Goal: Task Accomplishment & Management: Use online tool/utility

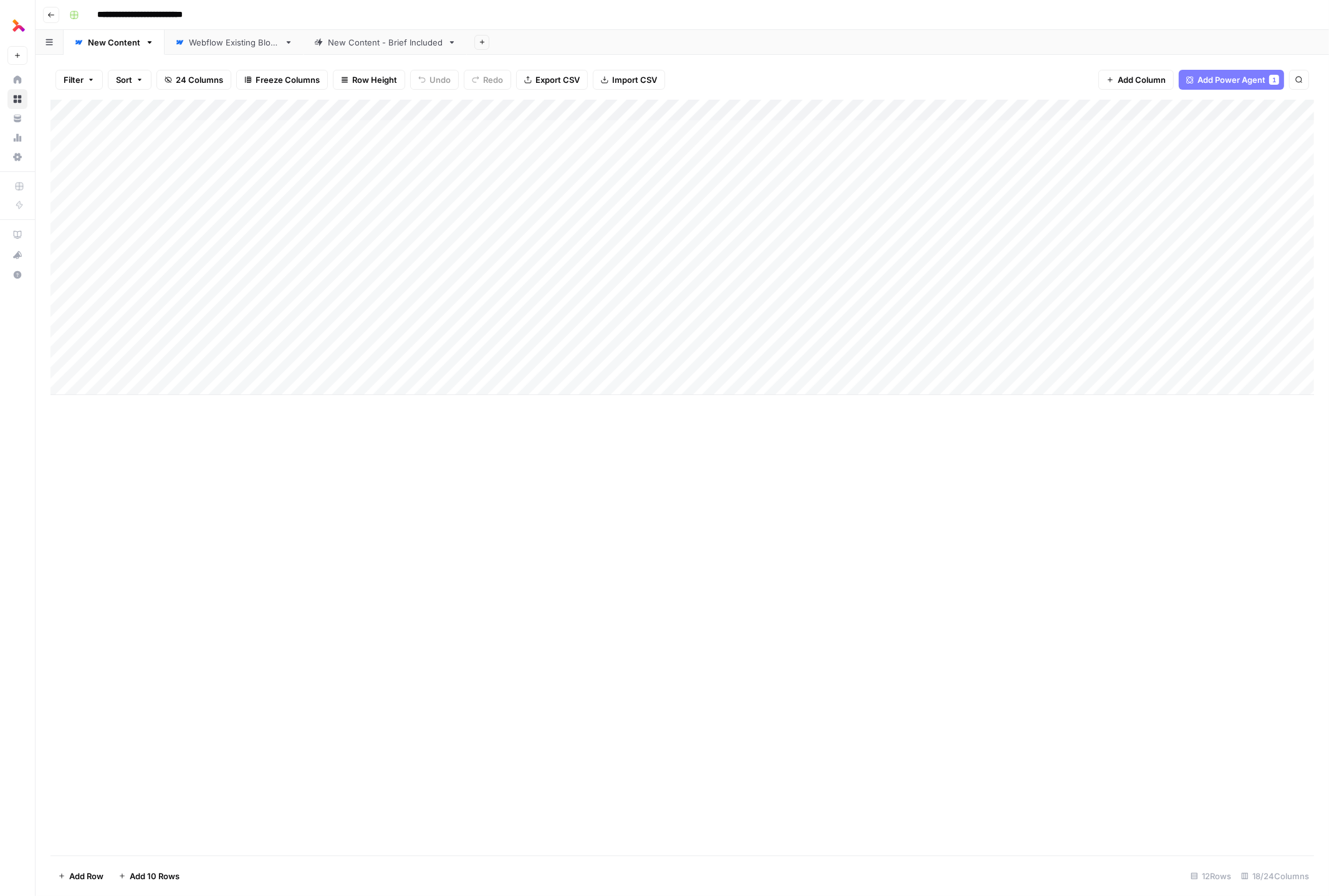
click at [415, 476] on div "Add Column" at bounding box center [682, 478] width 1264 height 756
click at [144, 381] on div "Add Column" at bounding box center [682, 247] width 1264 height 295
click at [50, 11] on icon "button" at bounding box center [51, 14] width 8 height 8
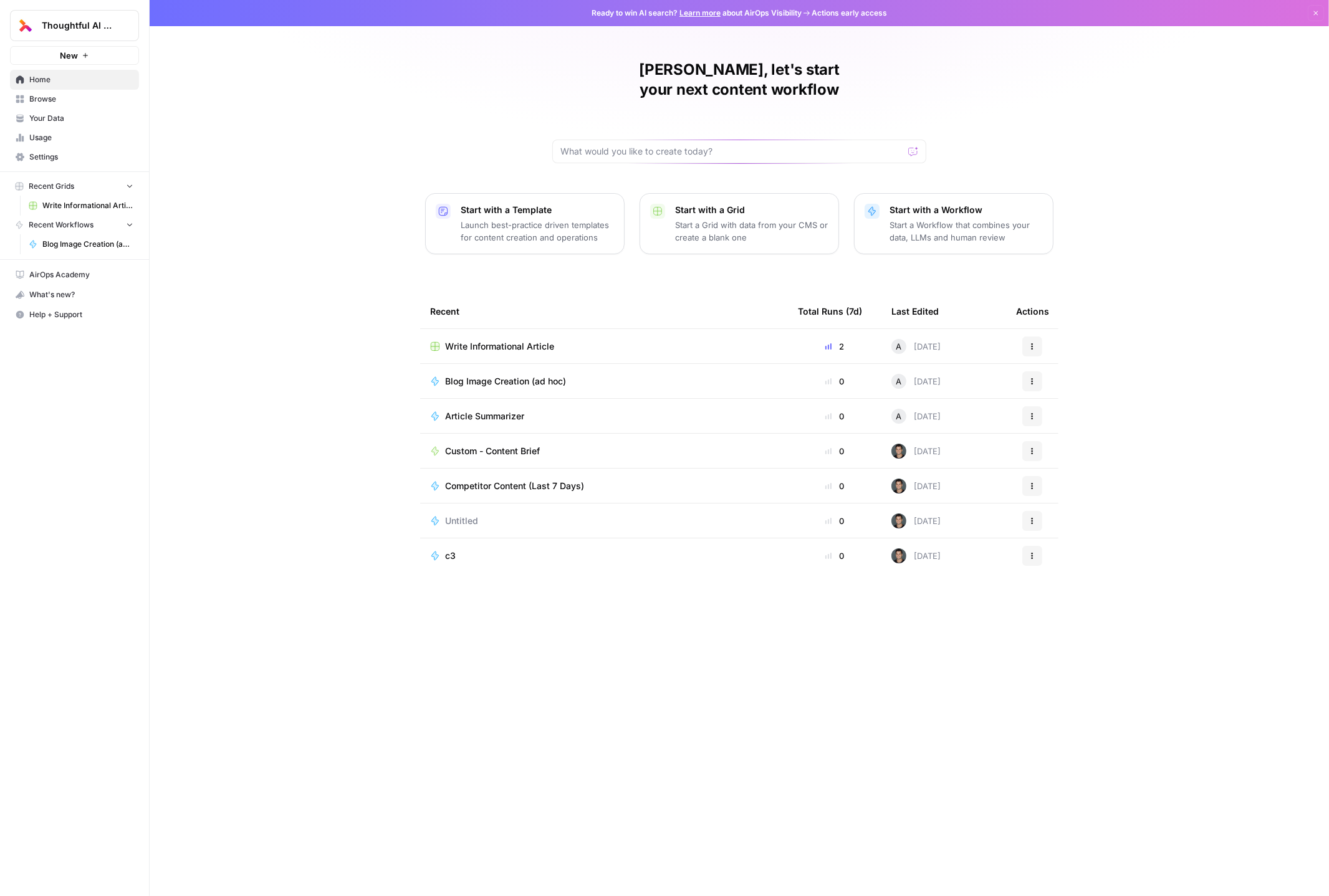
click at [67, 115] on span "Your Data" at bounding box center [81, 118] width 104 height 11
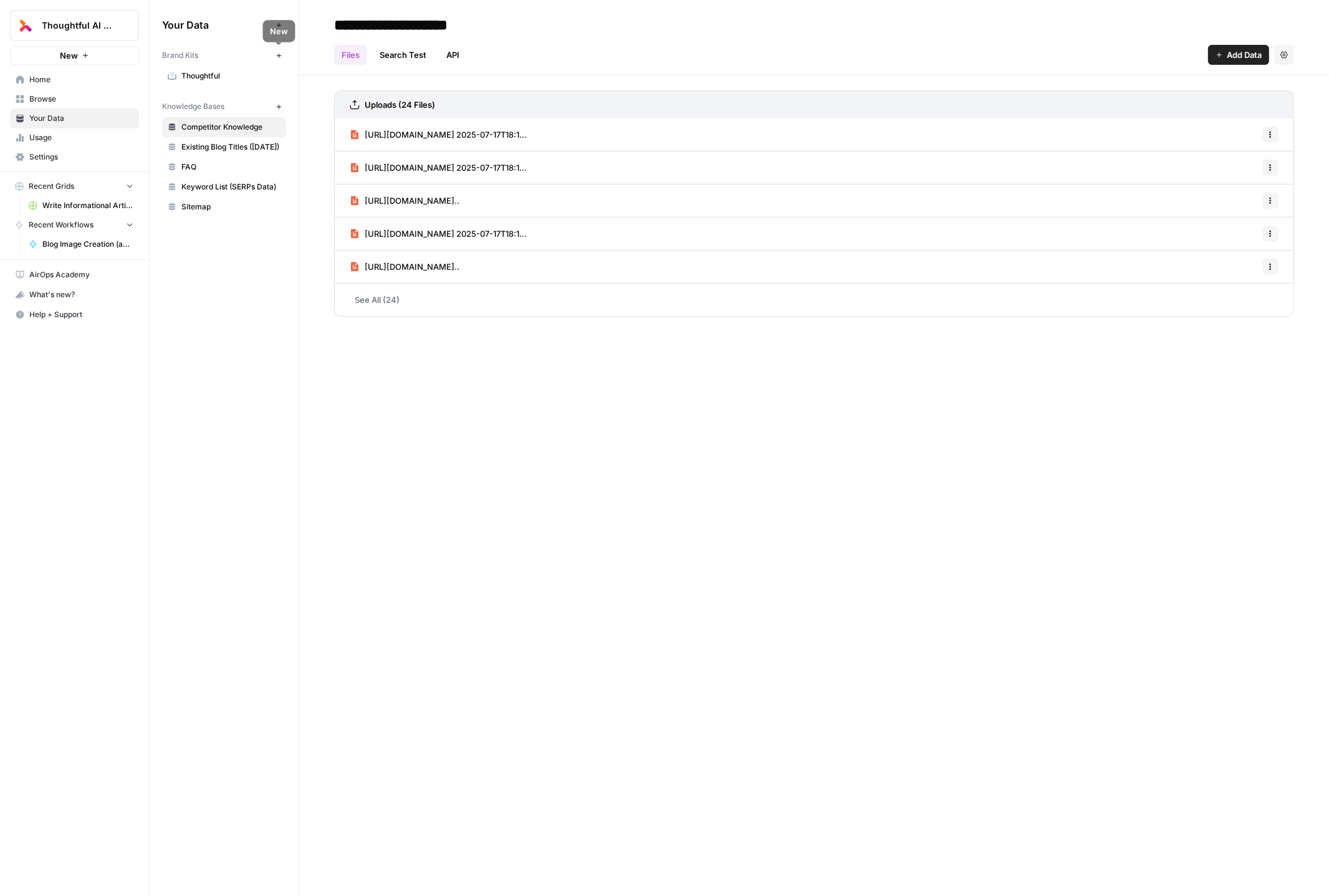
click at [280, 53] on icon "button" at bounding box center [279, 56] width 7 height 7
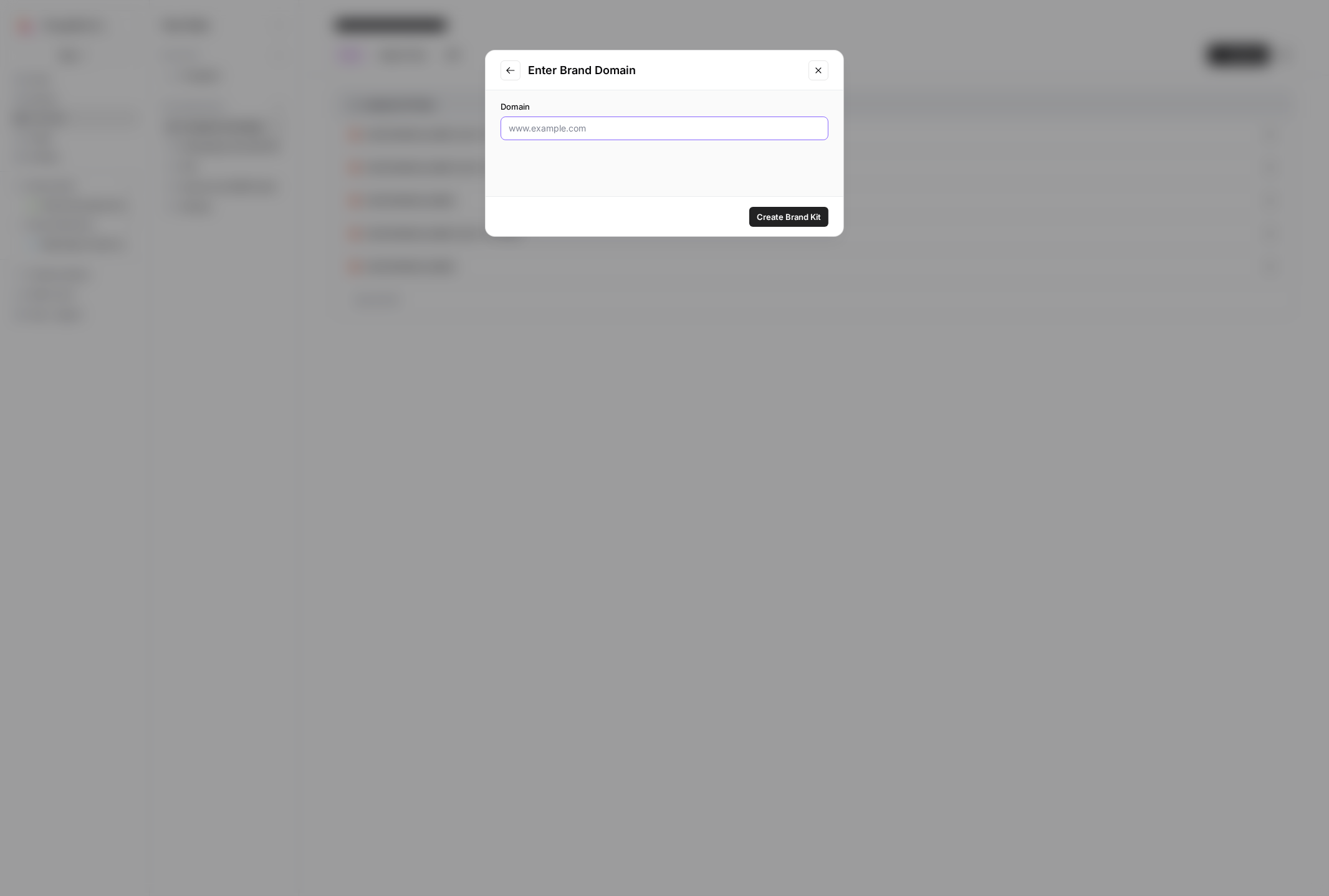
click at [564, 127] on input "Domain" at bounding box center [664, 129] width 312 height 12
paste input "https://www.smarter-technologies.com/"
type input "https://www.smarter-technologies.com/"
click at [809, 216] on span "Create Brand Kit" at bounding box center [789, 217] width 64 height 12
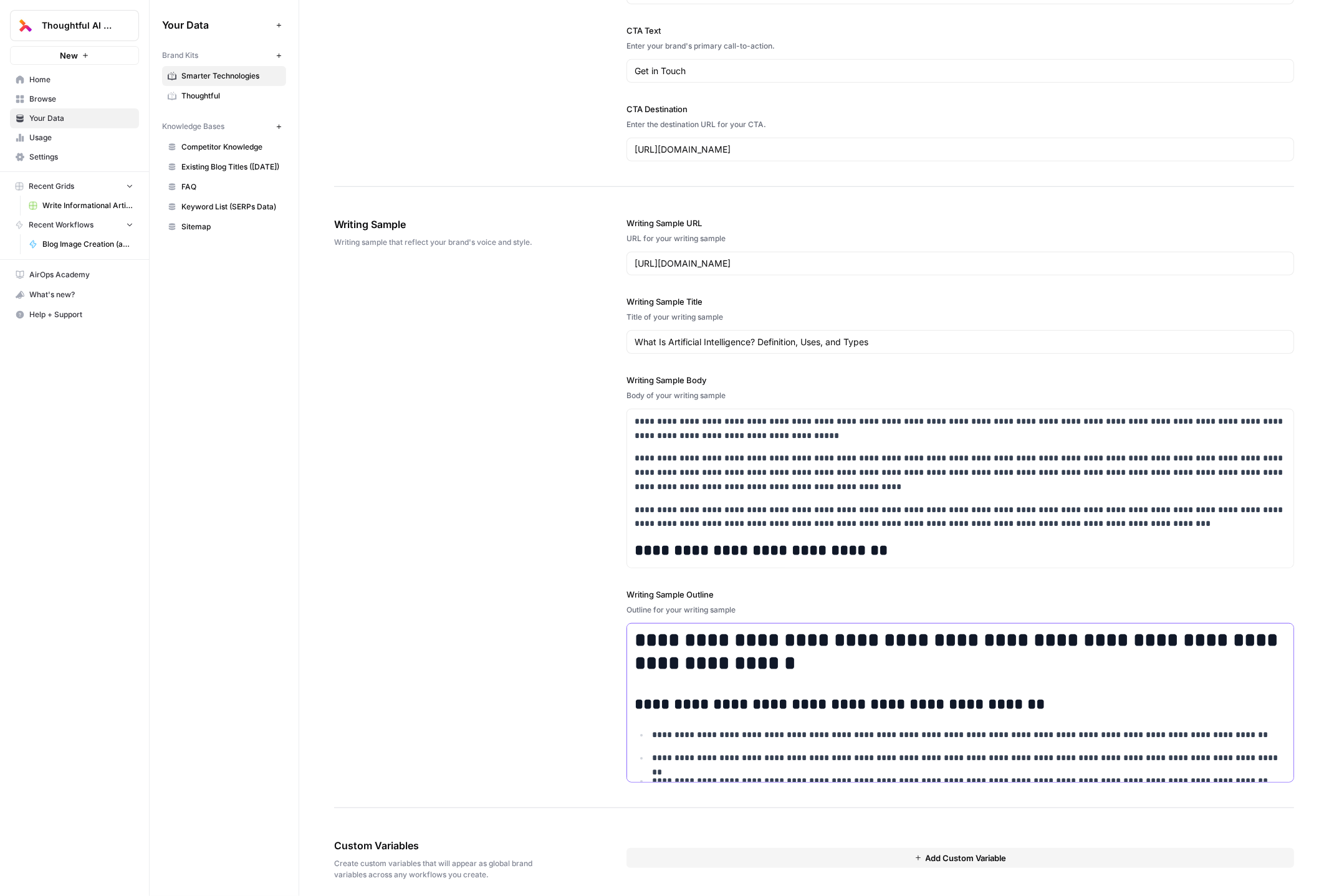
click at [838, 652] on h1 "**********" at bounding box center [960, 652] width 652 height 45
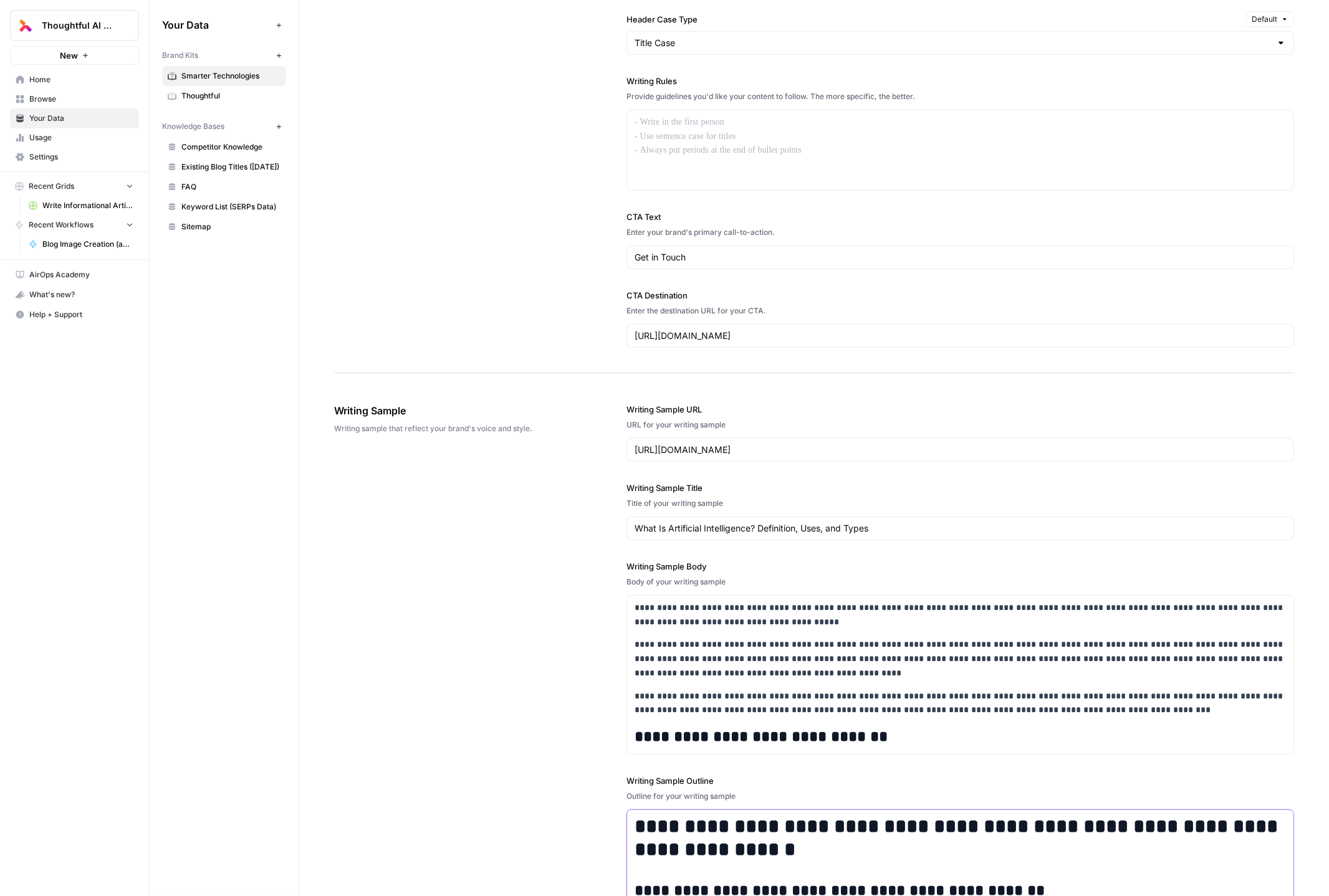
scroll to position [1181, 0]
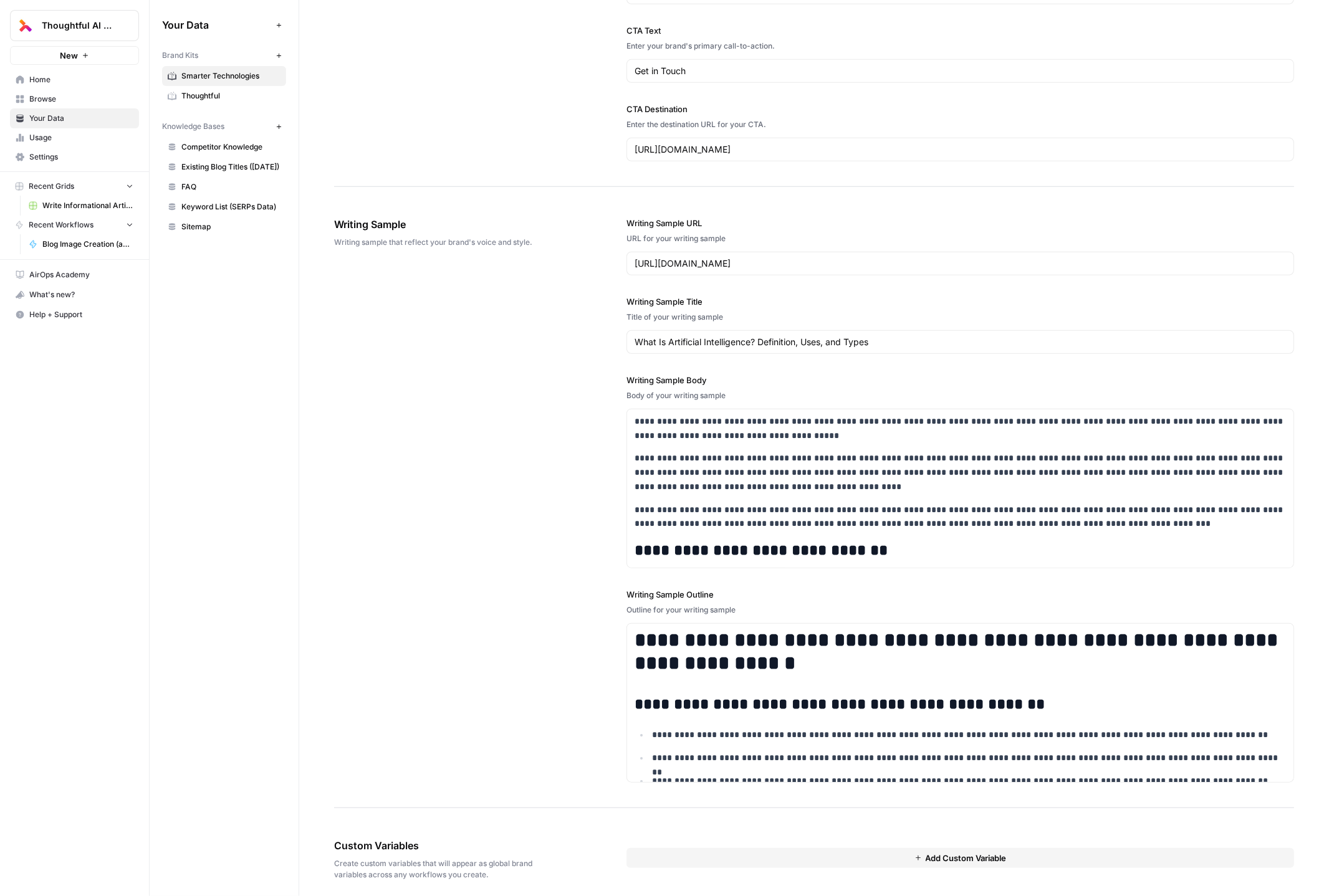
click at [196, 96] on span "Thoughtful" at bounding box center [231, 96] width 99 height 11
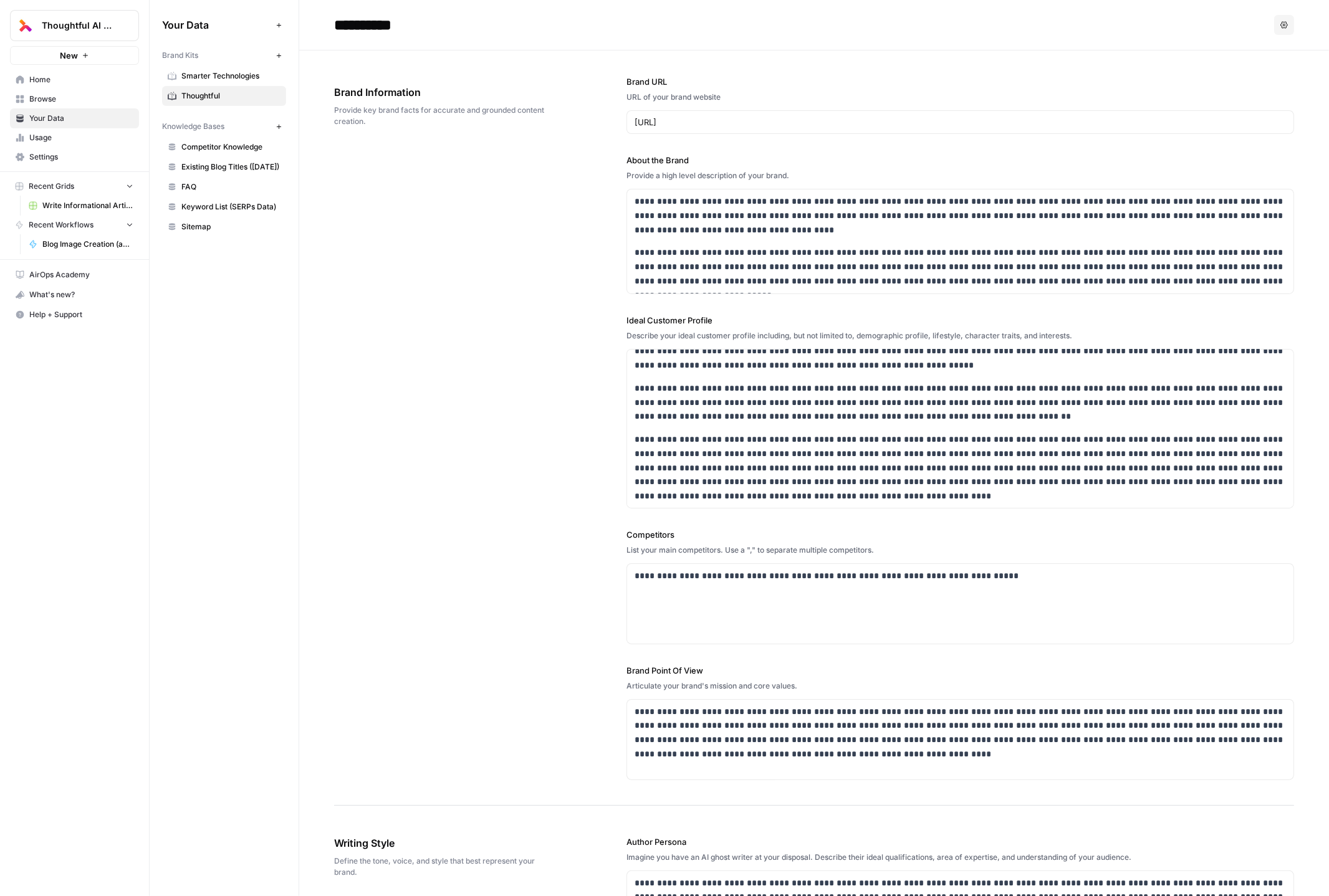
click at [222, 83] on link "Smarter Technologies" at bounding box center [224, 76] width 124 height 20
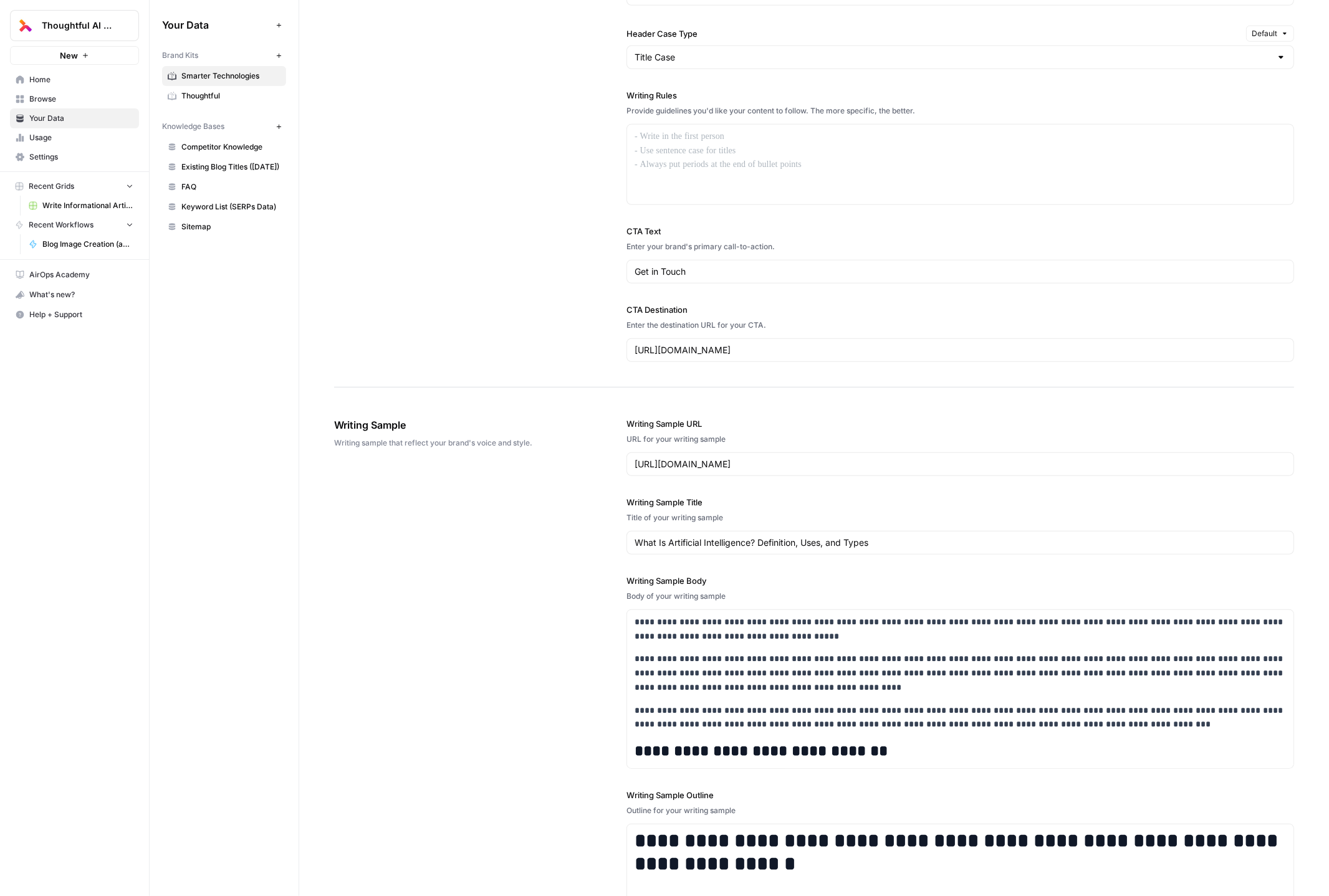
scroll to position [1181, 0]
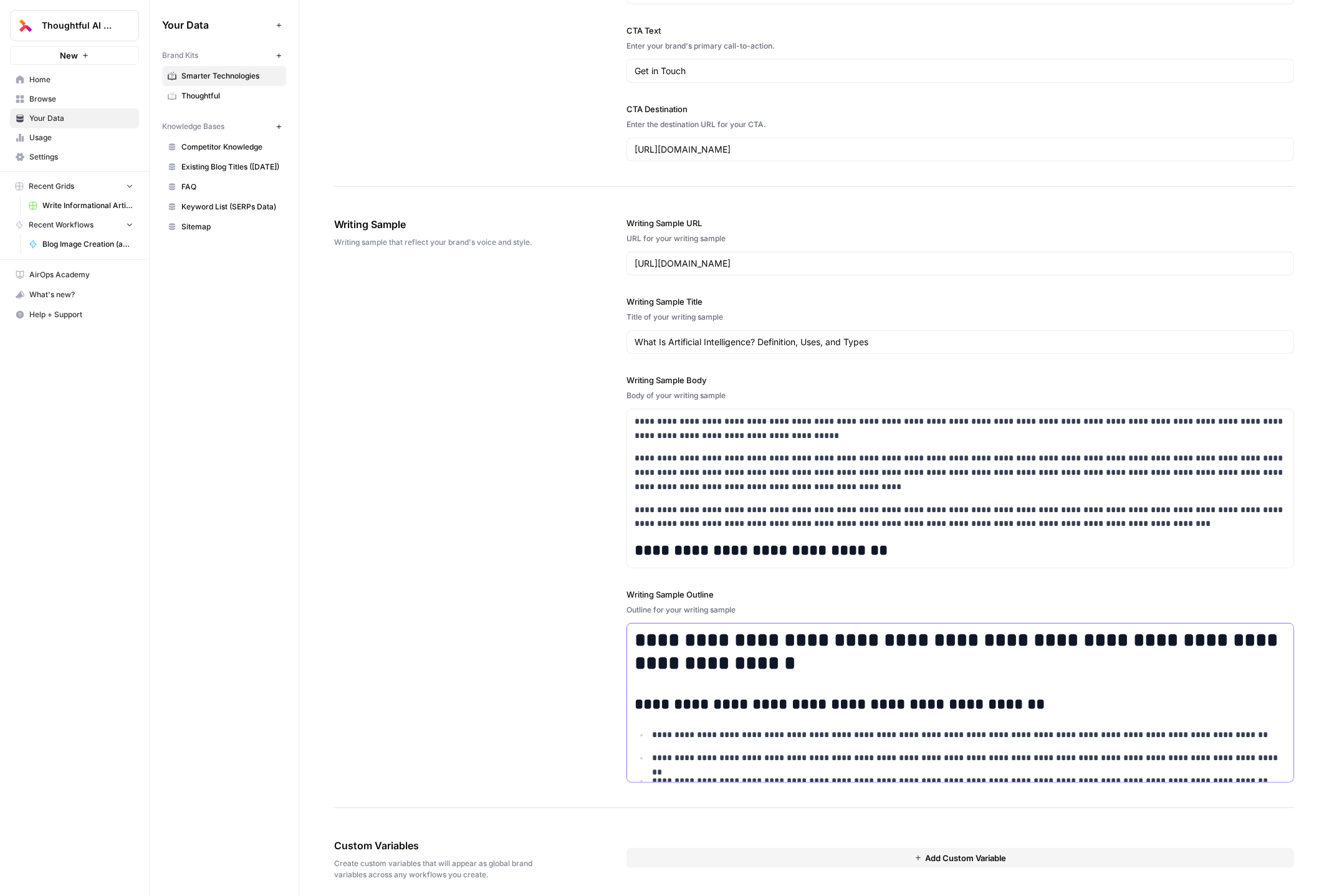
click at [912, 650] on h1 "**********" at bounding box center [960, 652] width 652 height 45
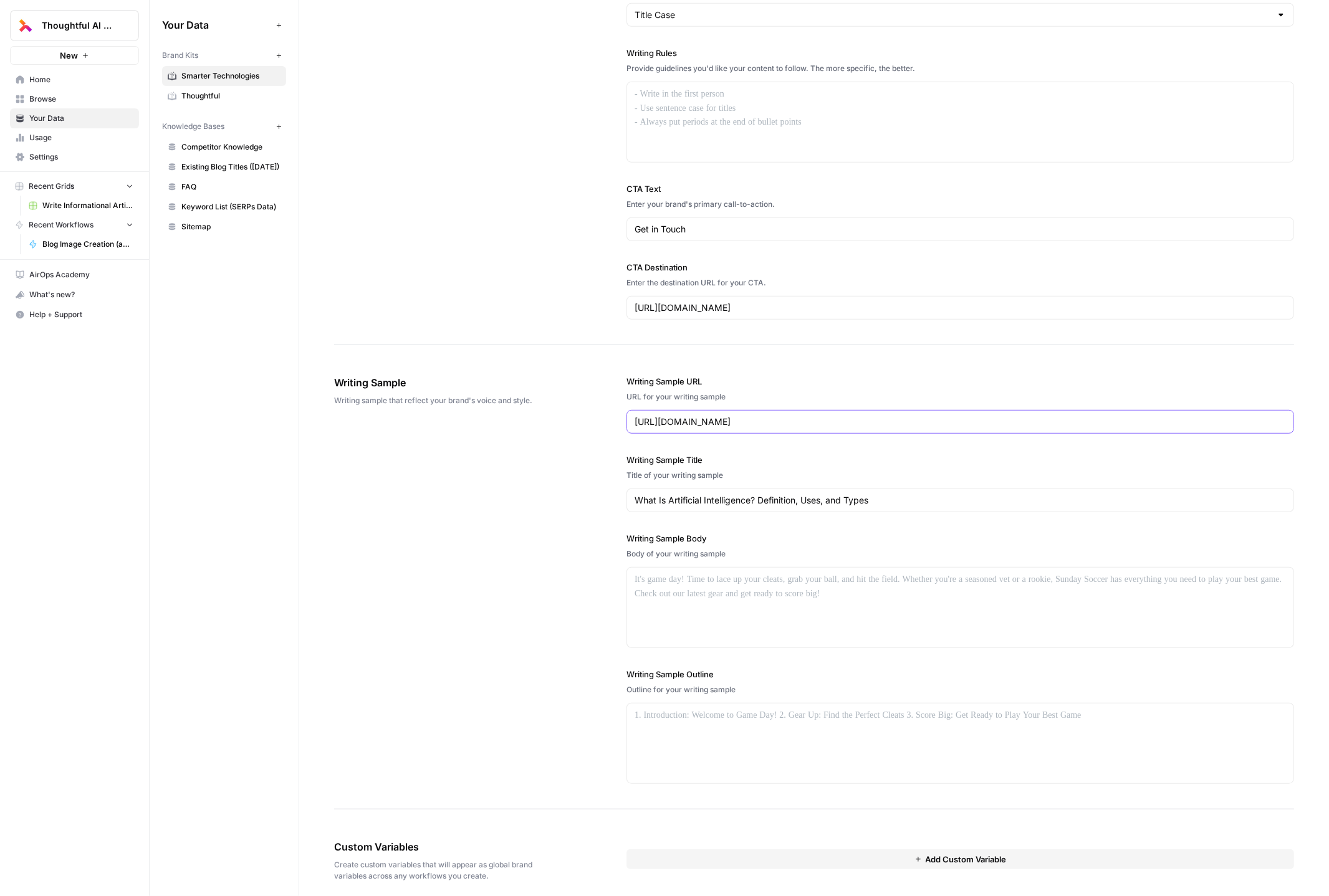
click at [790, 416] on input "https://www.coursera.org/articles/what-is-artificial-intelligence" at bounding box center [960, 422] width 652 height 12
click at [785, 494] on input "What Is Artificial Intelligence? Definition, Uses, and Types" at bounding box center [960, 500] width 652 height 12
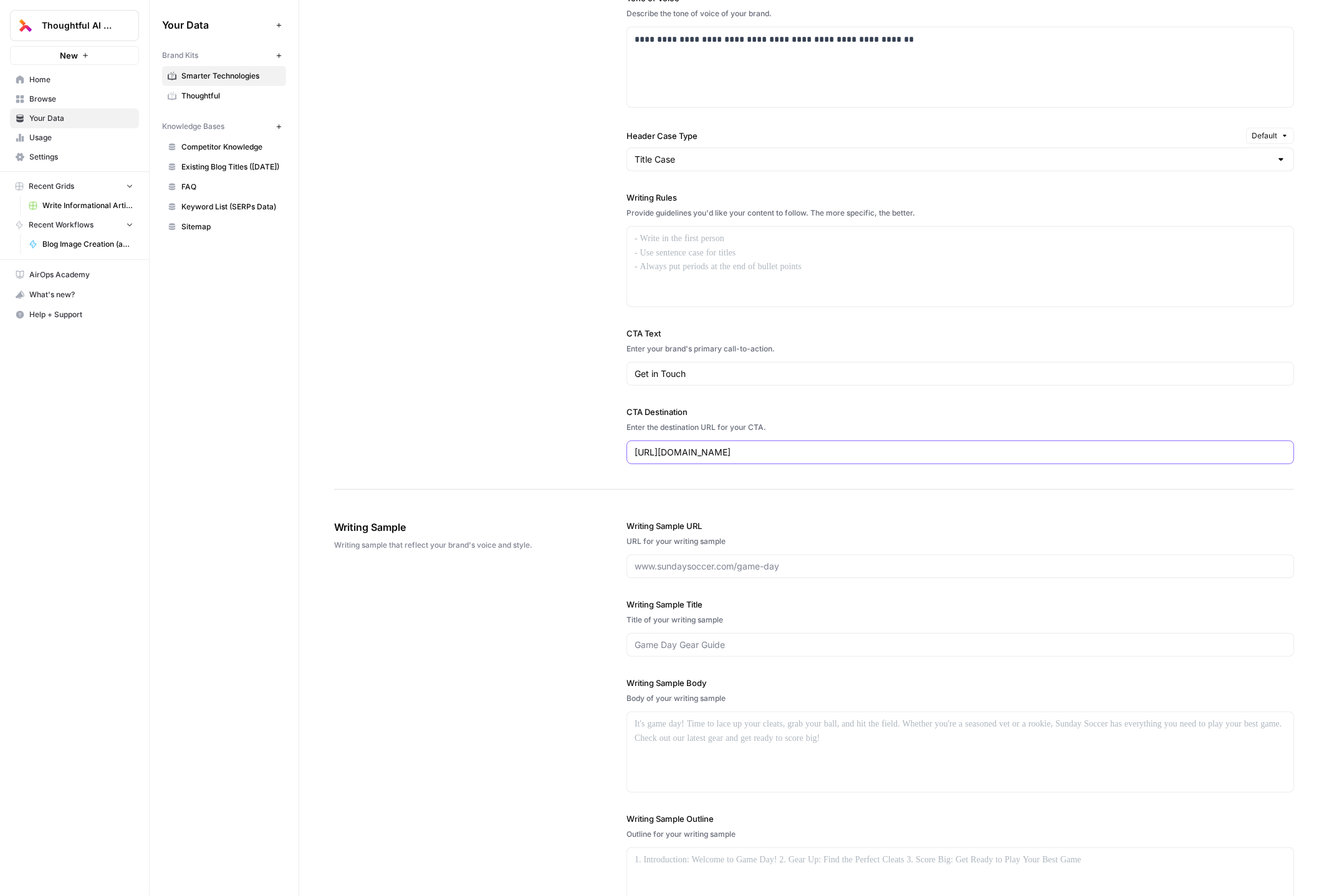
click at [805, 447] on input "https://www.smarter-technologies.com/get-in-touch" at bounding box center [960, 453] width 652 height 12
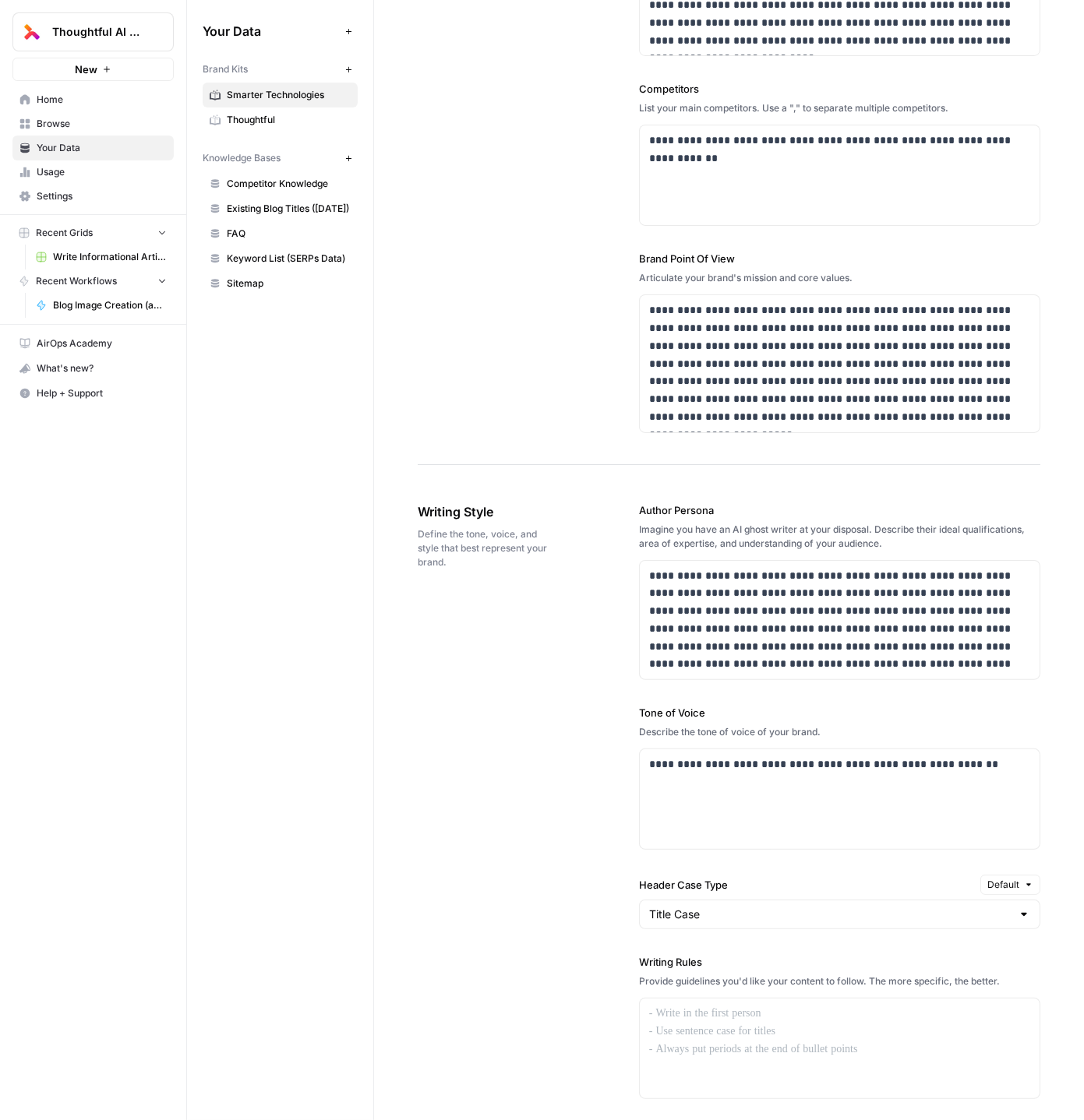
scroll to position [673, 0]
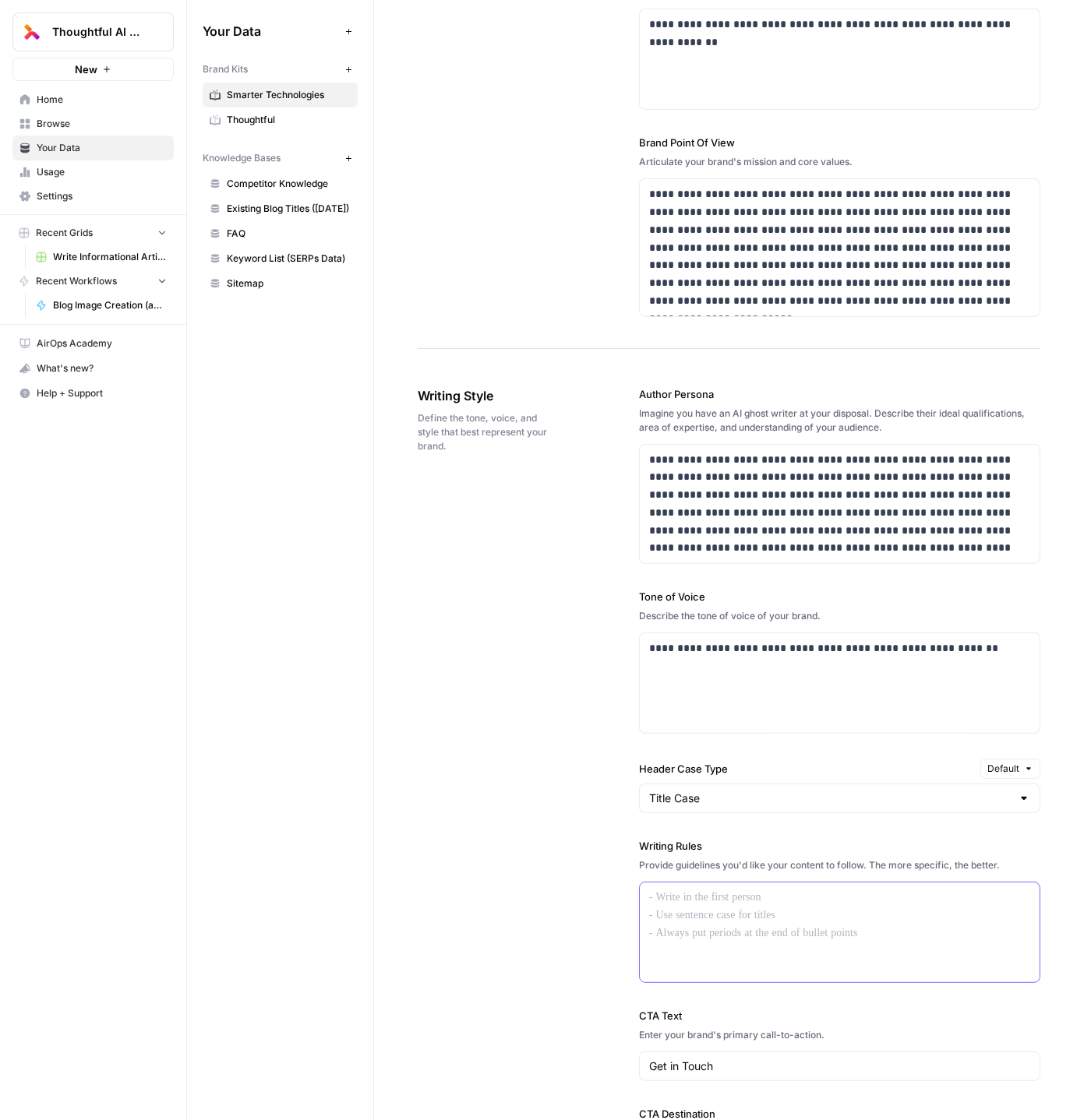
click at [704, 941] on div at bounding box center [840, 932] width 400 height 100
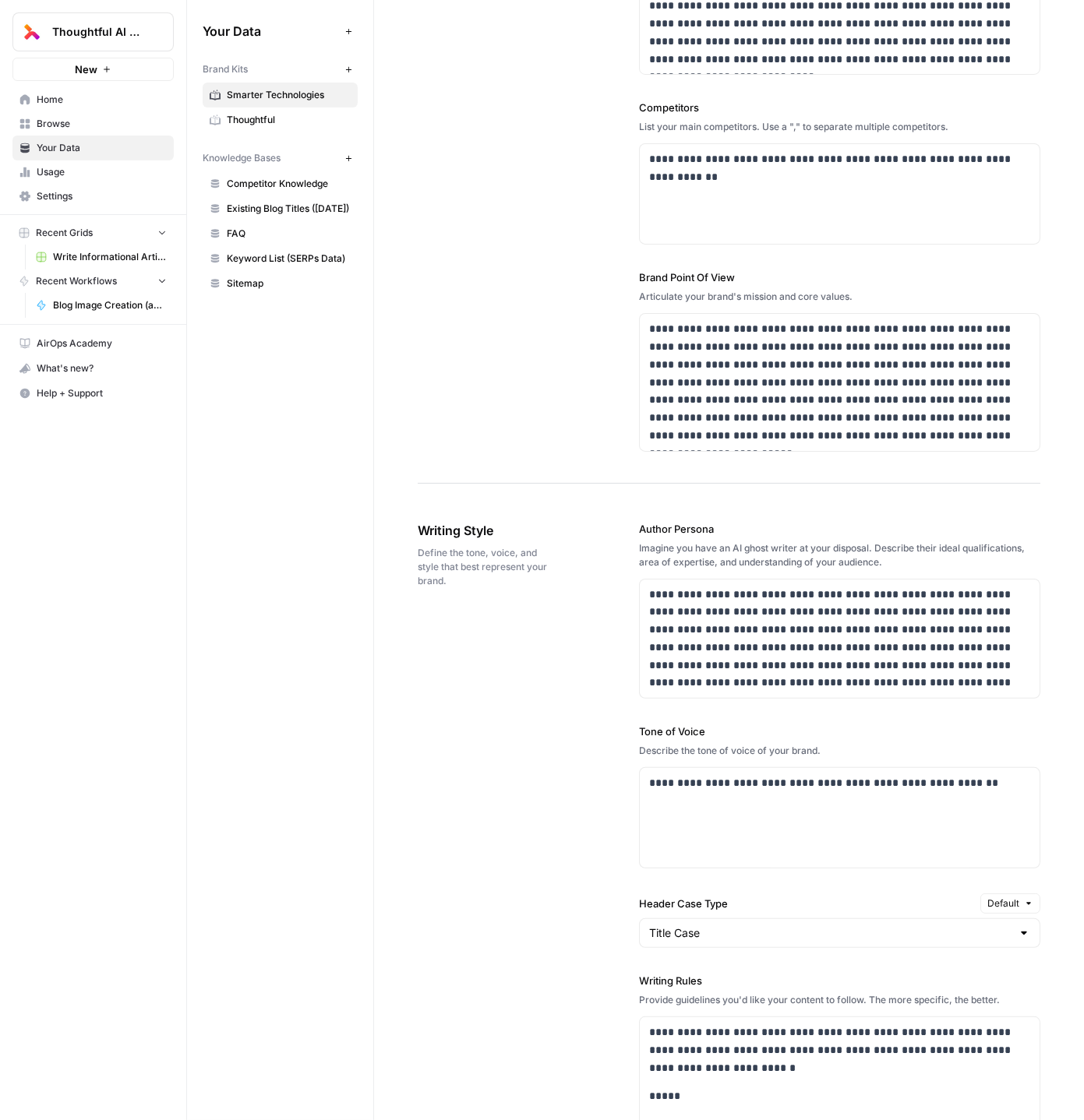
scroll to position [538, 0]
click at [754, 789] on div "**********" at bounding box center [840, 817] width 400 height 100
paste div
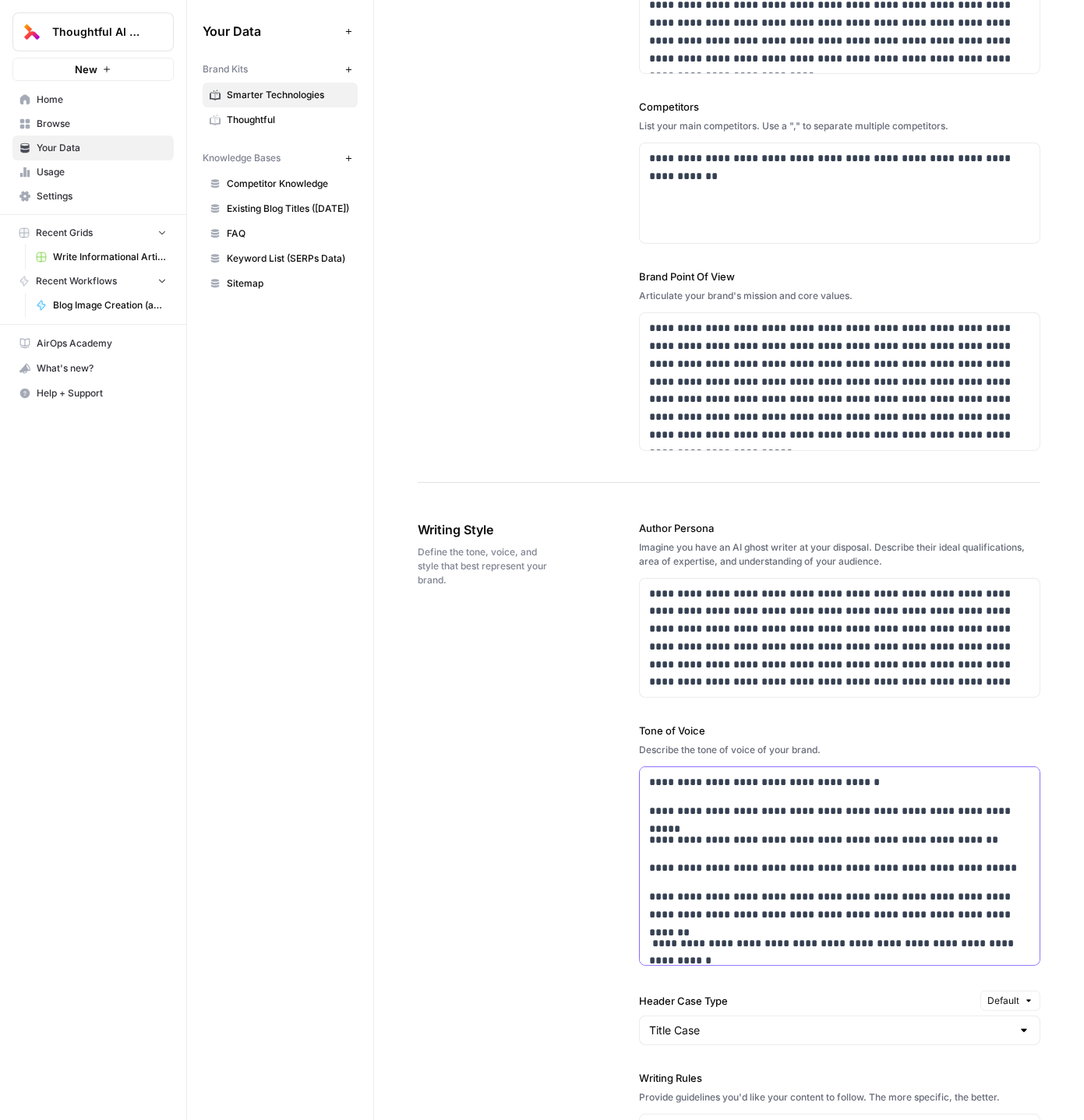
scroll to position [277, 0]
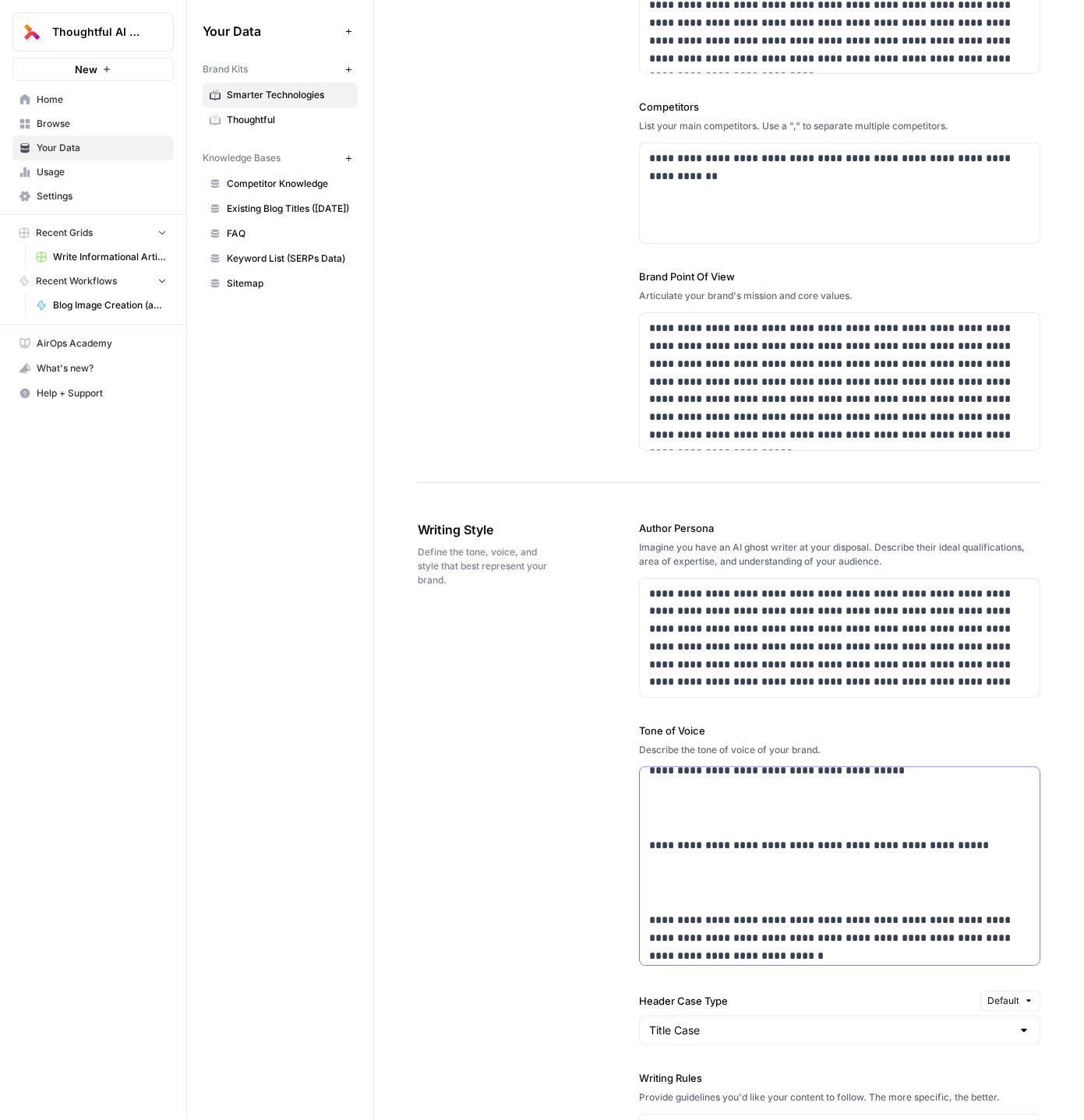
click at [730, 866] on p at bounding box center [840, 883] width 381 height 36
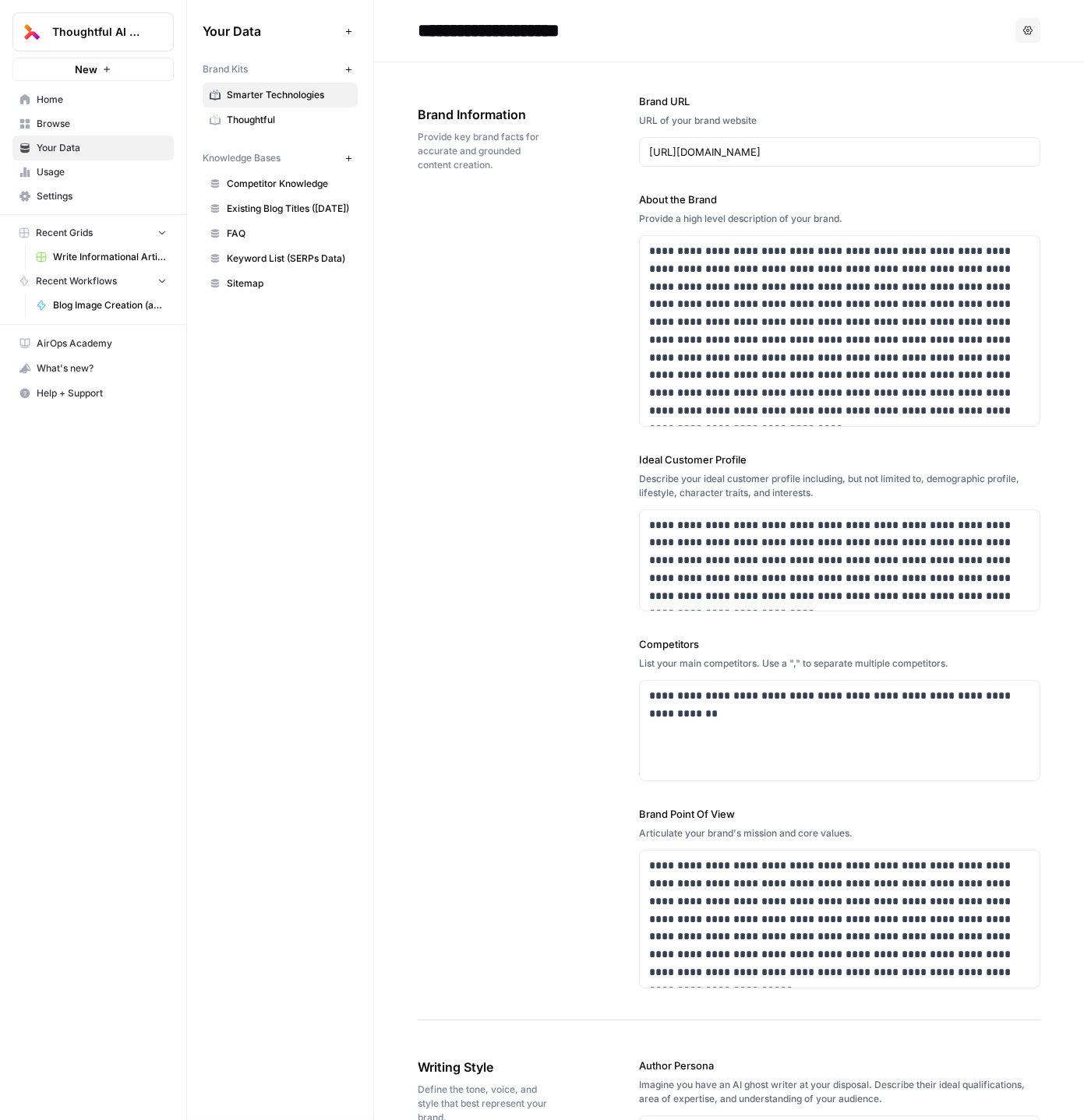
scroll to position [0, 0]
click at [748, 932] on p "**********" at bounding box center [841, 920] width 382 height 124
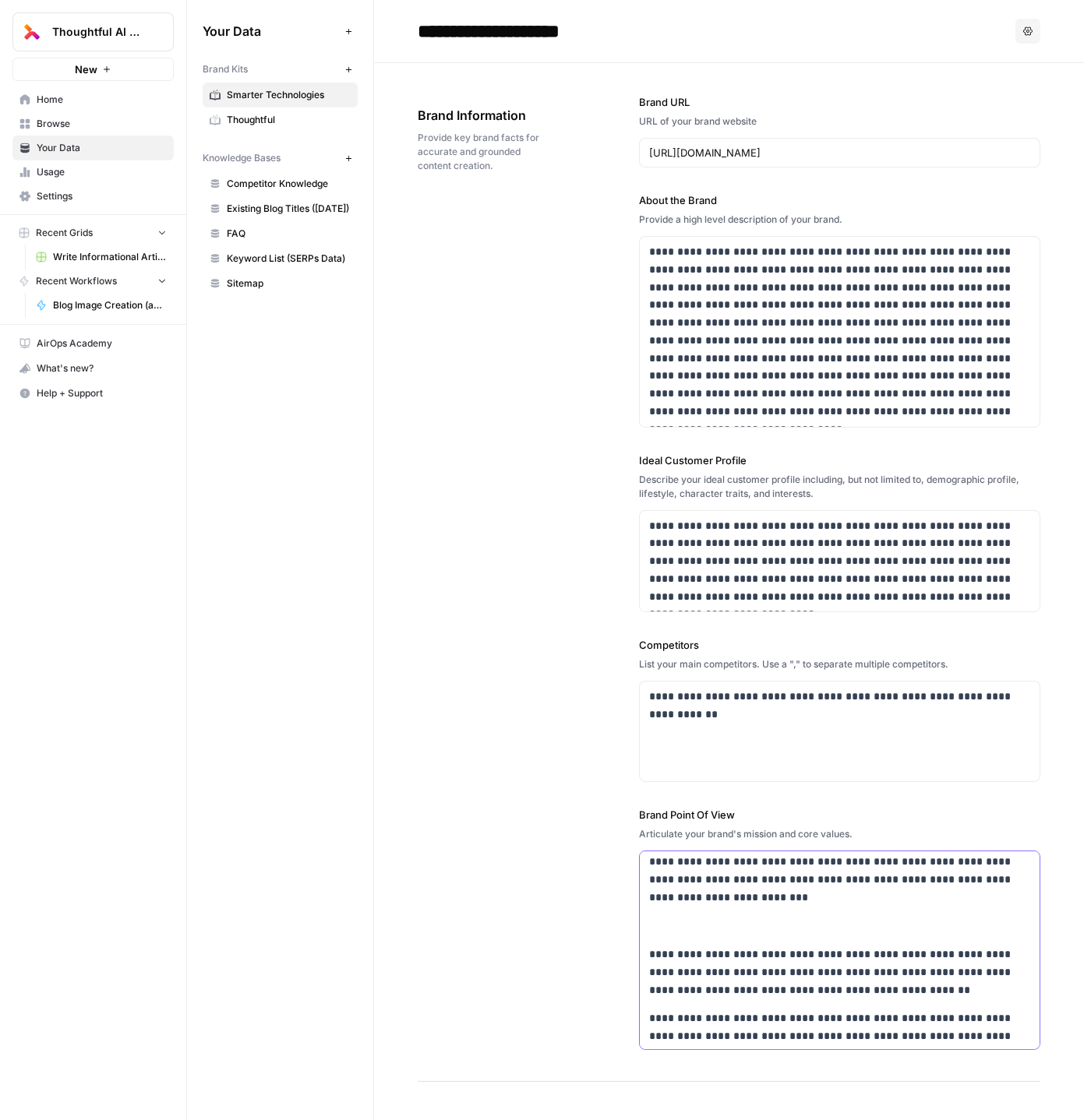
scroll to position [163, 0]
click at [690, 916] on p at bounding box center [840, 920] width 381 height 36
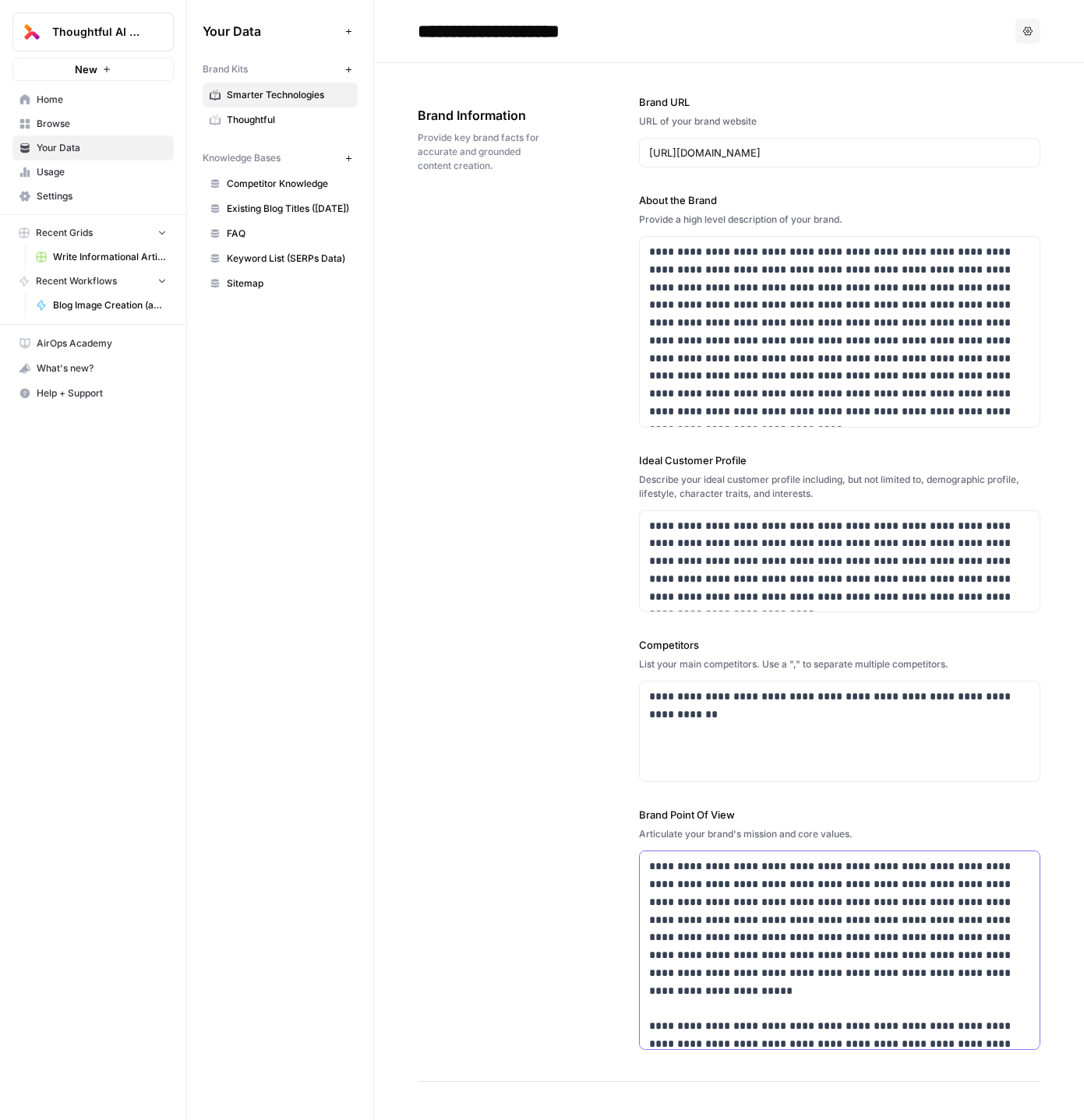
click at [687, 915] on p "**********" at bounding box center [841, 955] width 382 height 194
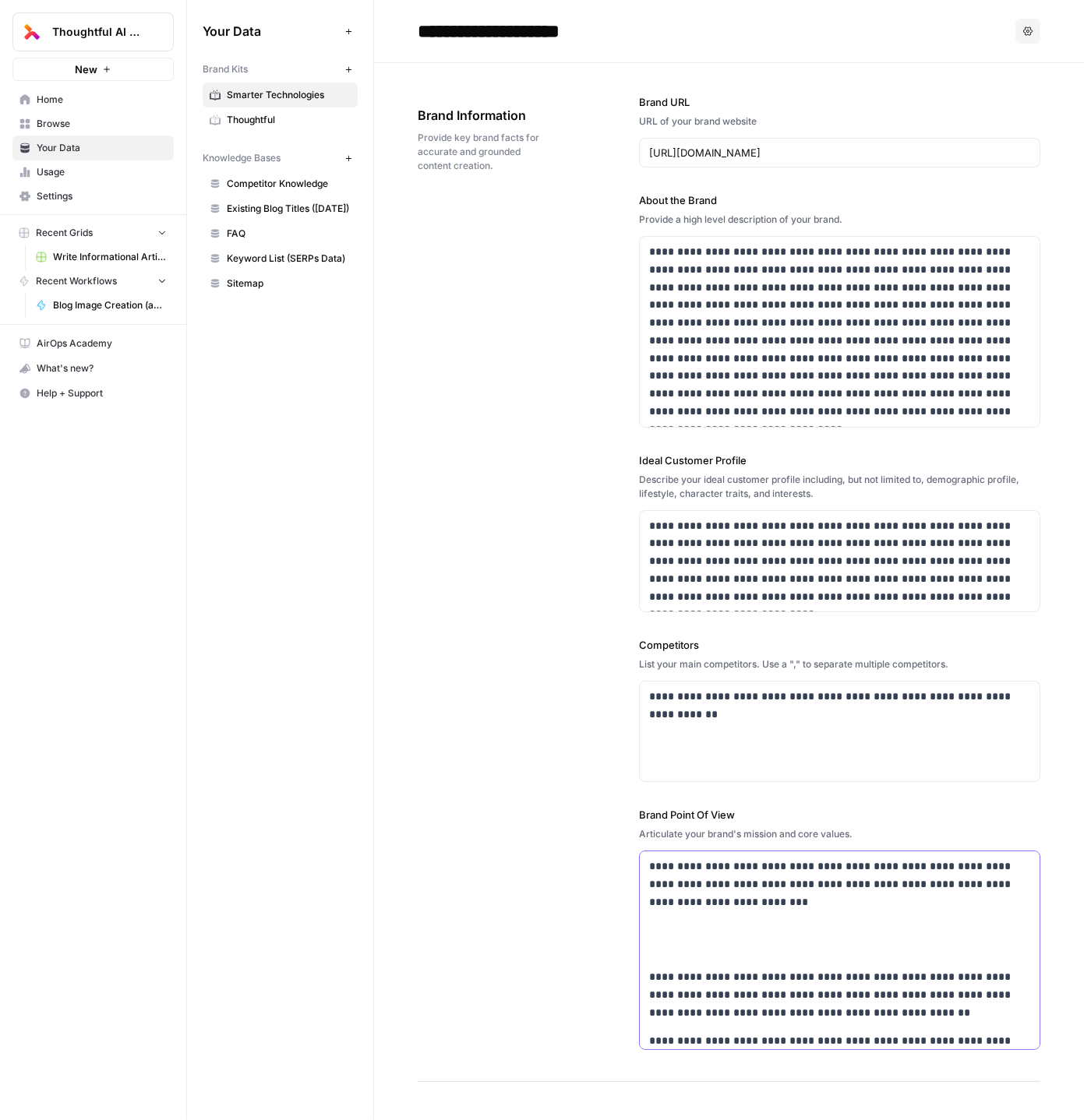
scroll to position [165, 0]
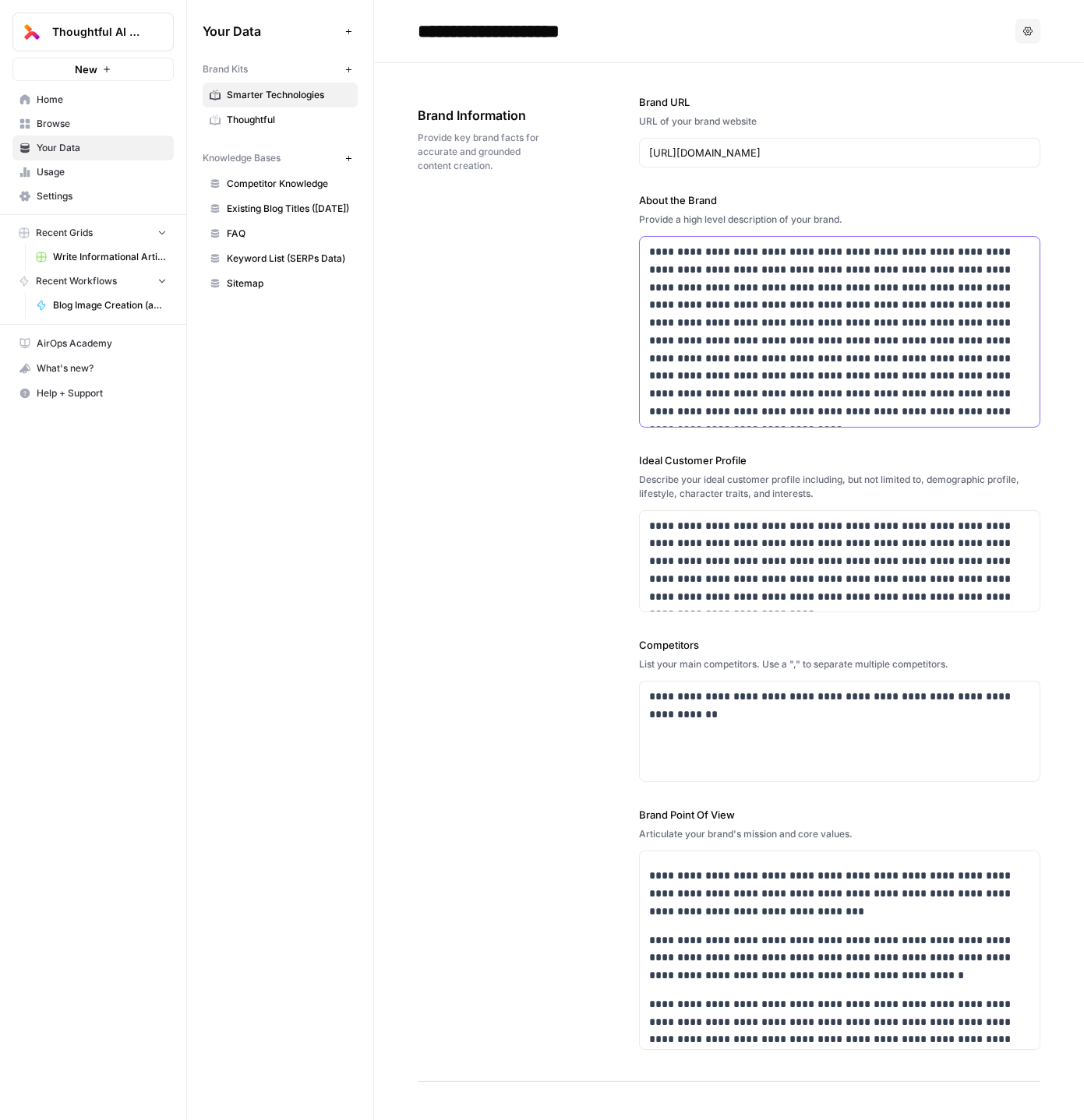
click at [736, 323] on p "**********" at bounding box center [841, 332] width 382 height 178
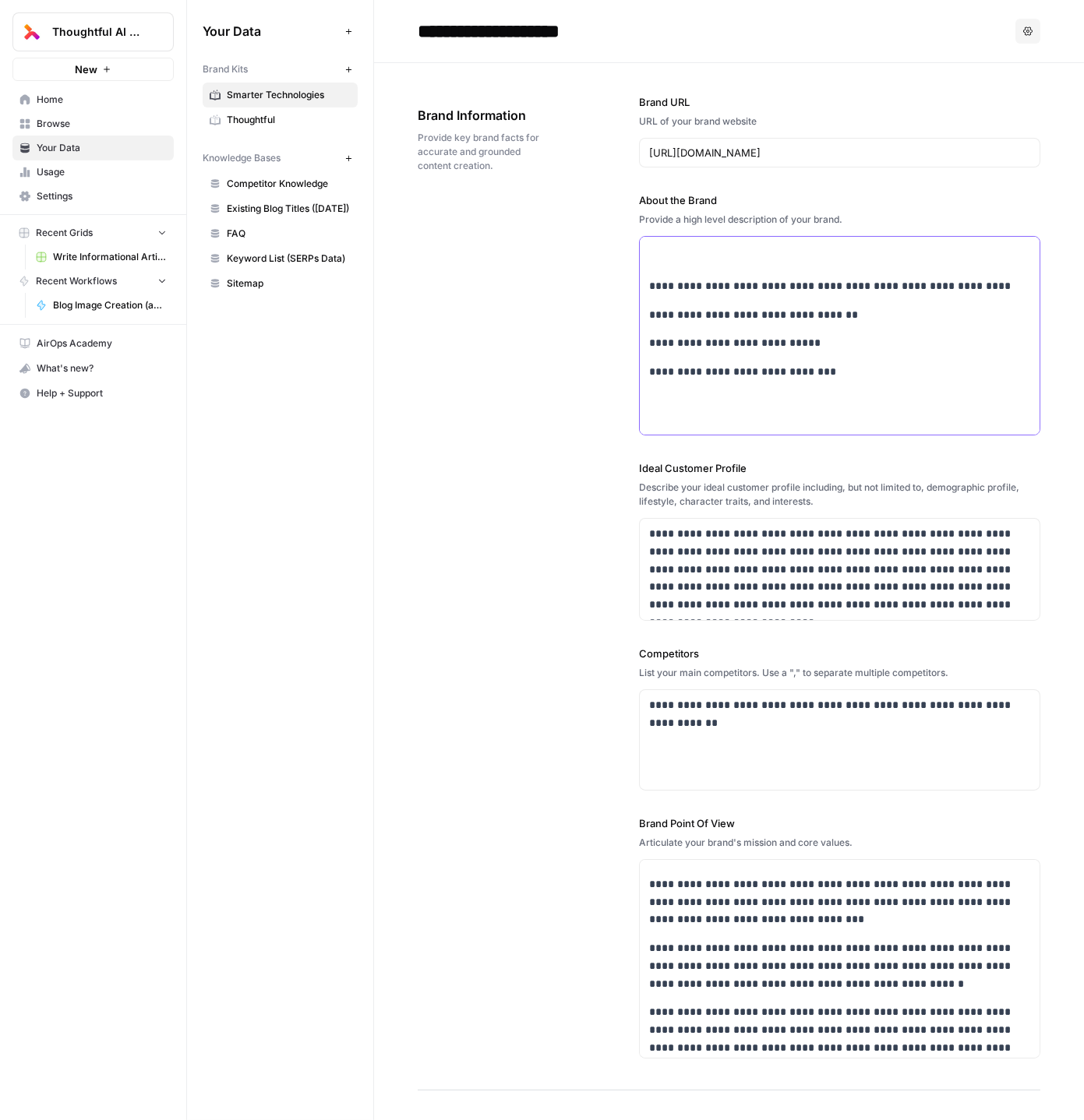
scroll to position [0, 0]
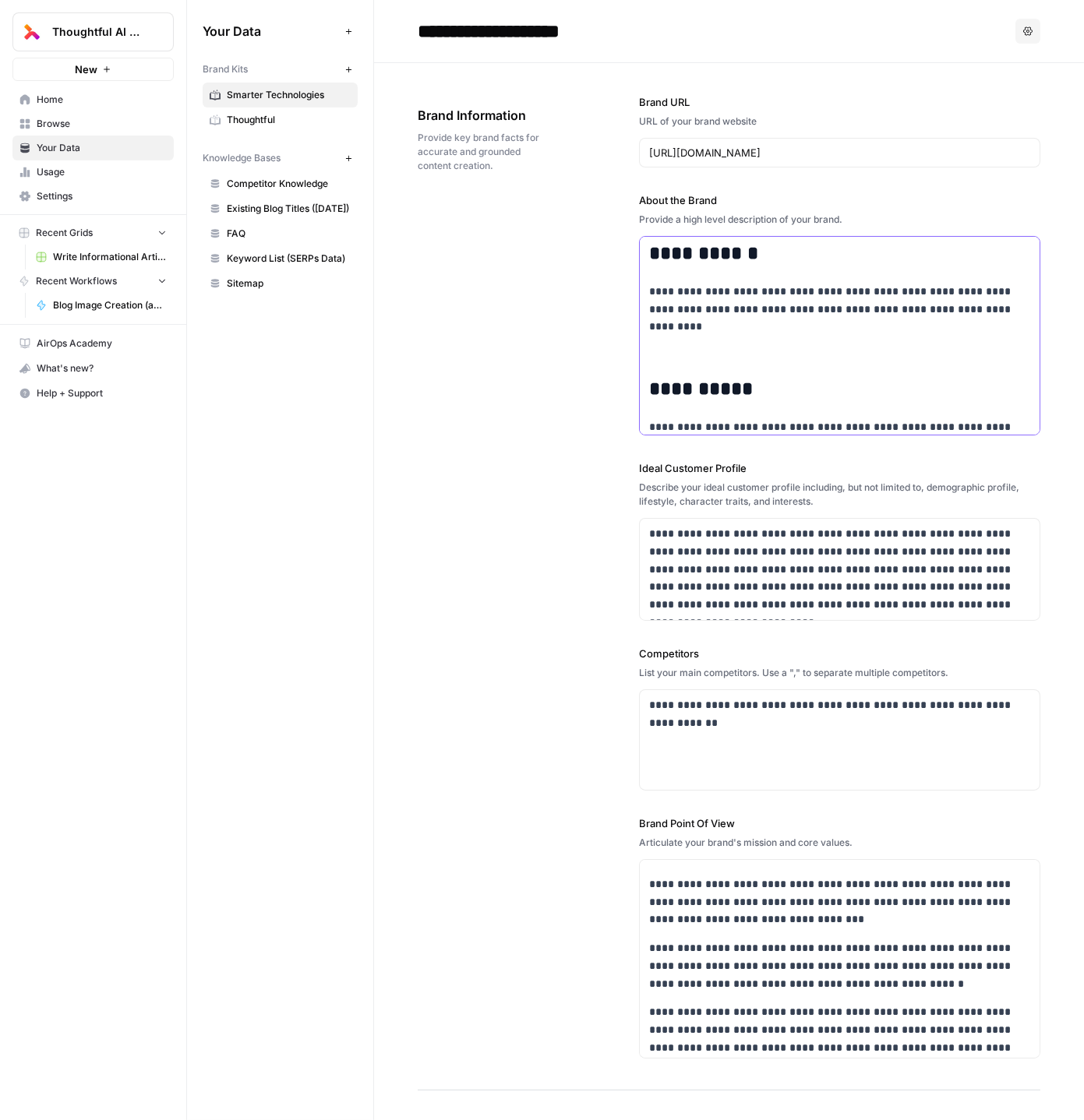
click at [704, 347] on p at bounding box center [840, 347] width 381 height 36
copy div "**********"
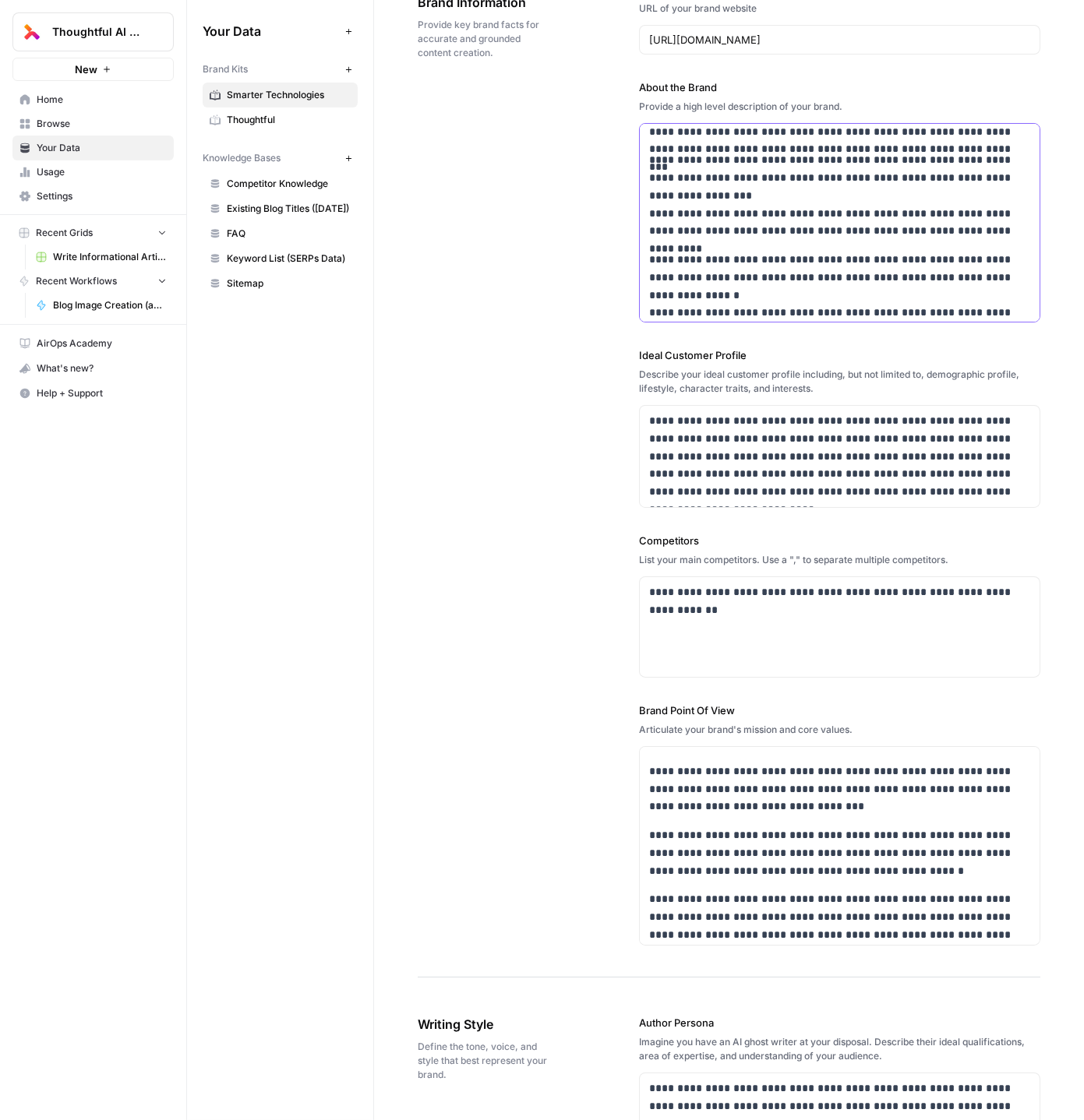
scroll to position [125, 0]
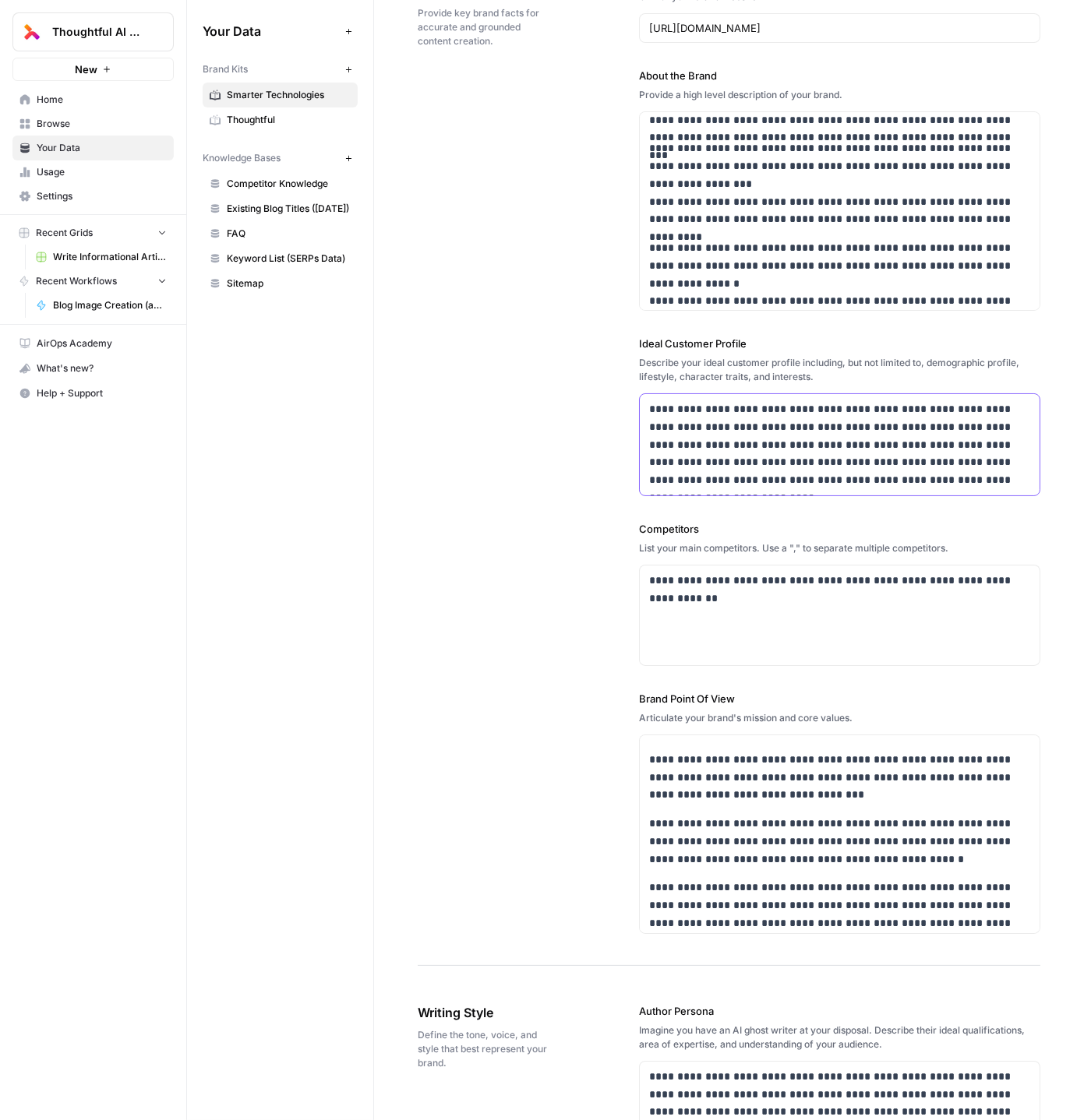
click at [819, 413] on p "**********" at bounding box center [841, 445] width 382 height 89
click at [911, 468] on p "**********" at bounding box center [841, 445] width 382 height 89
drag, startPoint x: 991, startPoint y: 446, endPoint x: 990, endPoint y: 575, distance: 129.0
click at [991, 577] on div "**********" at bounding box center [840, 452] width 401 height 1027
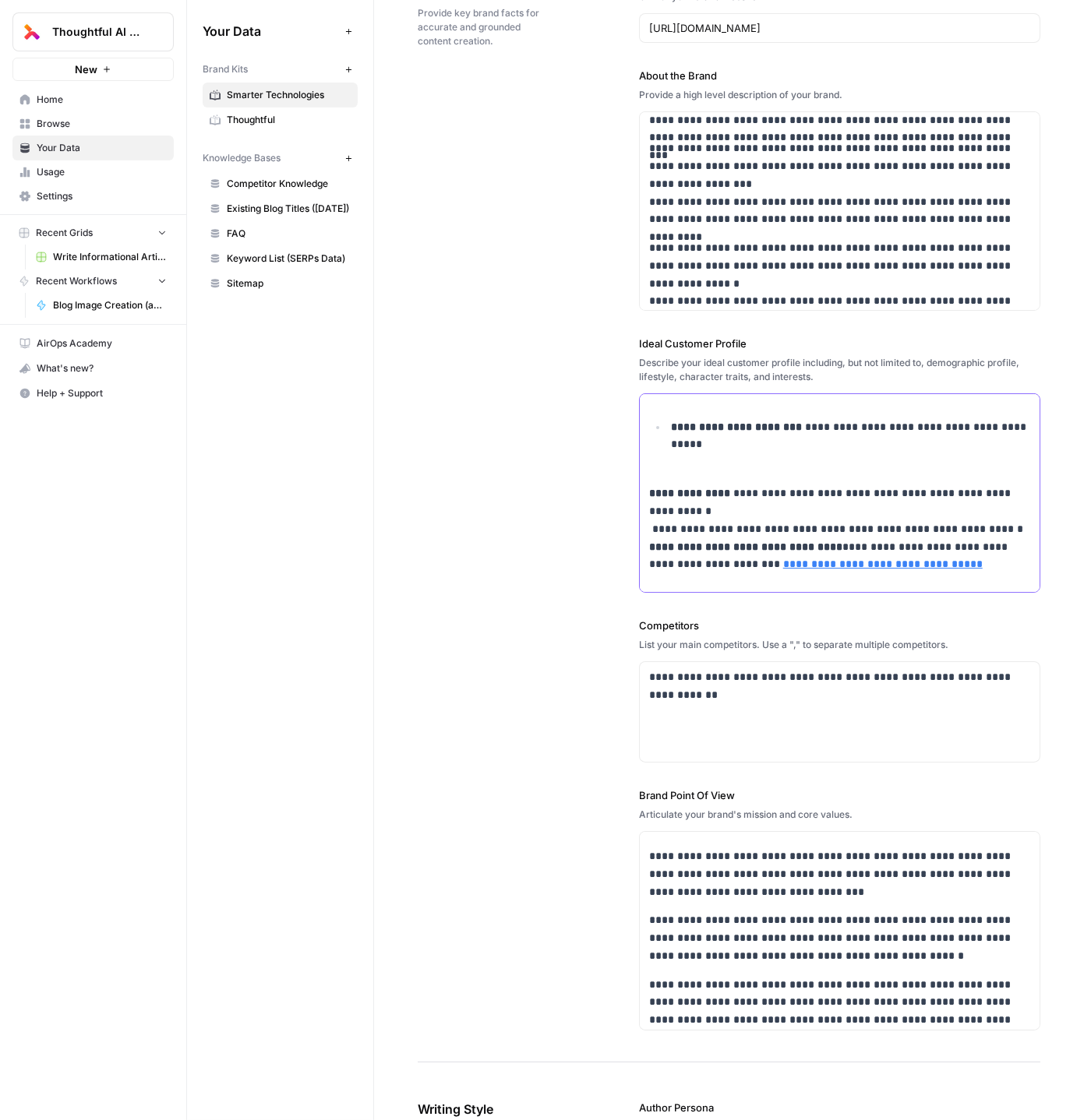
scroll to position [138, 0]
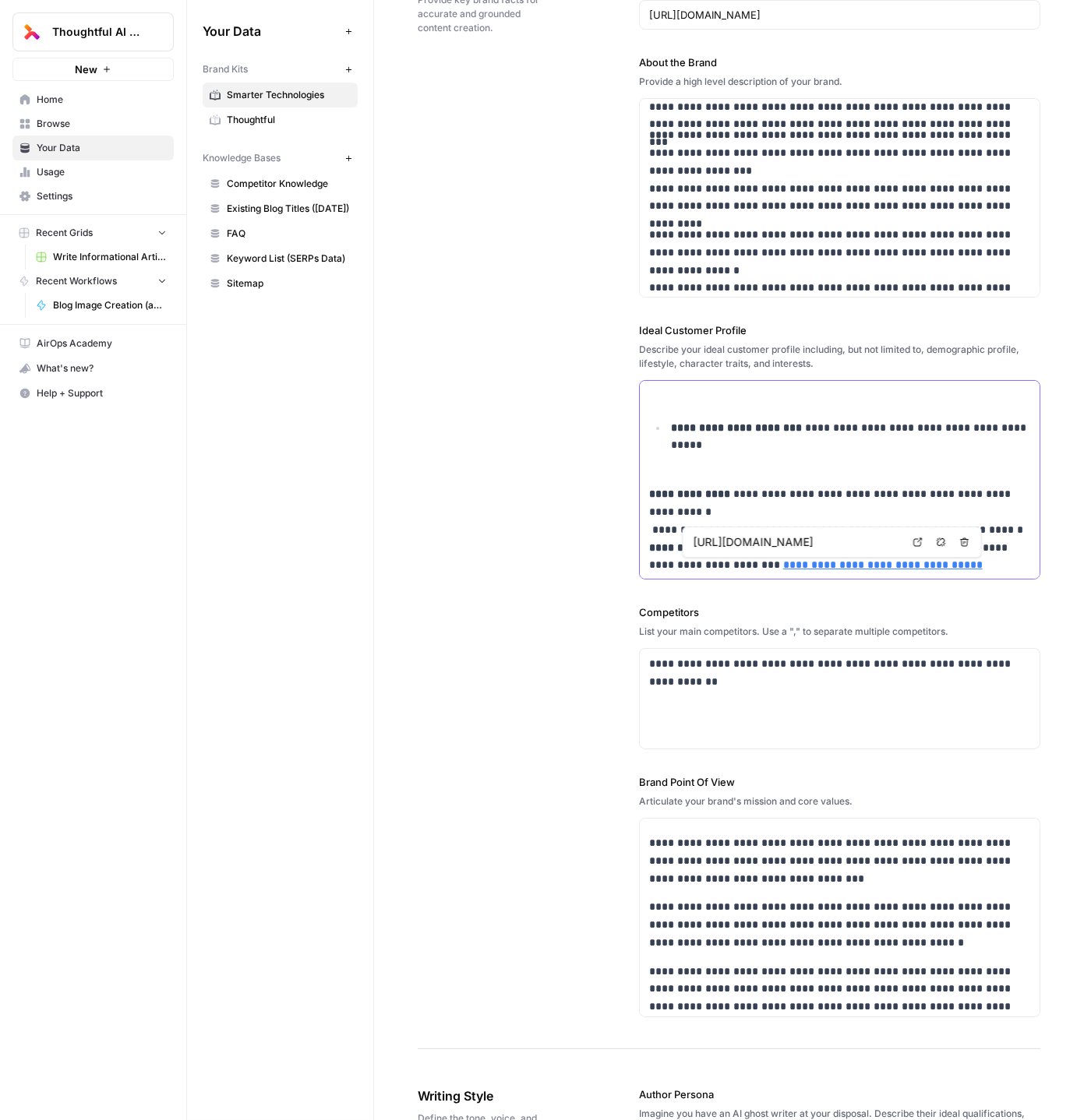
drag, startPoint x: 893, startPoint y: 564, endPoint x: 687, endPoint y: 563, distance: 206.0
click at [687, 563] on p "**********" at bounding box center [841, 529] width 382 height 89
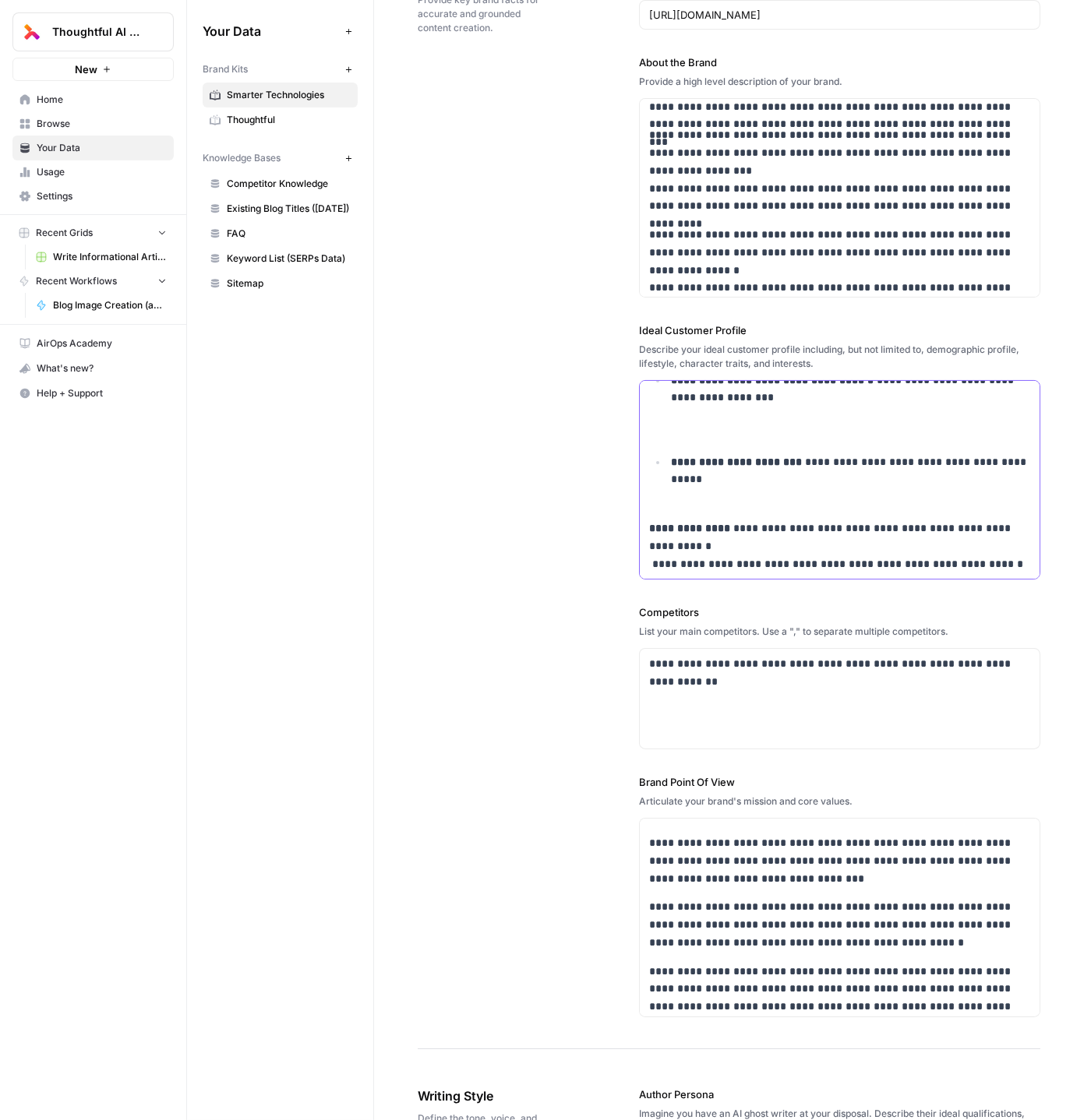
scroll to position [261, 0]
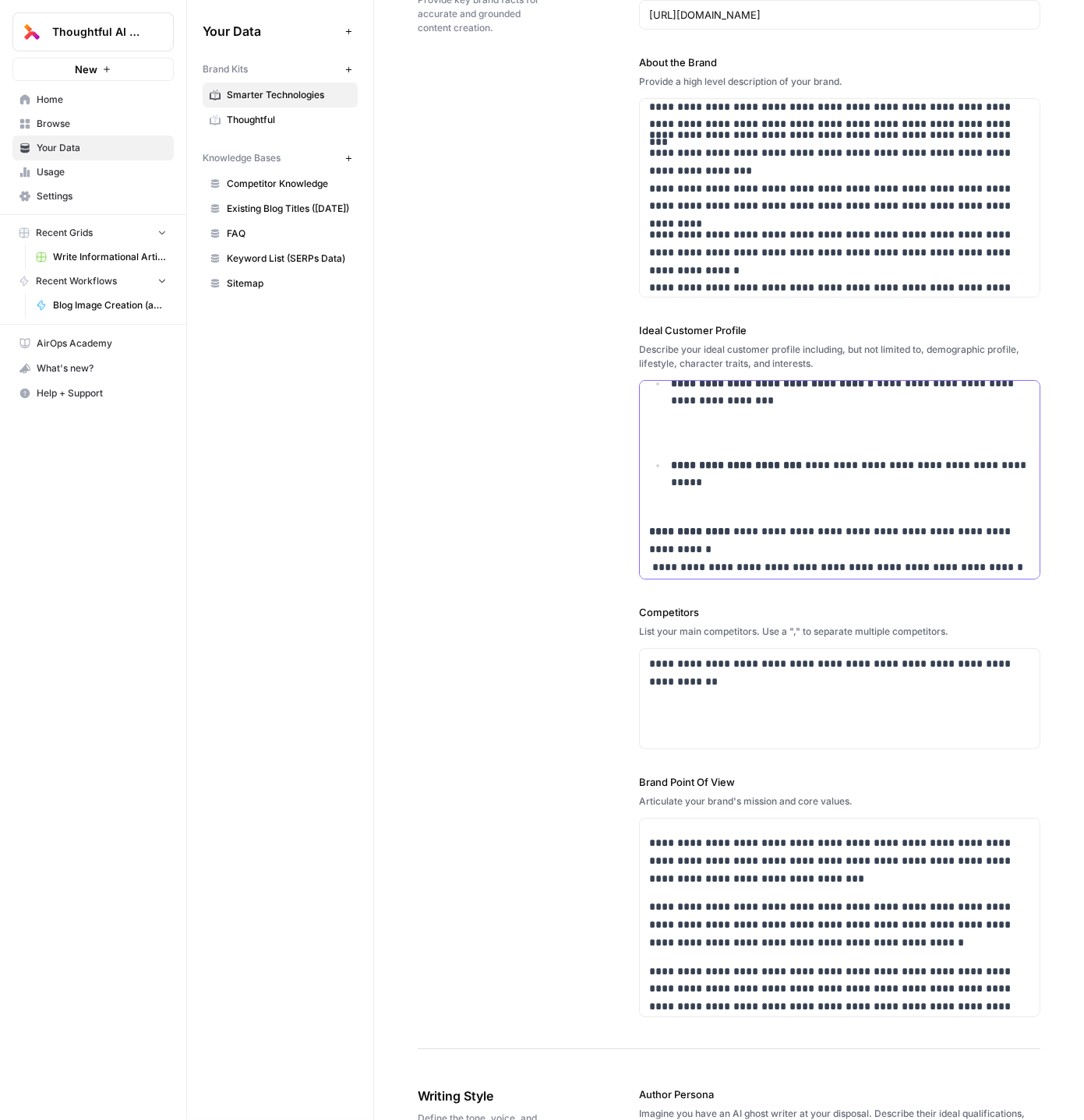
click at [741, 491] on p "**********" at bounding box center [851, 483] width 360 height 53
copy div "**********"
click at [769, 483] on p "**********" at bounding box center [851, 483] width 360 height 53
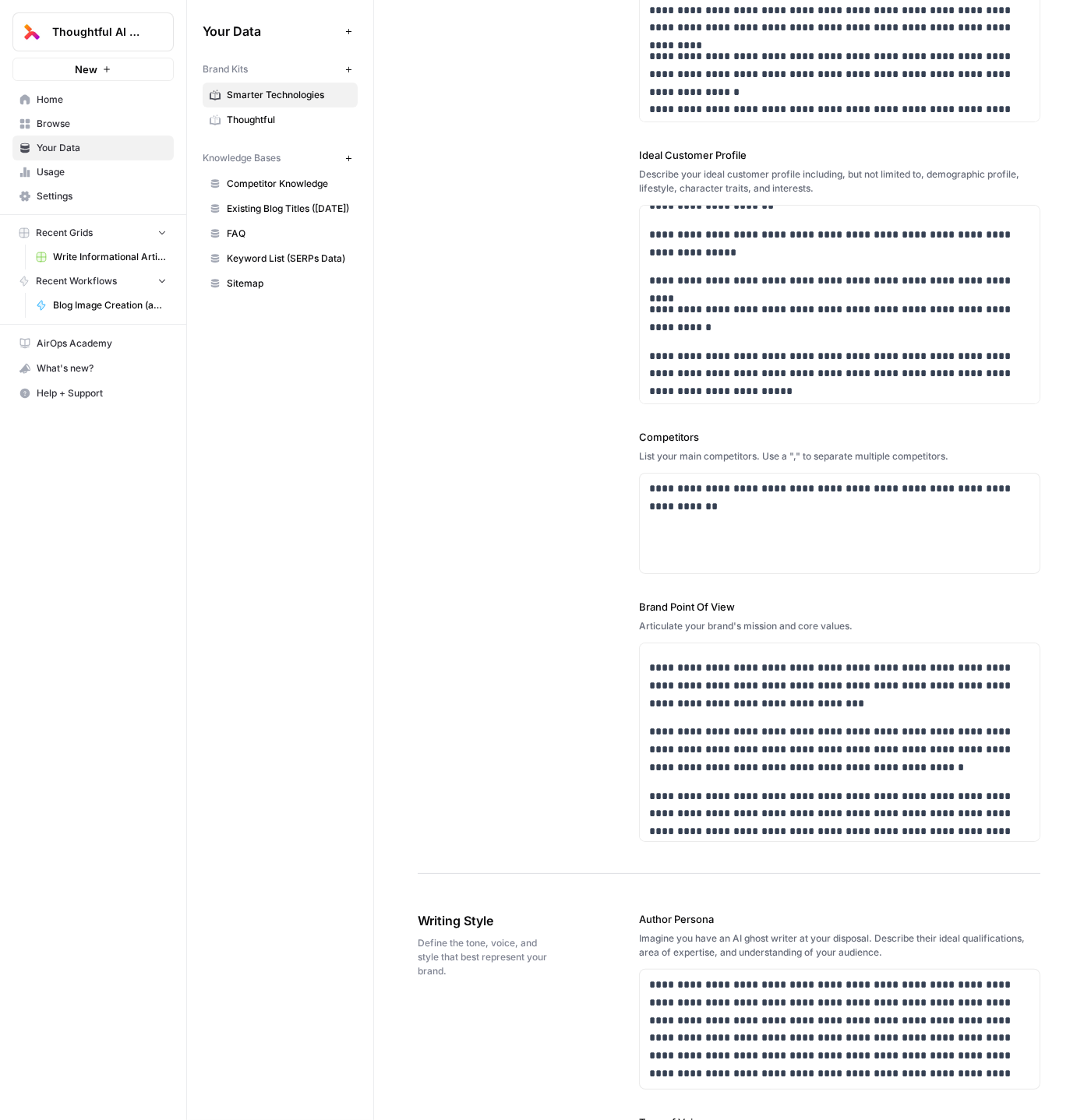
scroll to position [310, 0]
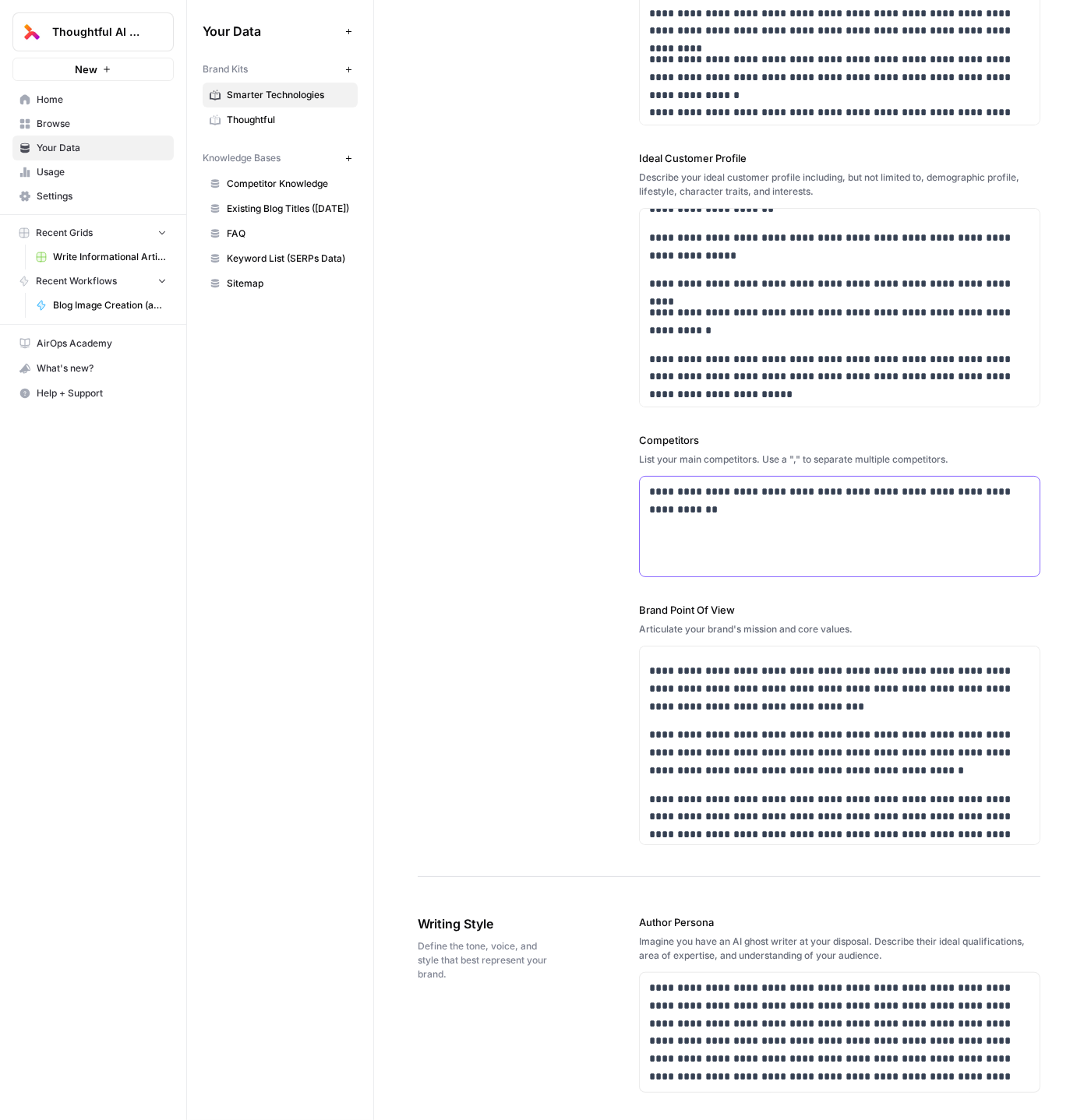
click at [693, 489] on p "**********" at bounding box center [841, 502] width 382 height 36
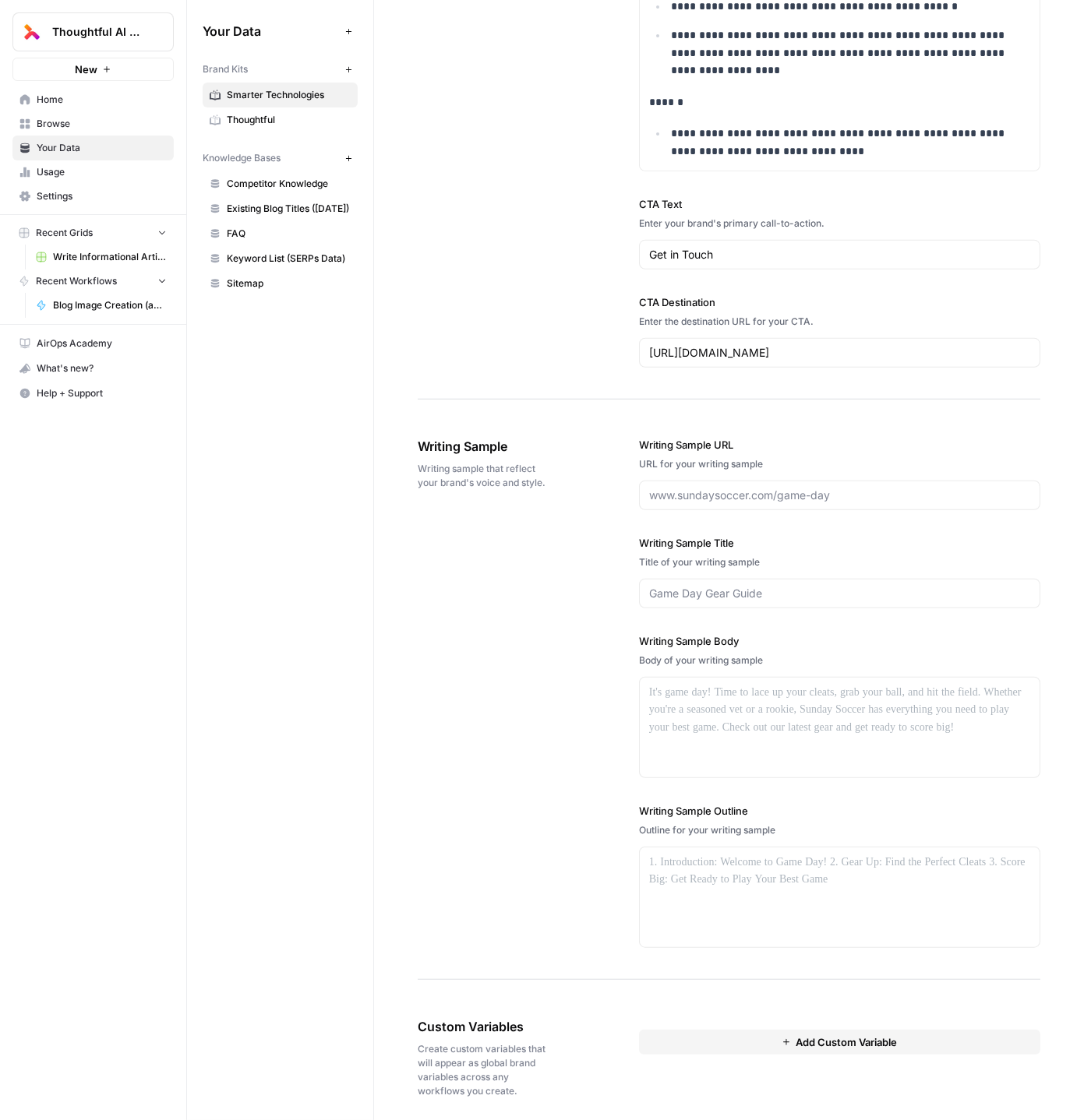
scroll to position [0, 0]
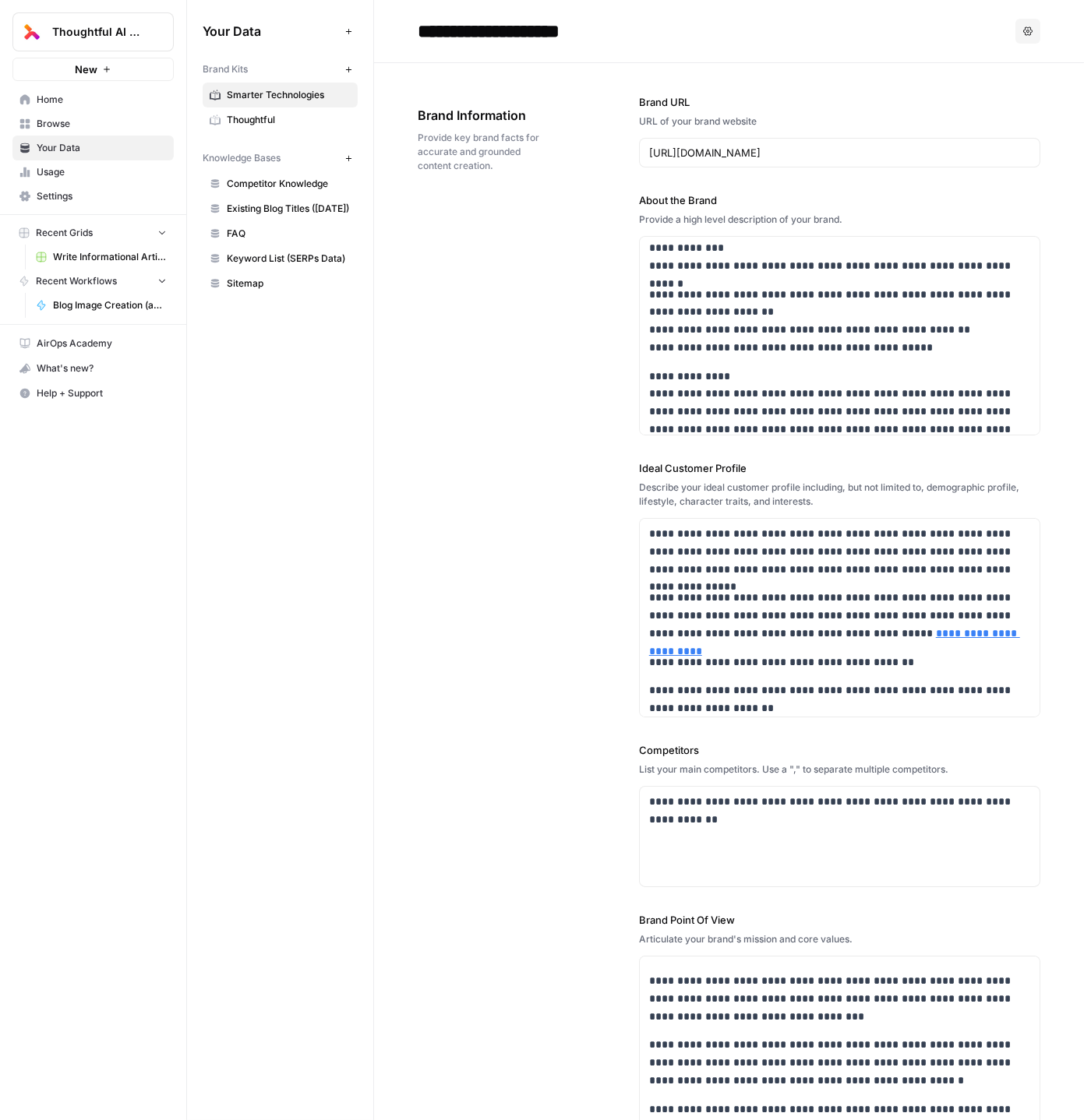
click at [1032, 29] on icon "button" at bounding box center [1027, 31] width 9 height 9
click at [779, 21] on h2 "**********" at bounding box center [712, 31] width 591 height 25
click at [348, 156] on icon "button" at bounding box center [348, 157] width 5 height 5
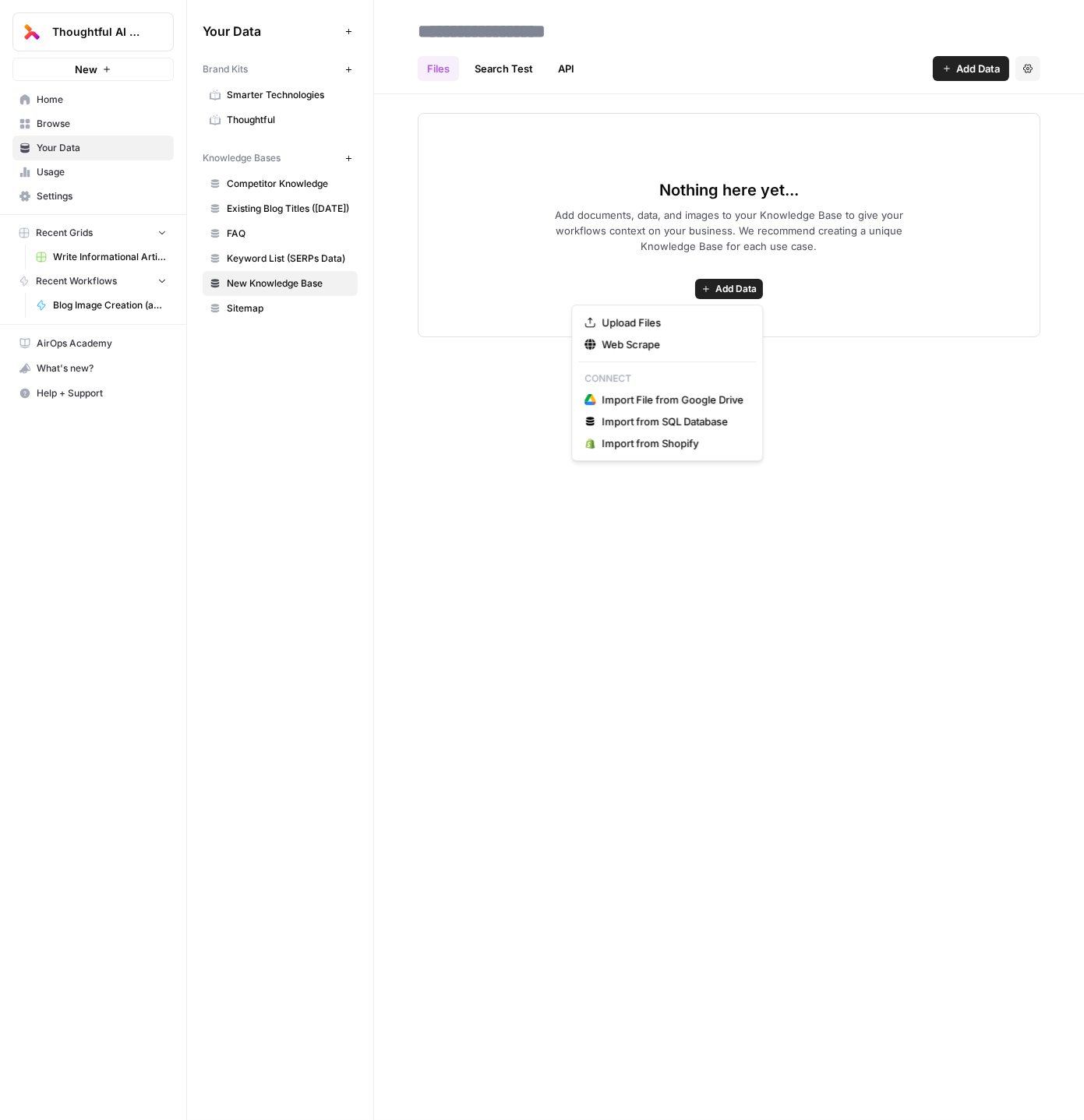
click at [732, 283] on span "Add Data" at bounding box center [736, 289] width 41 height 14
click at [662, 325] on span "Upload Files" at bounding box center [672, 323] width 142 height 15
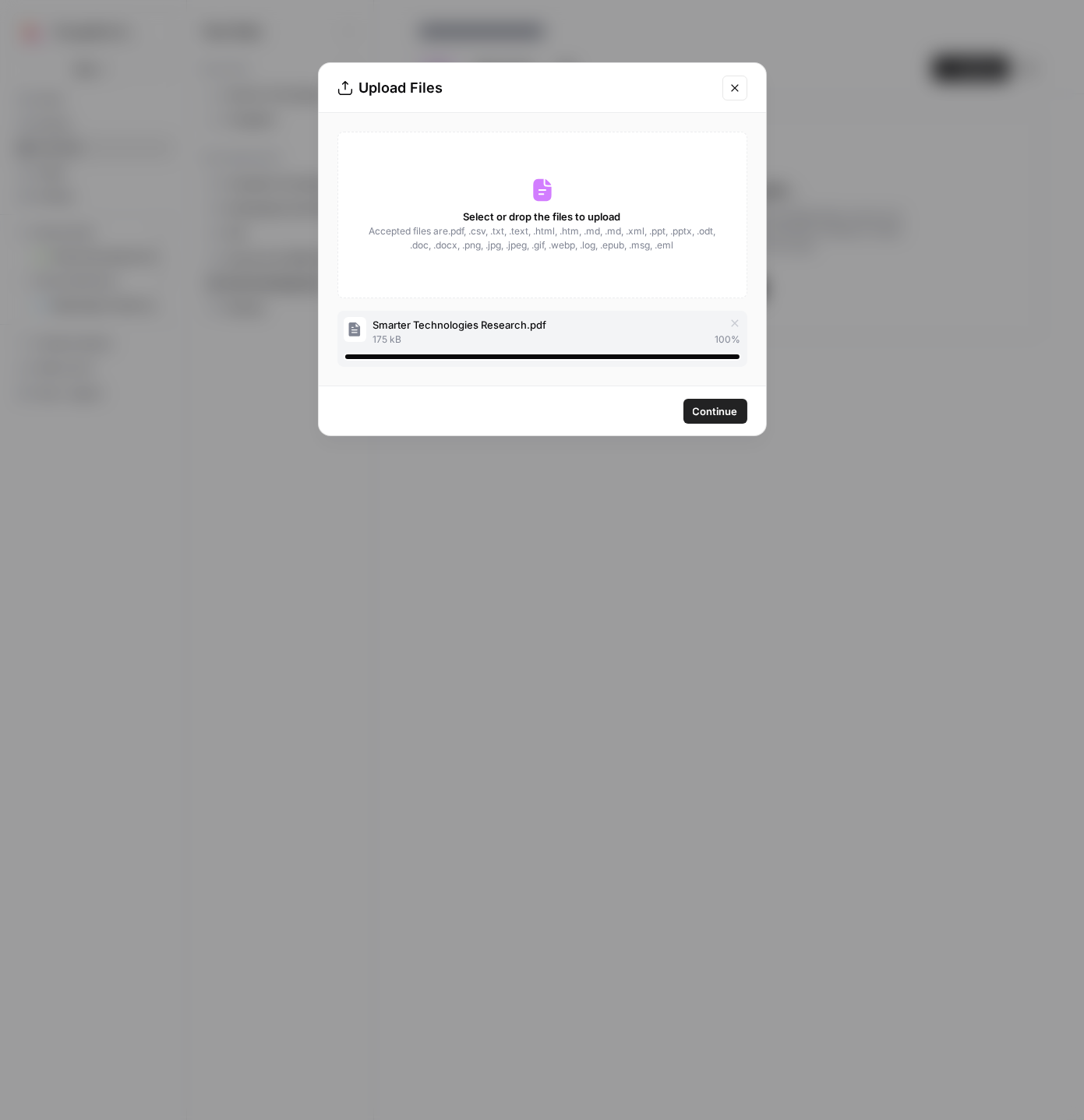
click at [715, 417] on span "Continue" at bounding box center [715, 411] width 46 height 15
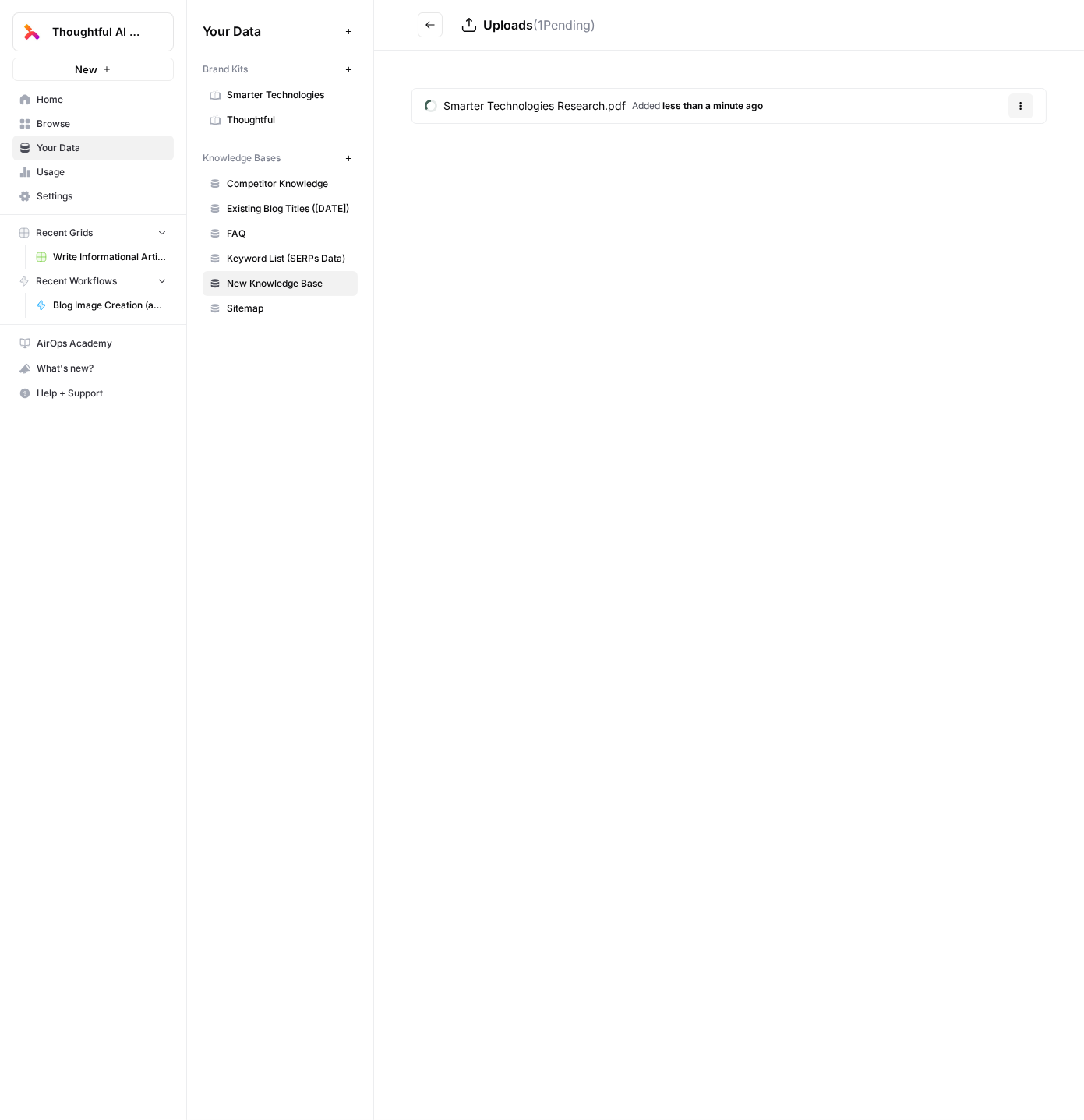
click at [272, 283] on span "New Knowledge Base" at bounding box center [289, 284] width 124 height 14
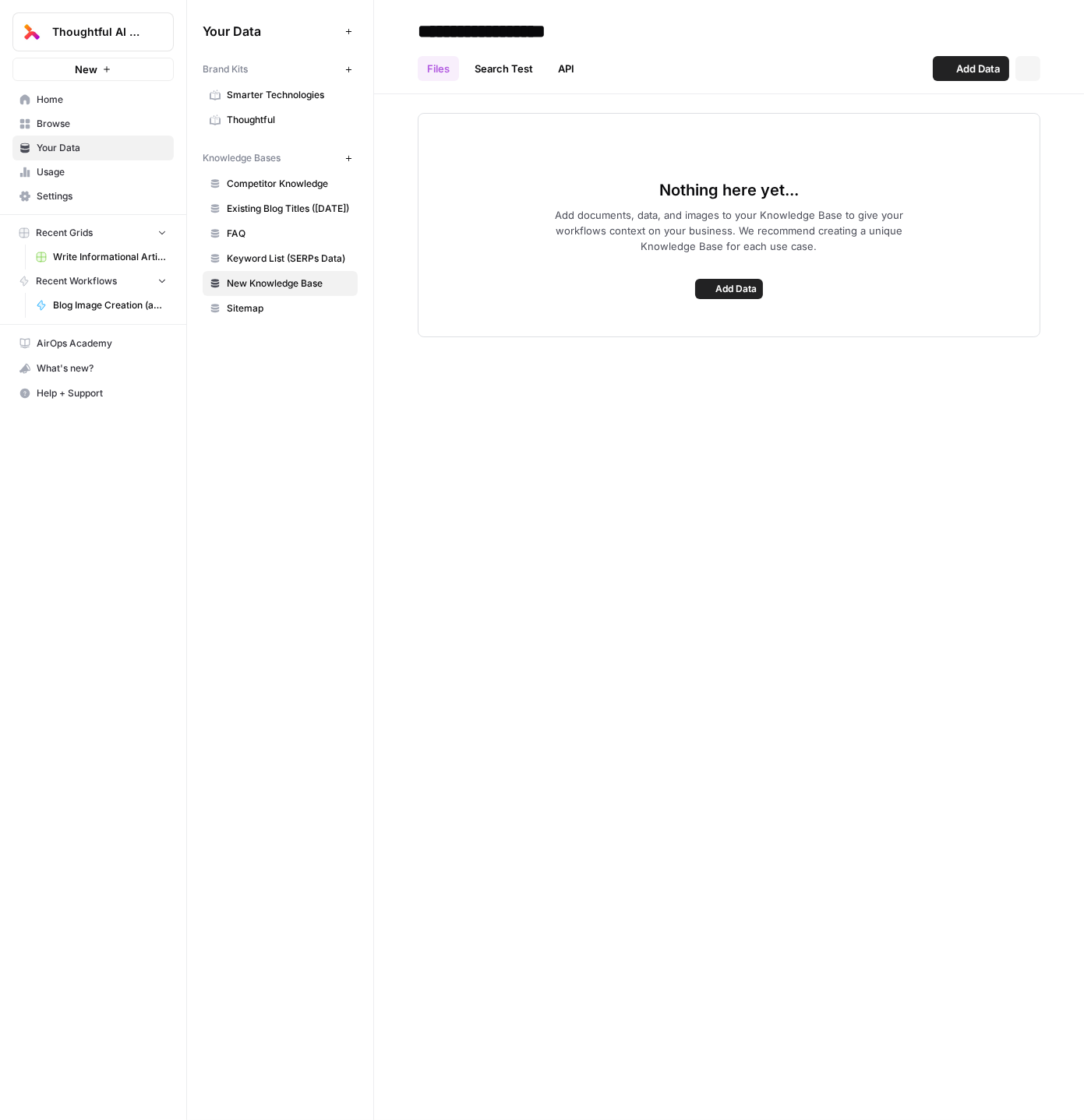
click at [272, 283] on span "New Knowledge Base" at bounding box center [289, 284] width 124 height 14
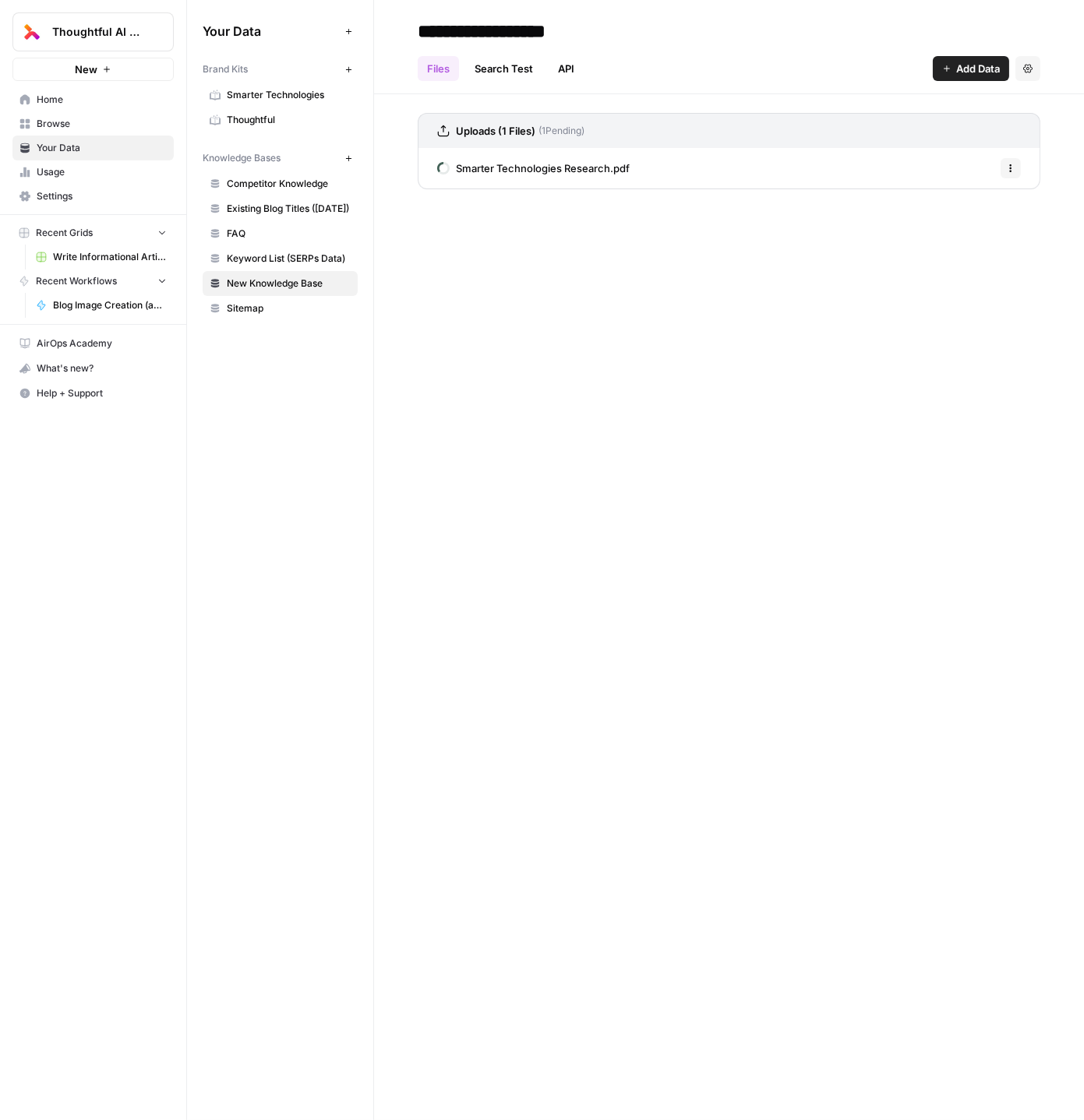
click at [509, 22] on input "**********" at bounding box center [536, 31] width 249 height 31
type input "**********"
click at [607, 311] on div "**********" at bounding box center [729, 560] width 710 height 1120
click at [1019, 175] on button "Options" at bounding box center [1011, 169] width 21 height 21
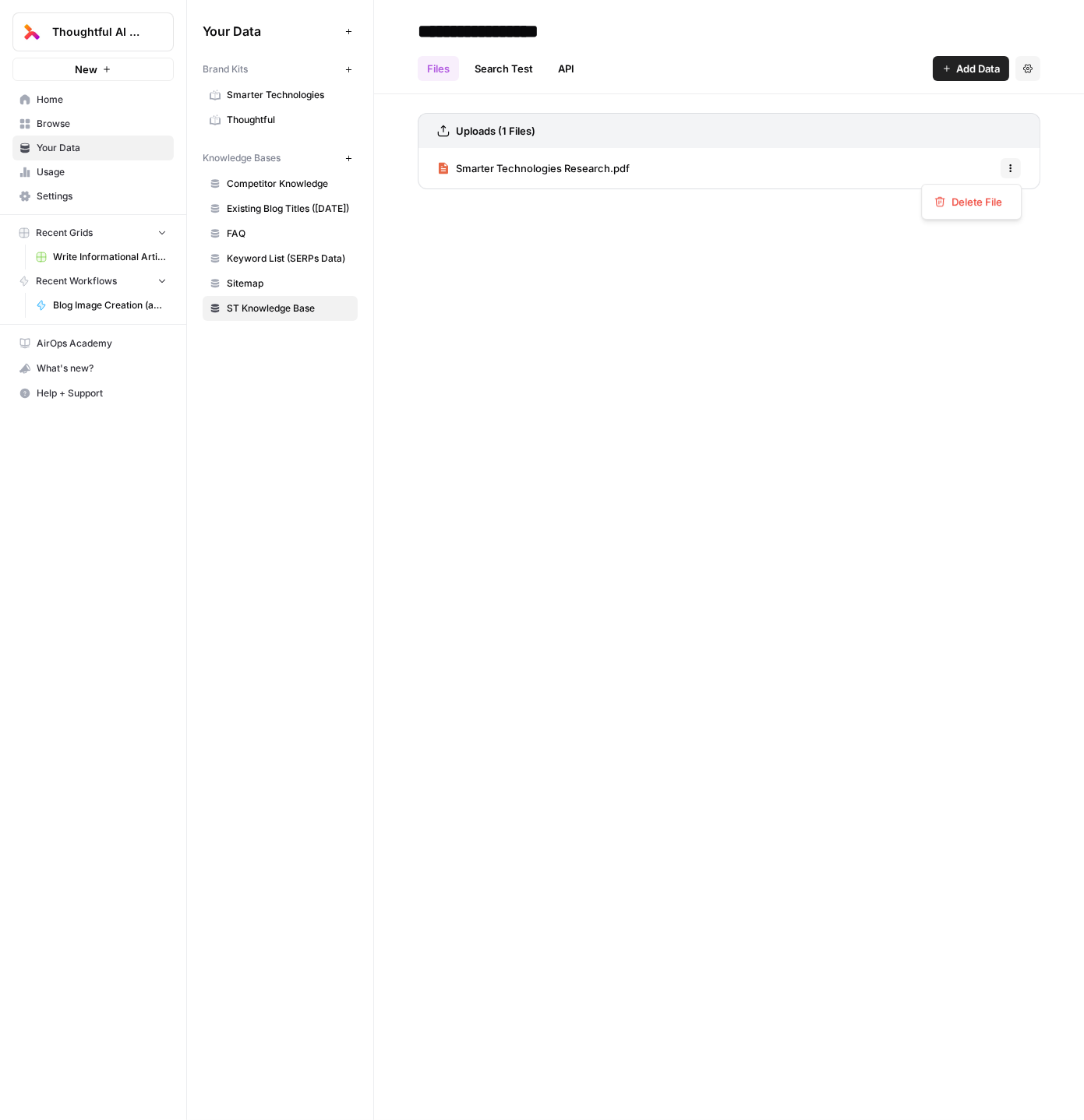
click at [831, 52] on div "Files Search Test API Add Data Settings" at bounding box center [729, 62] width 623 height 37
click at [90, 252] on span "Write Informational Article" at bounding box center [110, 257] width 114 height 14
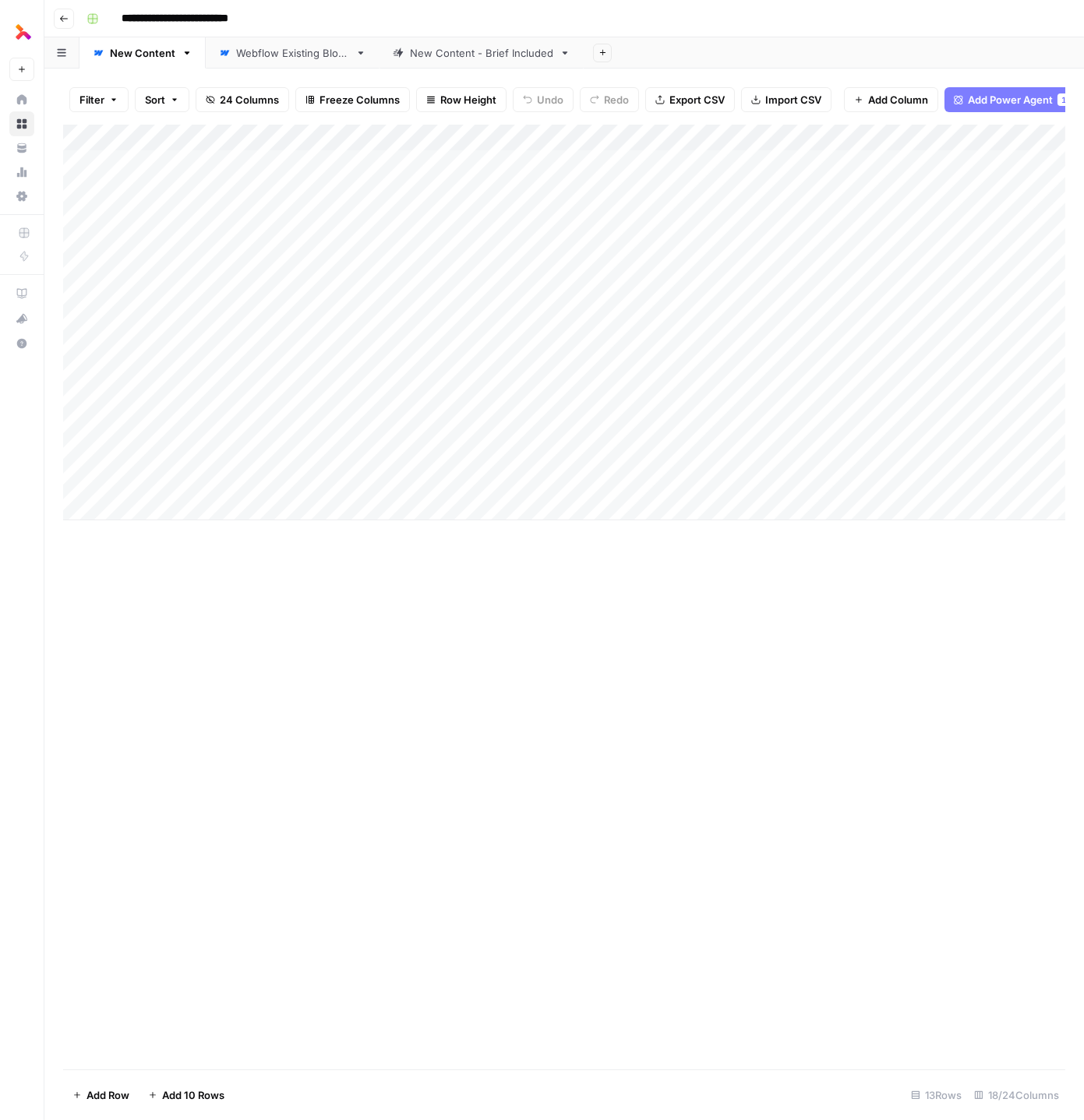
click at [70, 21] on button "Go back" at bounding box center [64, 19] width 21 height 21
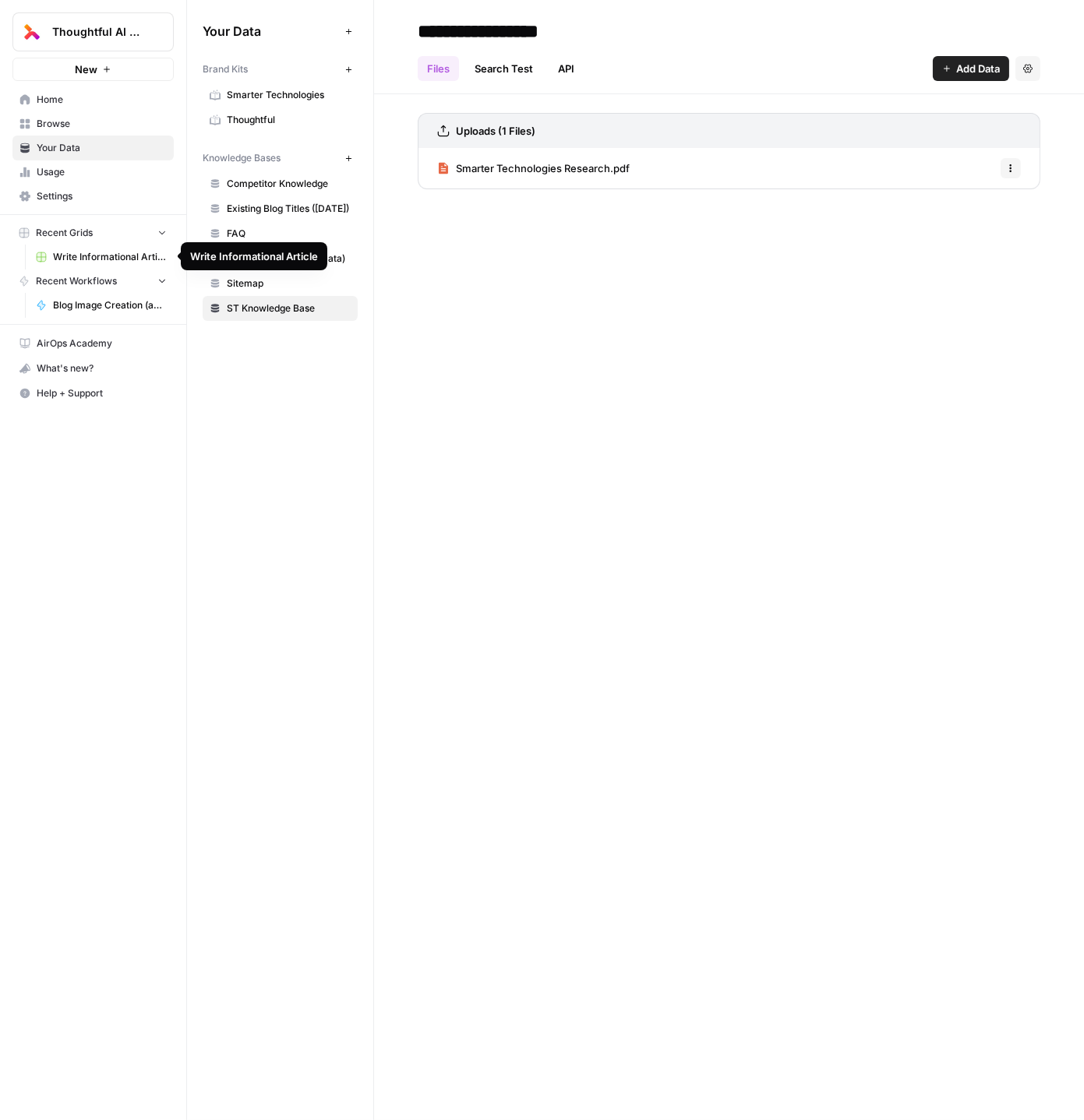
click at [120, 254] on span "Write Informational Article" at bounding box center [110, 257] width 114 height 14
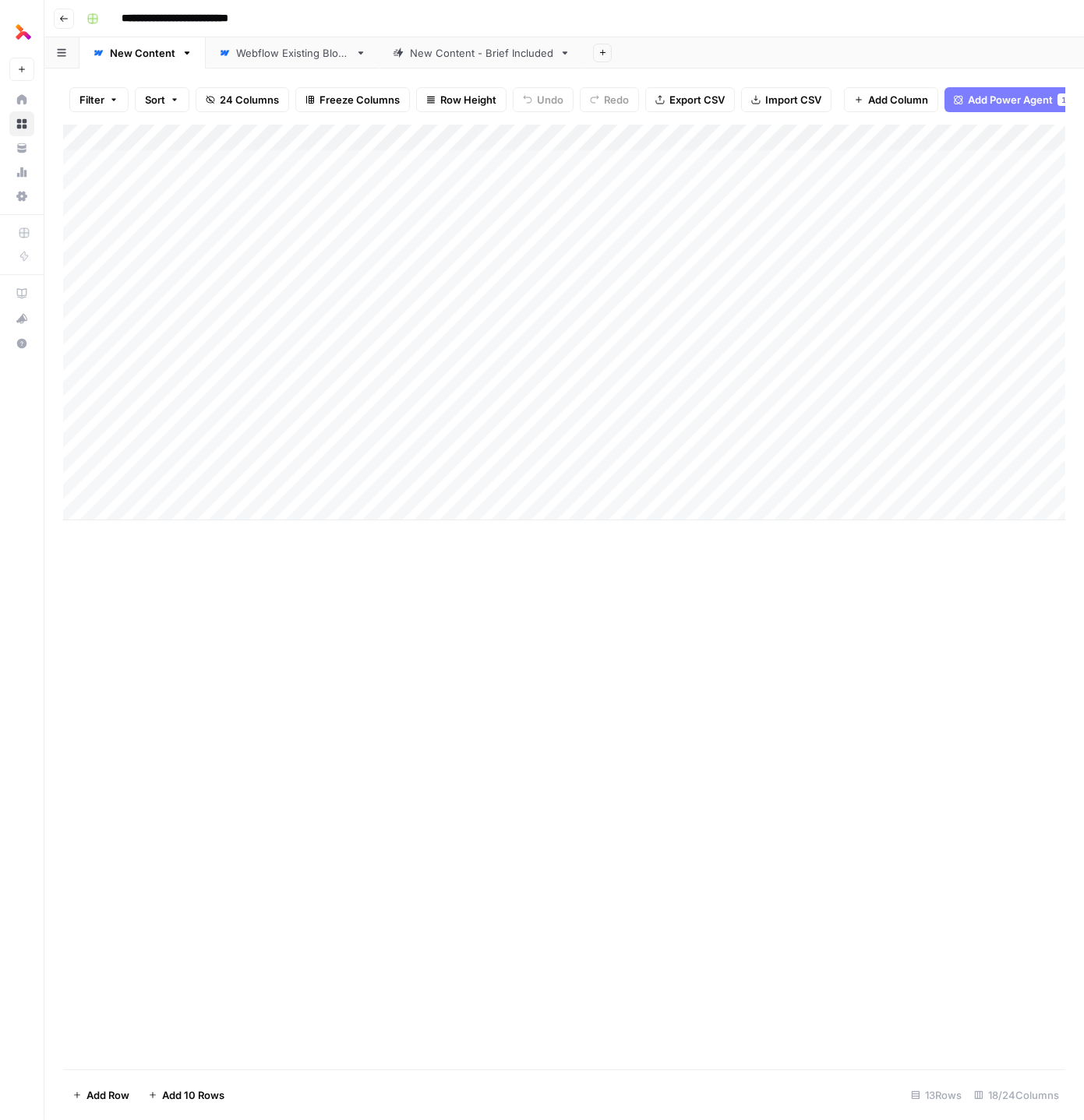
click at [69, 483] on div "Add Column" at bounding box center [564, 323] width 1002 height 396
click at [65, 481] on div "Add Column" at bounding box center [564, 323] width 1002 height 396
click at [365, 625] on div "Add Column" at bounding box center [564, 597] width 1002 height 945
click at [447, 613] on div "Add Column" at bounding box center [564, 597] width 1002 height 945
drag, startPoint x: 410, startPoint y: 583, endPoint x: 310, endPoint y: 463, distance: 156.2
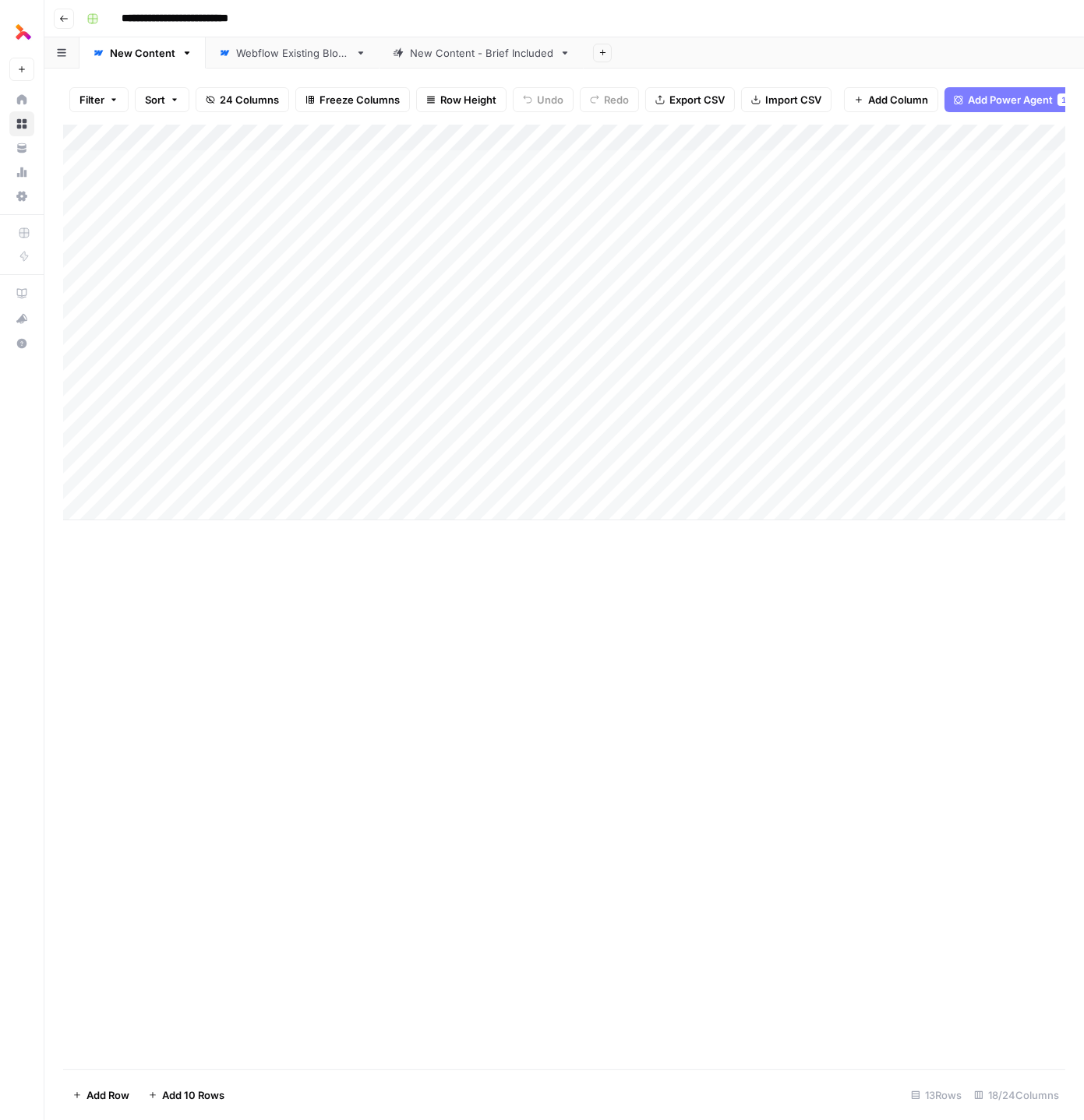
click at [310, 463] on div "Add Column" at bounding box center [564, 597] width 1002 height 945
click at [188, 479] on div "Add Column" at bounding box center [564, 323] width 1002 height 396
click at [184, 58] on link "New Content" at bounding box center [142, 52] width 126 height 31
click at [182, 47] on icon "button" at bounding box center [187, 52] width 11 height 11
click at [262, 107] on span "Duplicate Sheet" at bounding box center [247, 104] width 75 height 15
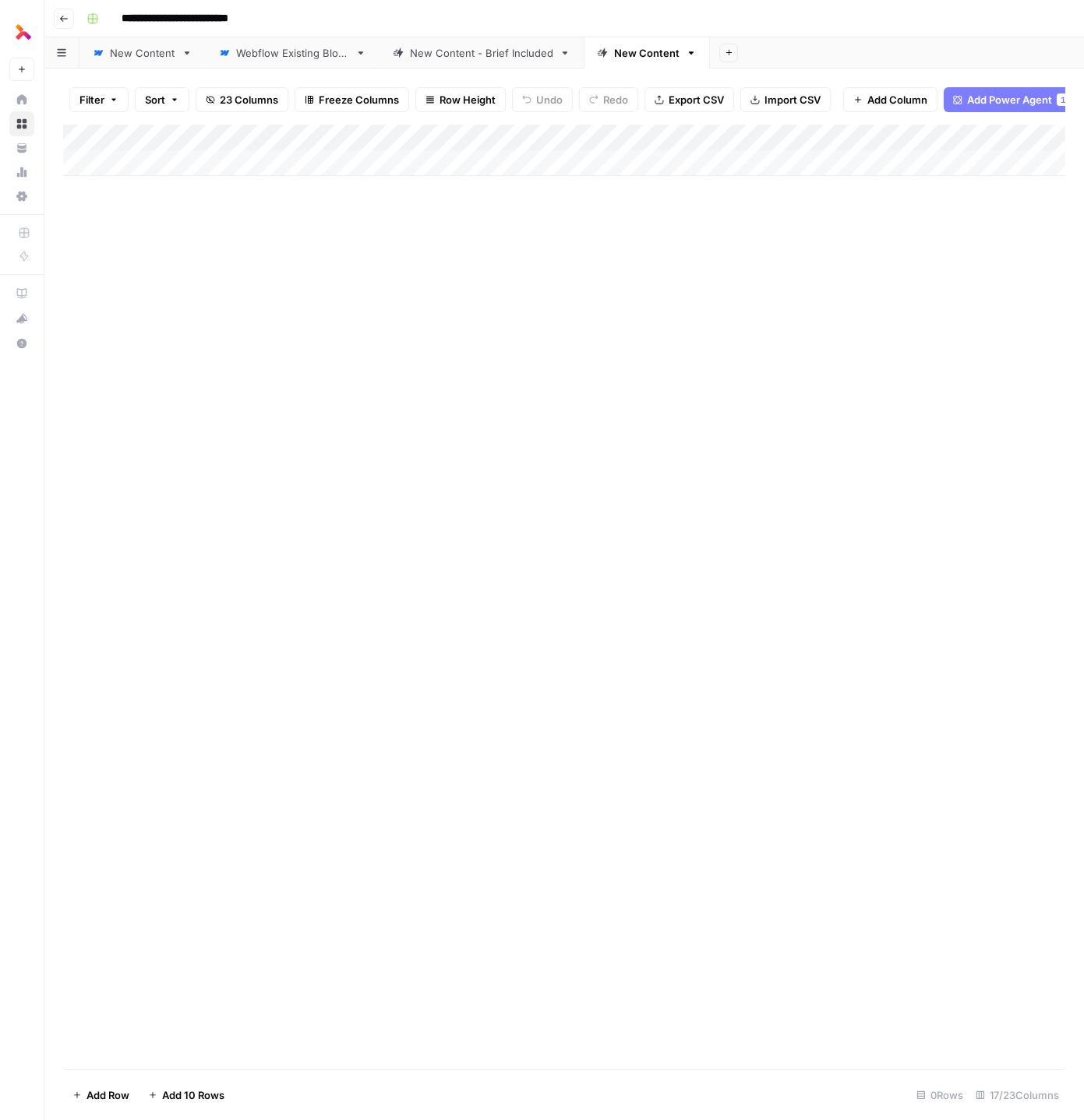
click at [636, 59] on div "New Content" at bounding box center [647, 53] width 65 height 15
type input "**********"
click at [711, 61] on link "SmarterTech Blogs" at bounding box center [660, 52] width 153 height 31
click at [711, 60] on link "SmarterTech Blogs" at bounding box center [660, 52] width 153 height 31
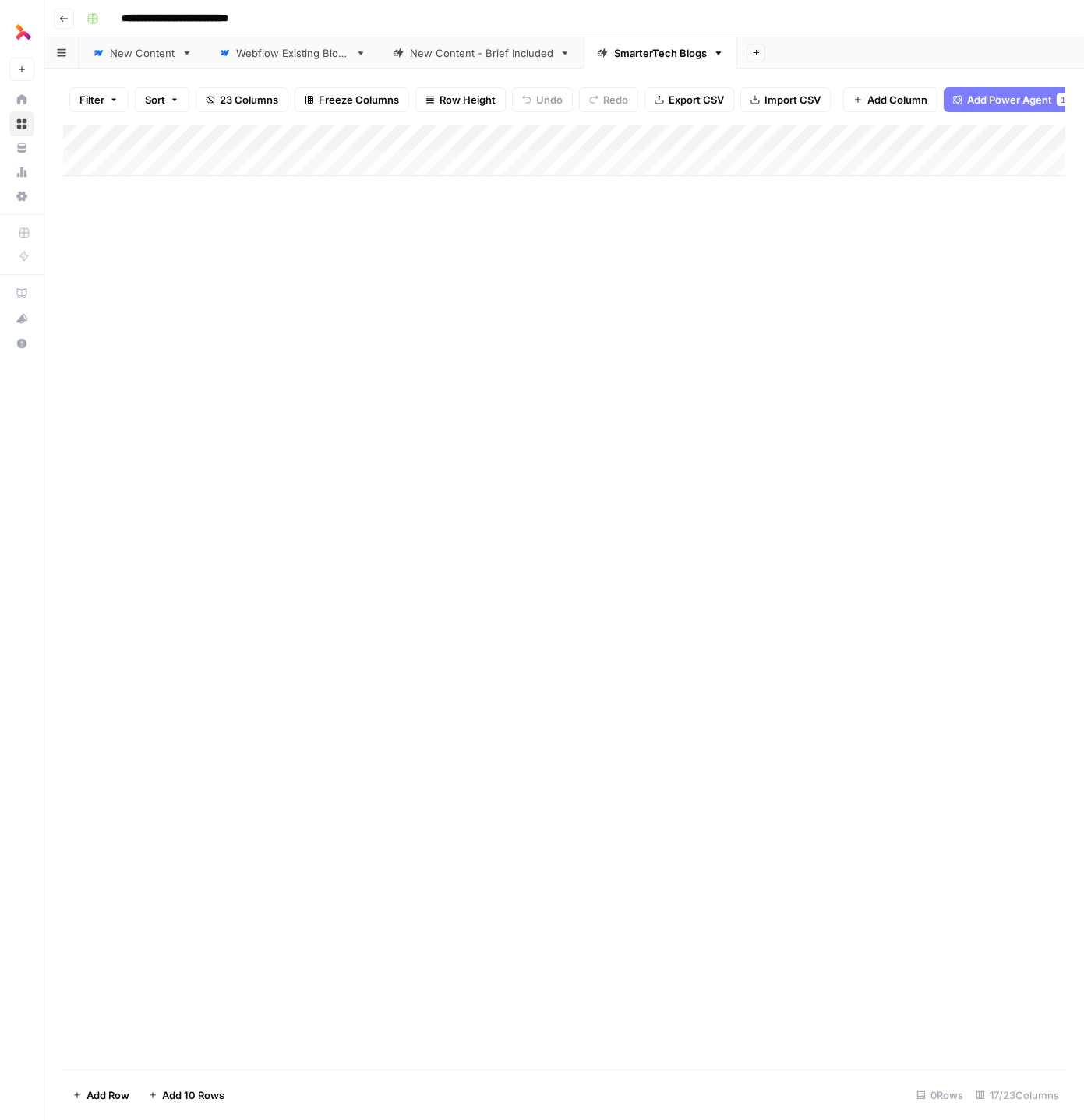
click at [713, 53] on icon "button" at bounding box center [718, 52] width 11 height 11
click at [73, 55] on button "button" at bounding box center [62, 52] width 35 height 30
click at [719, 58] on link "SmarterTech Blogs" at bounding box center [660, 52] width 153 height 31
click at [714, 54] on icon "button" at bounding box center [718, 52] width 11 height 11
click at [774, 138] on span "Delete Sheet" at bounding box center [776, 139] width 75 height 15
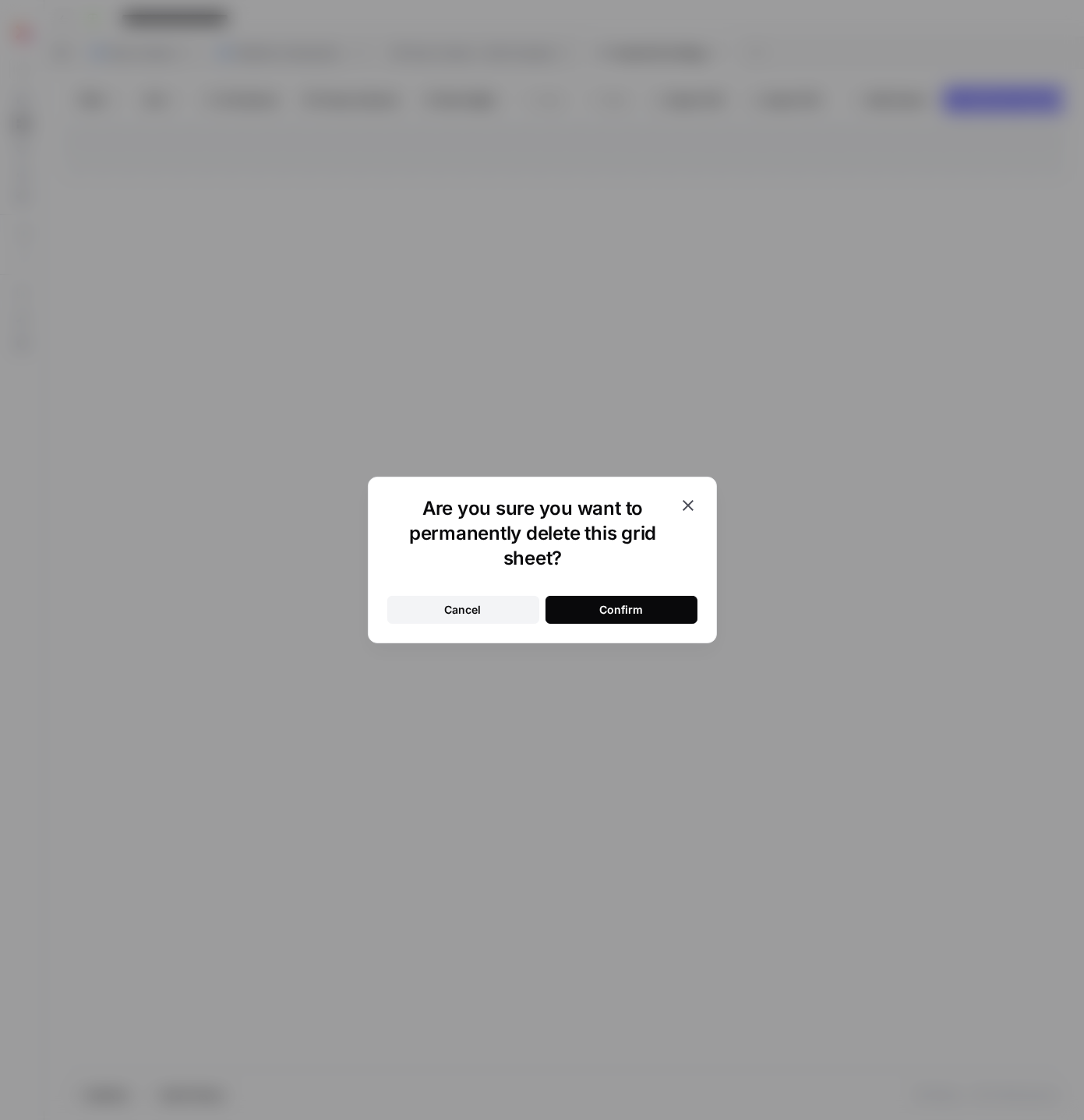
click at [625, 600] on button "Confirm" at bounding box center [621, 610] width 152 height 28
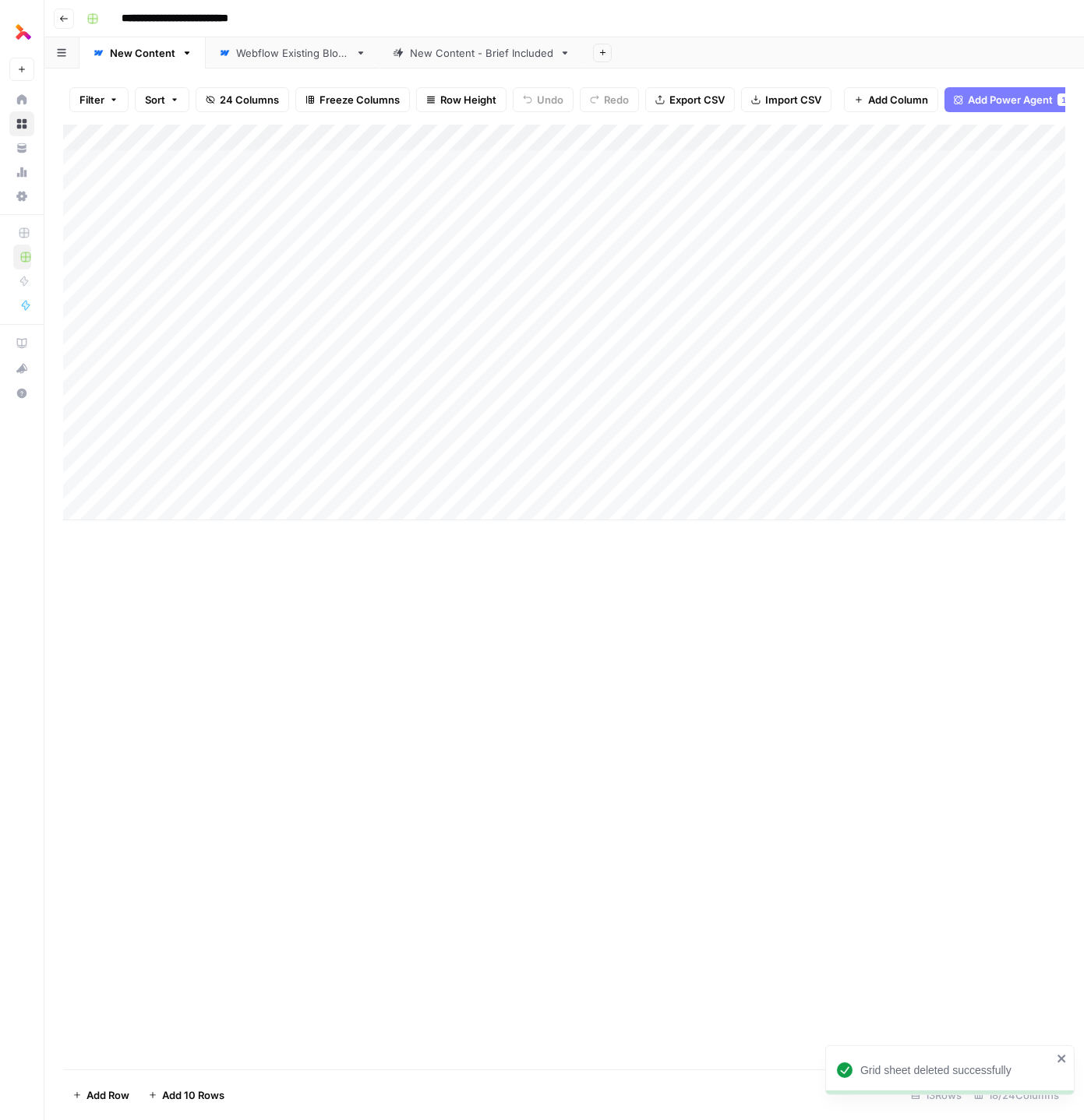
click at [61, 58] on button "button" at bounding box center [62, 52] width 35 height 30
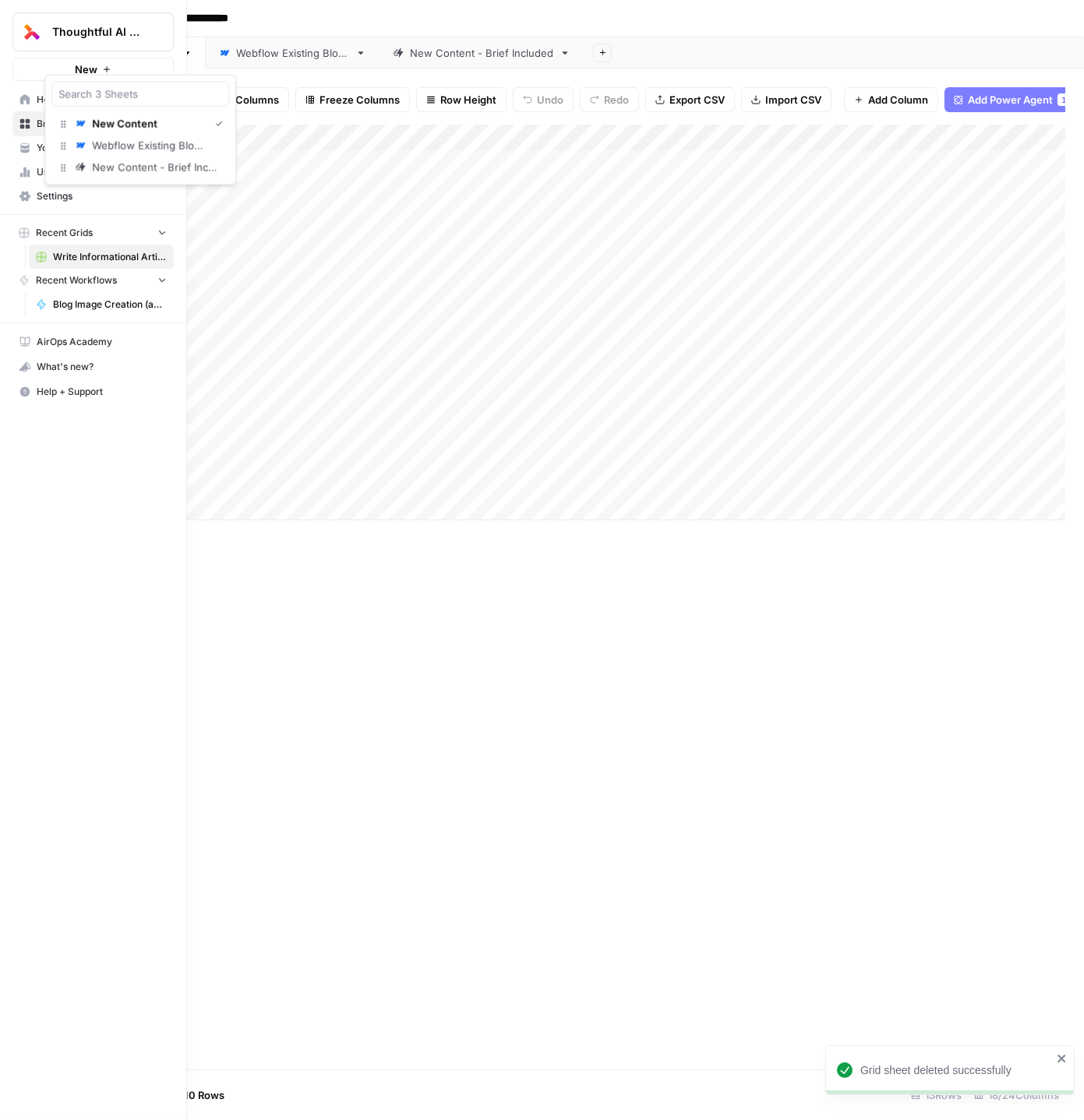
click at [22, 129] on link "Browse" at bounding box center [92, 124] width 161 height 25
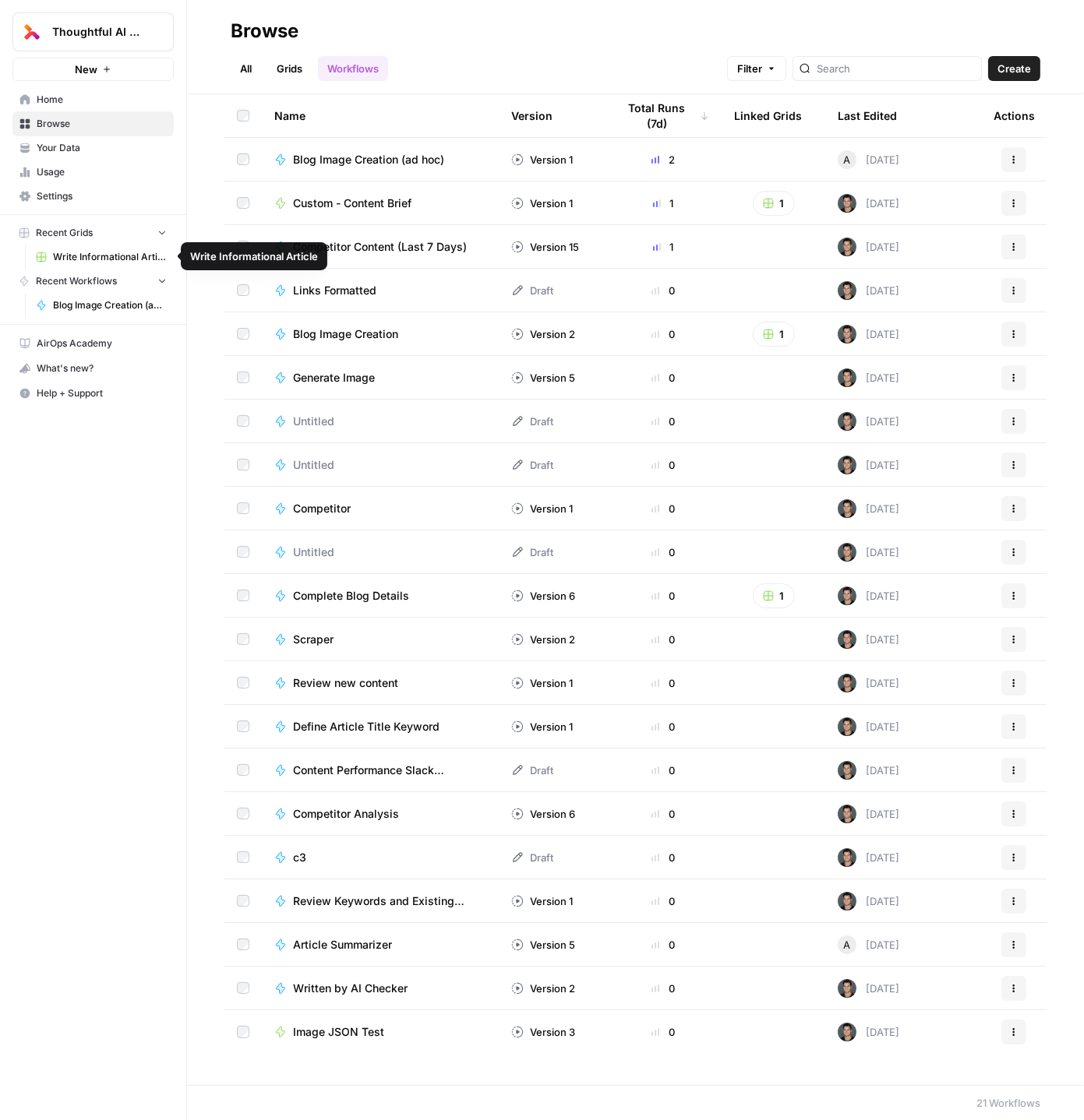
click at [122, 260] on span "Write Informational Article" at bounding box center [110, 257] width 114 height 14
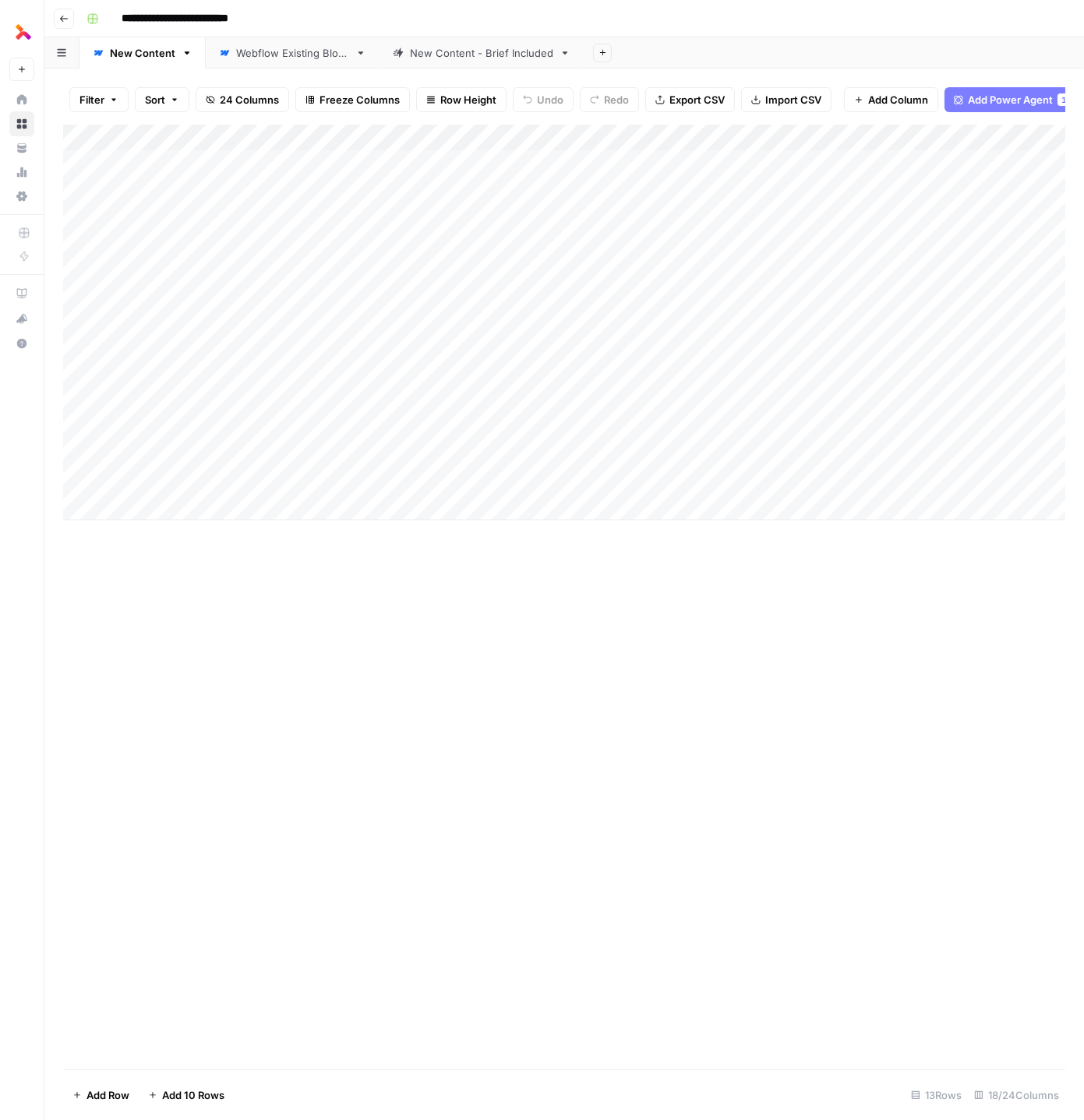
click at [67, 15] on icon "button" at bounding box center [64, 18] width 9 height 9
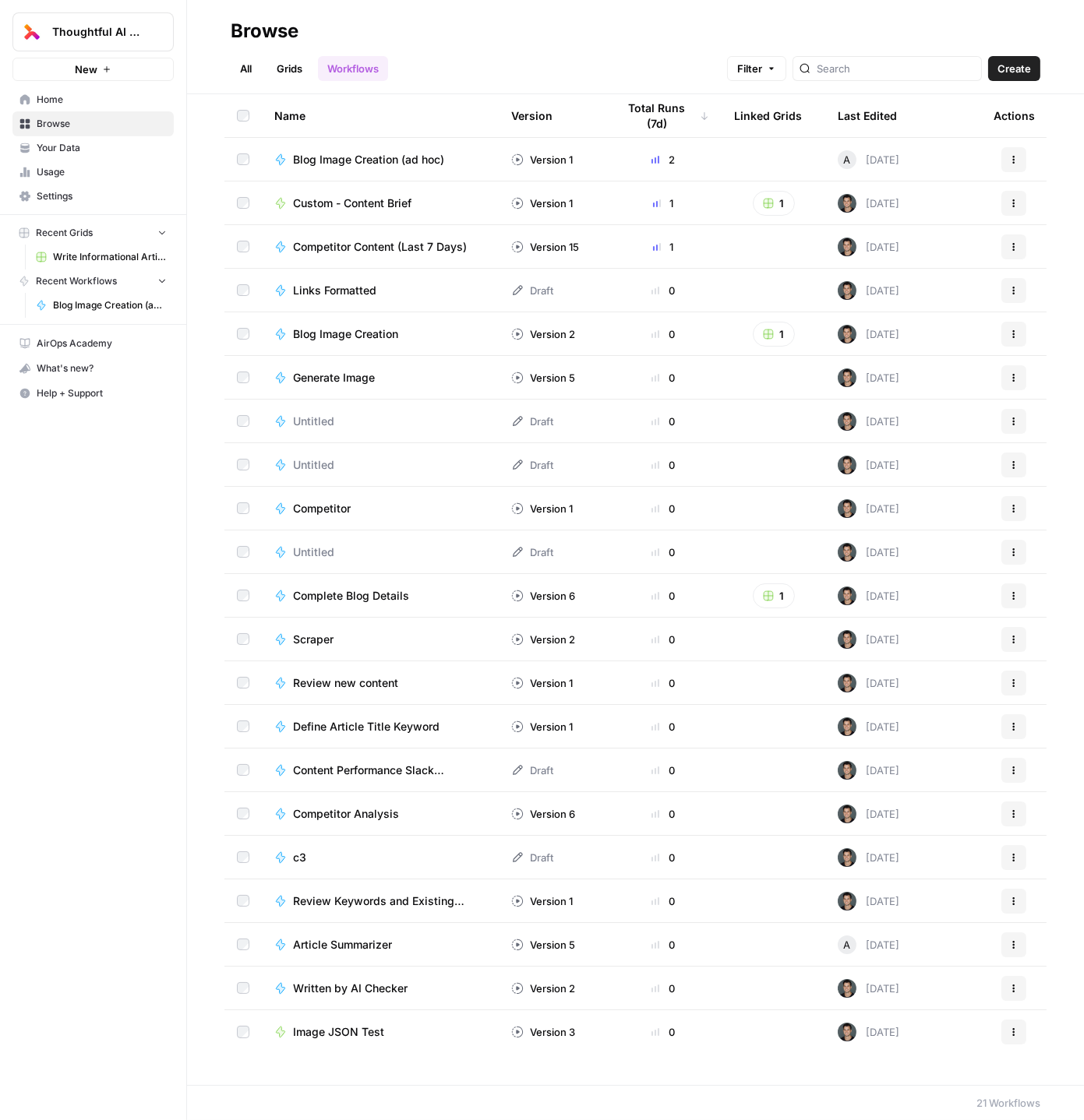
click at [59, 97] on span "Home" at bounding box center [102, 100] width 130 height 14
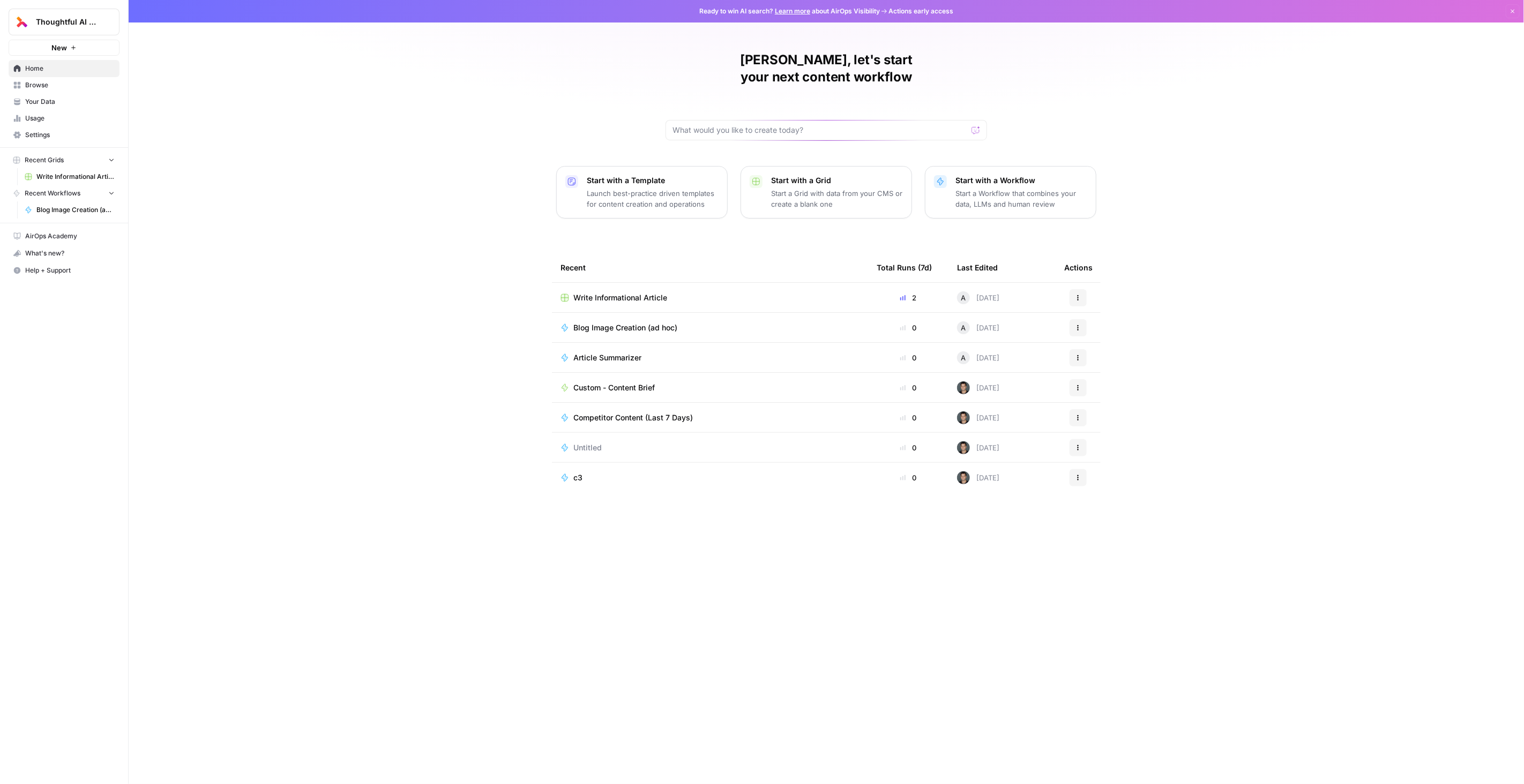
click at [1079, 294] on icon "button" at bounding box center [1078, 297] width 7 height 7
click at [1142, 222] on div "Aditya, let's start your next content workflow Start with a Template Launch bes…" at bounding box center [826, 392] width 1396 height 784
click at [657, 293] on span "Write Informational Article" at bounding box center [620, 298] width 94 height 11
click at [39, 138] on span "Settings" at bounding box center [70, 135] width 89 height 9
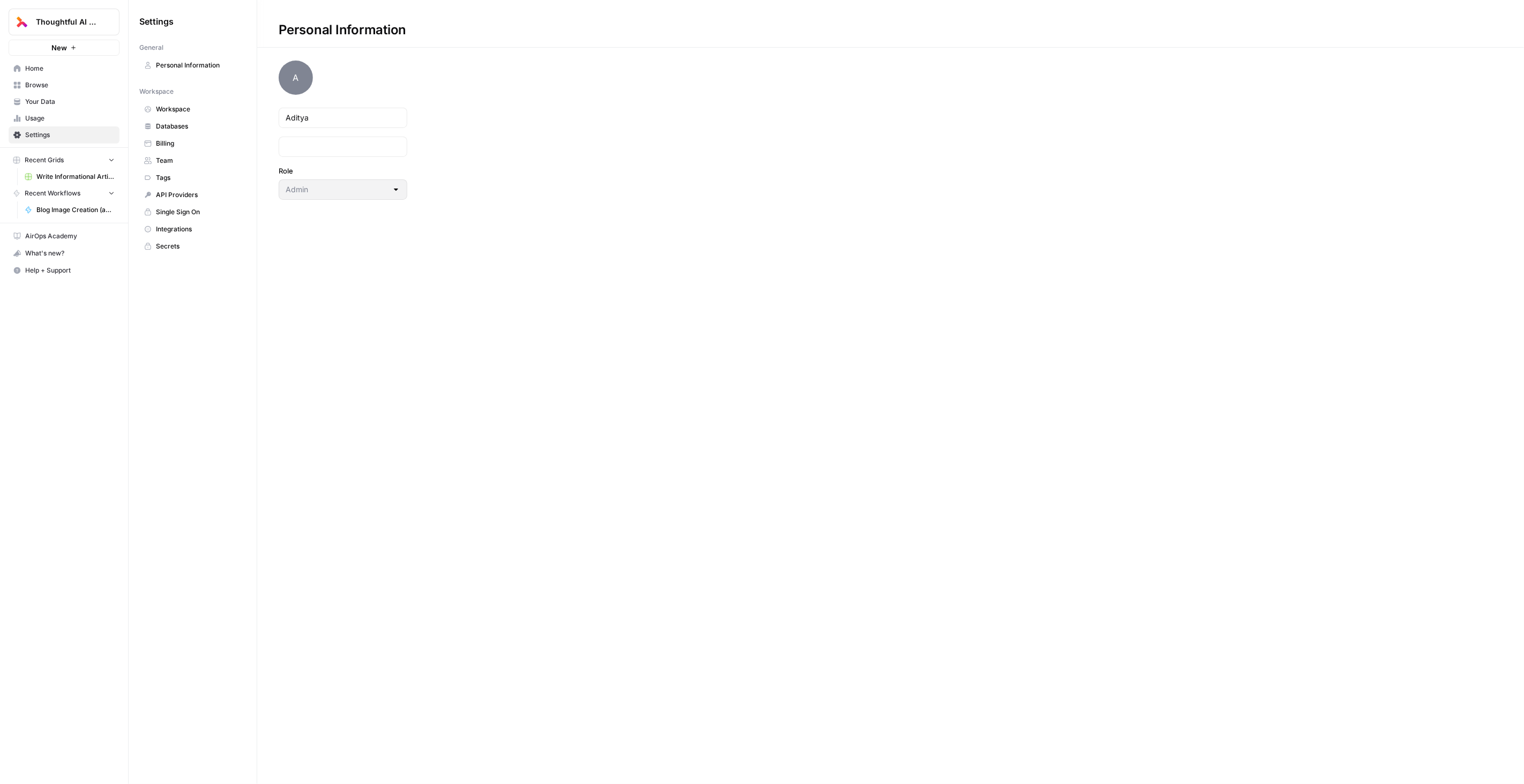
click at [174, 110] on span "Workspace" at bounding box center [199, 109] width 85 height 9
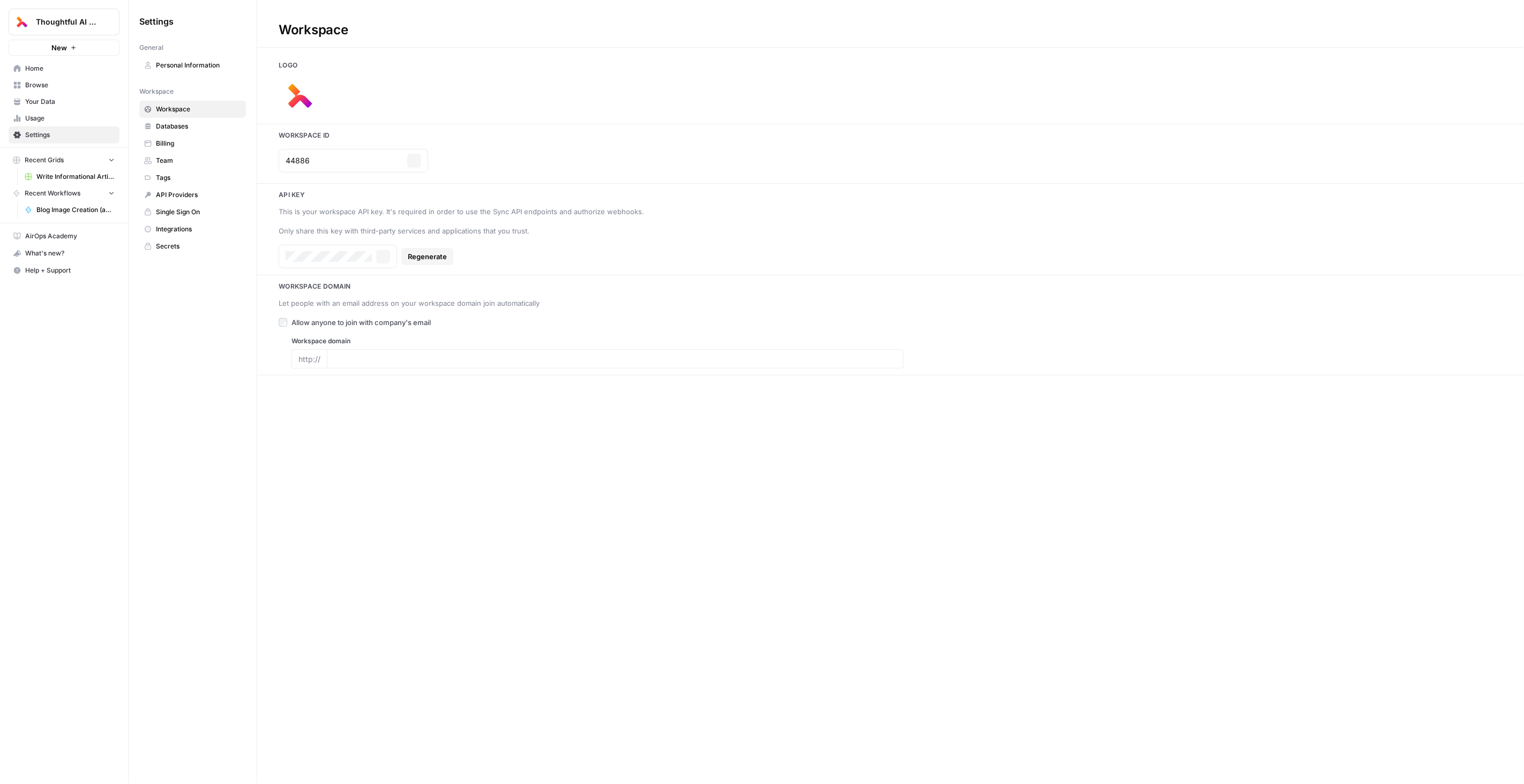
type input "thoughtful.ai"
click at [179, 130] on link "Databases" at bounding box center [192, 126] width 106 height 17
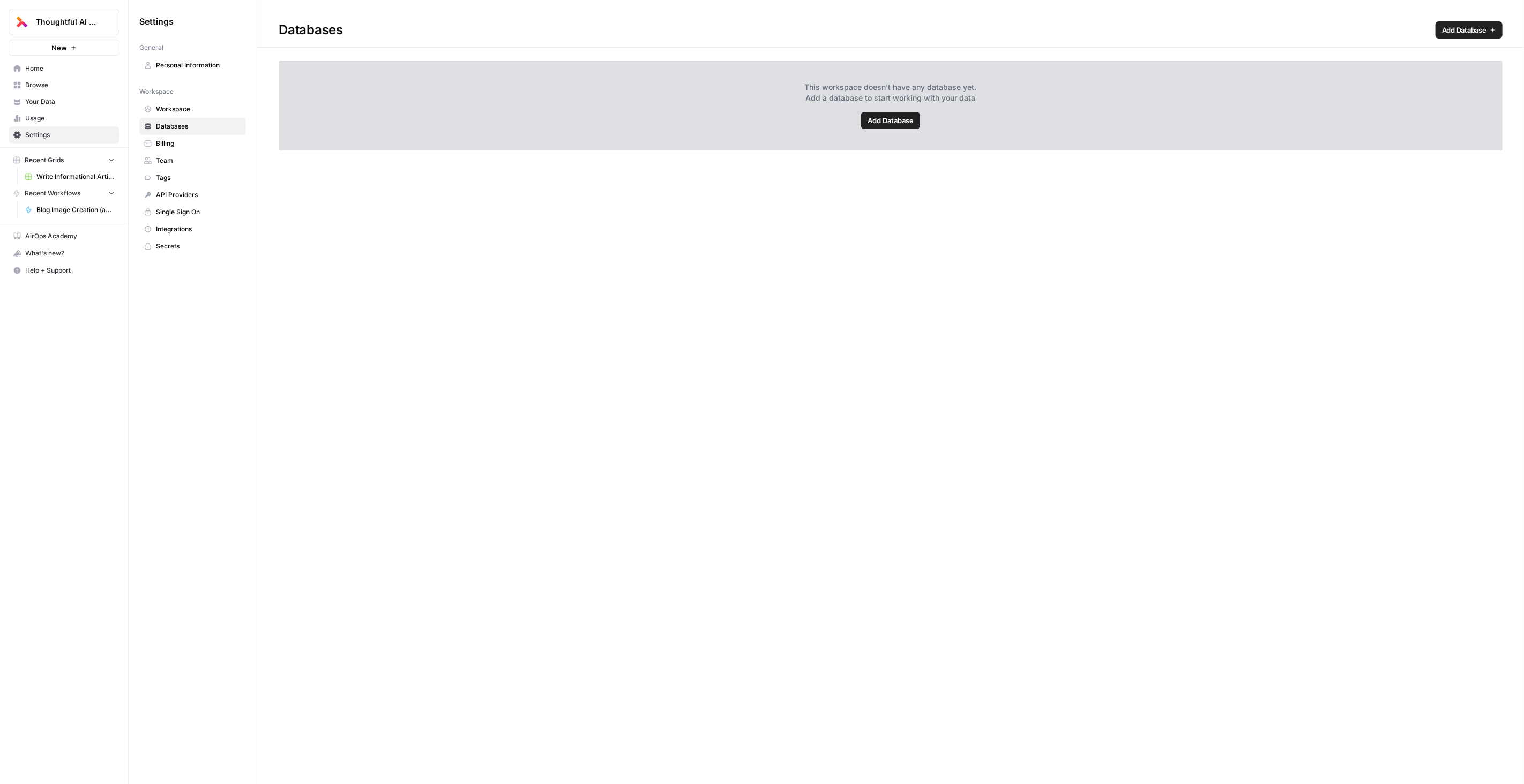
click at [180, 105] on span "Workspace" at bounding box center [199, 109] width 85 height 9
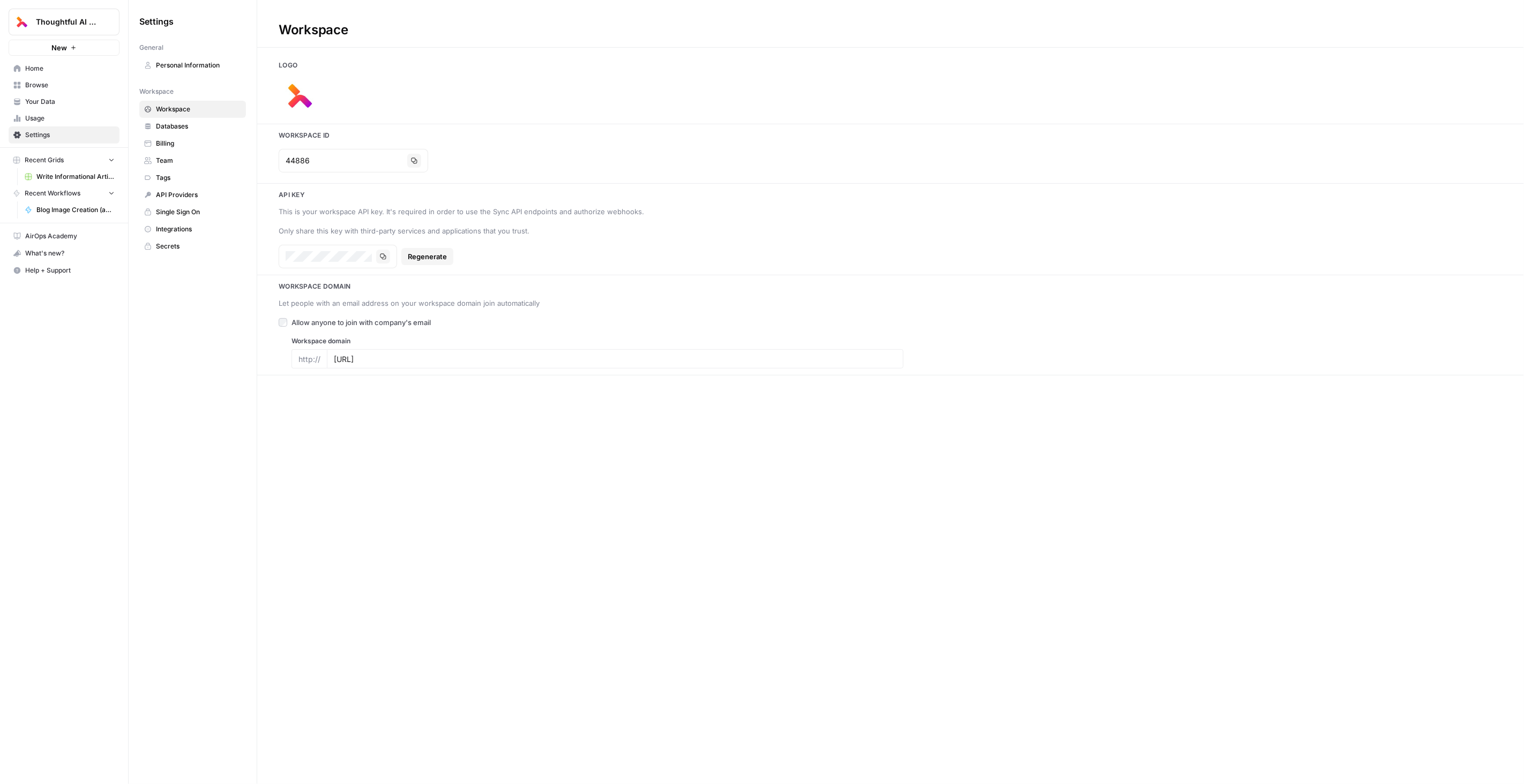
click at [179, 139] on span "Billing" at bounding box center [199, 144] width 85 height 9
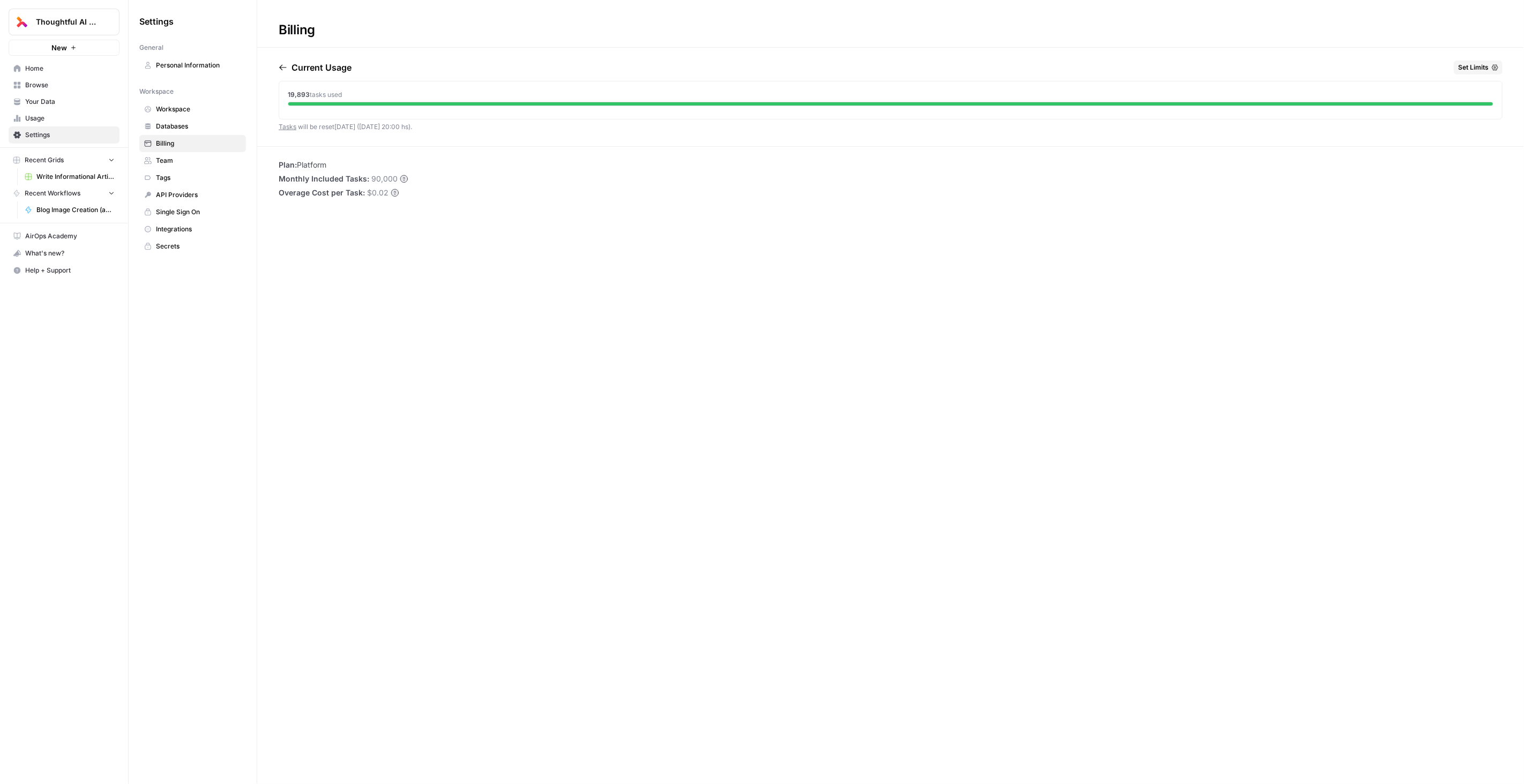
click at [180, 156] on span "Team" at bounding box center [199, 161] width 85 height 9
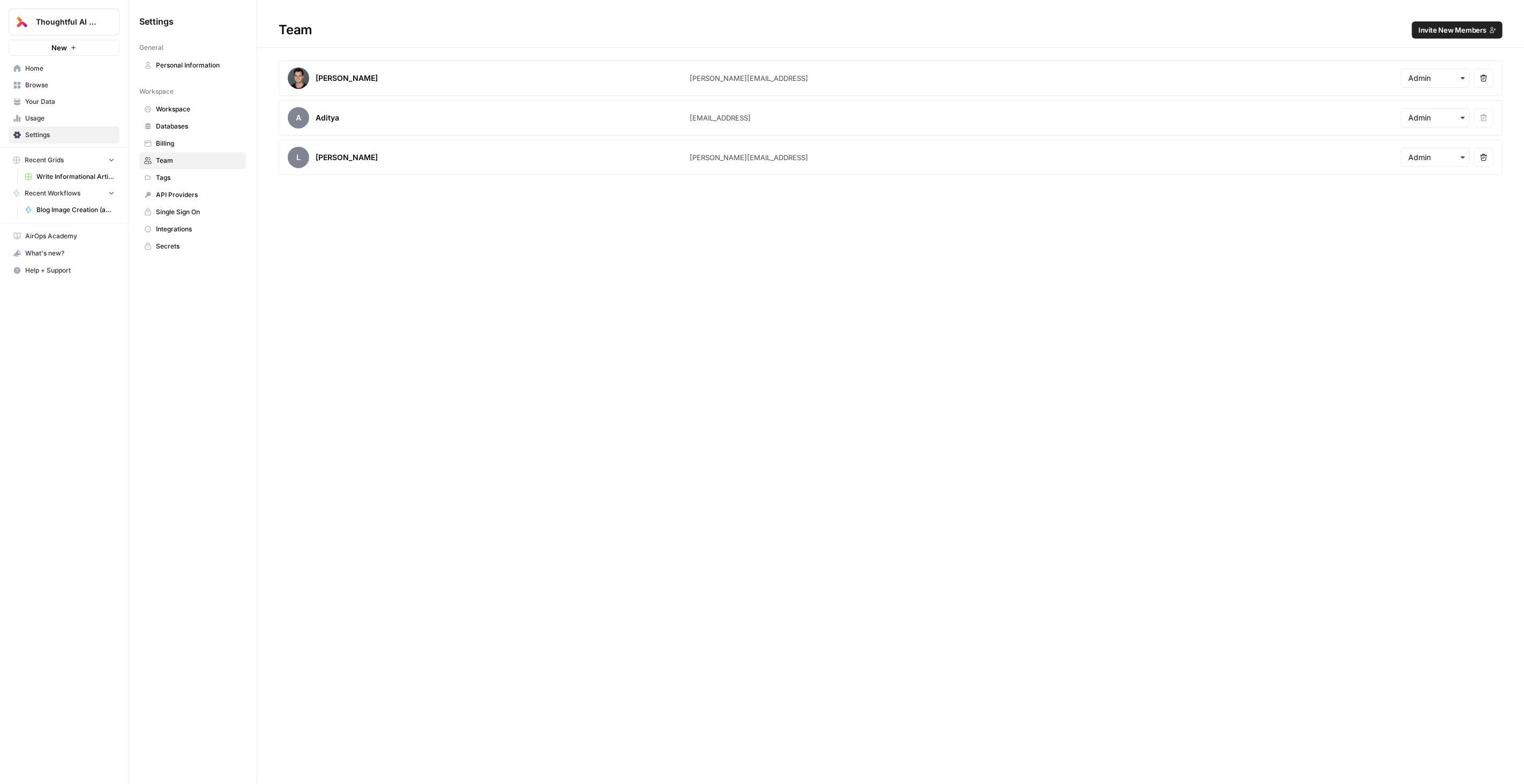
click at [175, 125] on span "Databases" at bounding box center [199, 127] width 85 height 9
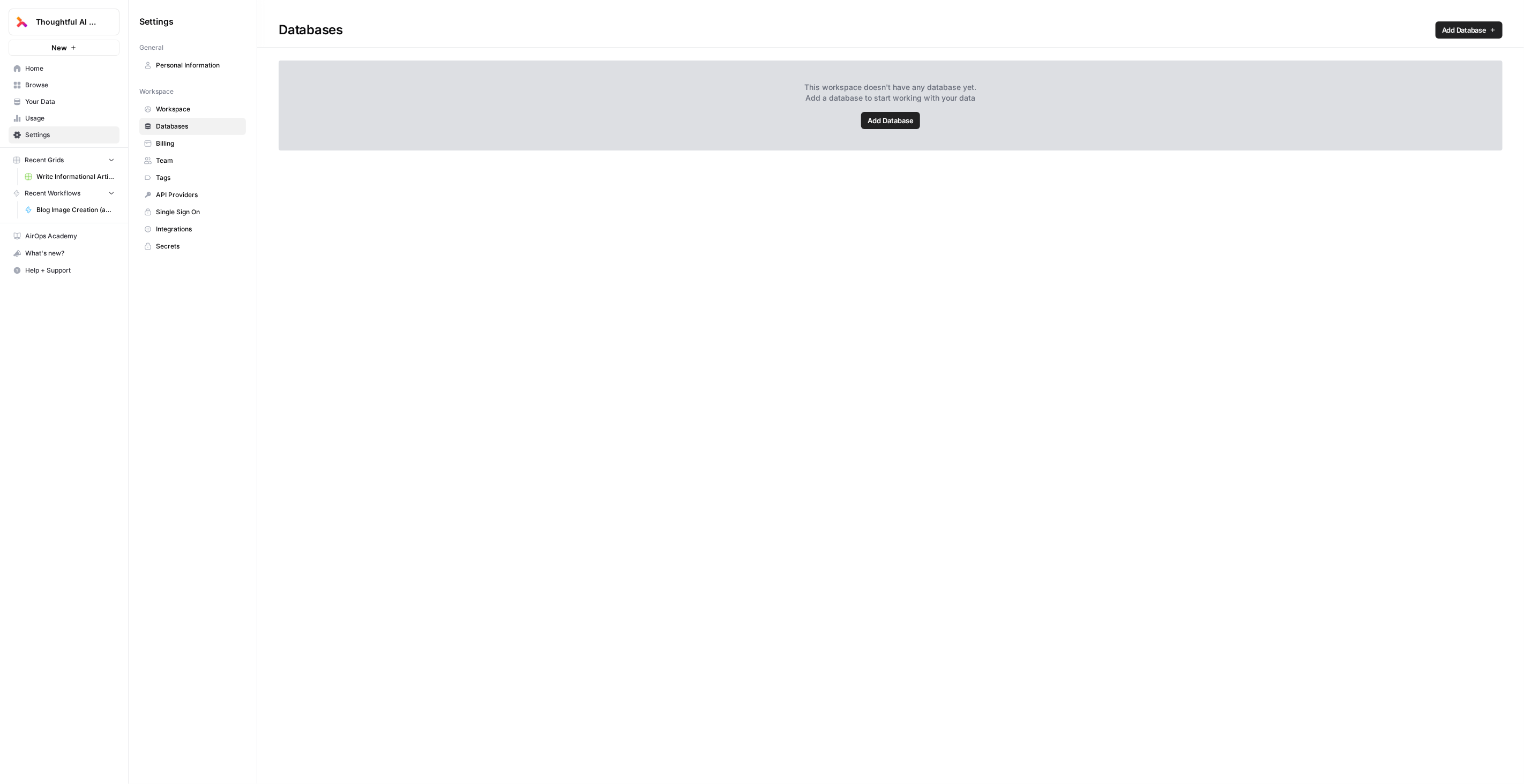
click at [59, 102] on span "Your Data" at bounding box center [70, 102] width 89 height 9
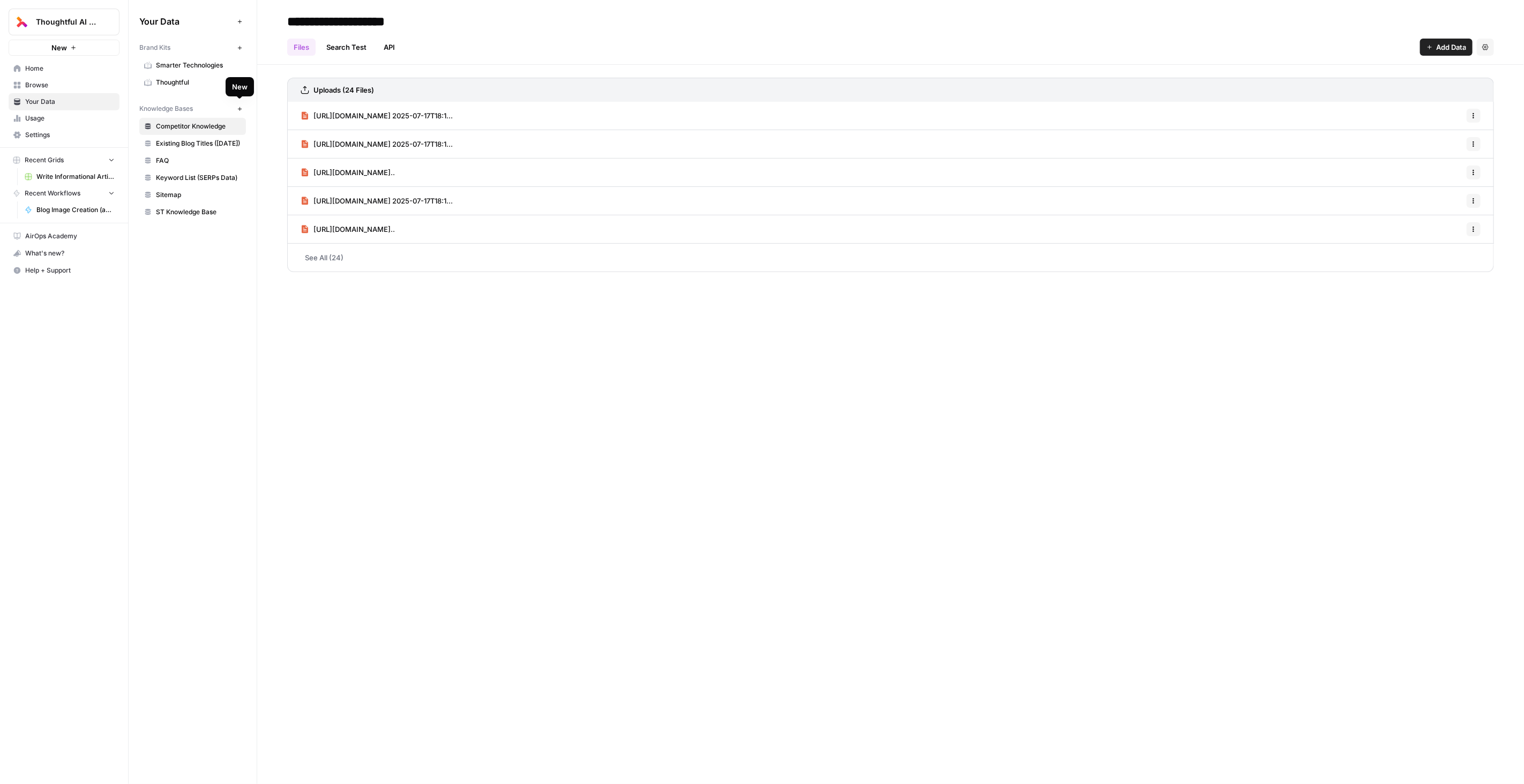
click at [240, 107] on icon "button" at bounding box center [239, 108] width 4 height 4
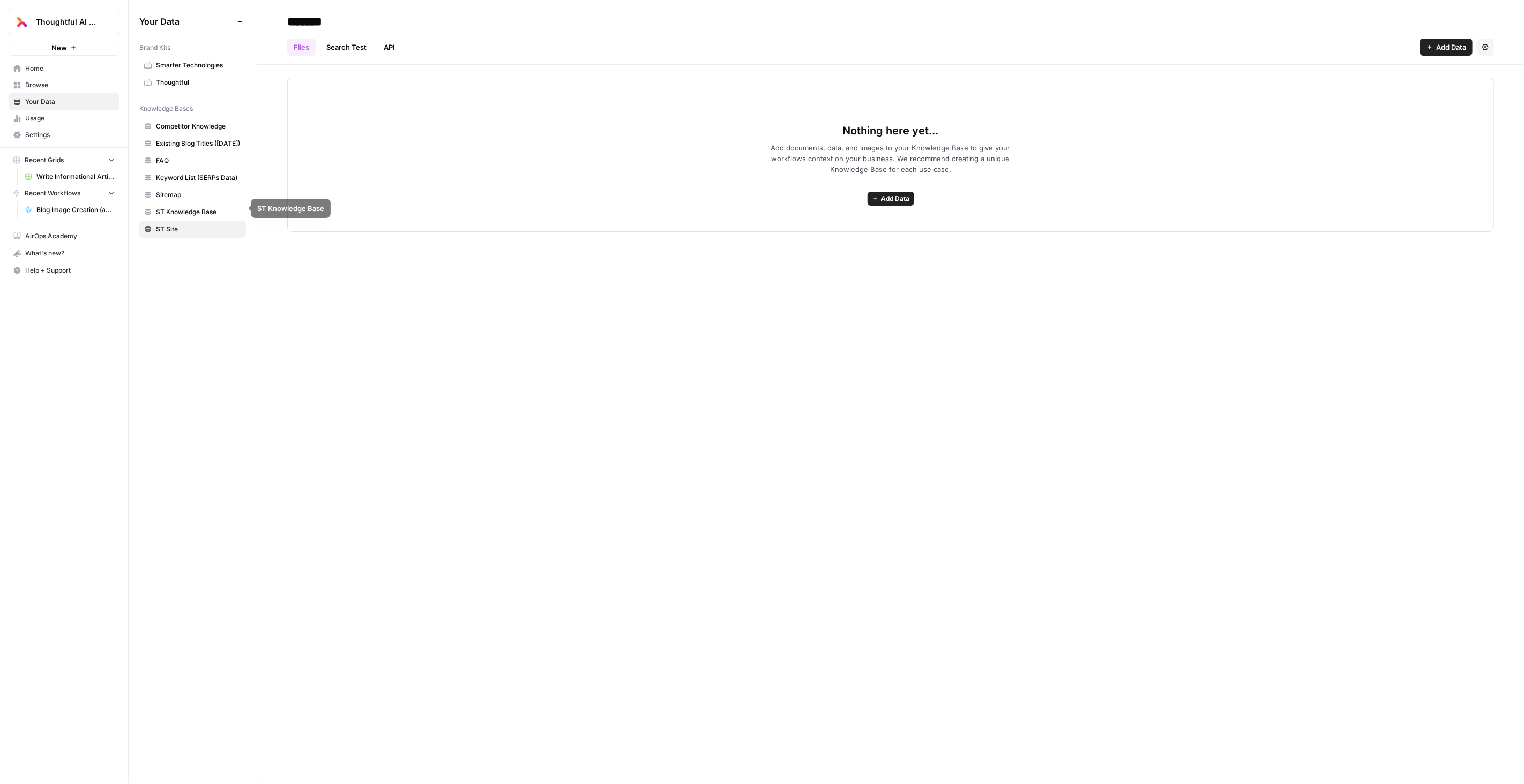
type input "*******"
click at [1142, 47] on icon "button" at bounding box center [1485, 47] width 7 height 7
click at [1142, 77] on span "Delete Knowledge Base" at bounding box center [1442, 72] width 79 height 11
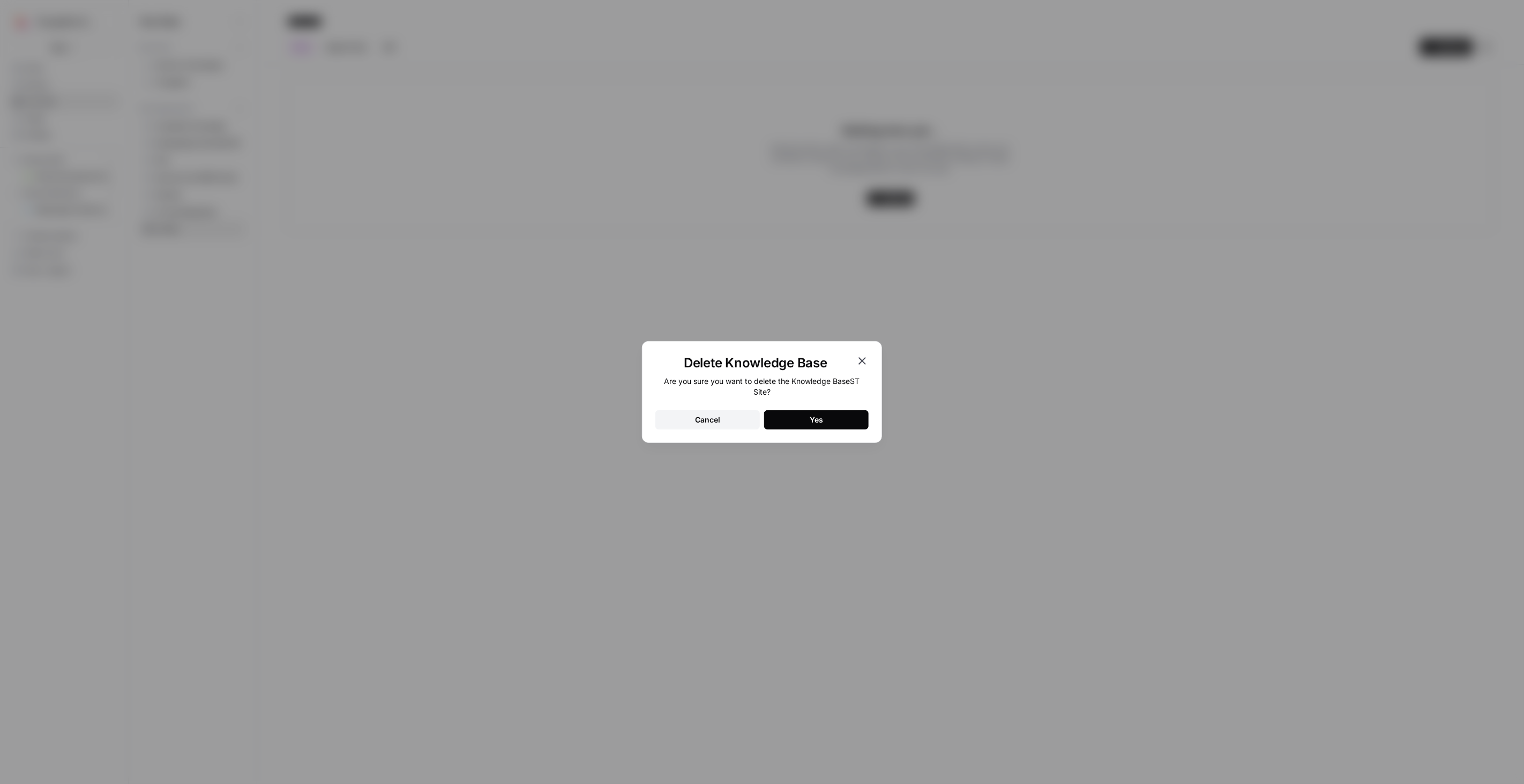
click at [802, 417] on button "Yes" at bounding box center [816, 420] width 105 height 20
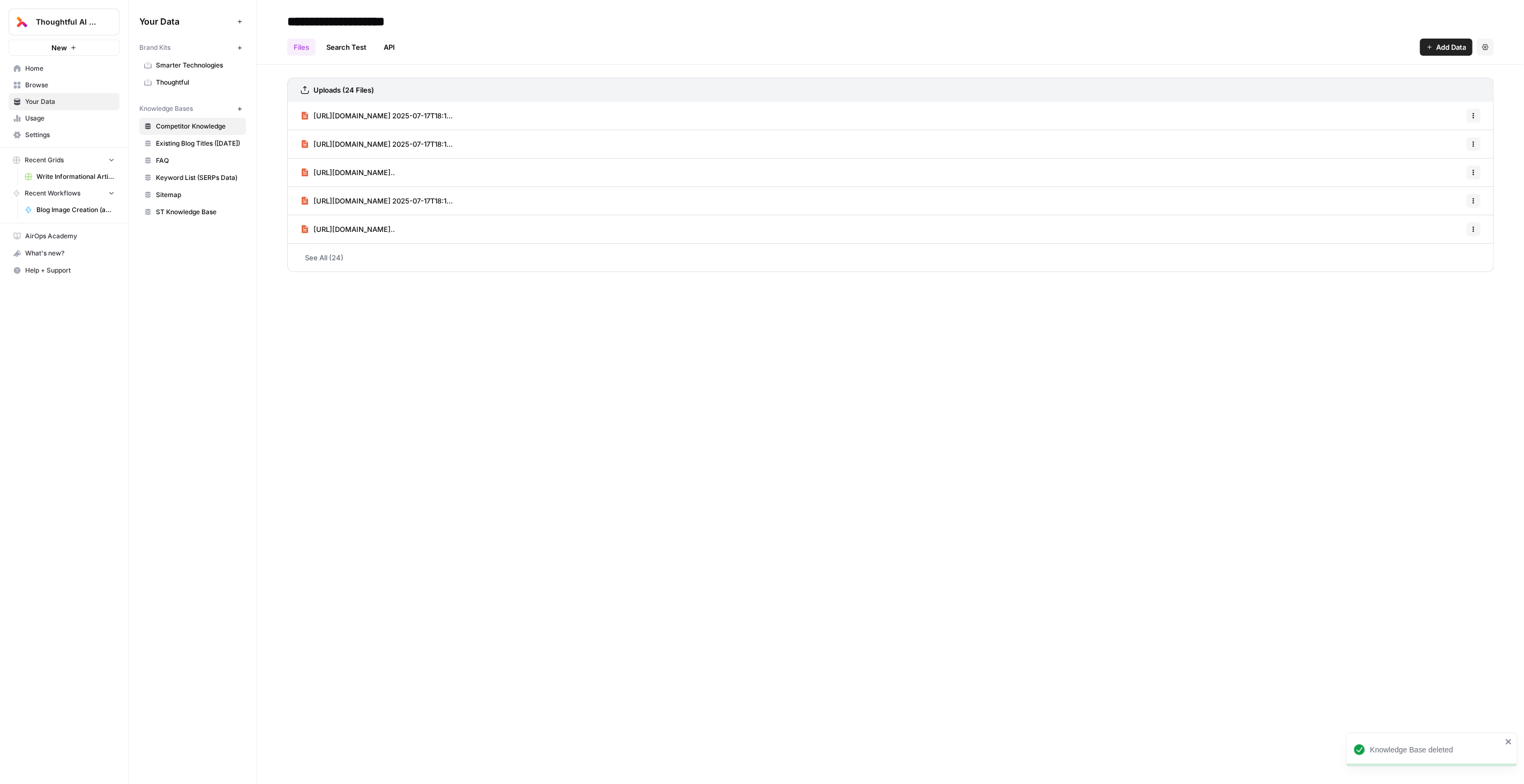
click at [185, 211] on span "ST Knowledge Base" at bounding box center [199, 212] width 85 height 9
click at [198, 192] on span "Sitemap" at bounding box center [199, 195] width 85 height 9
click at [332, 118] on span "https://www.thoughtful.ai/blog/your-plan-to-transform-your-rcm-department-with-…" at bounding box center [323, 116] width 19 height 11
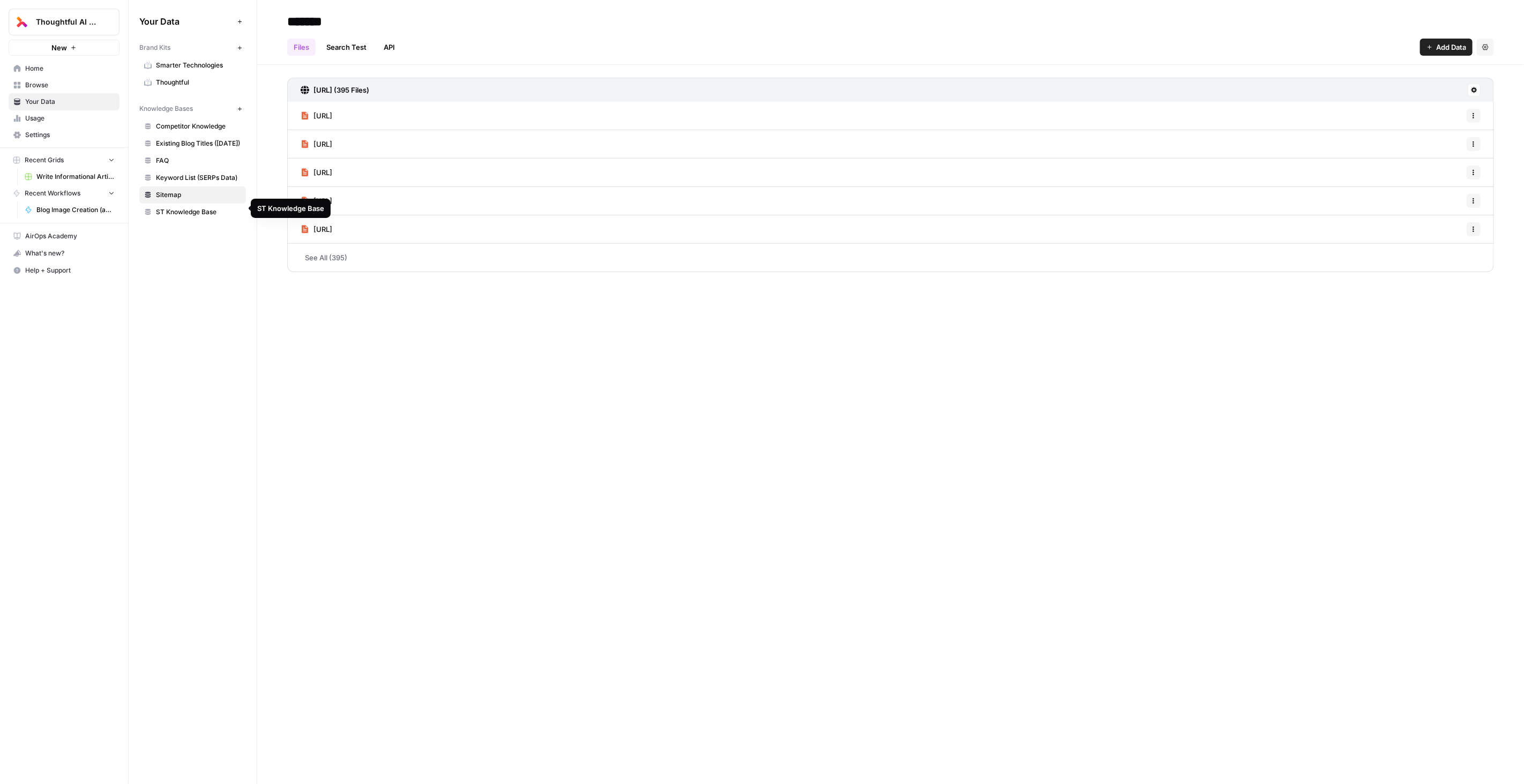
click at [211, 208] on span "ST Knowledge Base" at bounding box center [199, 212] width 85 height 9
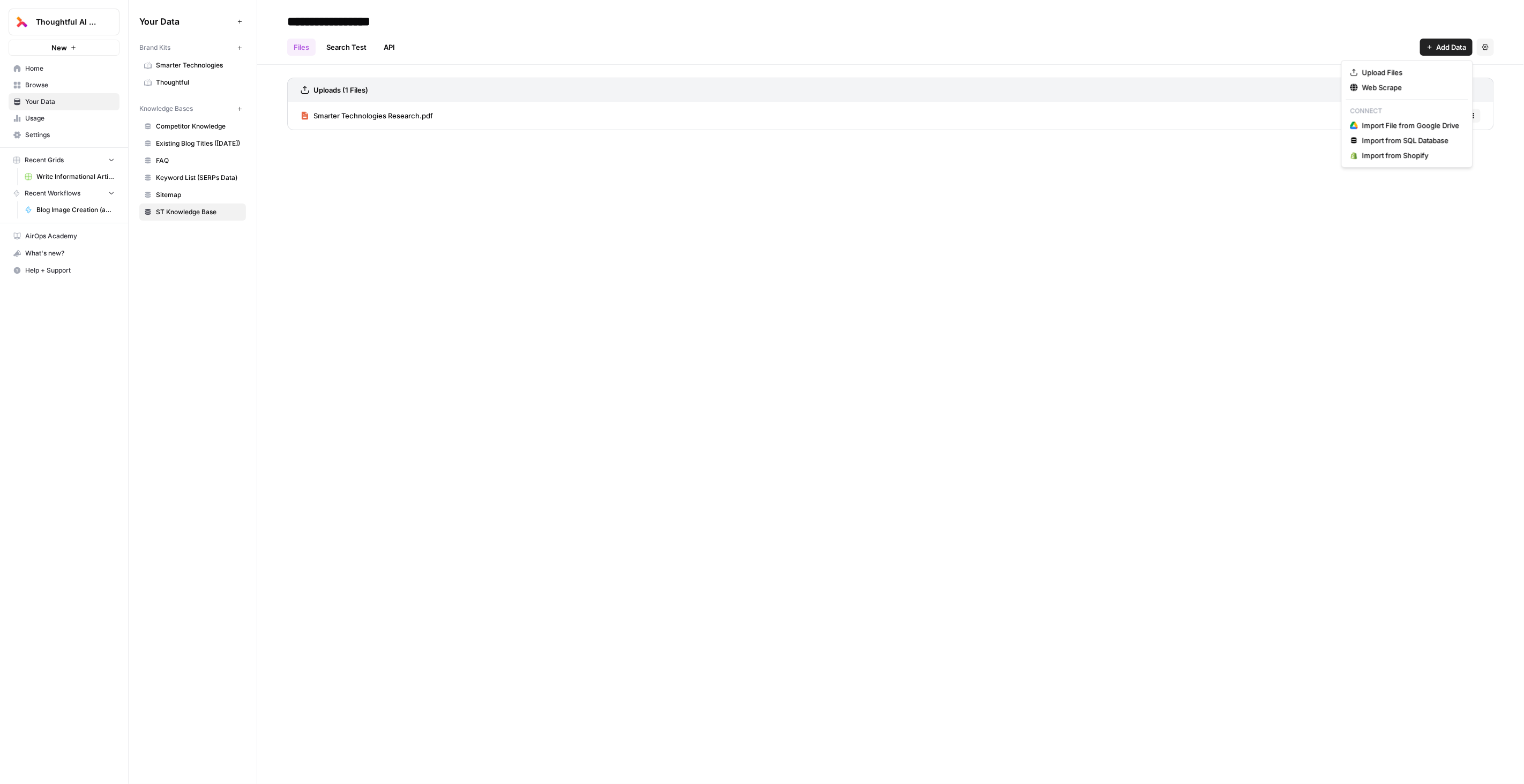
click at [1142, 50] on span "Add Data" at bounding box center [1451, 47] width 30 height 11
click at [1142, 82] on span "Web Scrape" at bounding box center [1410, 88] width 98 height 11
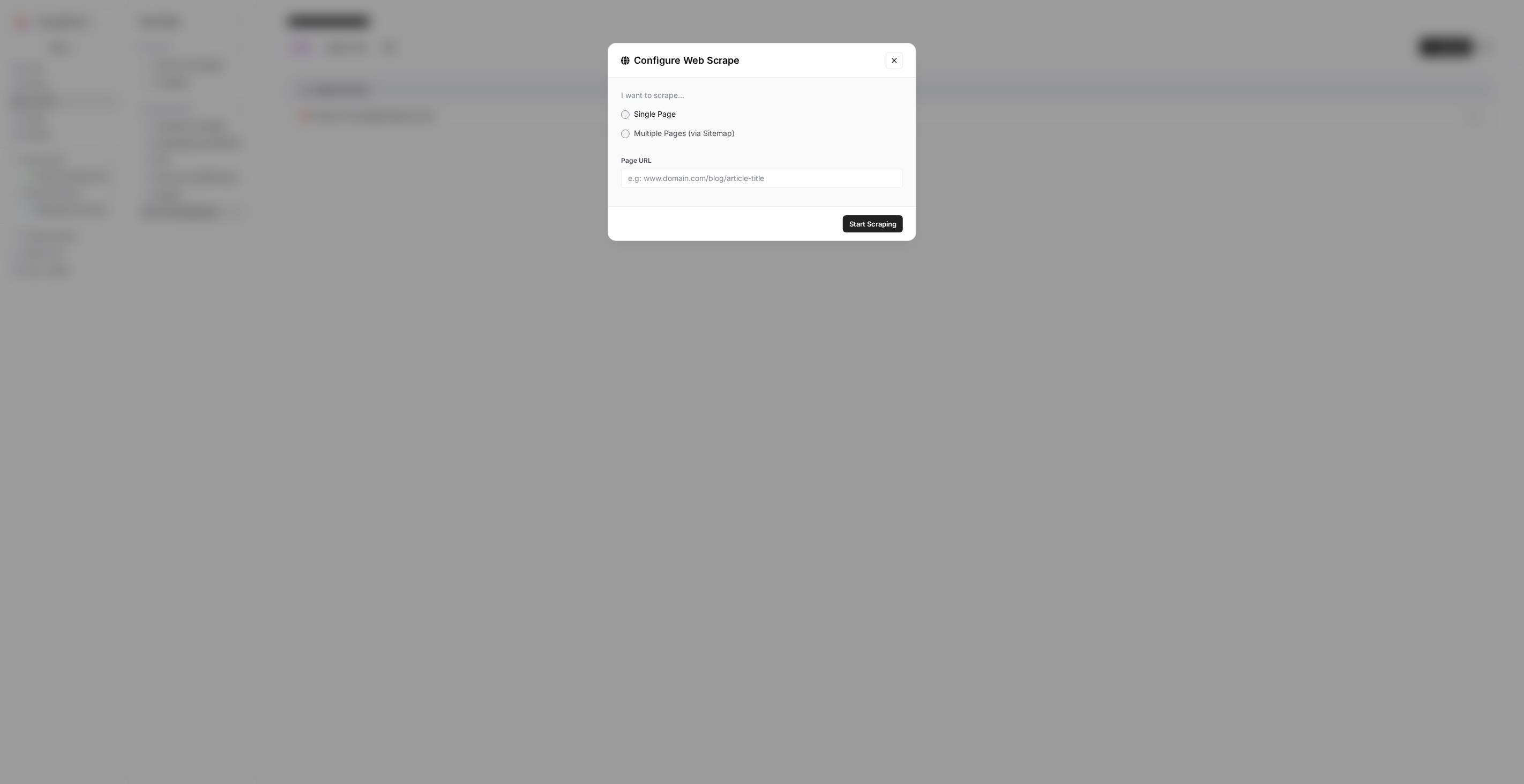
click at [637, 139] on div "I want to scrape... Single Page Multiple Pages (via Sitemap) Page URL" at bounding box center [762, 139] width 308 height 123
click at [646, 131] on span "Multiple Pages (via Sitemap)" at bounding box center [684, 132] width 101 height 9
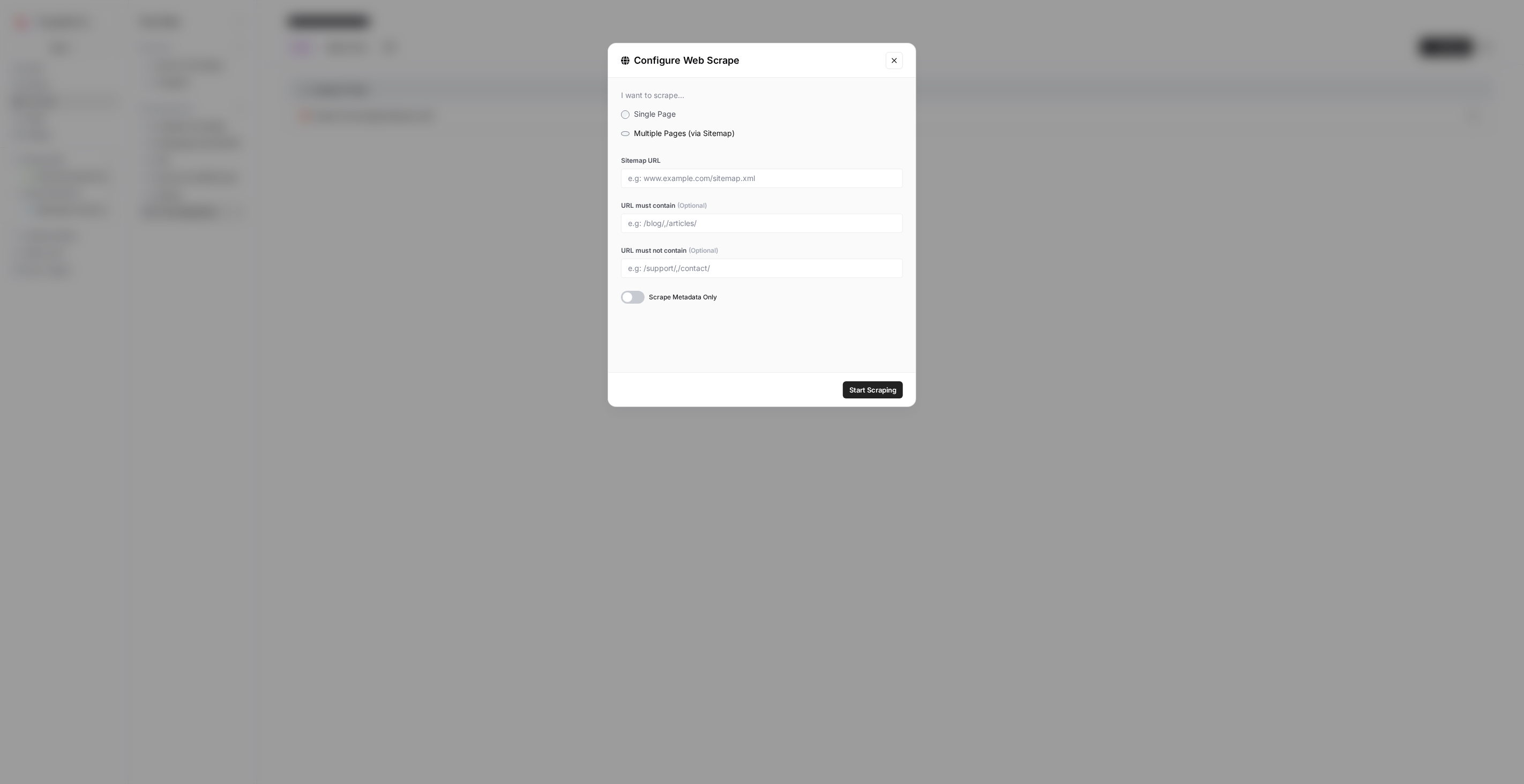
click at [667, 172] on div at bounding box center [762, 178] width 282 height 20
click at [679, 183] on div at bounding box center [762, 178] width 282 height 20
paste input "<?xml version="1.0" encoding="UTF-8"?> <urlset xmlns="http://www.sitemaps.org/s…"
type input "<?xml version="1.0" encoding="UTF-8"?> <urlset xmlns="http://www.sitemaps.org/s…"
paste input "https://www.smarter-technologies.com/sitemap.xml"
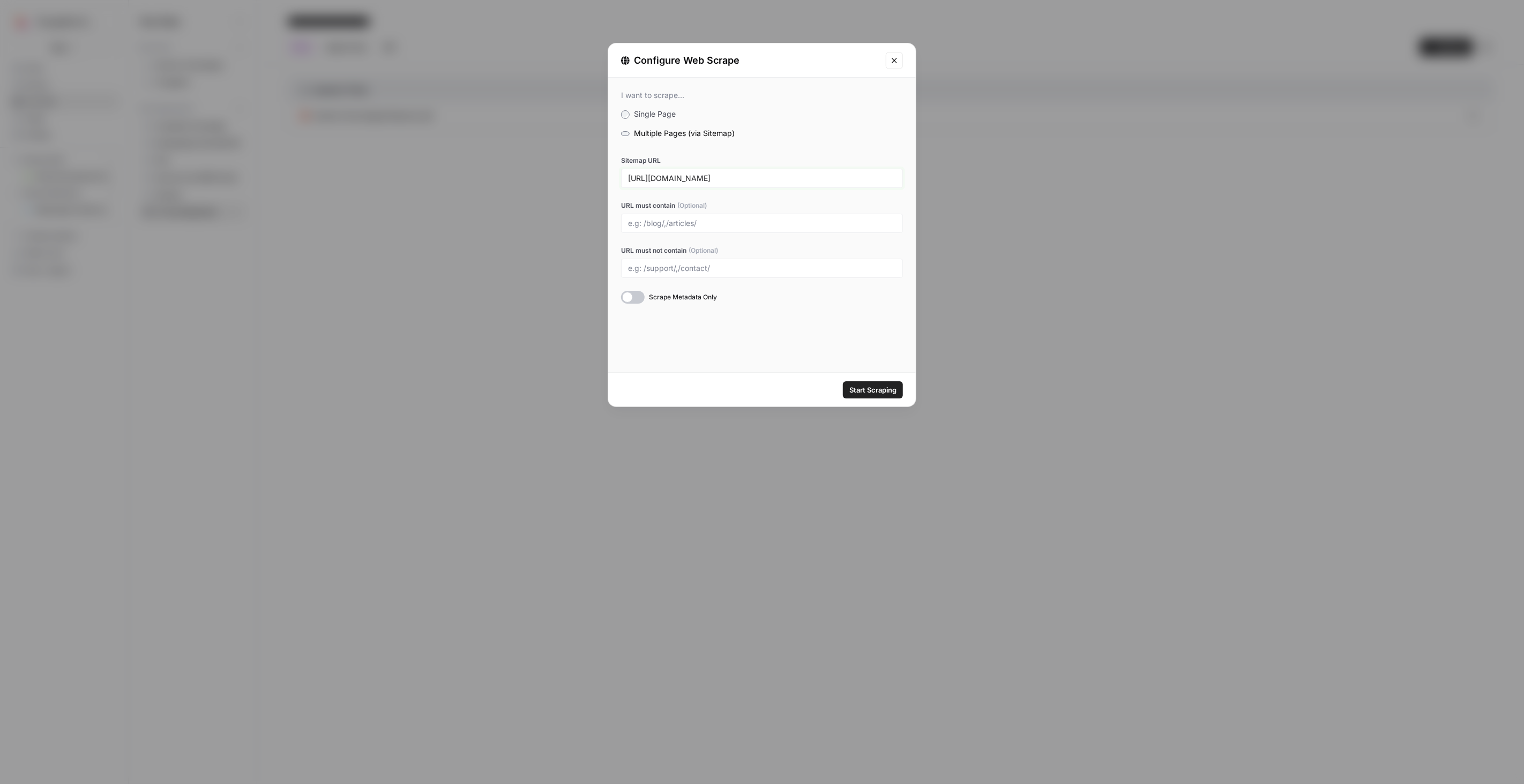
type input "https://www.smarter-technologies.com/sitemap.xml"
click at [850, 336] on div "I want to scrape... Single Page Multiple Pages (via Sitemap) Sitemap URL https:…" at bounding box center [762, 225] width 308 height 294
click at [875, 392] on span "Start Scraping" at bounding box center [873, 390] width 47 height 11
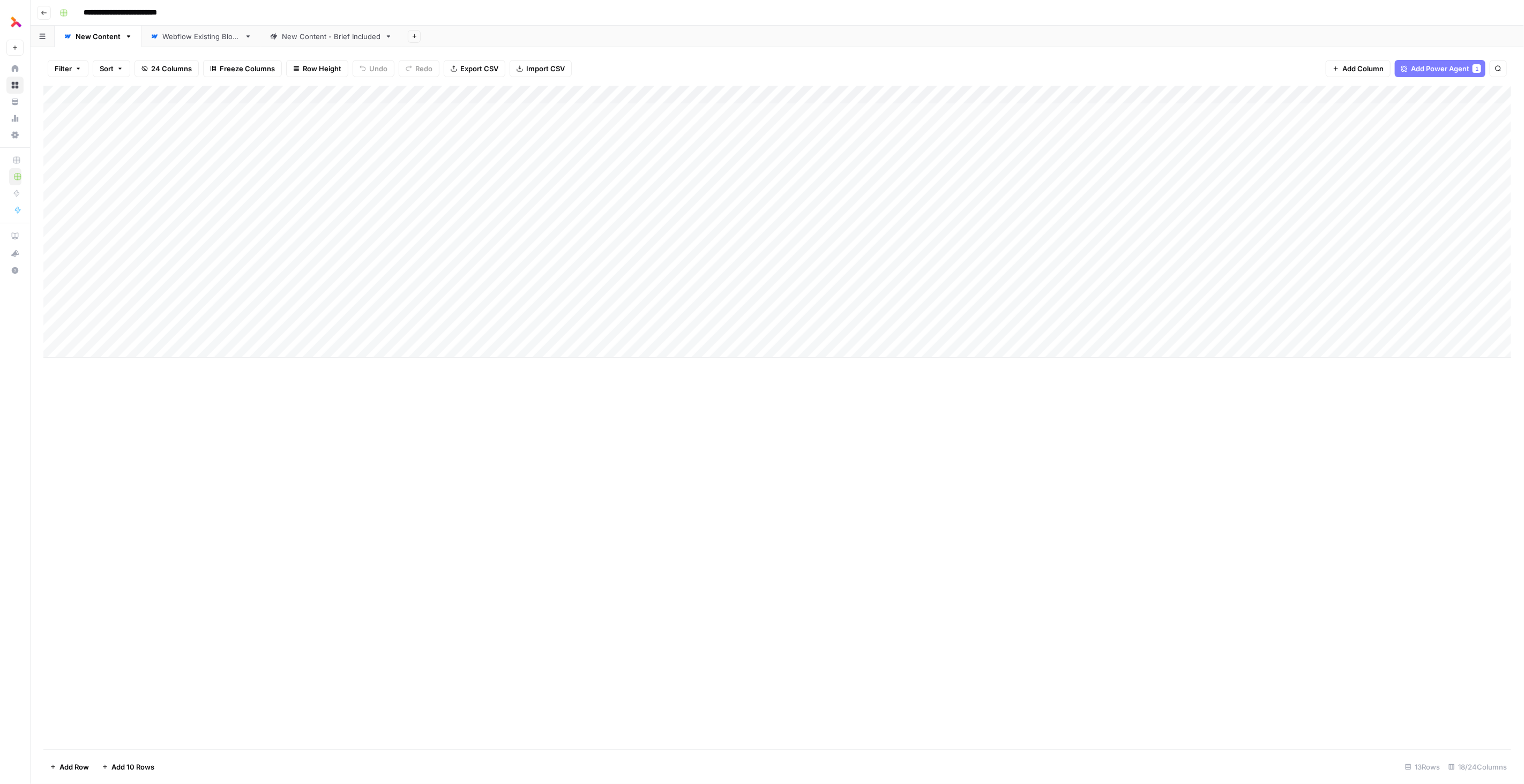
click at [208, 43] on link "Webflow Existing Blogs" at bounding box center [201, 36] width 120 height 21
click at [272, 44] on link "New Content - Brief Included" at bounding box center [331, 36] width 140 height 21
click at [25, 134] on span "Settings" at bounding box center [70, 135] width 89 height 9
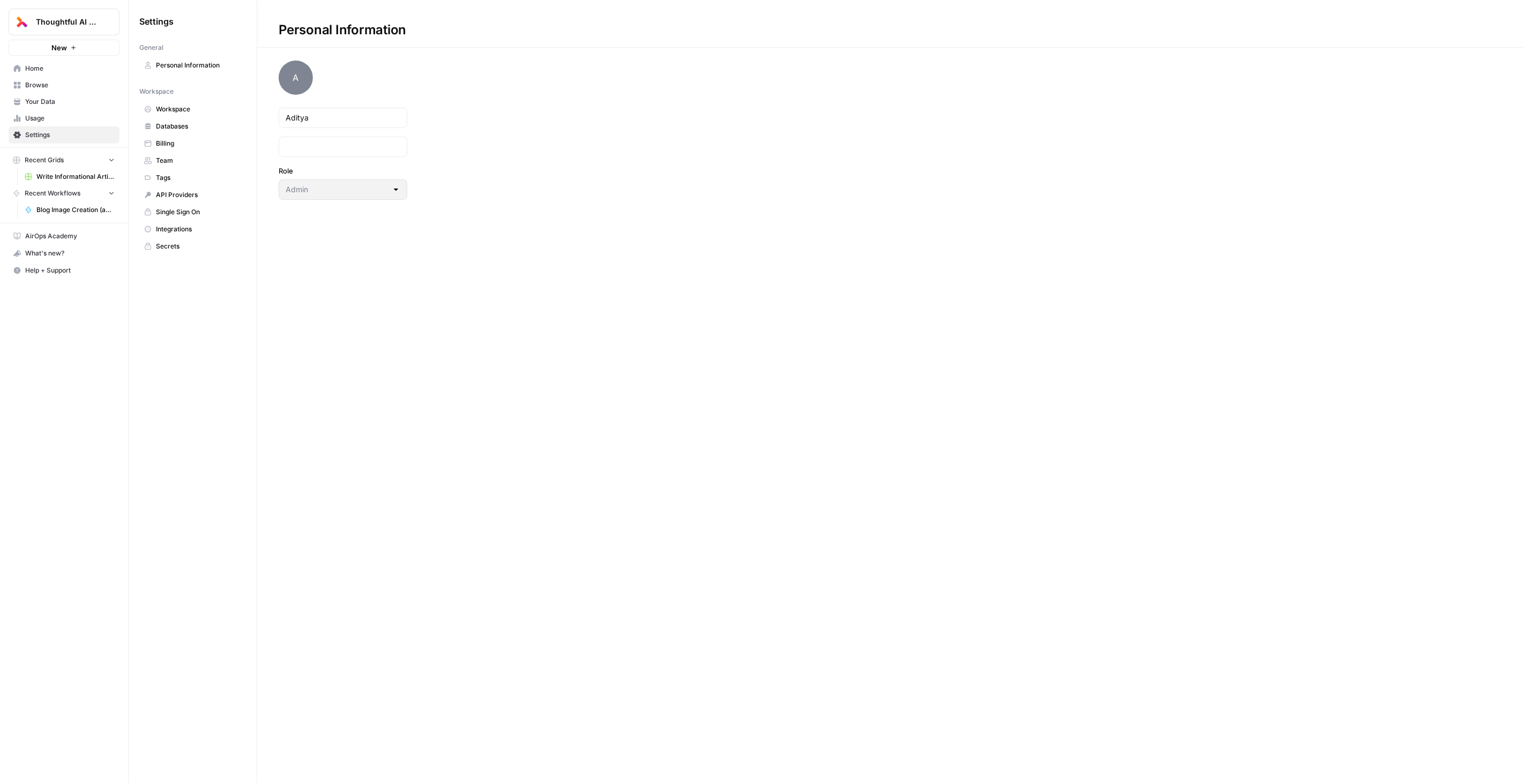
click at [177, 123] on span "Databases" at bounding box center [199, 127] width 85 height 9
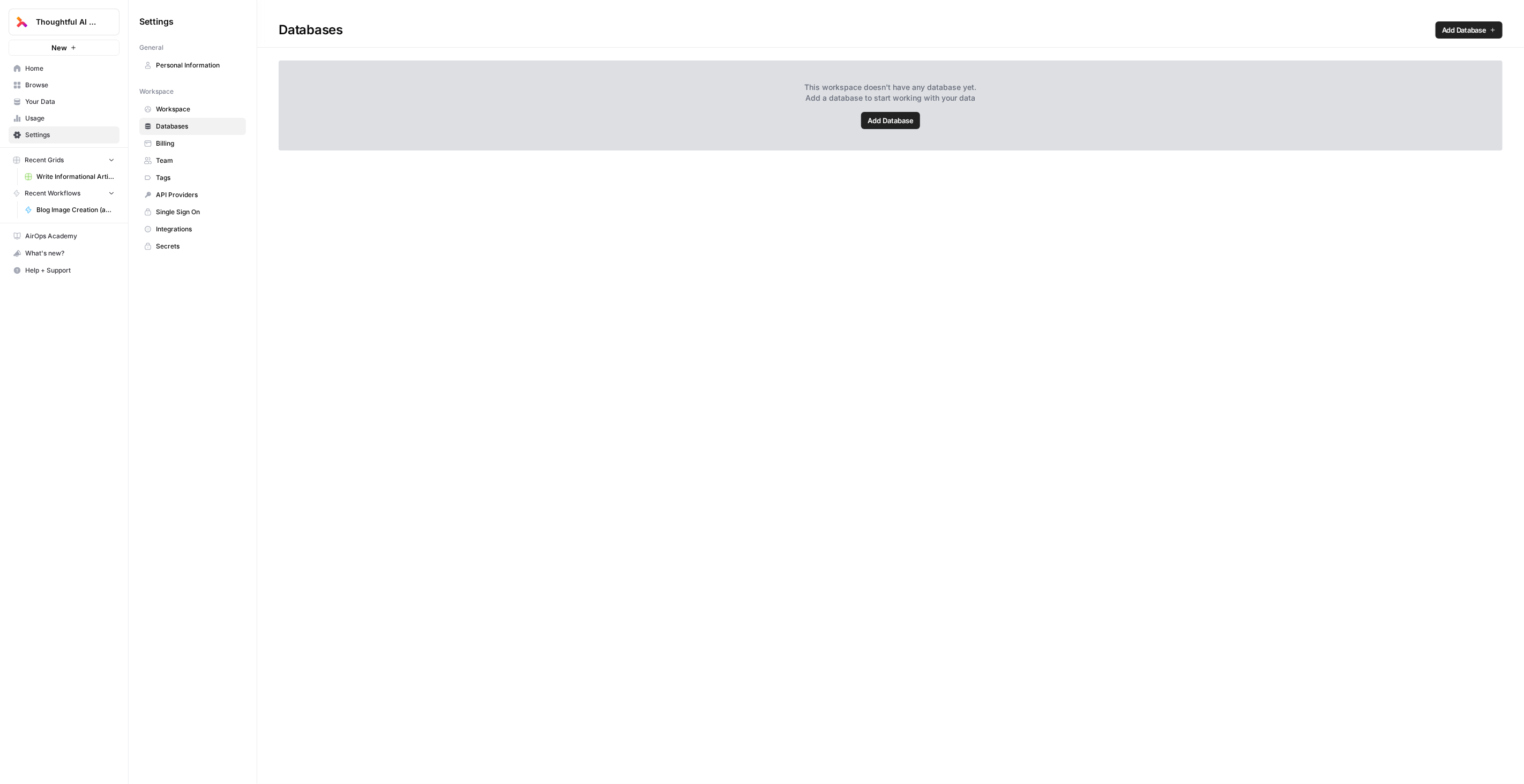
click at [179, 105] on span "Workspace" at bounding box center [199, 109] width 85 height 9
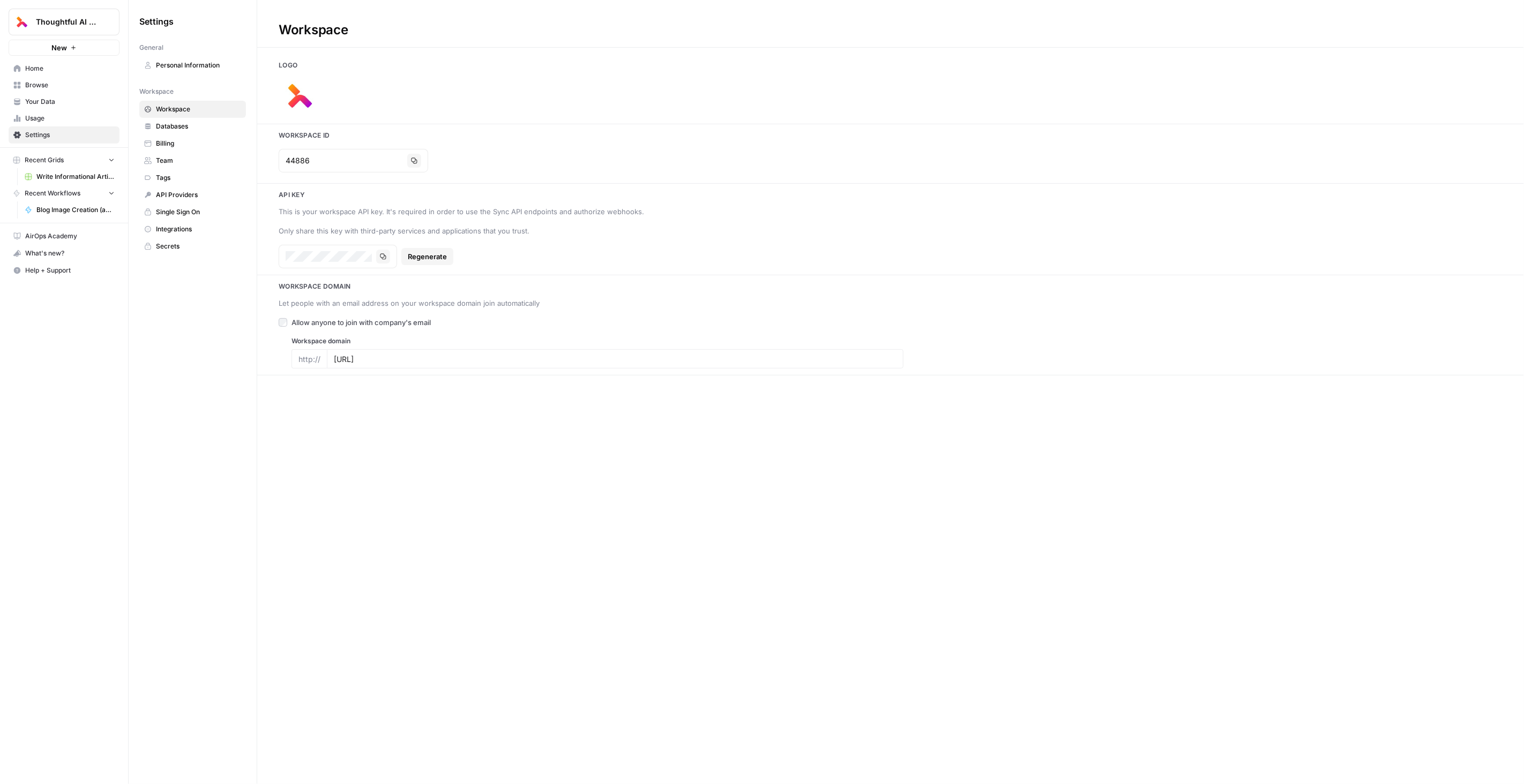
click at [175, 60] on span "Personal Information" at bounding box center [199, 65] width 85 height 9
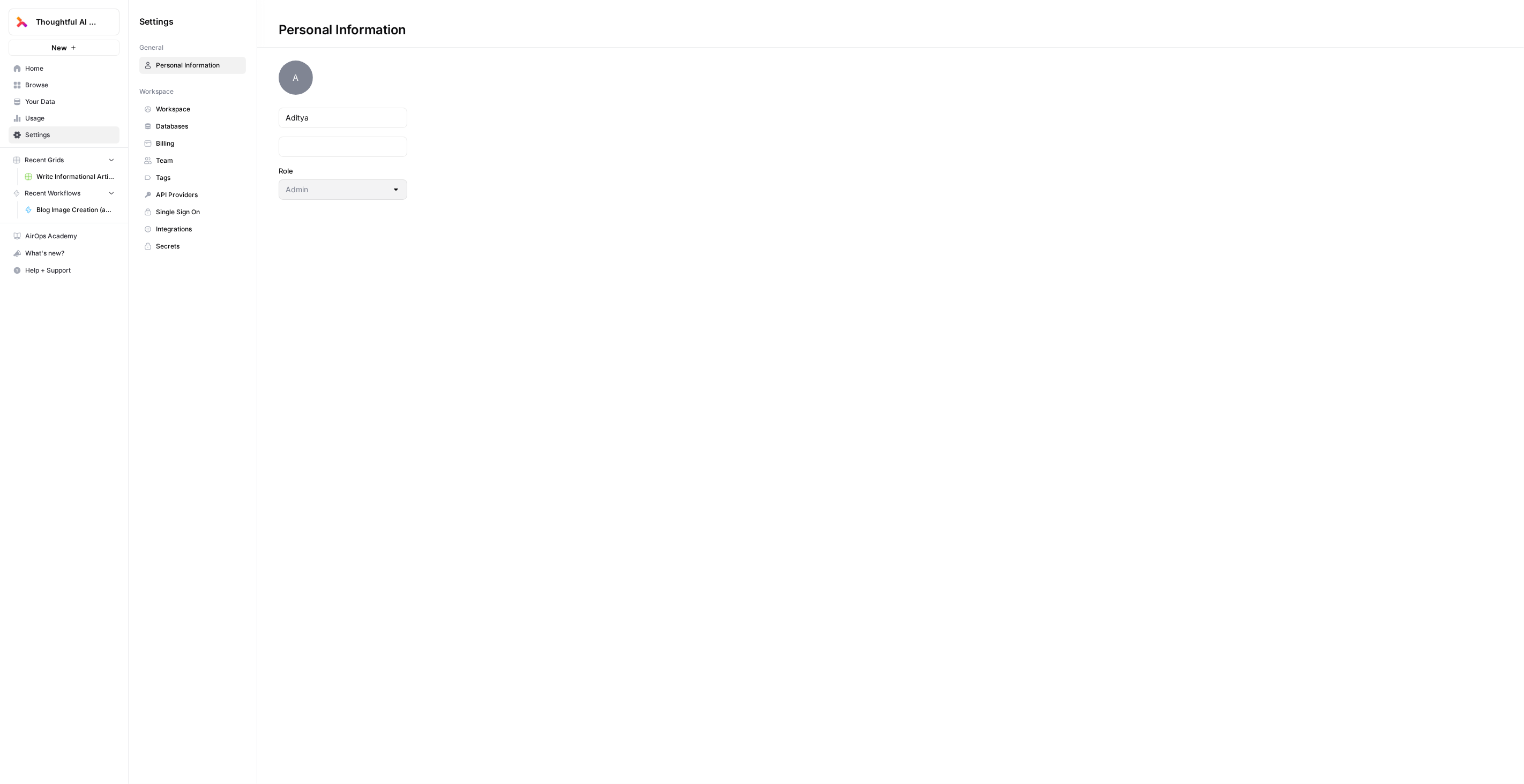
click at [47, 118] on span "Usage" at bounding box center [70, 118] width 89 height 9
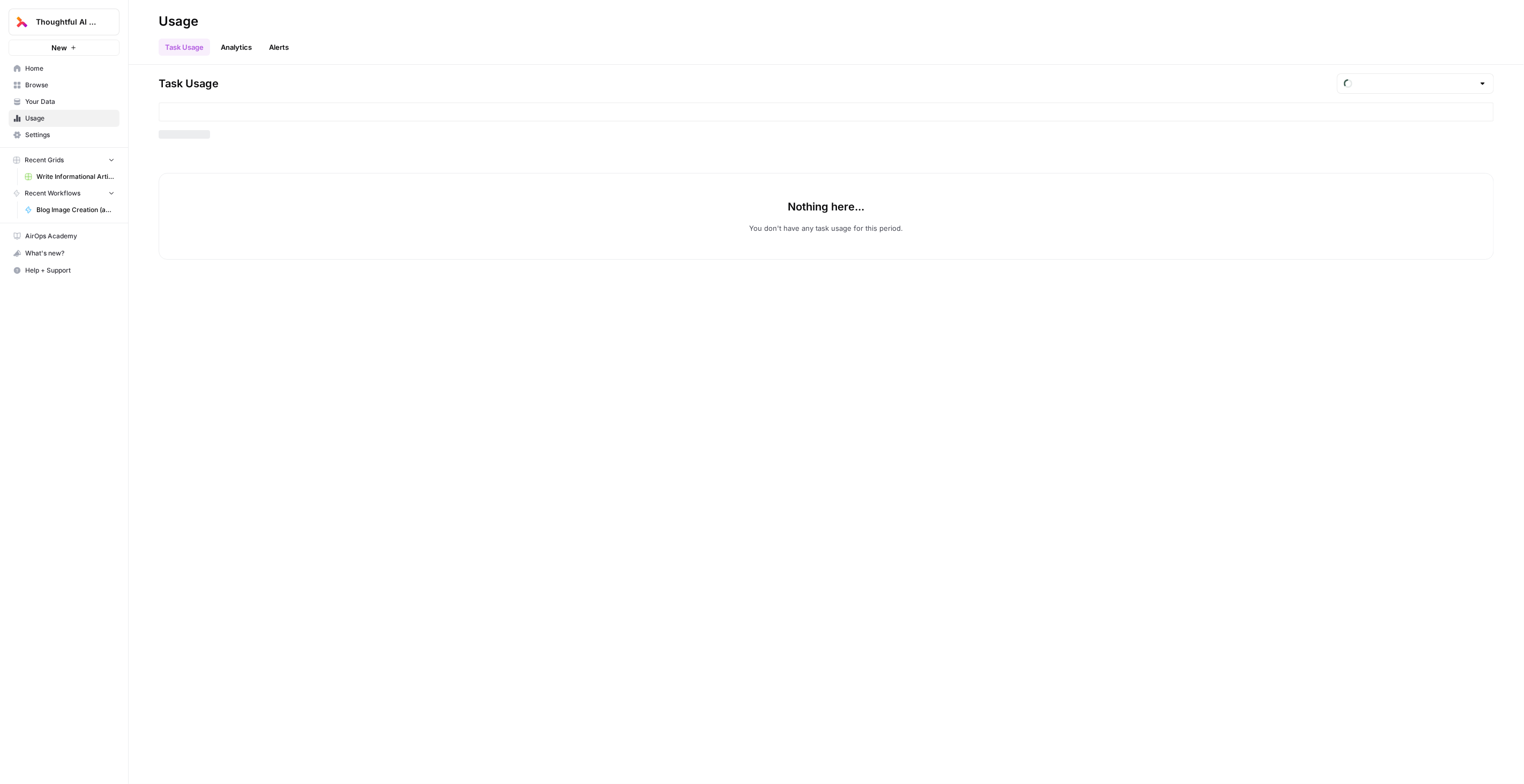
type input "August Tasks"
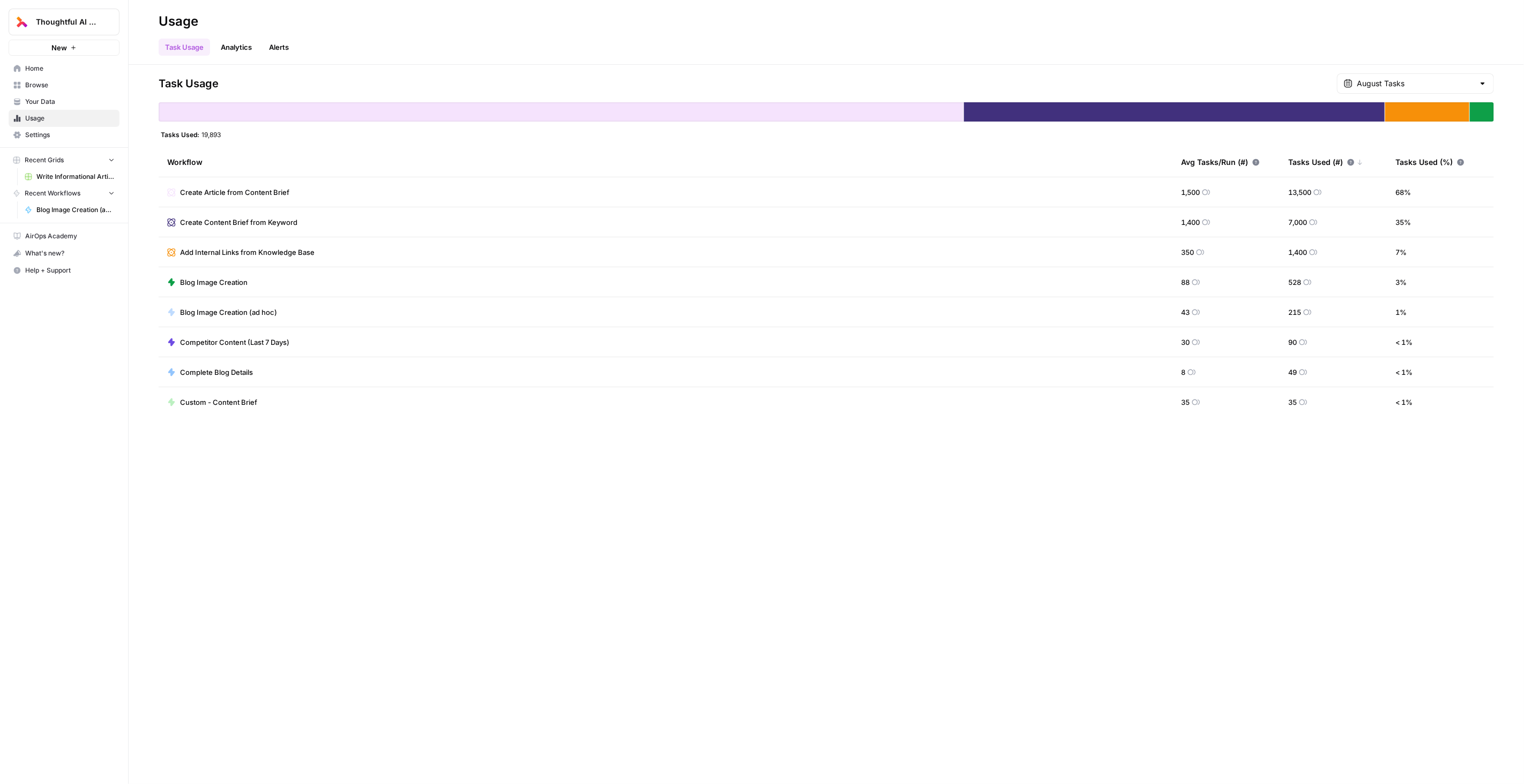
click at [51, 99] on span "Your Data" at bounding box center [70, 102] width 89 height 9
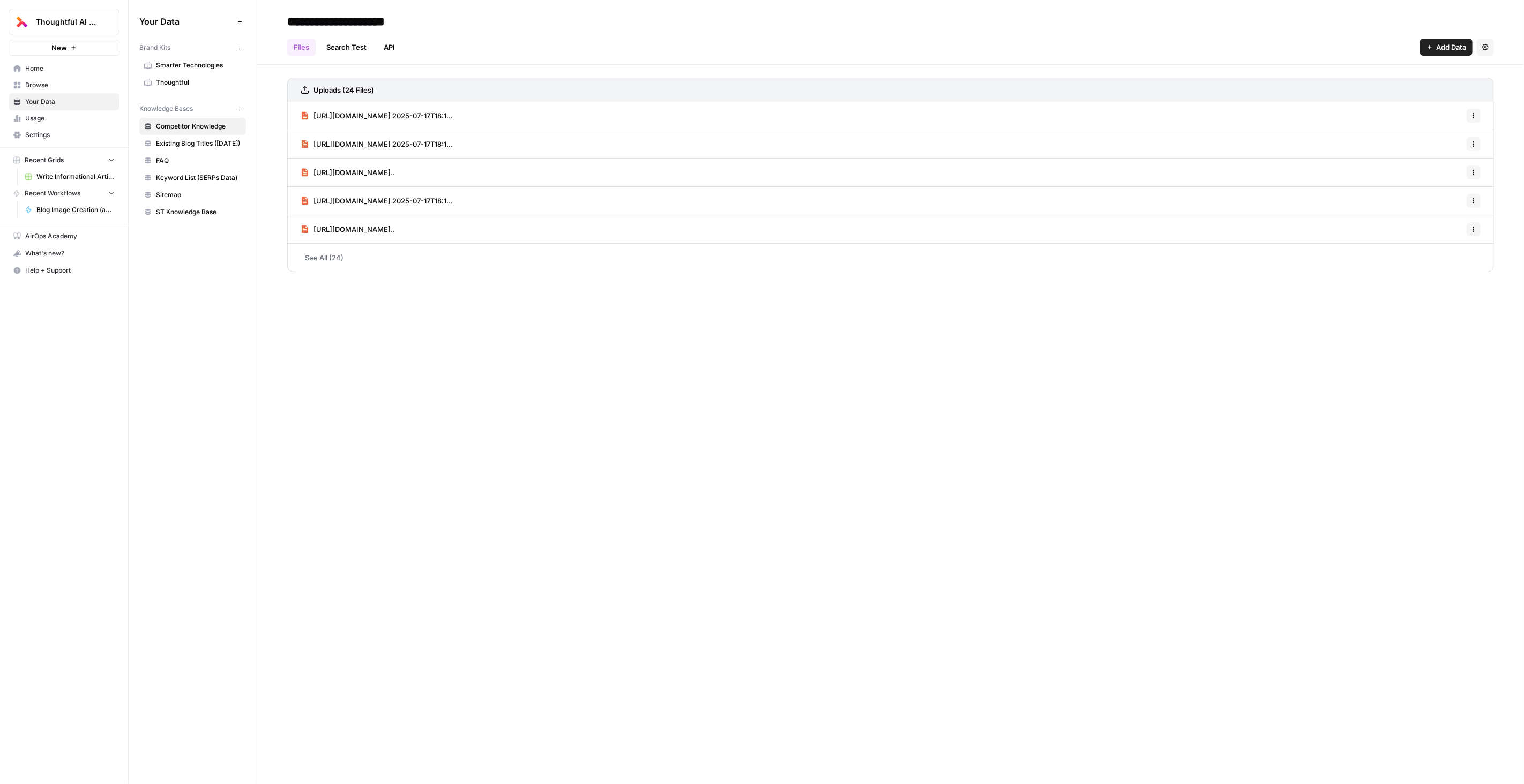
click at [53, 97] on span "Your Data" at bounding box center [70, 102] width 89 height 9
click at [54, 83] on span "Browse" at bounding box center [70, 85] width 89 height 9
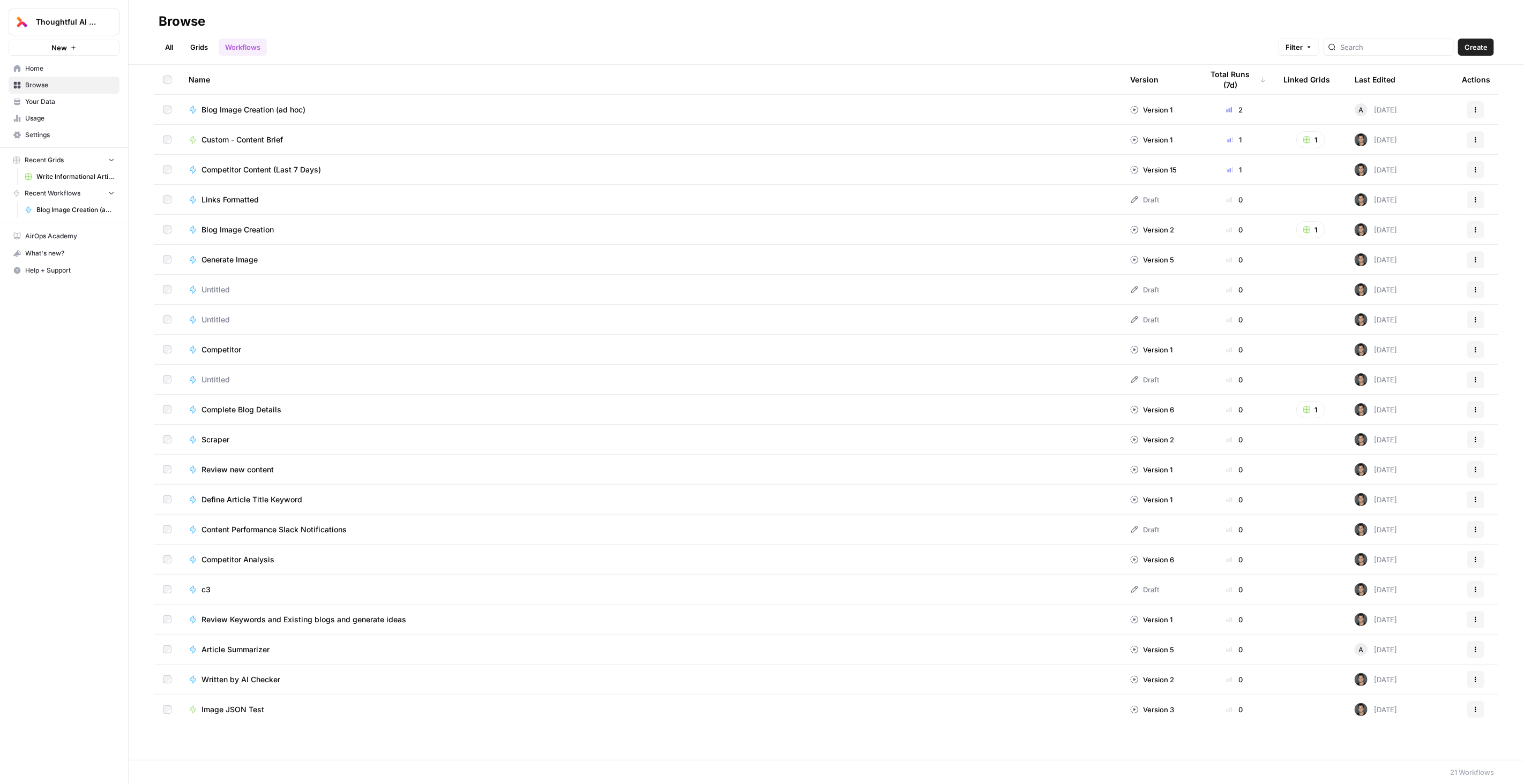
click at [208, 48] on link "Grids" at bounding box center [199, 47] width 31 height 17
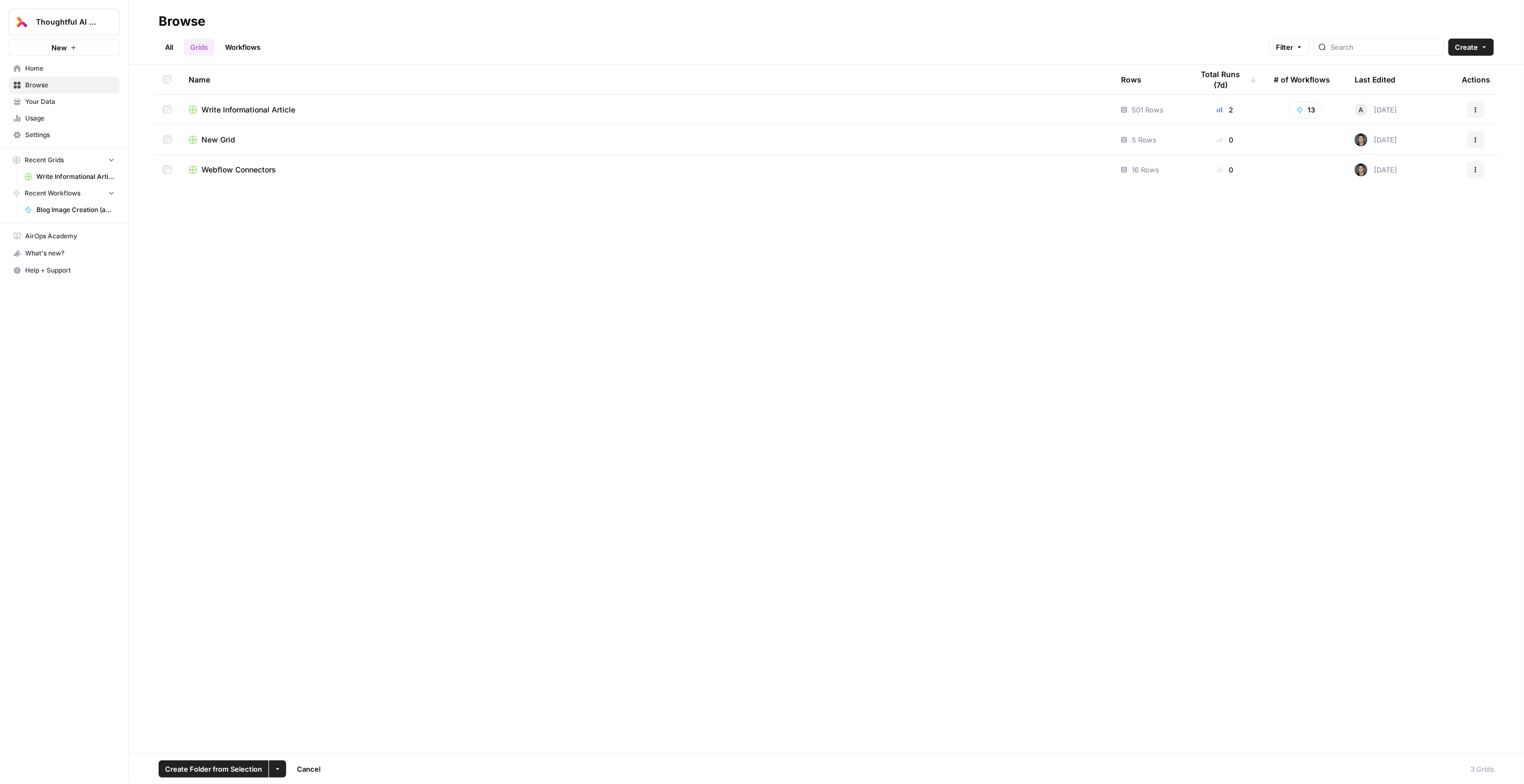
click at [1478, 104] on button "Actions" at bounding box center [1475, 109] width 17 height 17
click at [1424, 131] on span "Duplicate" at bounding box center [1428, 134] width 86 height 11
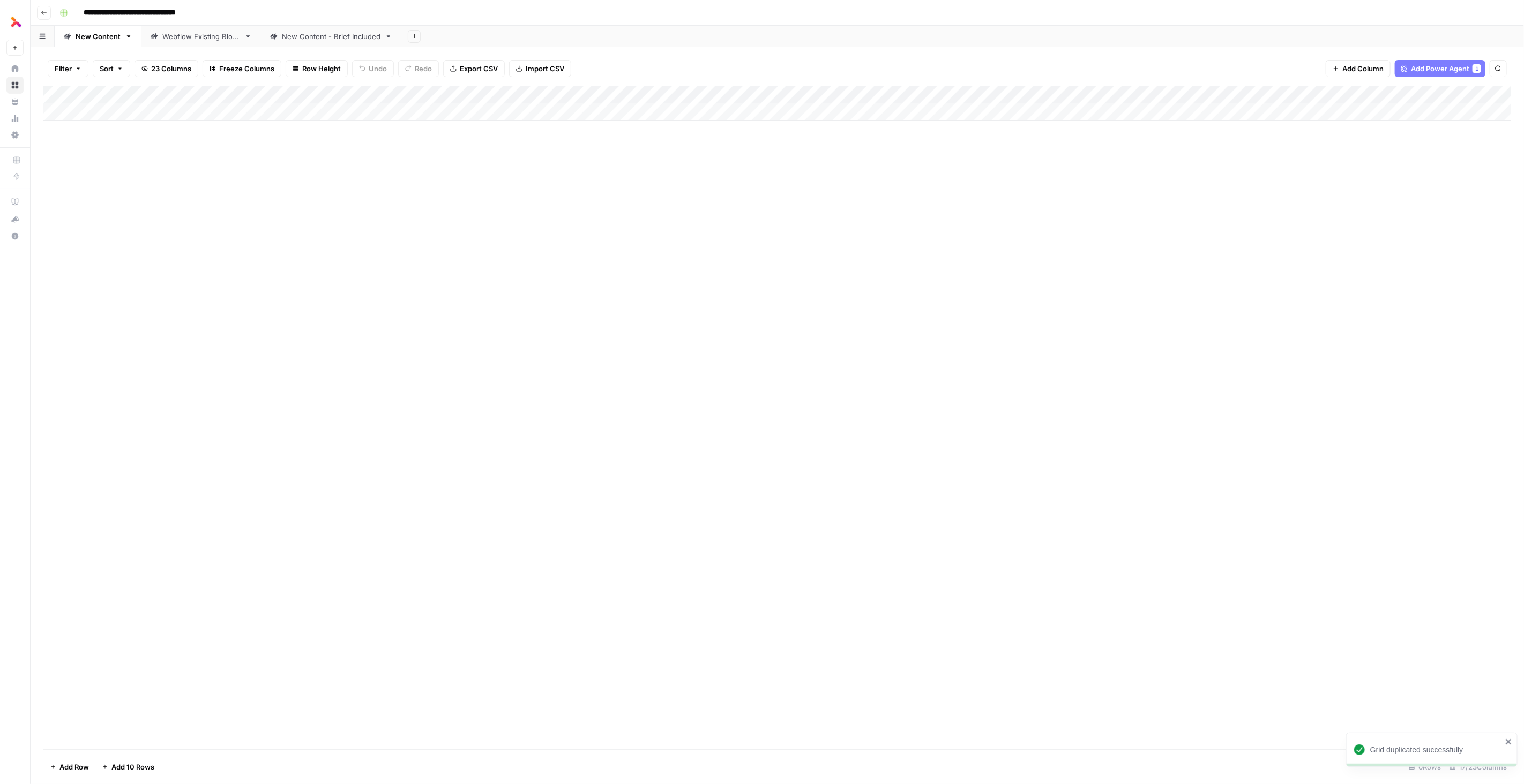
click at [161, 12] on input "**********" at bounding box center [144, 12] width 132 height 17
type input "********"
click at [51, 41] on button "button" at bounding box center [43, 35] width 24 height 21
click at [162, 17] on div "********" at bounding box center [784, 12] width 1458 height 17
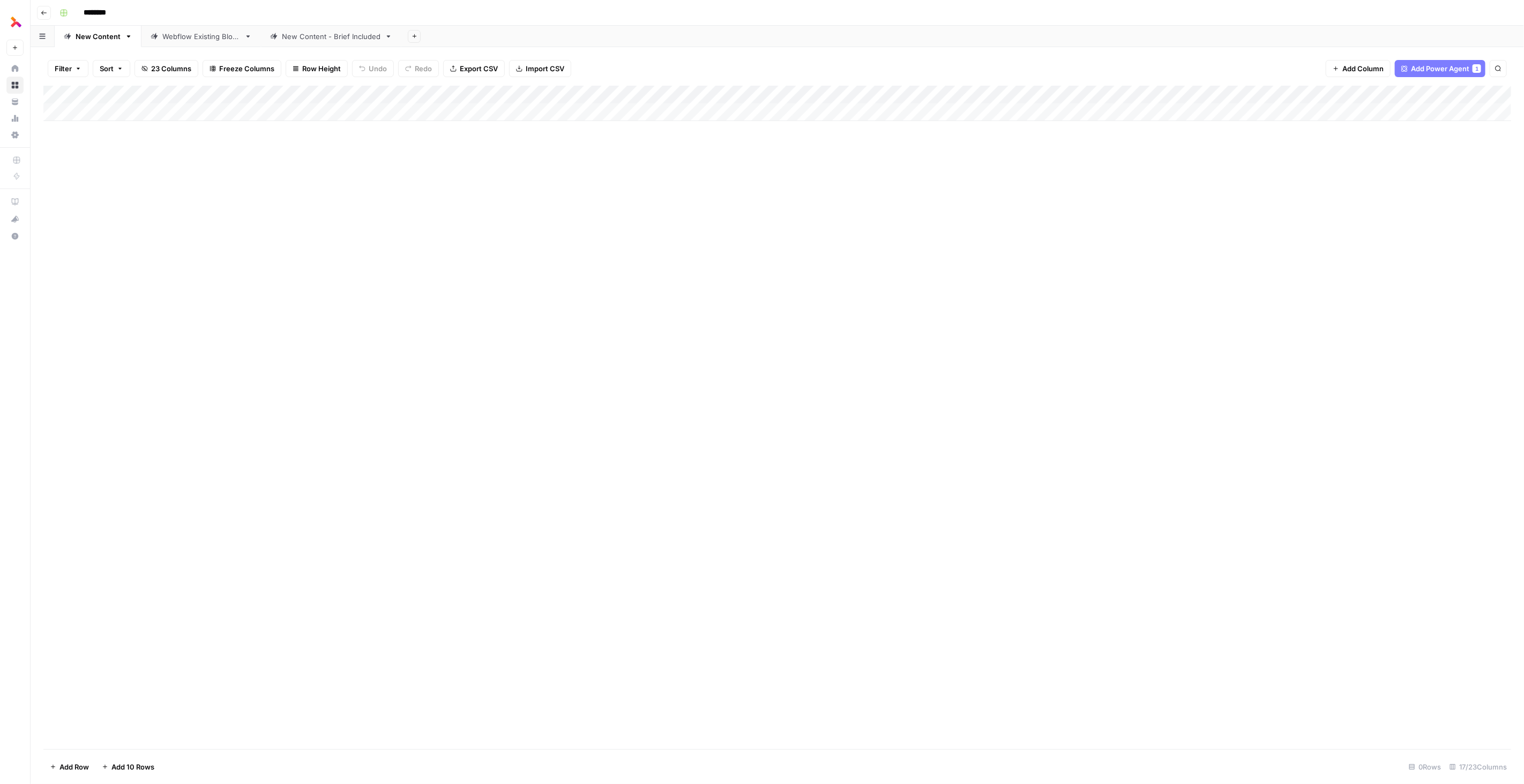
click at [128, 36] on icon "button" at bounding box center [128, 36] width 8 height 8
click at [381, 95] on div "Add Column" at bounding box center [777, 103] width 1468 height 35
click at [322, 183] on span "Configure Inputs" at bounding box center [310, 184] width 94 height 11
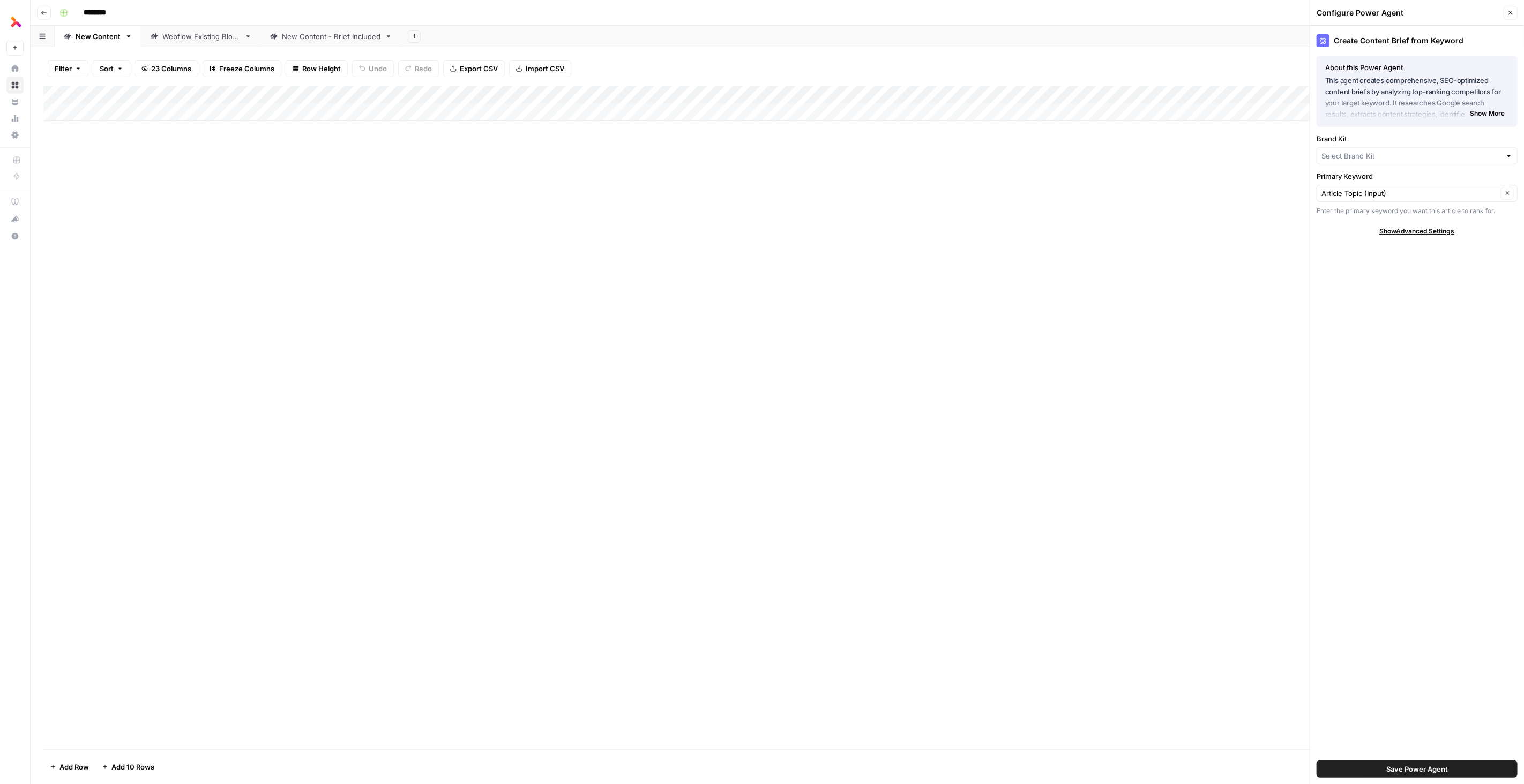
type input "Thoughtful"
click at [1392, 169] on div "Create Content Brief from Keyword About this Power Agent This agent creates com…" at bounding box center [1417, 404] width 214 height 759
click at [1392, 164] on input "Brand Kit" at bounding box center [1410, 160] width 176 height 11
click at [1387, 197] on span "Smarter Technologies" at bounding box center [1415, 200] width 179 height 11
type input "Smarter Technologies"
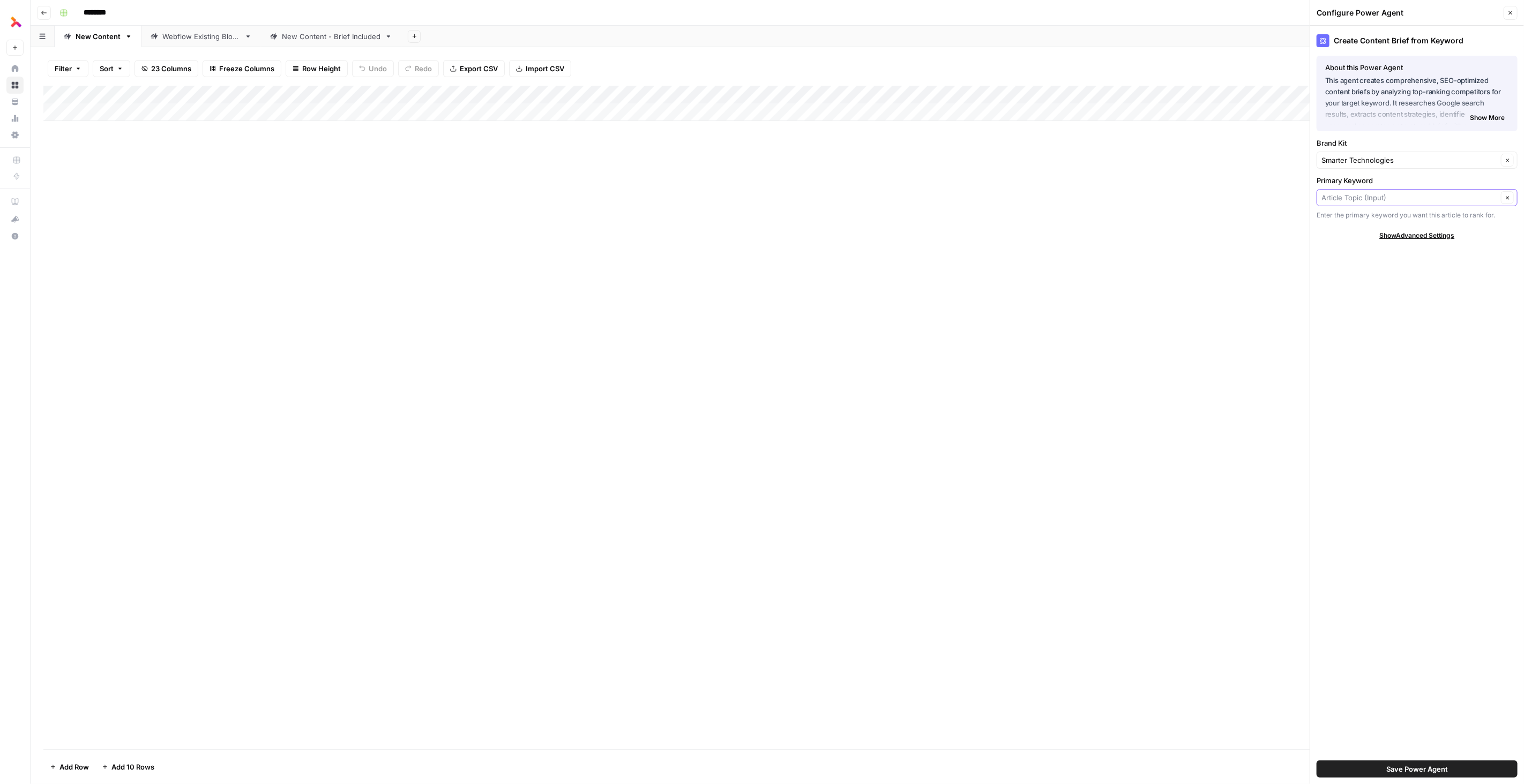
click at [1381, 194] on input "Primary Keyword" at bounding box center [1410, 197] width 176 height 11
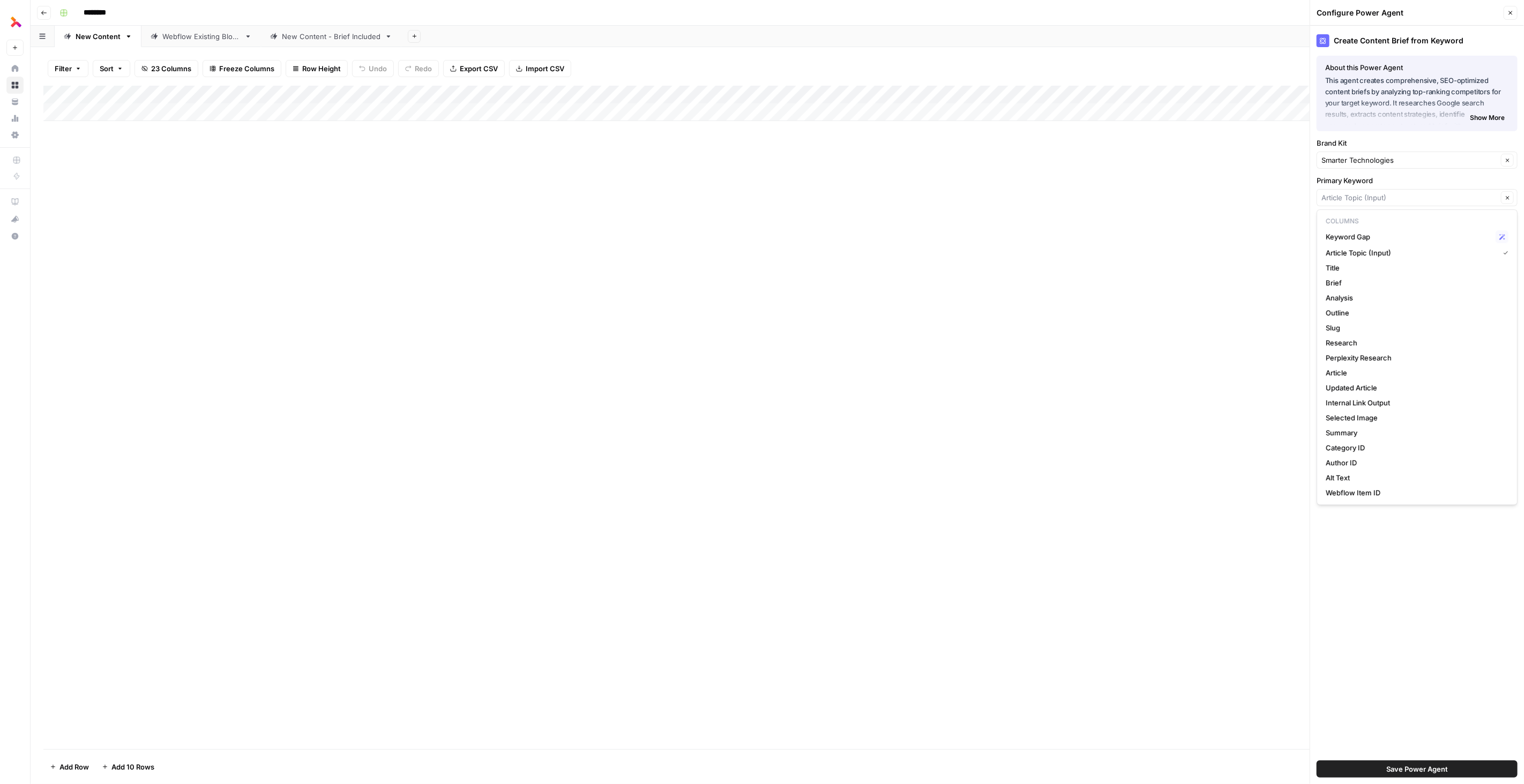
type input "Article Topic (Input)"
click at [1396, 173] on div "Create Content Brief from Keyword About this Power Agent This agent creates com…" at bounding box center [1417, 404] width 214 height 759
click at [1407, 239] on div "Create Content Brief from Keyword About this Power Agent This agent creates com…" at bounding box center [1417, 404] width 214 height 759
click at [1407, 232] on span "Show Advanced Settings" at bounding box center [1417, 235] width 75 height 9
click at [1441, 767] on span "Save Power Agent" at bounding box center [1417, 769] width 62 height 11
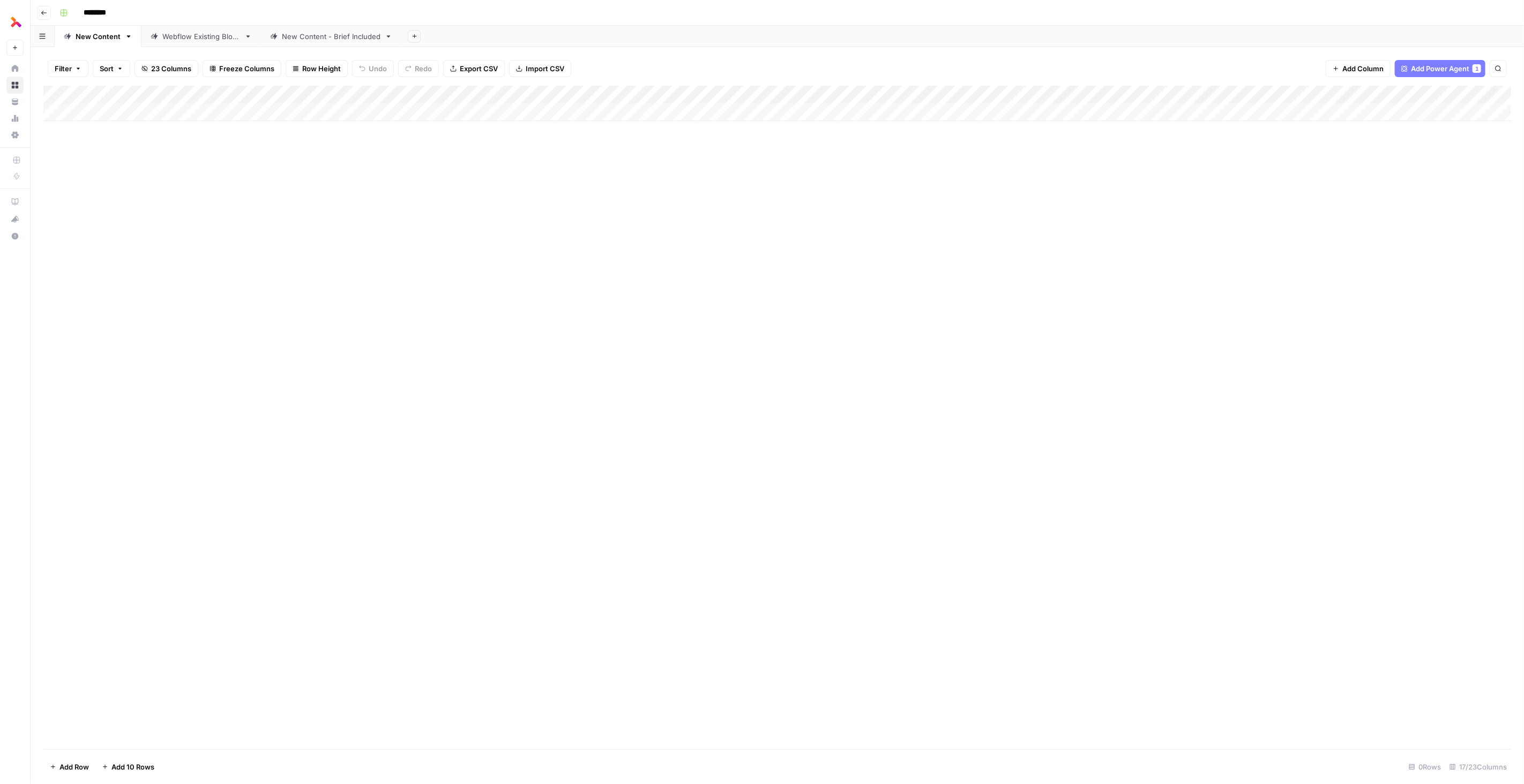
click at [246, 37] on icon at bounding box center [248, 36] width 8 height 8
click at [244, 35] on icon "button" at bounding box center [248, 36] width 8 height 8
click at [283, 96] on span "Delete Sheet" at bounding box center [290, 96] width 51 height 11
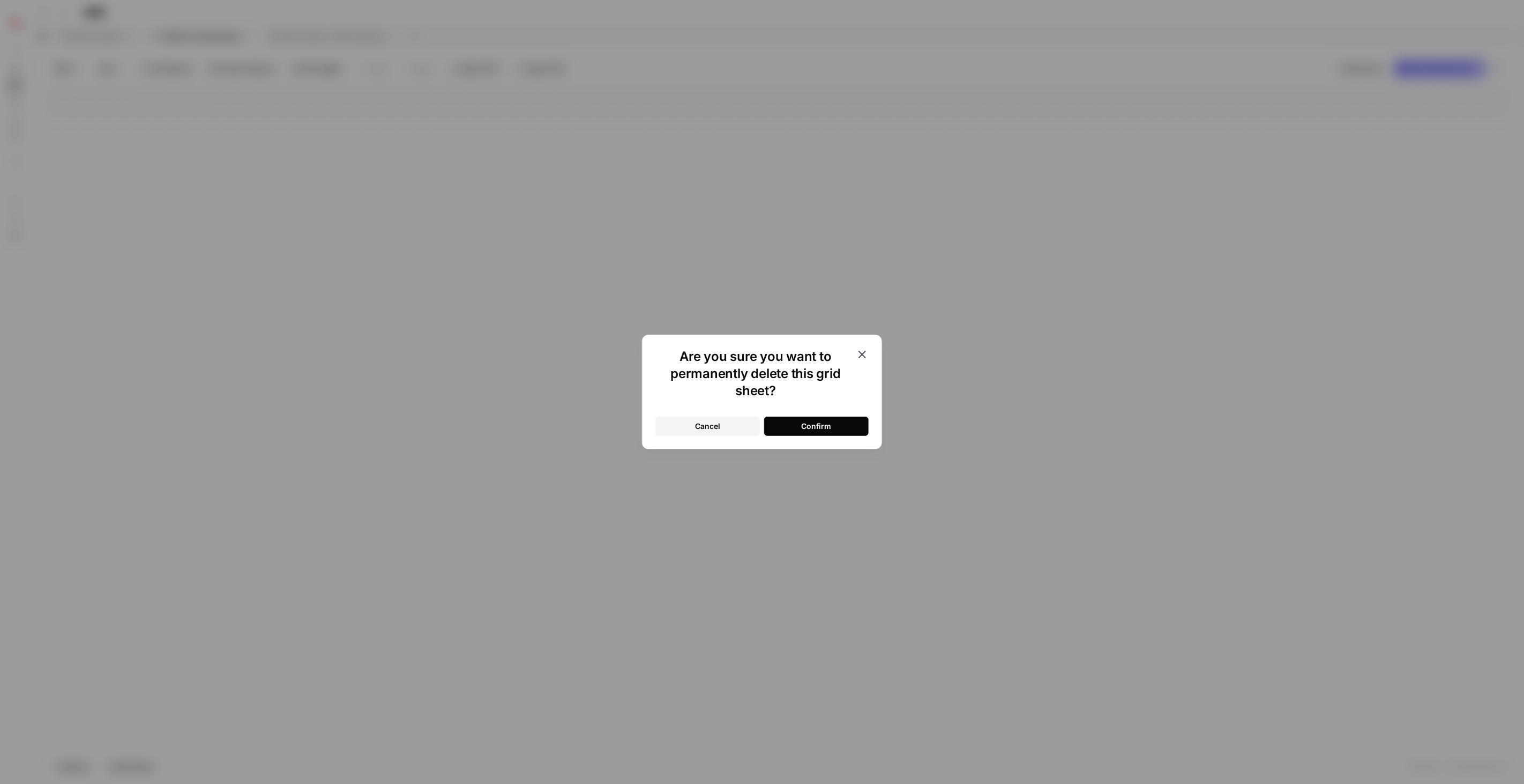
click at [868, 353] on div "Are you sure you want to permanently delete this grid sheet? Cancel Confirm" at bounding box center [762, 392] width 240 height 115
click at [857, 361] on div "Are you sure you want to permanently delete this grid sheet?" at bounding box center [762, 374] width 213 height 51
click at [865, 351] on icon "button" at bounding box center [862, 354] width 8 height 8
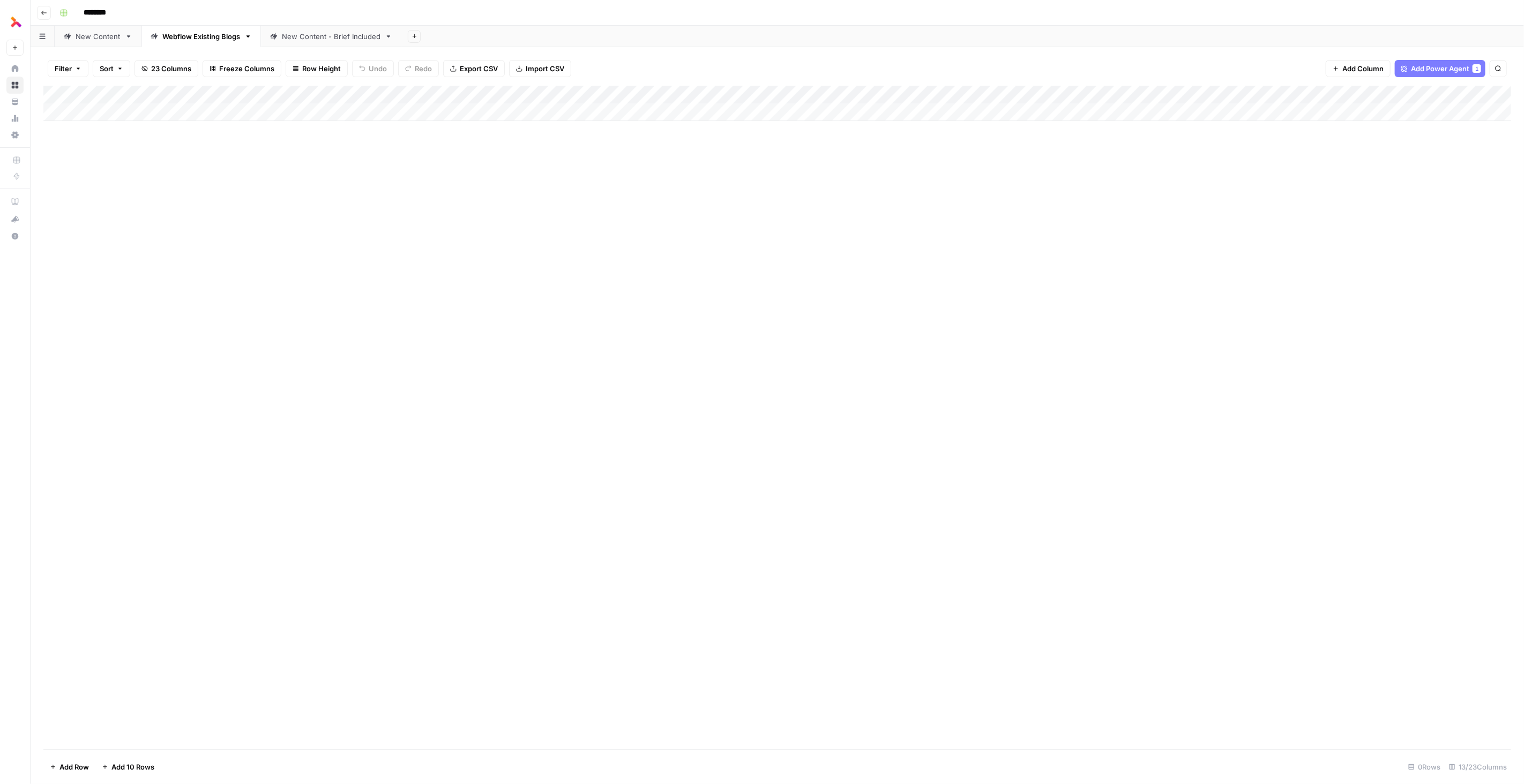
click at [322, 35] on div "New Content - Brief Included" at bounding box center [331, 37] width 99 height 11
click at [243, 37] on link "Webflow Existing Blogs" at bounding box center [201, 36] width 120 height 21
click at [246, 36] on icon "button" at bounding box center [248, 36] width 8 height 8
click at [298, 91] on span "Delete Sheet" at bounding box center [290, 96] width 51 height 11
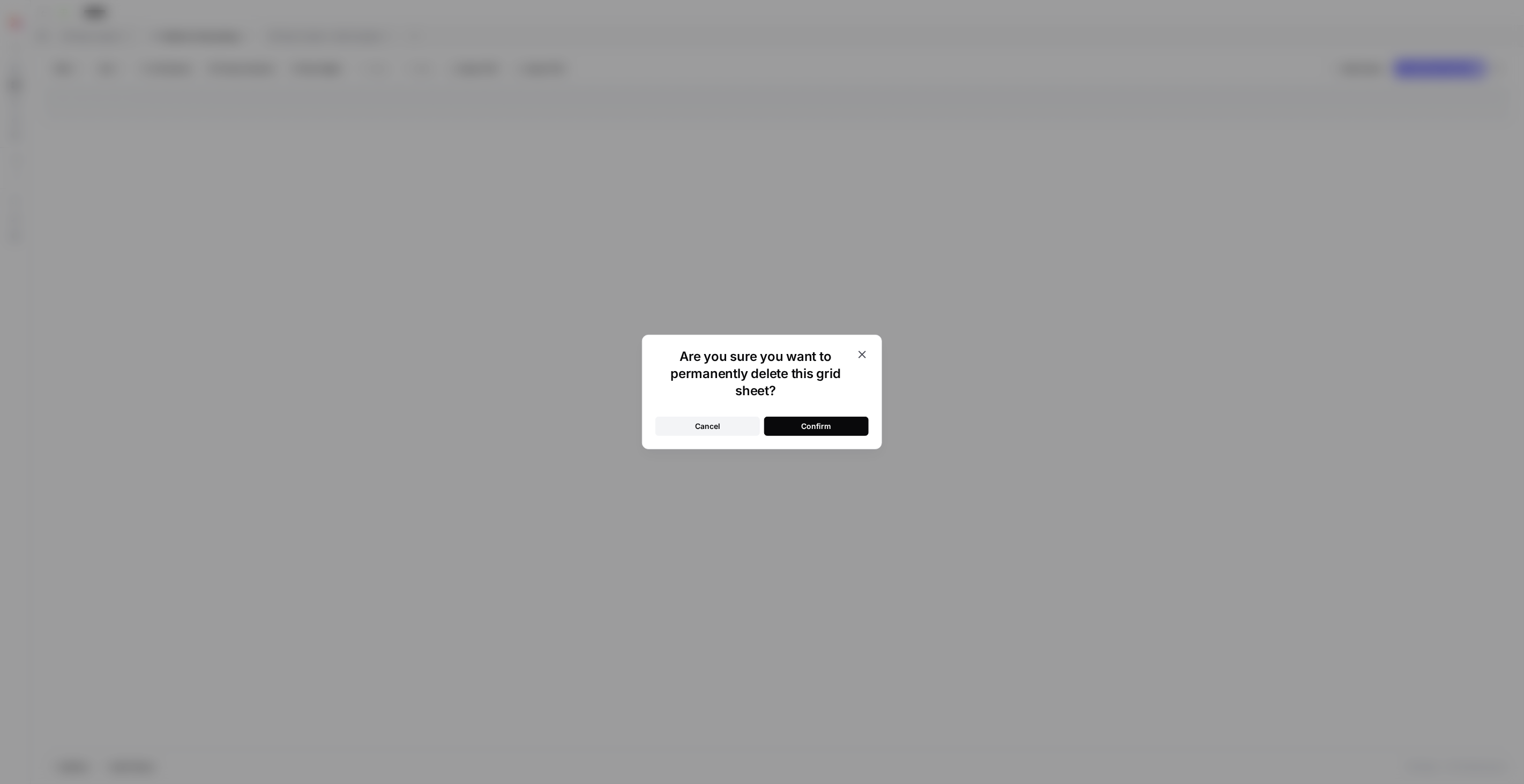
click at [813, 419] on button "Confirm" at bounding box center [816, 426] width 105 height 20
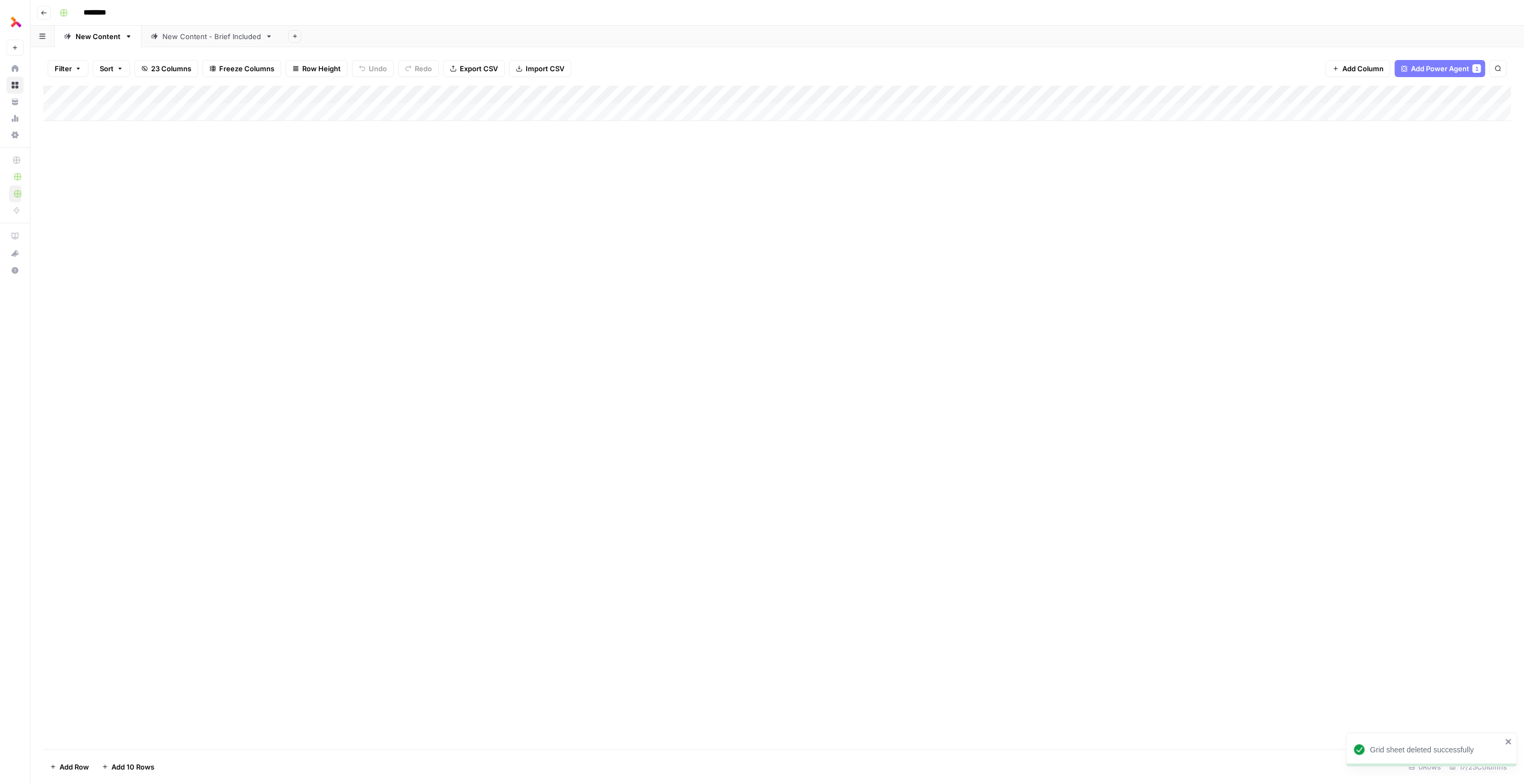
click at [102, 37] on div "New Content" at bounding box center [98, 37] width 45 height 11
type input "**********"
click at [828, 94] on div "Add Column" at bounding box center [777, 103] width 1468 height 35
click at [757, 184] on span "Configure Inputs" at bounding box center [760, 184] width 94 height 11
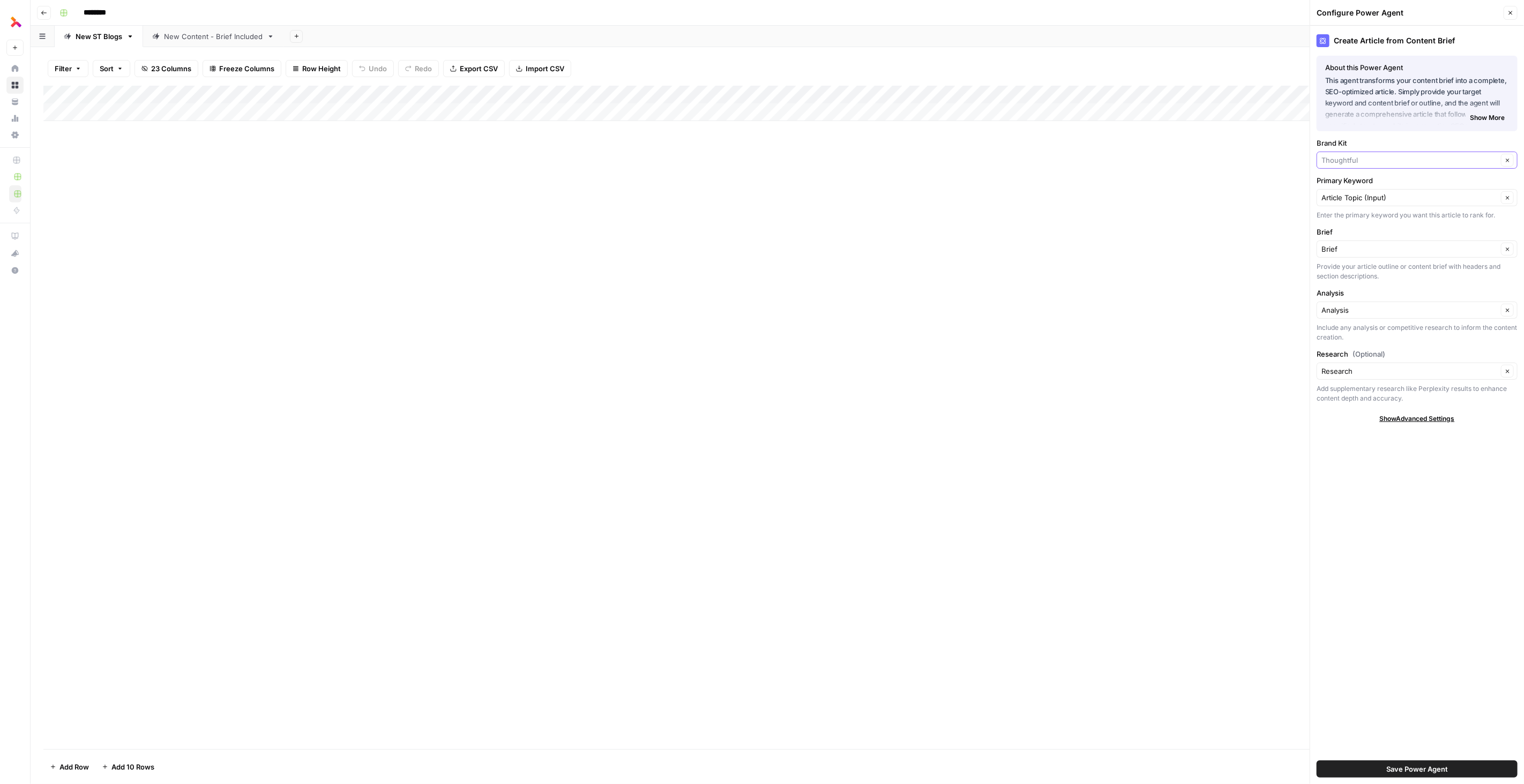
click at [1407, 163] on input "Brand Kit" at bounding box center [1410, 160] width 176 height 11
click at [1393, 200] on span "Smarter Technologies" at bounding box center [1415, 200] width 179 height 11
type input "Smarter Technologies"
click at [1112, 214] on div "Add Column" at bounding box center [777, 417] width 1468 height 663
click at [1413, 772] on span "Save Power Agent" at bounding box center [1417, 769] width 62 height 11
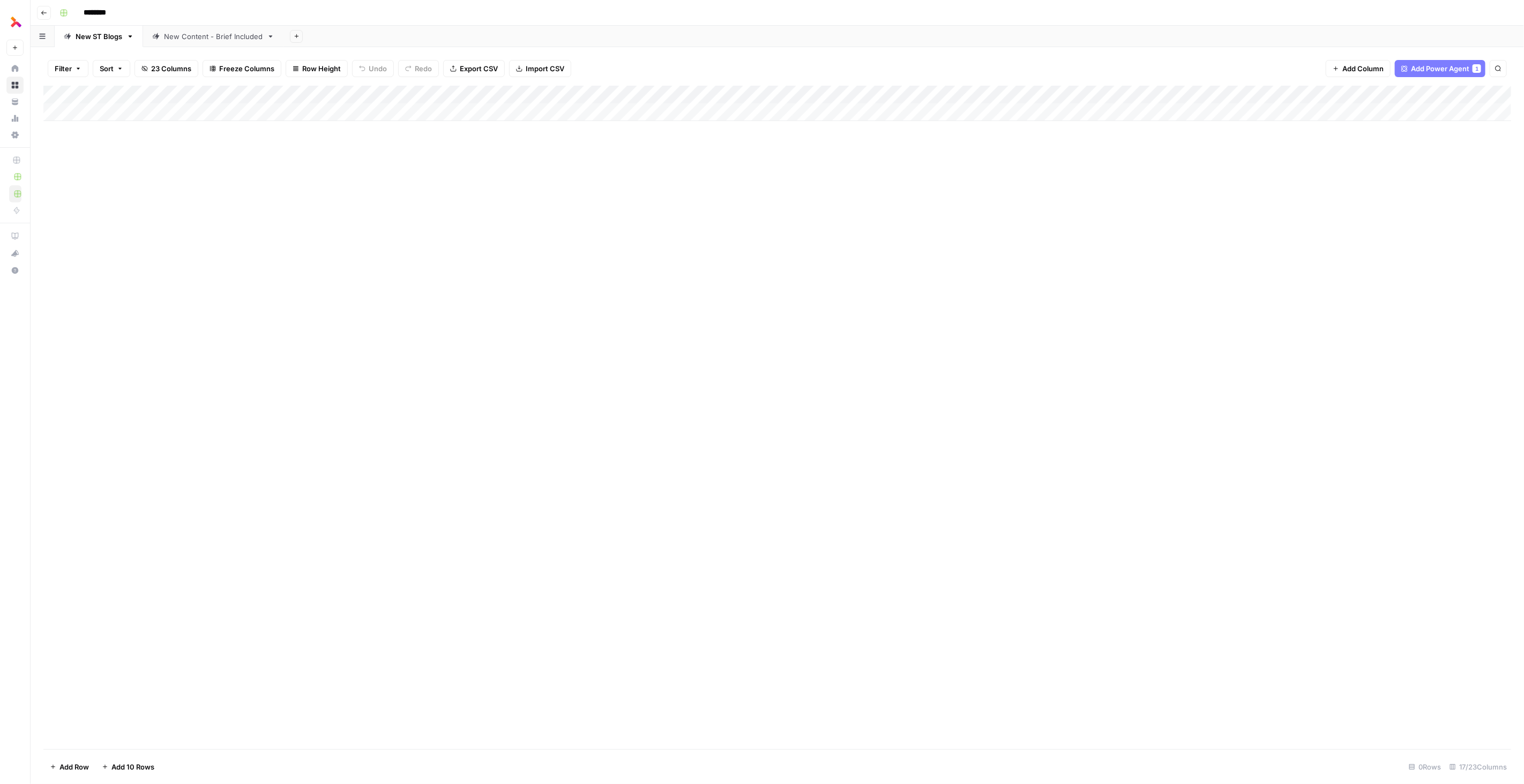
click at [1138, 93] on div "Add Column" at bounding box center [777, 103] width 1468 height 35
click at [1089, 162] on span "Schedule" at bounding box center [1094, 161] width 94 height 11
click at [1138, 93] on div "Add Column" at bounding box center [777, 103] width 1468 height 35
click at [1085, 182] on span "Configure Inputs" at bounding box center [1094, 184] width 94 height 11
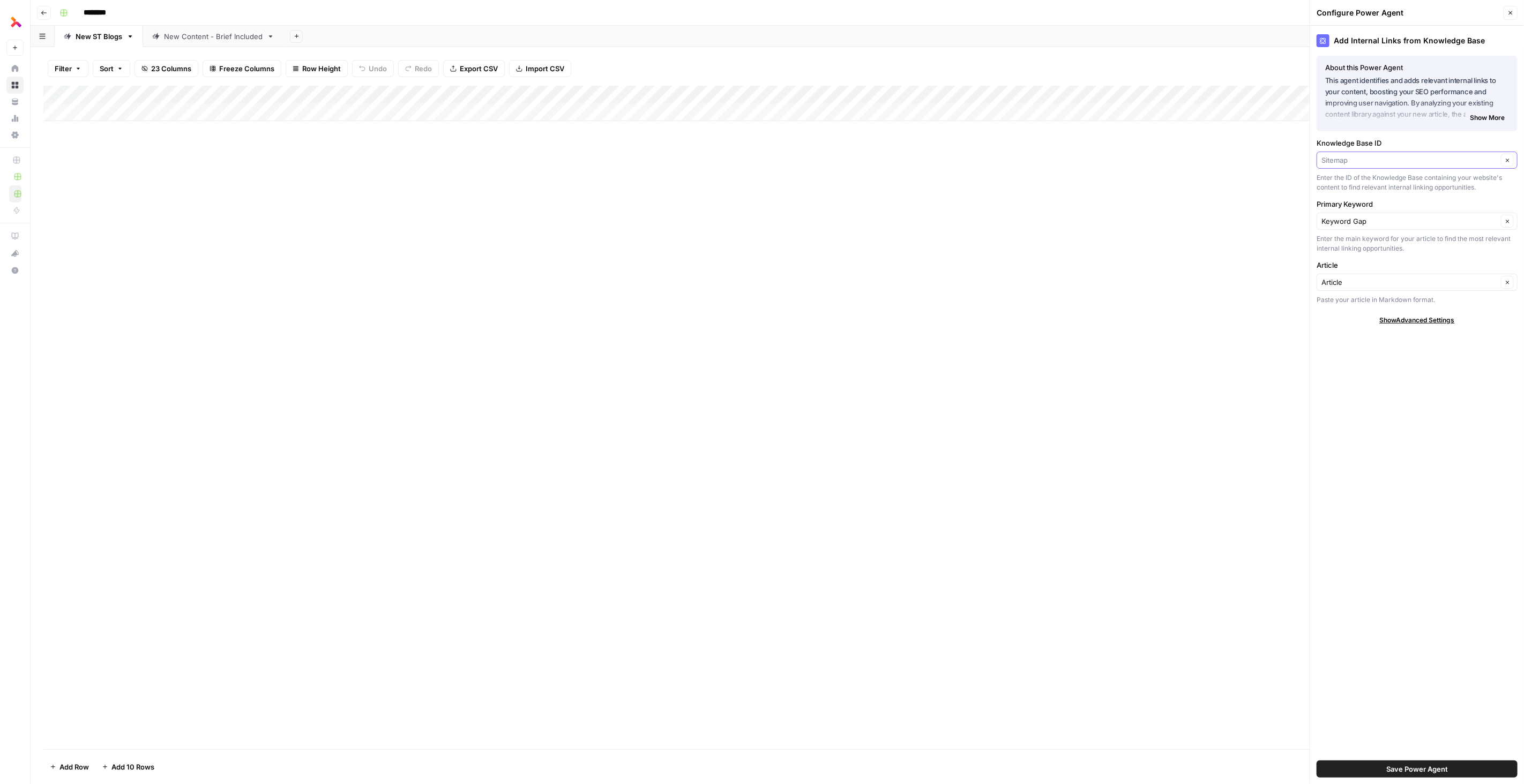
click at [1390, 160] on input "Knowledge Base ID" at bounding box center [1410, 160] width 176 height 11
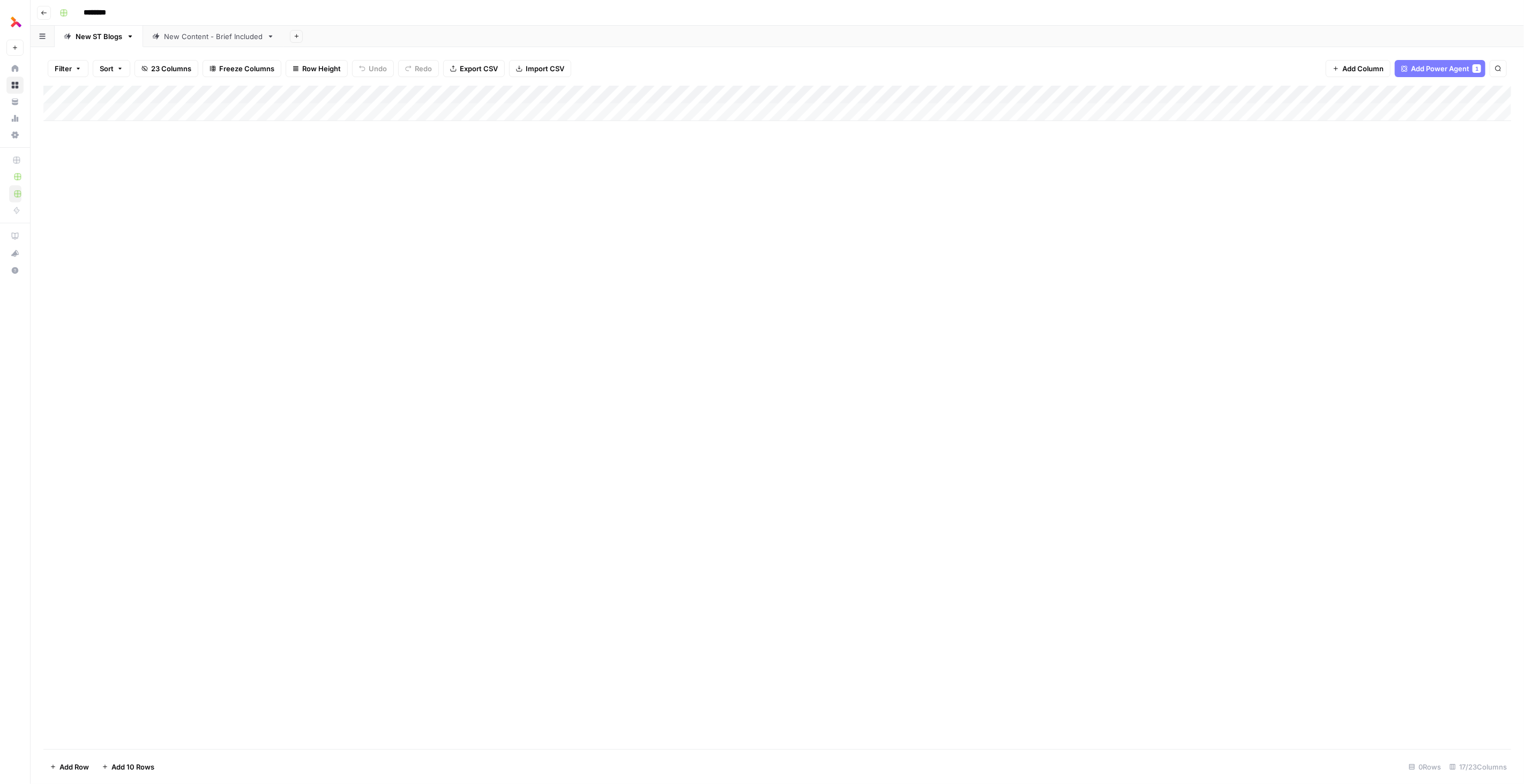
click at [1139, 90] on div "Add Column" at bounding box center [777, 103] width 1468 height 35
click at [1083, 183] on span "Configure Inputs" at bounding box center [1094, 184] width 94 height 11
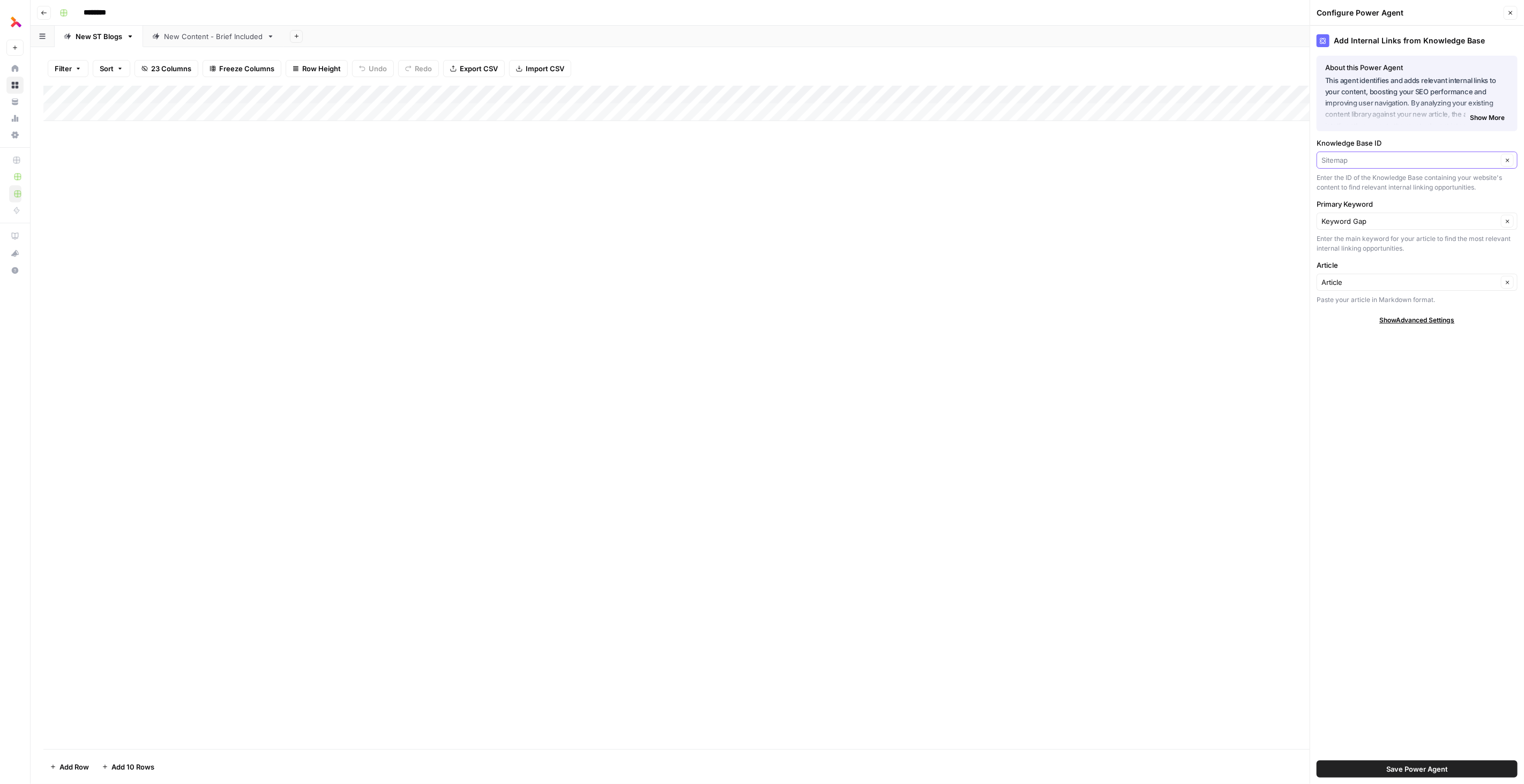
click at [1401, 155] on input "Knowledge Base ID" at bounding box center [1410, 160] width 176 height 11
click at [1372, 258] on span "ST Knowledge Base" at bounding box center [1415, 260] width 179 height 11
type input "ST Knowledge Base"
click at [1394, 769] on span "Save Power Agent" at bounding box center [1417, 769] width 62 height 11
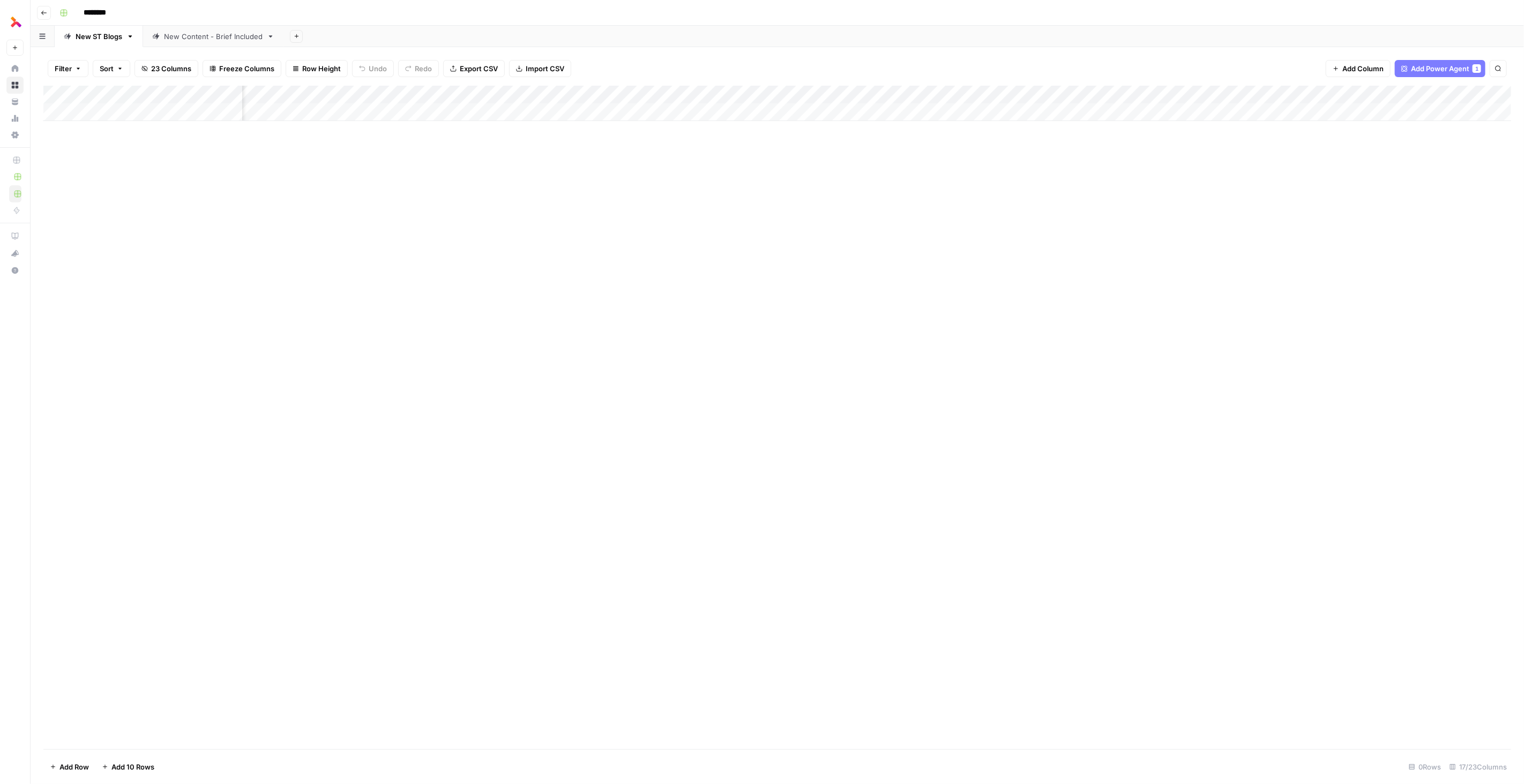
scroll to position [0, 197]
click at [1133, 95] on div "Add Column" at bounding box center [777, 103] width 1468 height 35
click at [897, 95] on div "Add Column" at bounding box center [777, 103] width 1468 height 35
click at [900, 183] on span "Configure Inputs" at bounding box center [896, 184] width 94 height 11
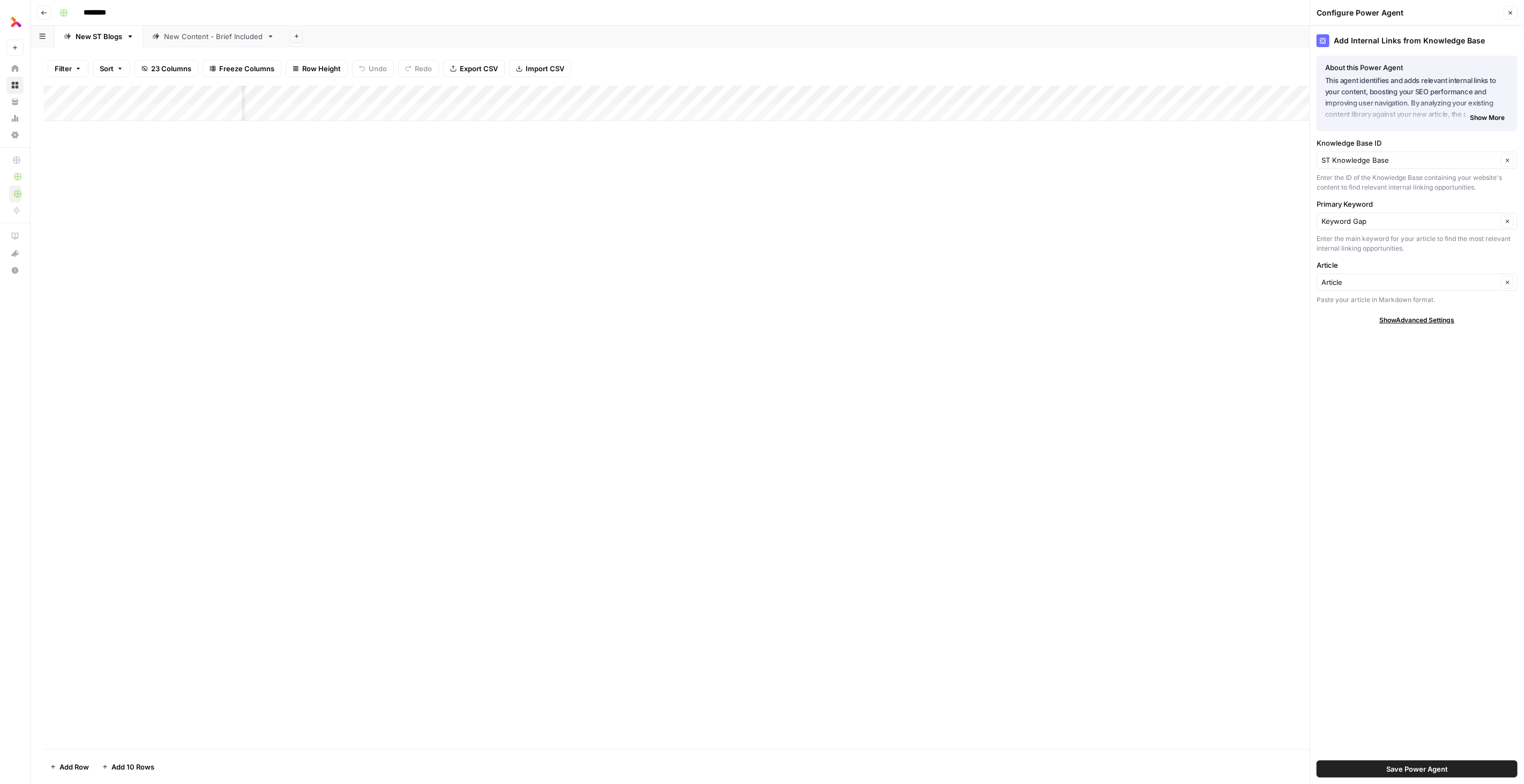
click at [1394, 319] on span "Show Advanced Settings" at bounding box center [1417, 320] width 75 height 9
click at [1509, 13] on icon "button" at bounding box center [1510, 12] width 7 height 7
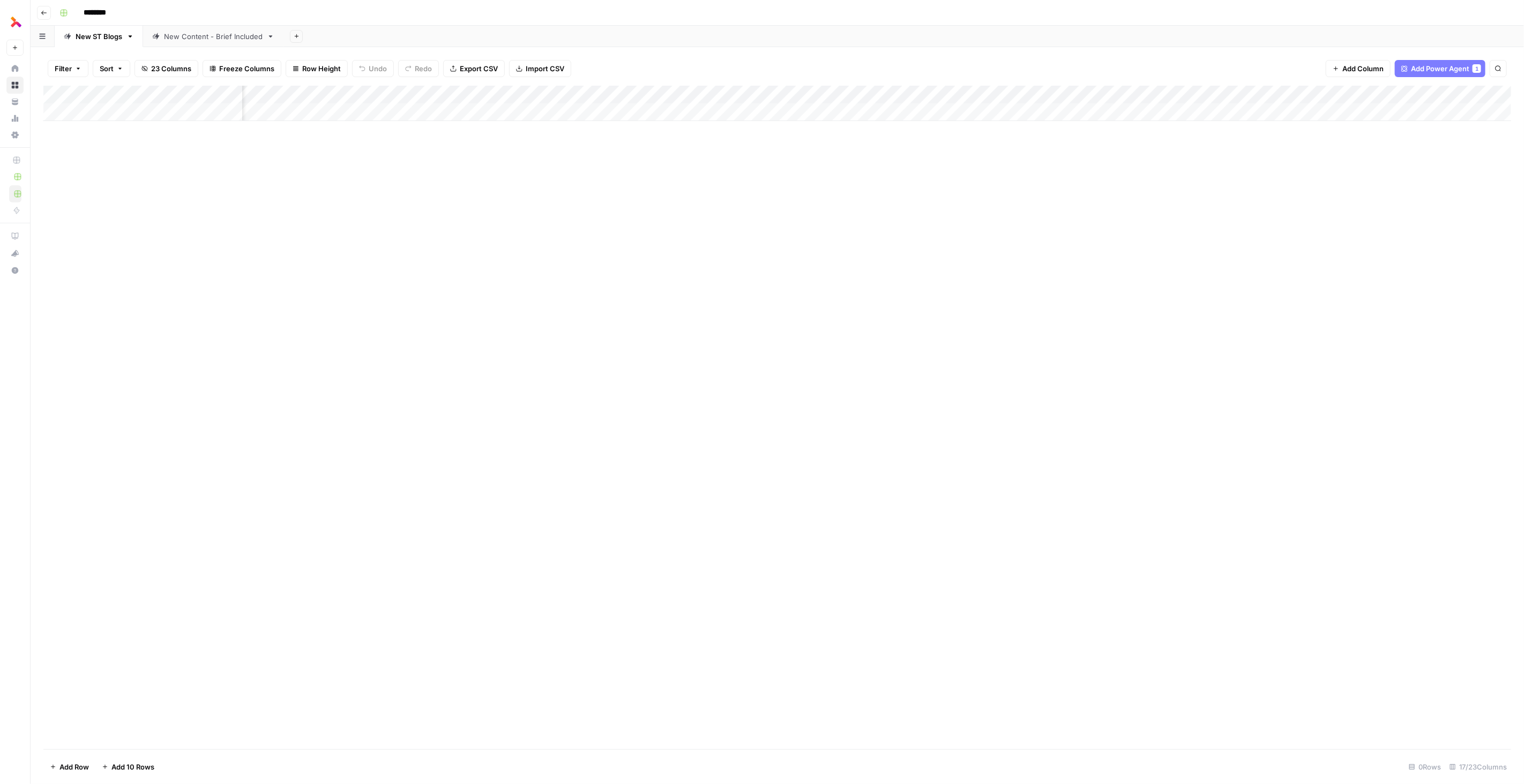
click at [1006, 90] on div "Add Column" at bounding box center [777, 103] width 1468 height 35
click at [1135, 97] on div "Add Column" at bounding box center [777, 103] width 1468 height 35
click at [1110, 199] on span "Edit Workflow" at bounding box center [1128, 200] width 94 height 11
click at [1135, 93] on div "Add Column" at bounding box center [777, 103] width 1468 height 35
click at [1113, 278] on span "Remove Column" at bounding box center [1128, 284] width 94 height 11
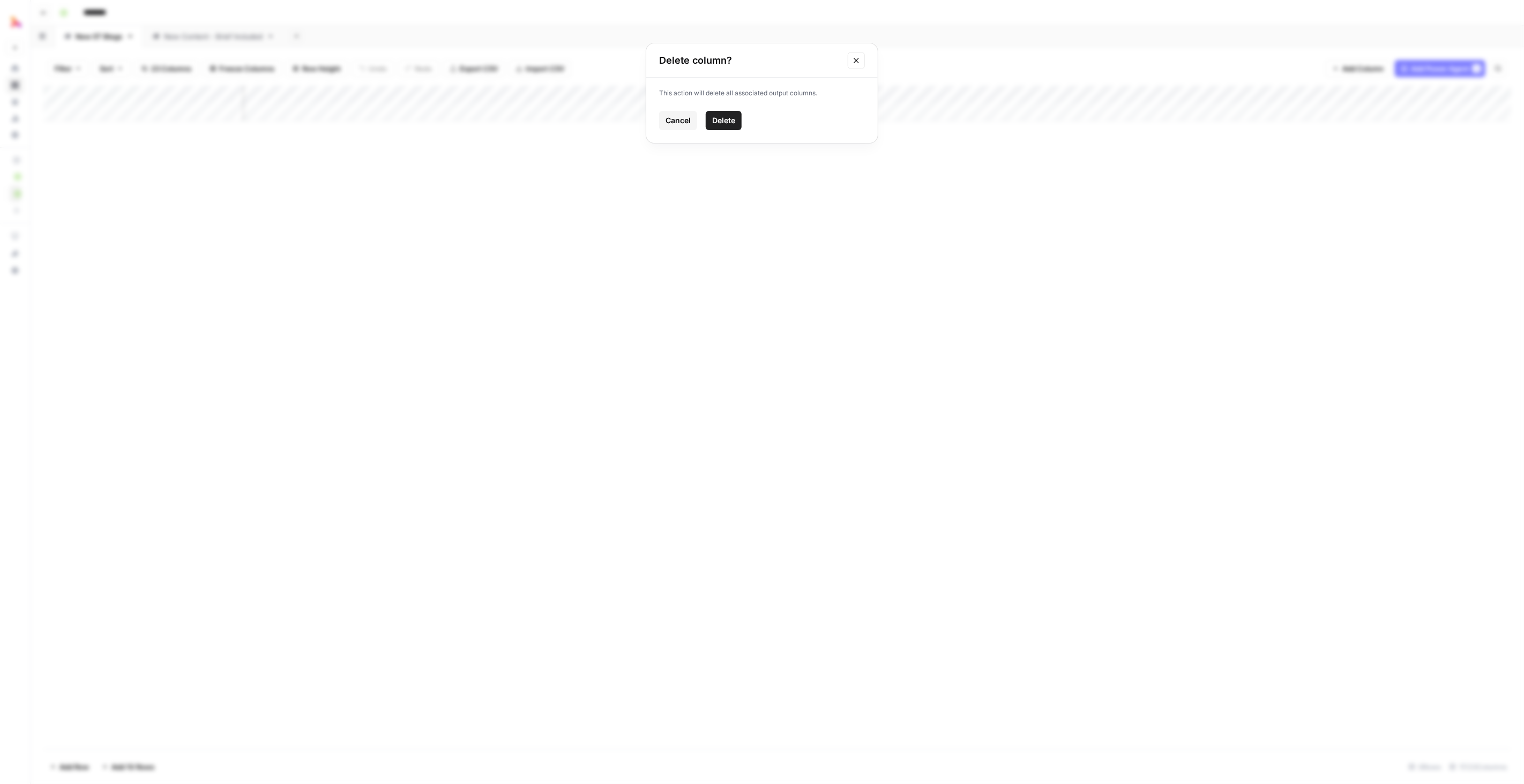
click at [721, 116] on span "Delete" at bounding box center [724, 121] width 23 height 11
click at [1155, 94] on div "Add Column" at bounding box center [777, 103] width 1468 height 35
click at [1121, 179] on span "Configure Inputs" at bounding box center [1128, 184] width 94 height 11
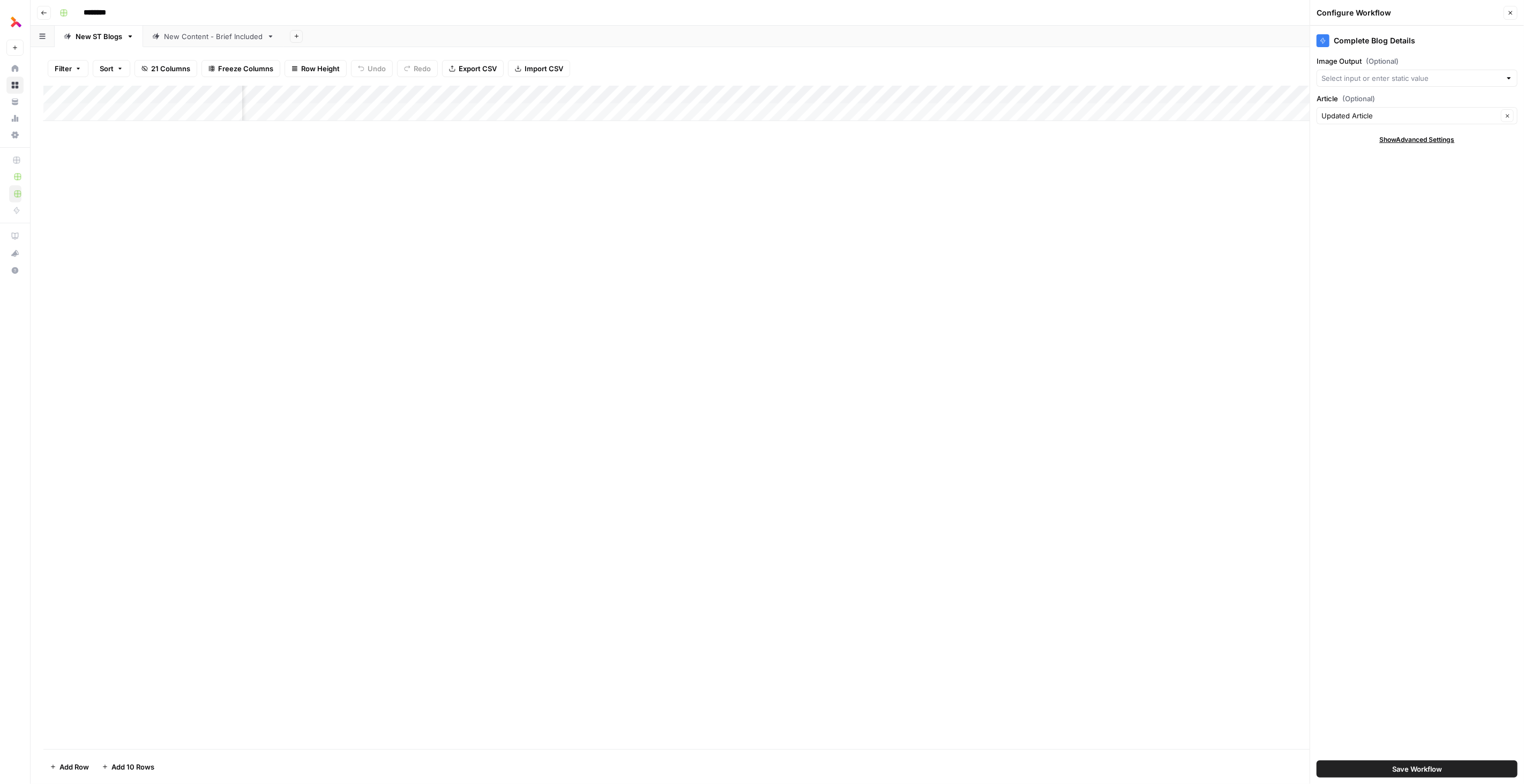
click at [1254, 582] on div "Add Column" at bounding box center [777, 417] width 1468 height 663
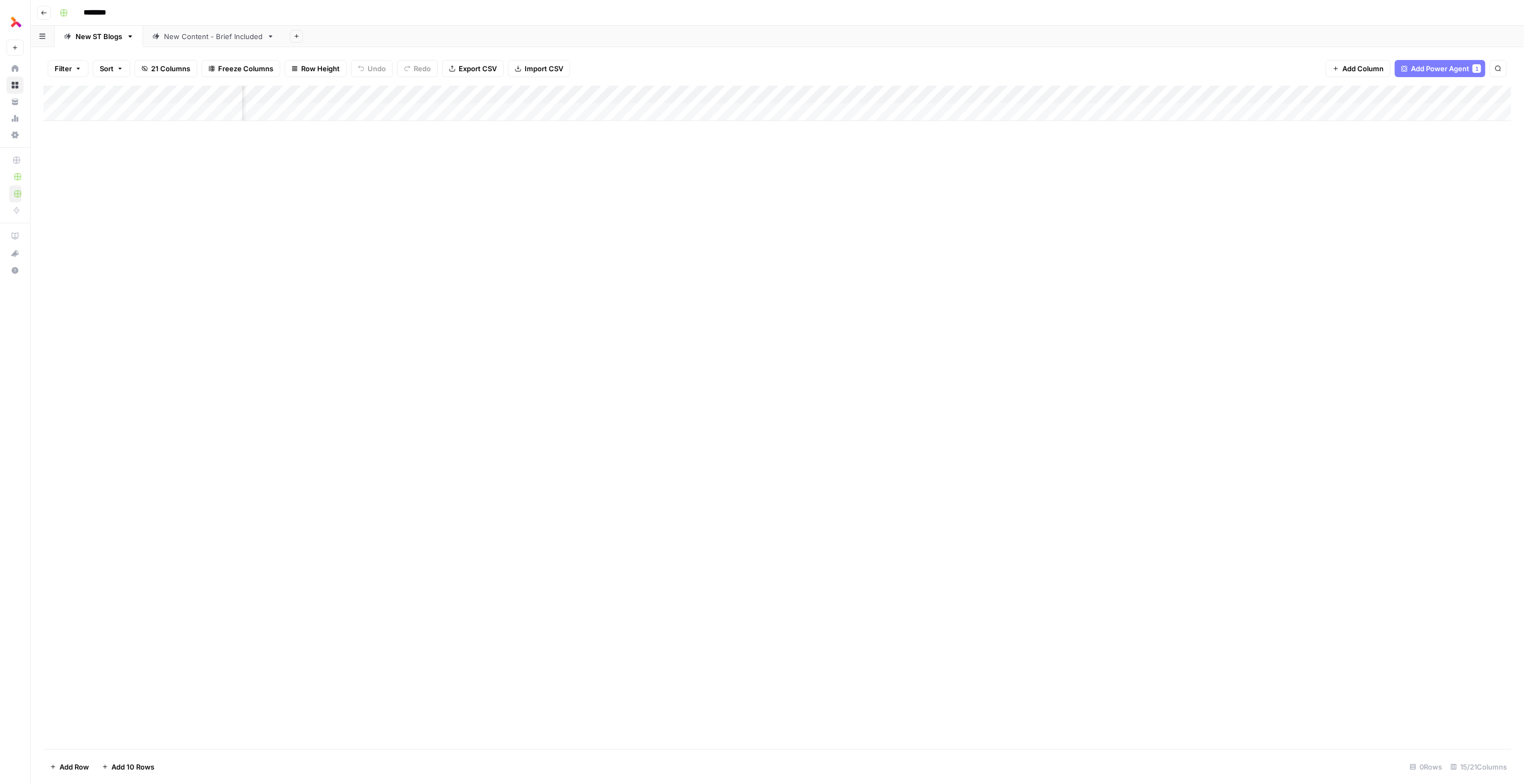
scroll to position [0, 406]
click at [1345, 95] on div "Add Column" at bounding box center [777, 103] width 1468 height 35
click at [1311, 200] on span "Remove Column" at bounding box center [1326, 200] width 94 height 11
click at [718, 123] on div "Cancel Delete" at bounding box center [761, 105] width 231 height 56
click at [718, 119] on button "Delete" at bounding box center [724, 111] width 36 height 20
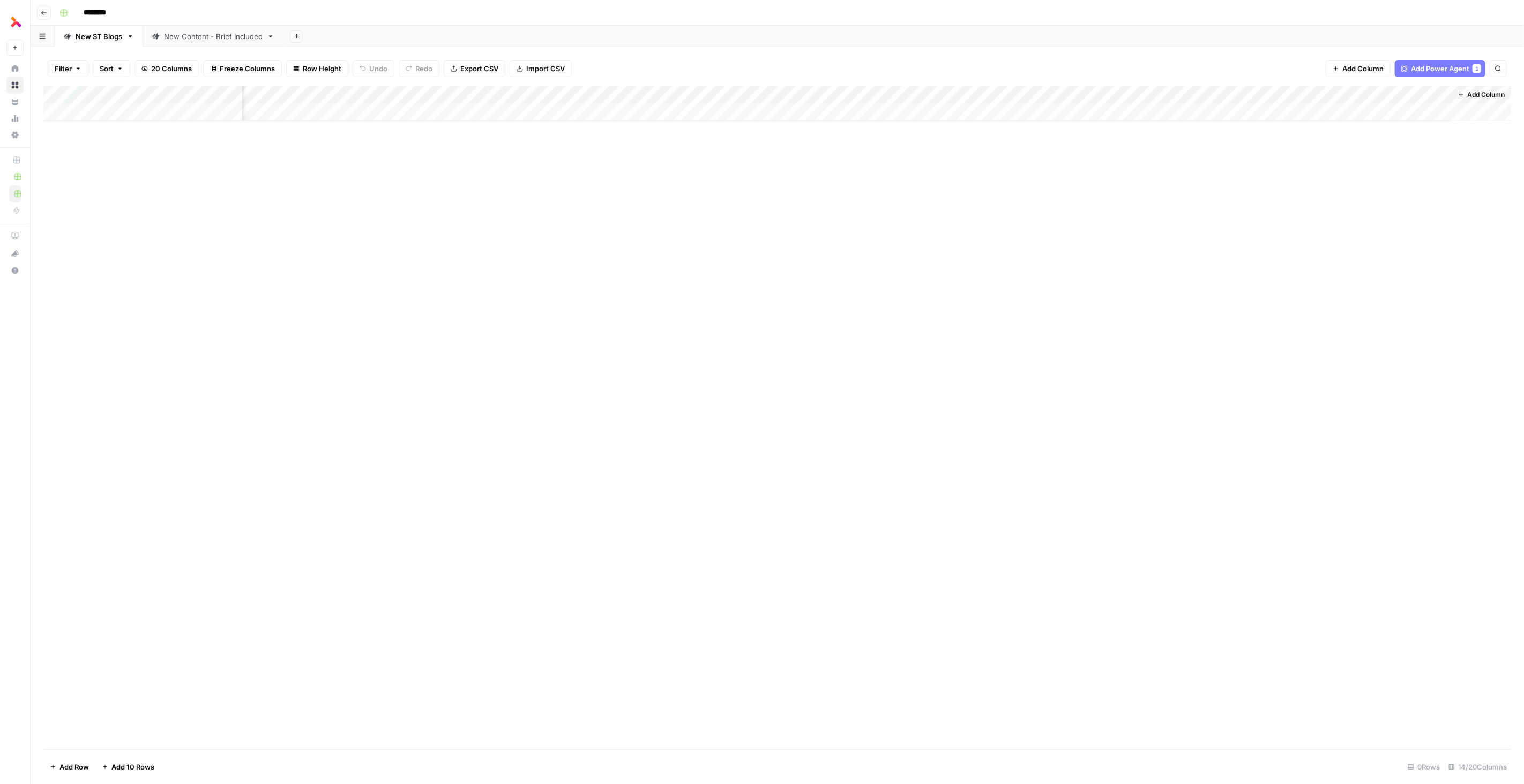
scroll to position [0, 310]
click at [1413, 93] on div "Add Column" at bounding box center [777, 103] width 1468 height 35
click at [1442, 95] on div "Add Column" at bounding box center [777, 103] width 1468 height 35
click at [1408, 223] on span "Hide Column" at bounding box center [1422, 224] width 94 height 11
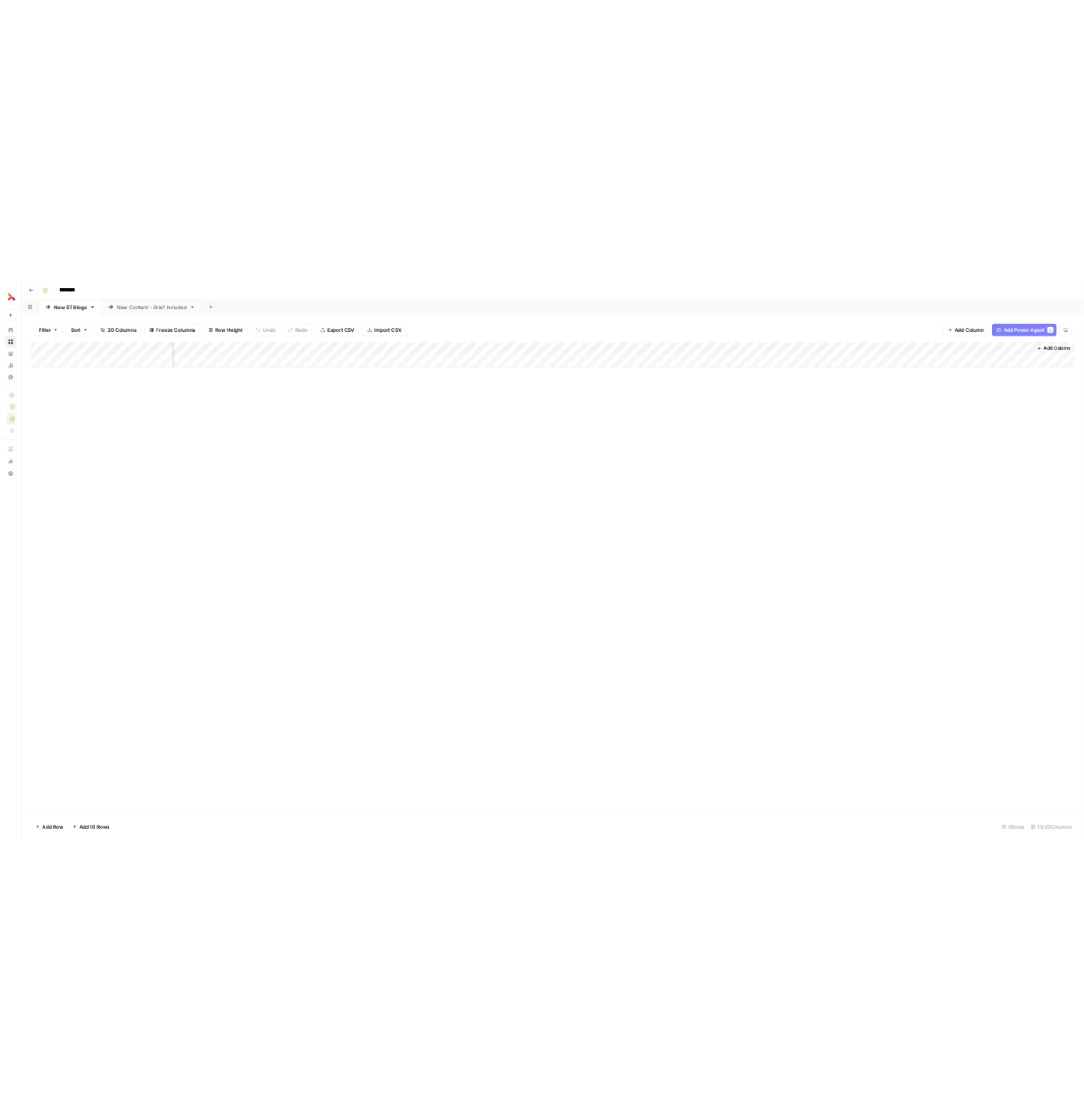
scroll to position [0, 0]
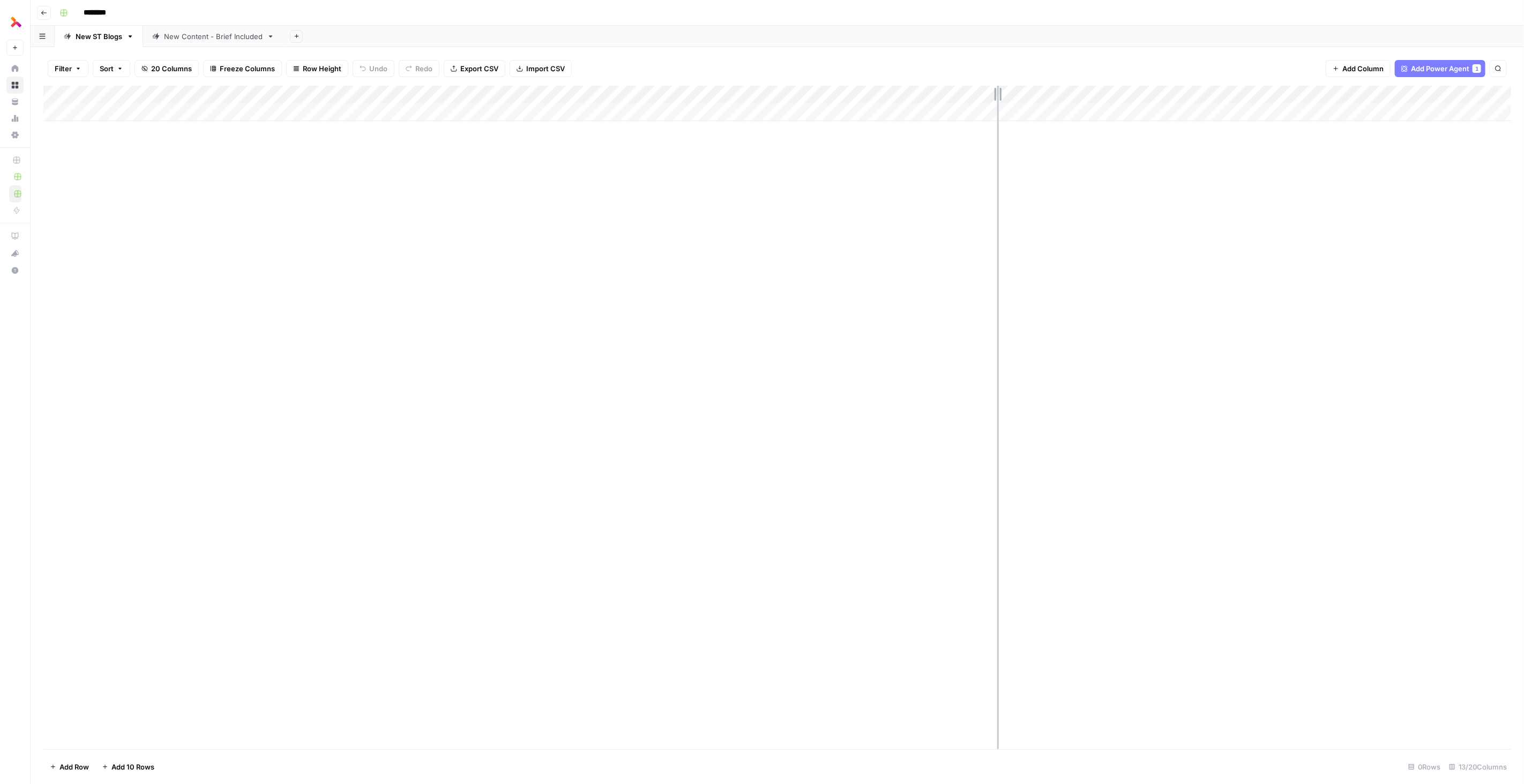
drag, startPoint x: 1026, startPoint y: 95, endPoint x: 992, endPoint y: 89, distance: 34.5
click at [992, 89] on div "Add Column" at bounding box center [777, 103] width 1468 height 35
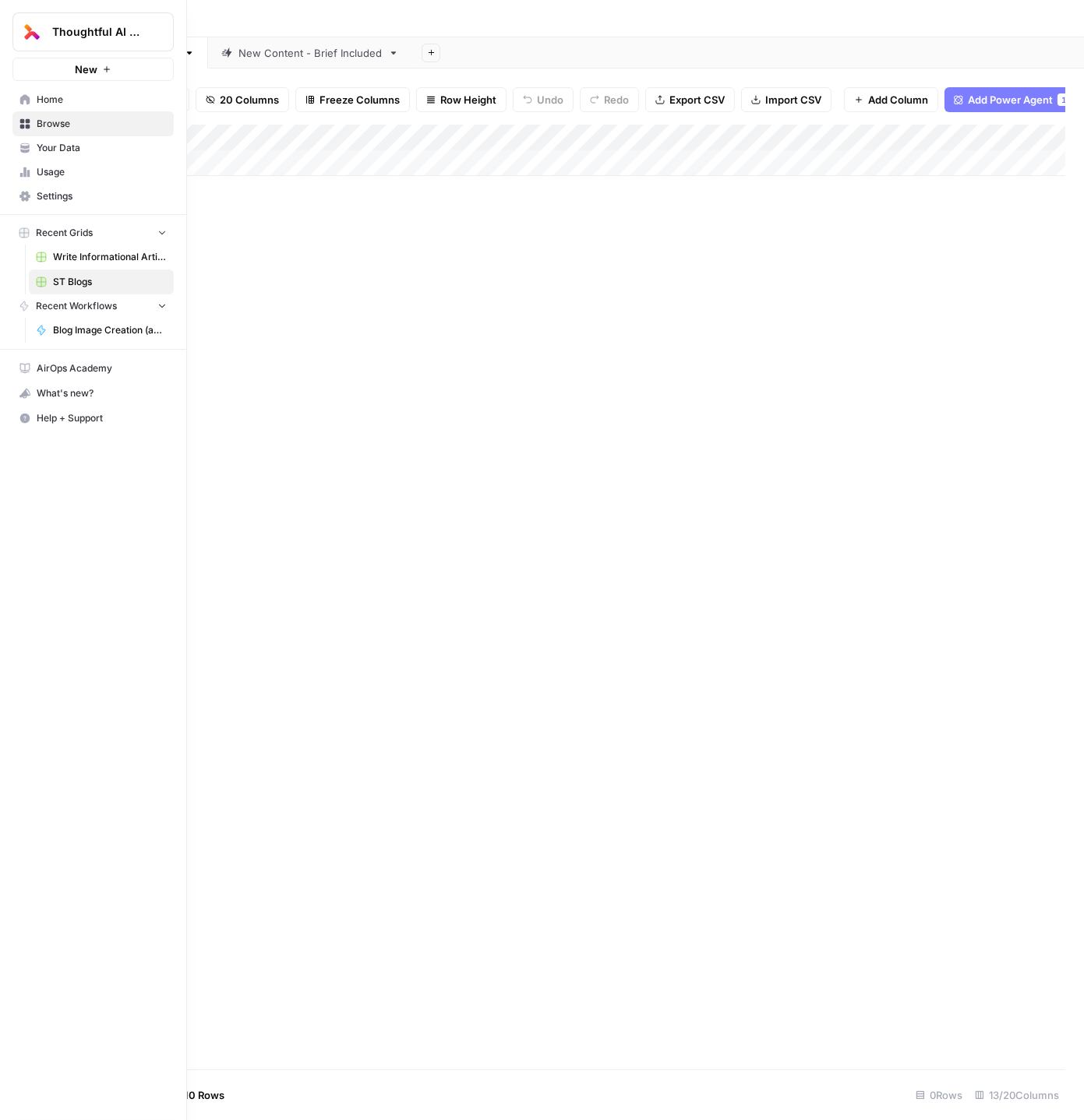
click at [50, 199] on span "Settings" at bounding box center [102, 196] width 130 height 14
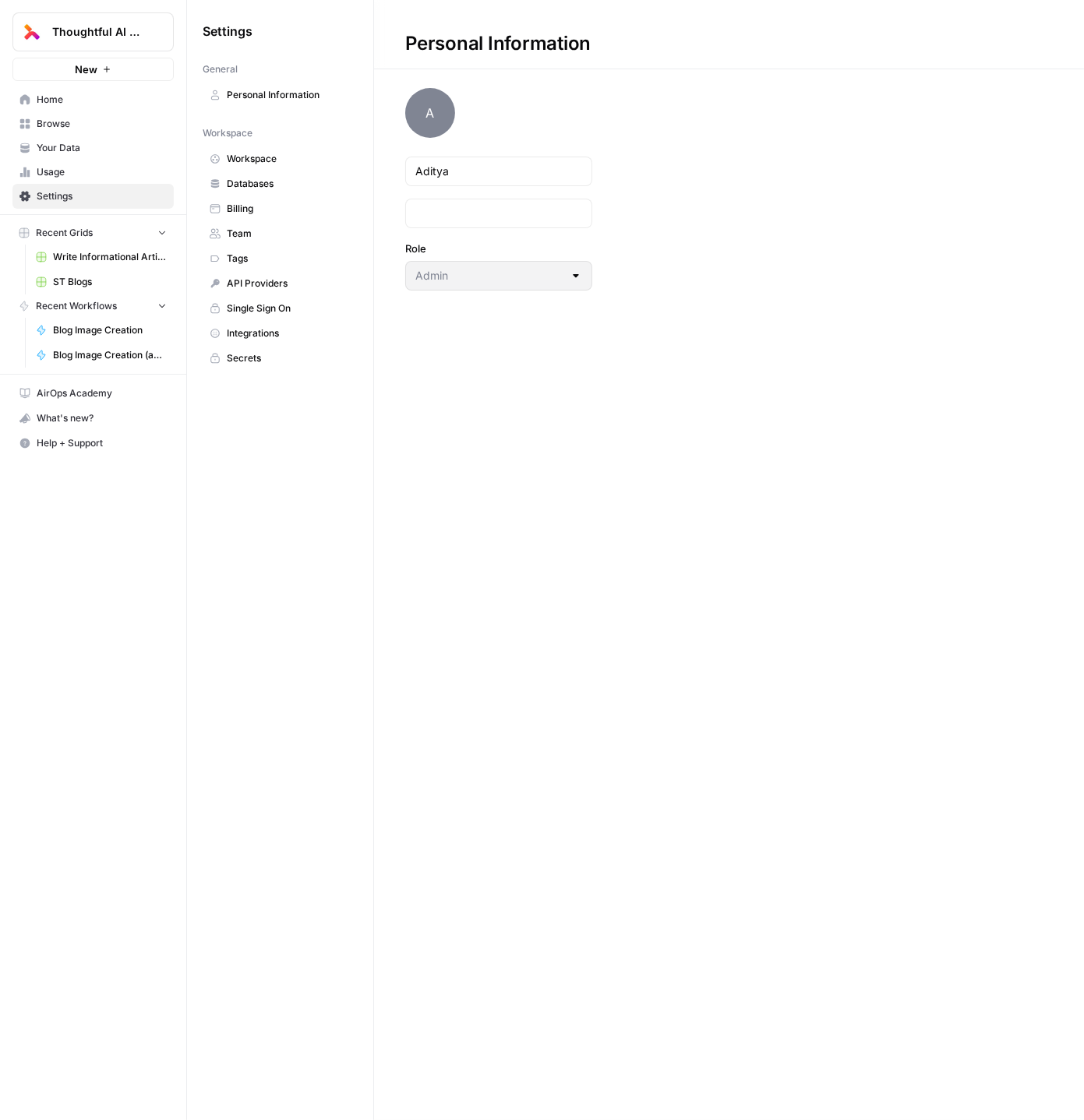
click at [70, 153] on span "Your Data" at bounding box center [102, 148] width 130 height 14
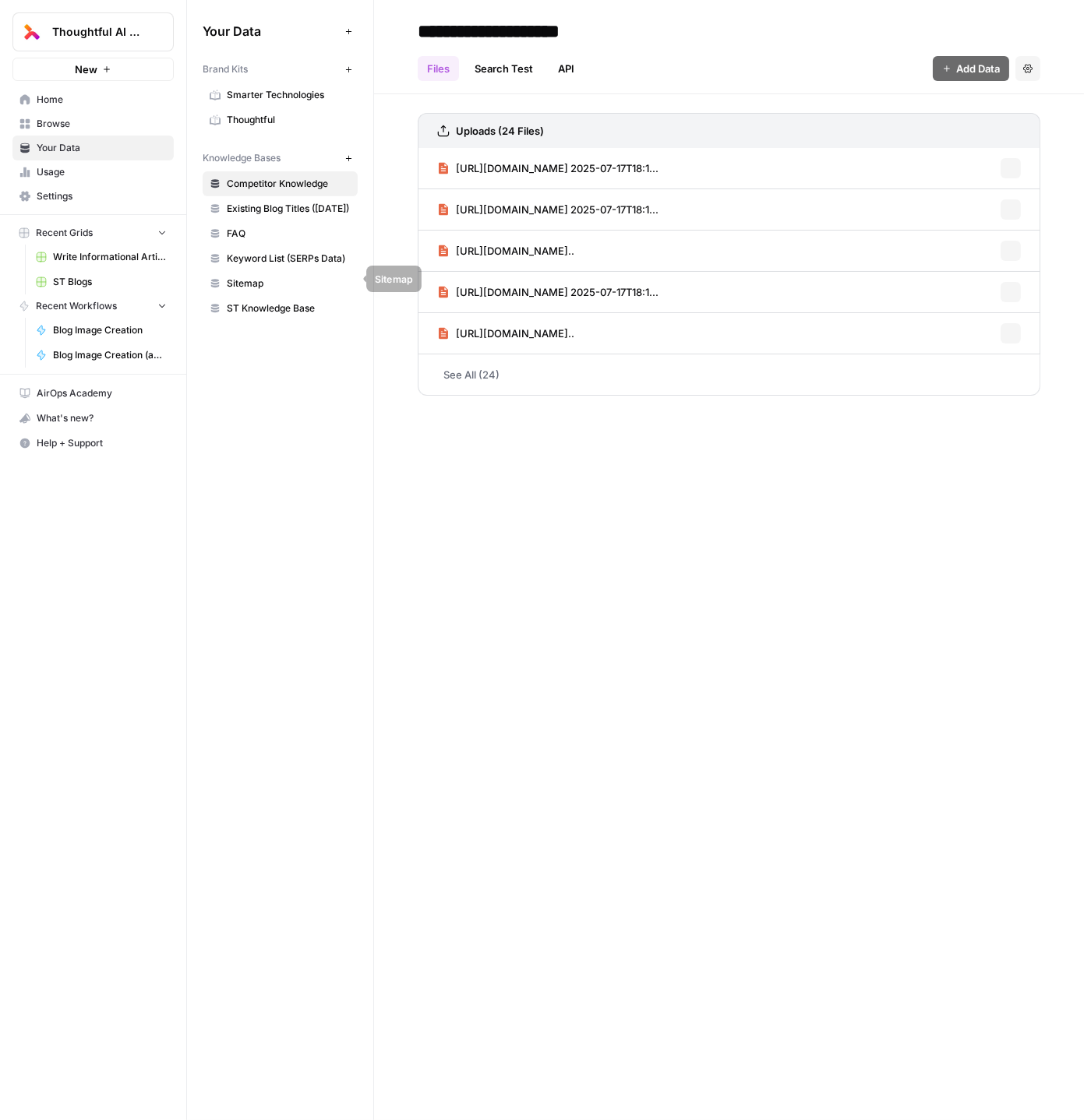
click at [264, 302] on span "ST Knowledge Base" at bounding box center [289, 309] width 124 height 14
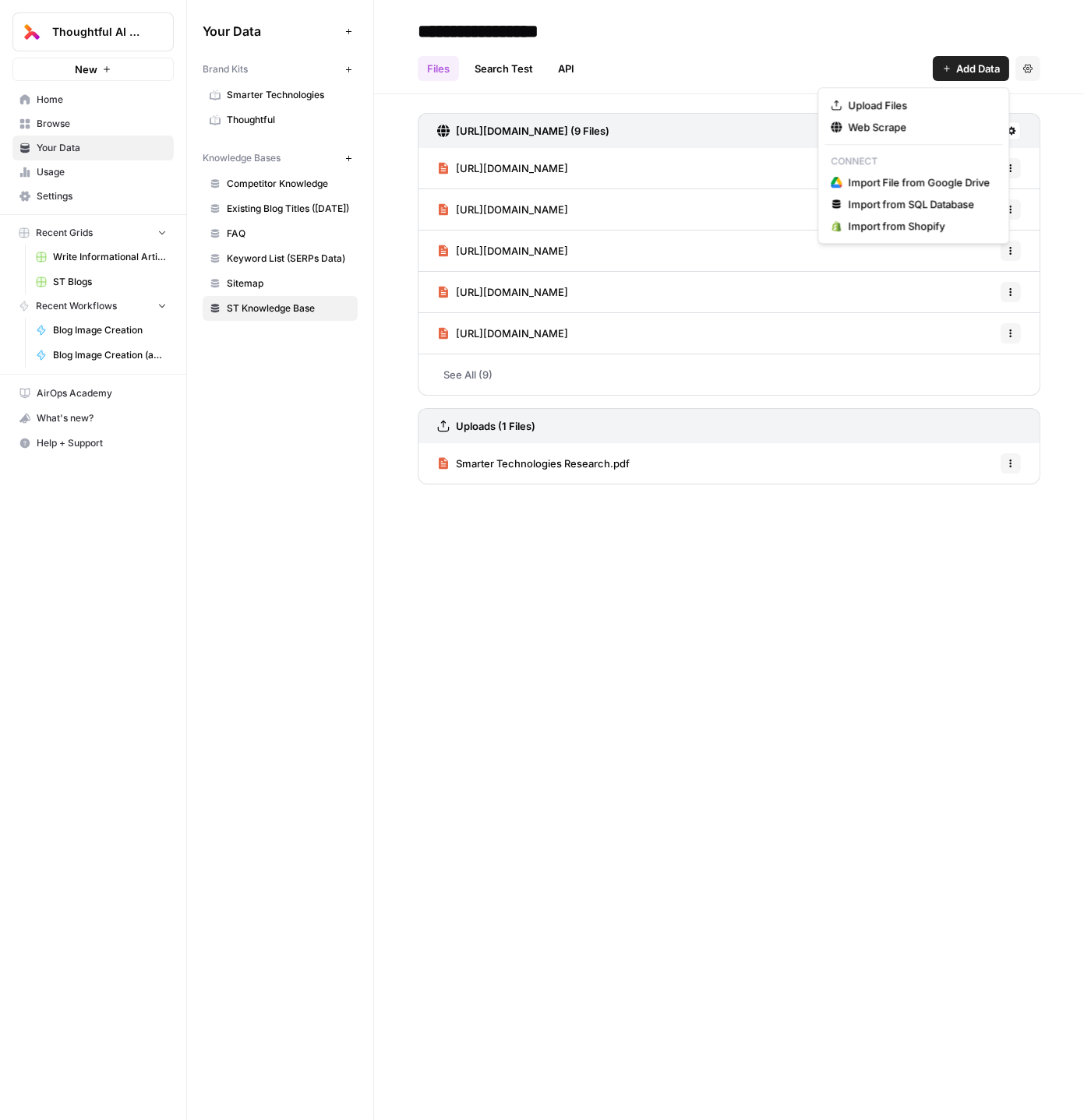
click at [966, 69] on span "Add Data" at bounding box center [977, 69] width 44 height 15
click at [927, 104] on span "Upload Files" at bounding box center [918, 105] width 142 height 15
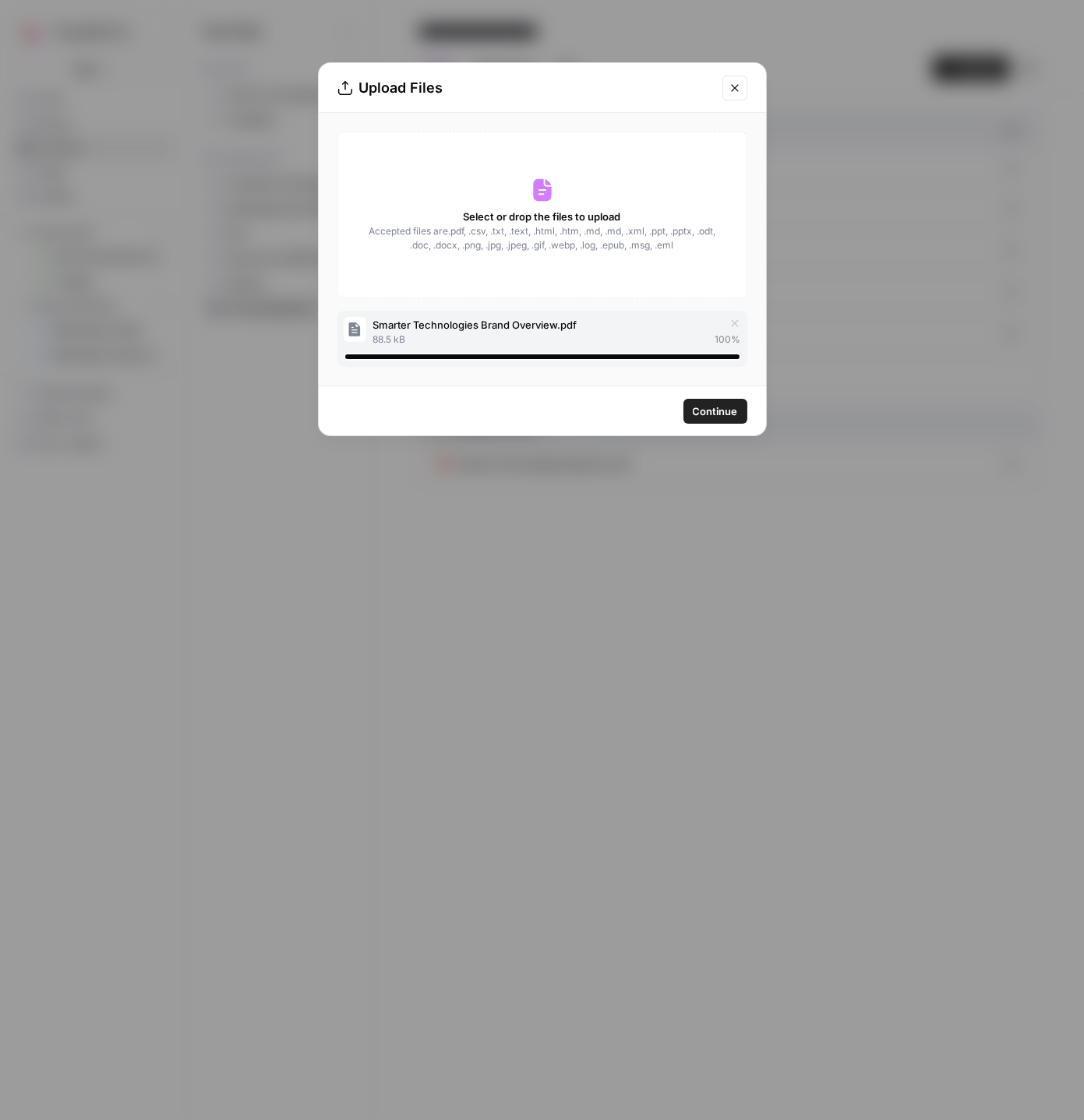
click at [699, 412] on span "Continue" at bounding box center [715, 411] width 46 height 15
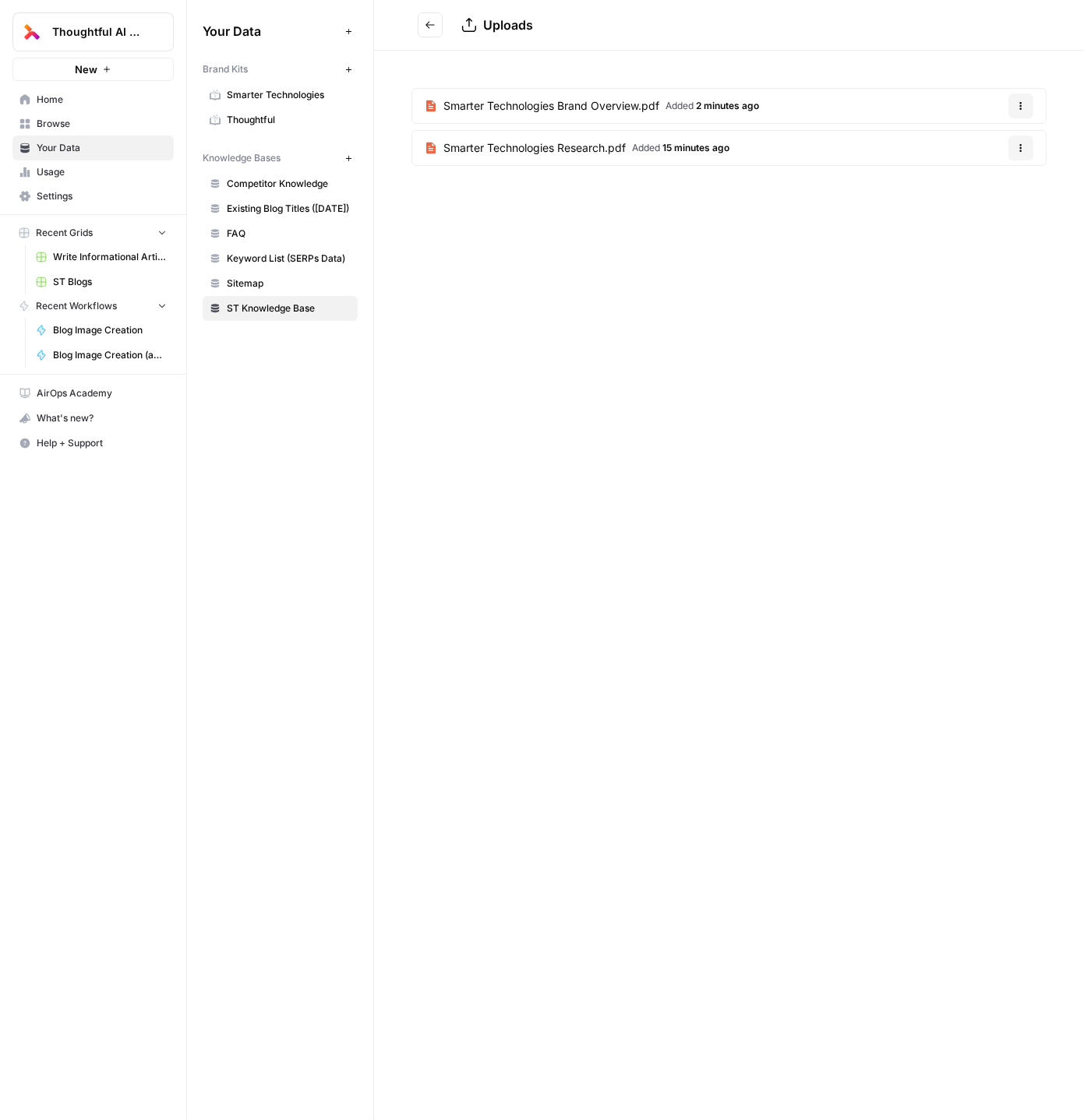
click at [435, 291] on div "Uploads Smarter Technologies Brand Overview.pdf Added 2 minutes ago Options Sma…" at bounding box center [729, 560] width 710 height 1120
click at [312, 305] on span "ST Knowledge Base" at bounding box center [289, 309] width 124 height 14
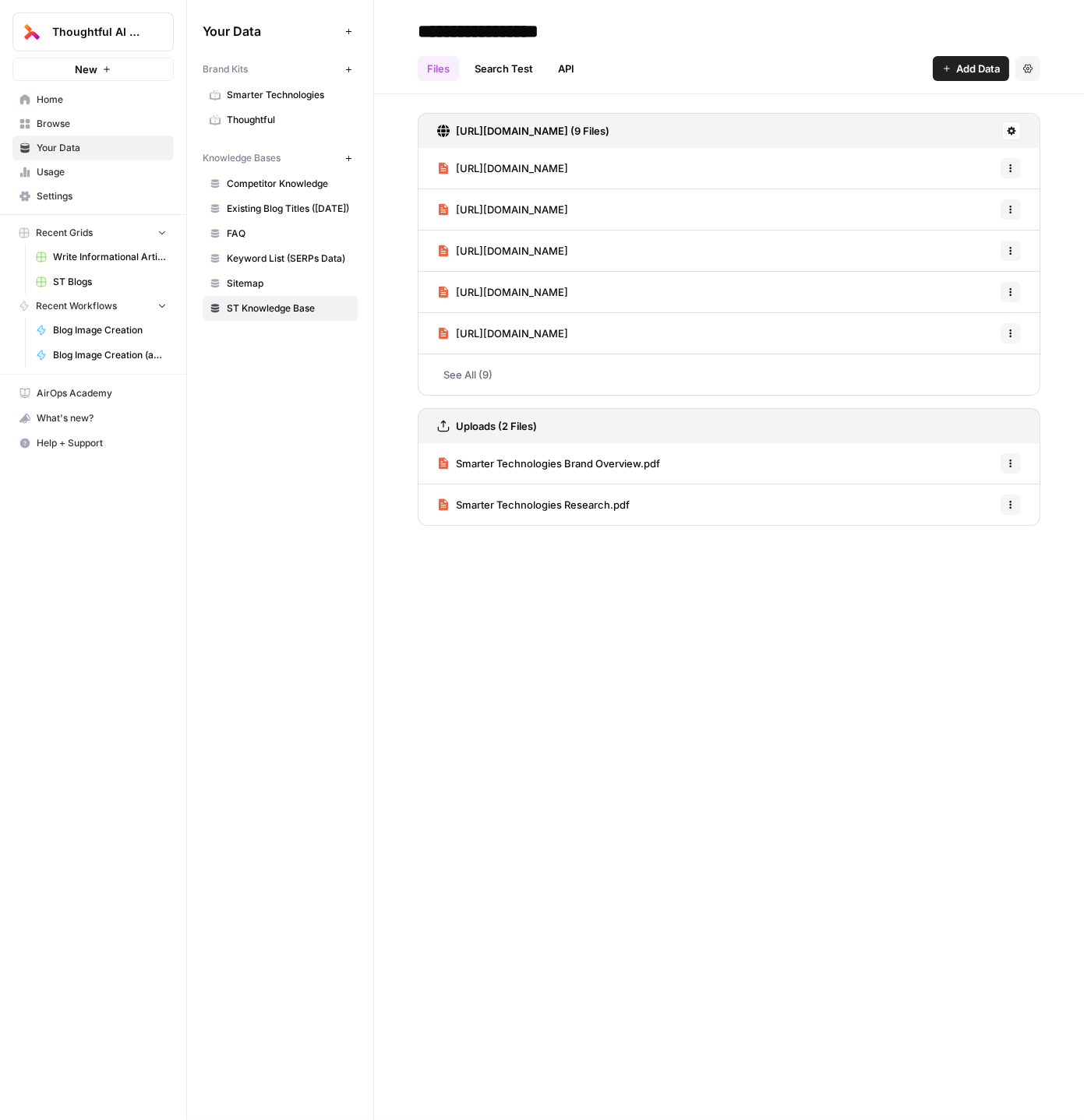
click at [958, 70] on span "Add Data" at bounding box center [977, 69] width 44 height 15
click at [876, 101] on span "Upload Files" at bounding box center [918, 105] width 142 height 15
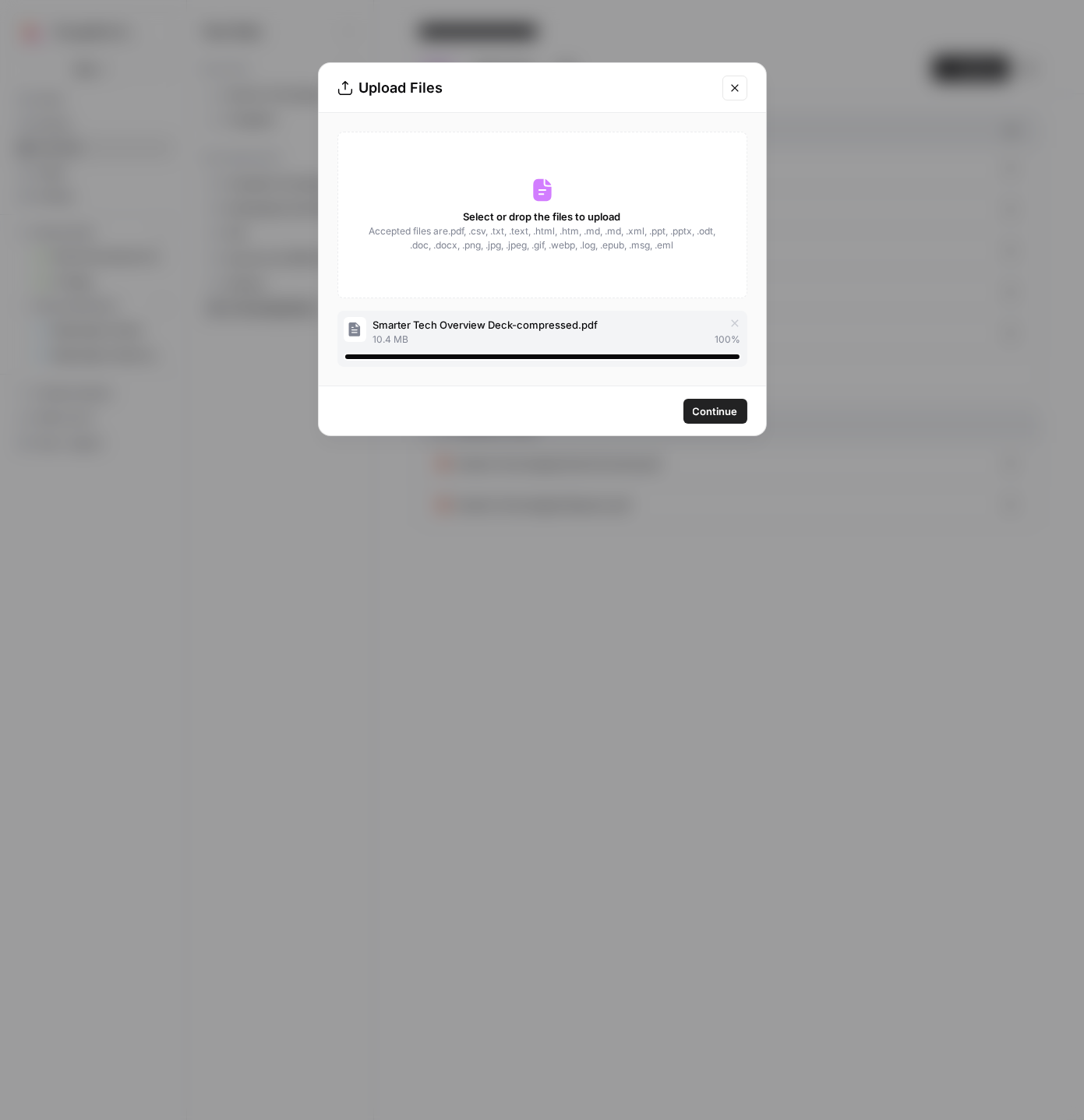
click at [699, 399] on button "Continue" at bounding box center [715, 411] width 64 height 25
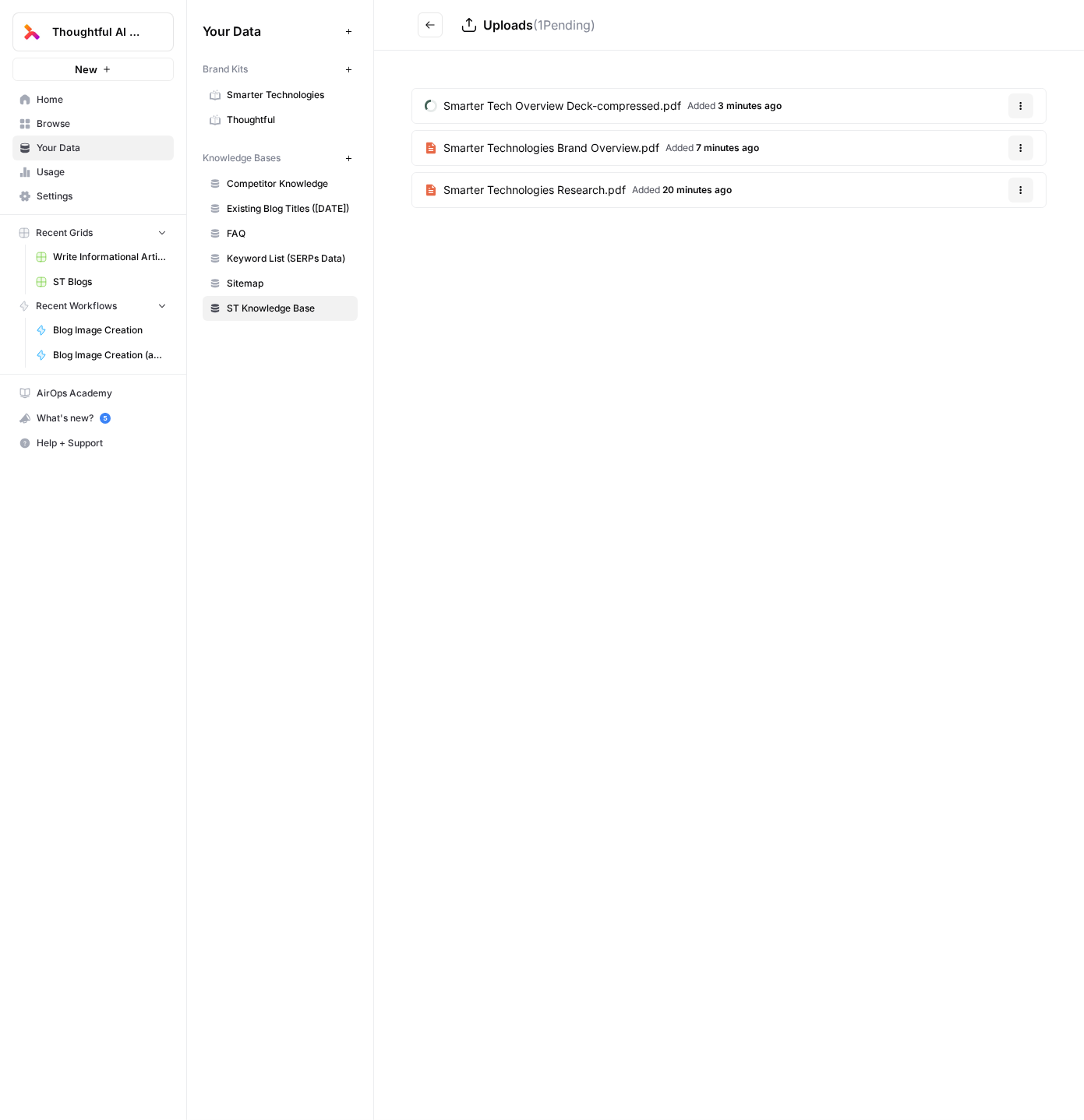
click at [1021, 108] on icon "button" at bounding box center [1020, 106] width 9 height 9
click at [660, 78] on div "Smarter Tech Overview Deck-compressed.pdf Added 3 minutes ago Options Smarter T…" at bounding box center [729, 151] width 710 height 201
click at [644, 104] on span "Smarter Tech Overview Deck-compressed.pdf" at bounding box center [562, 106] width 237 height 15
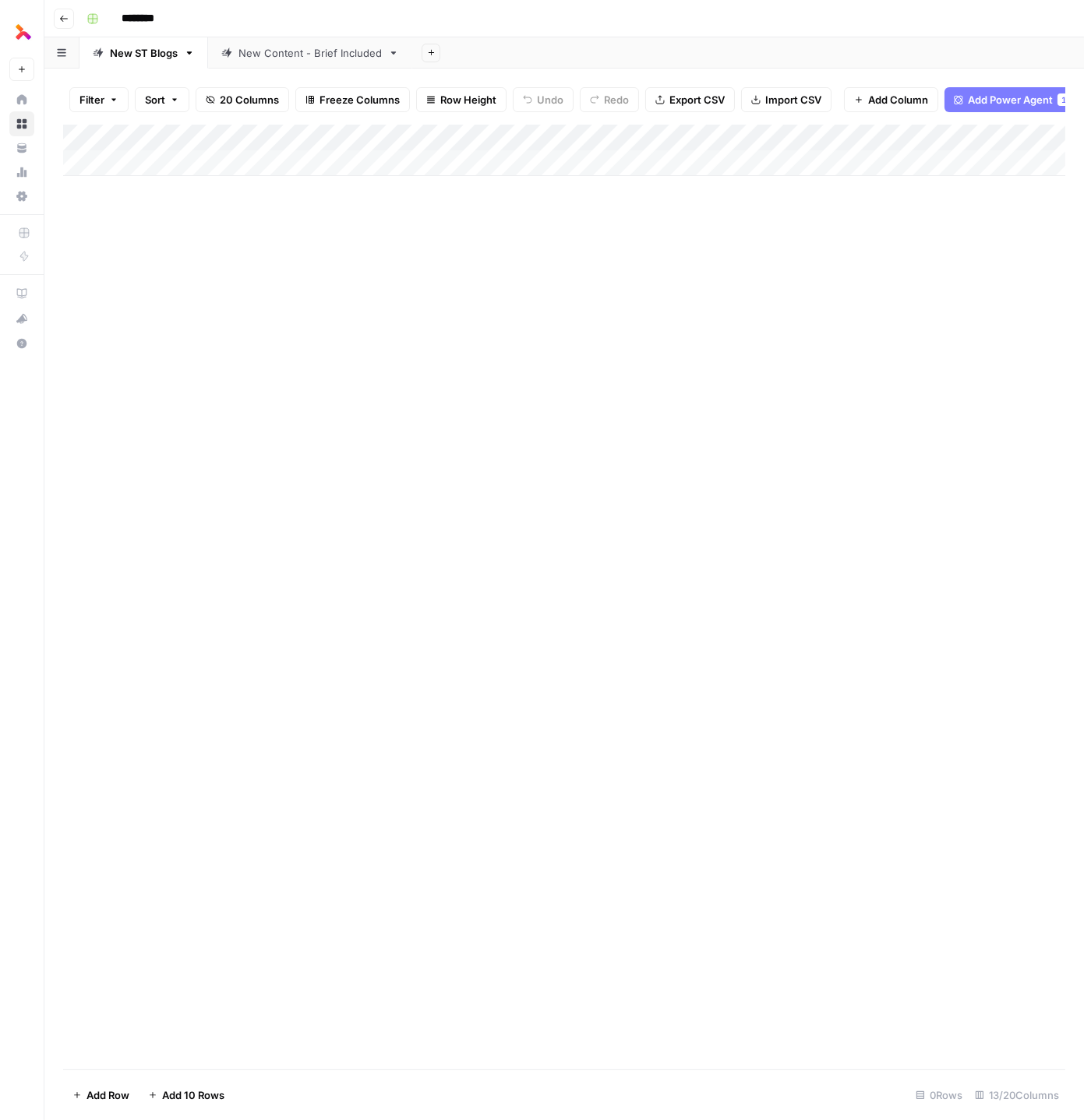
click at [557, 138] on div "Add Column" at bounding box center [564, 151] width 1002 height 52
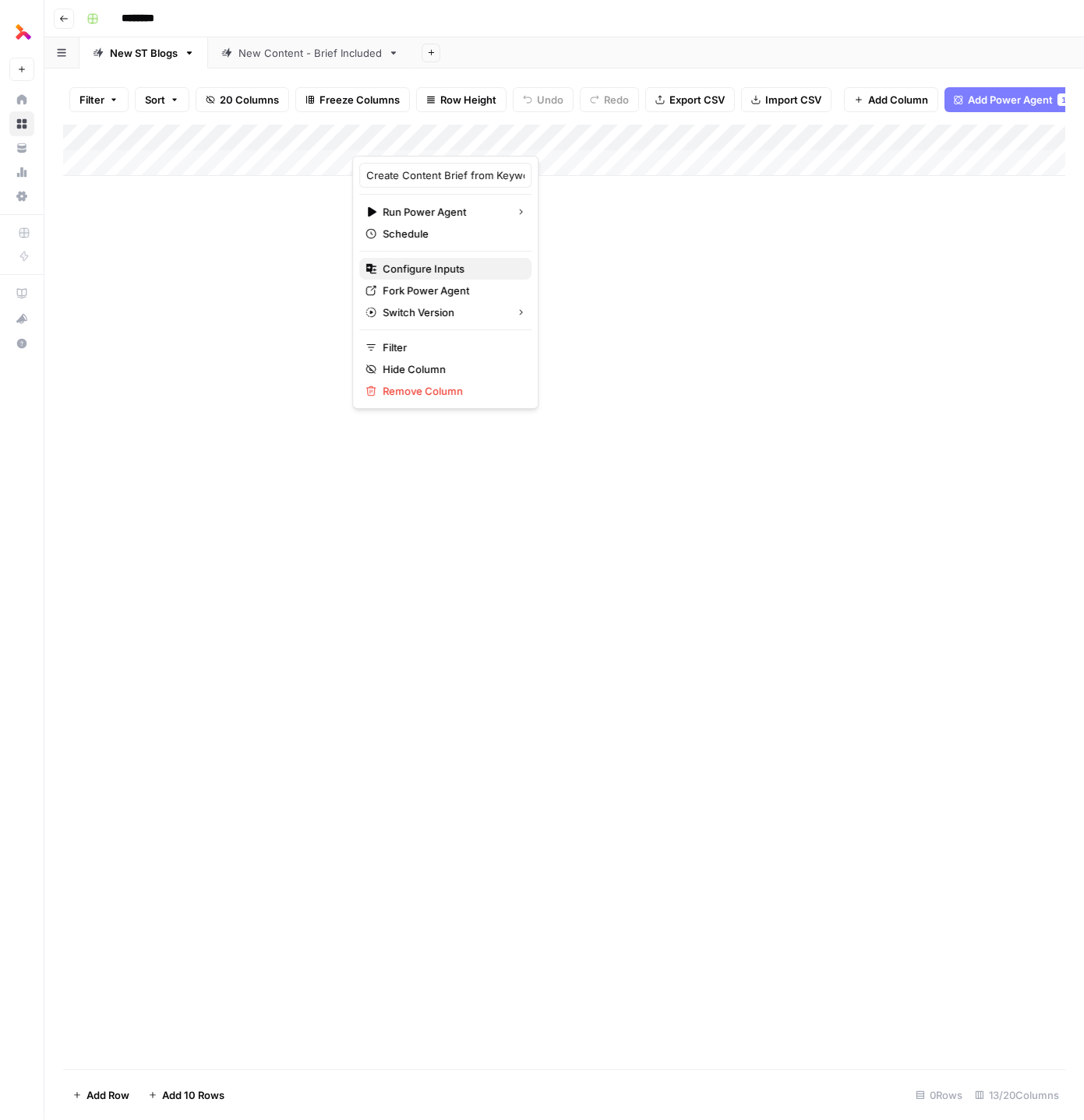
click at [437, 268] on span "Configure Inputs" at bounding box center [451, 268] width 137 height 15
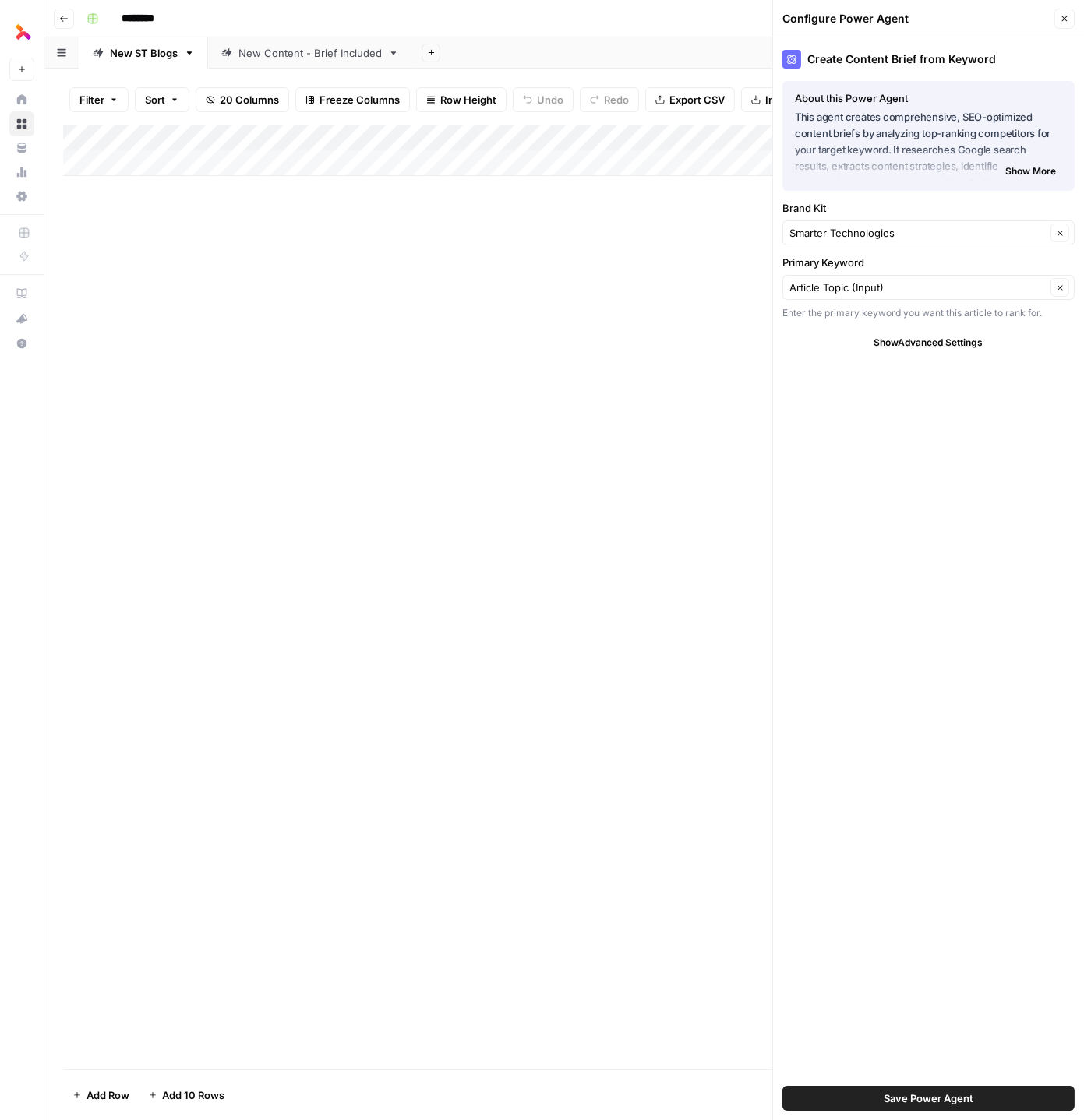
click at [1059, 24] on button "Close" at bounding box center [1065, 19] width 21 height 21
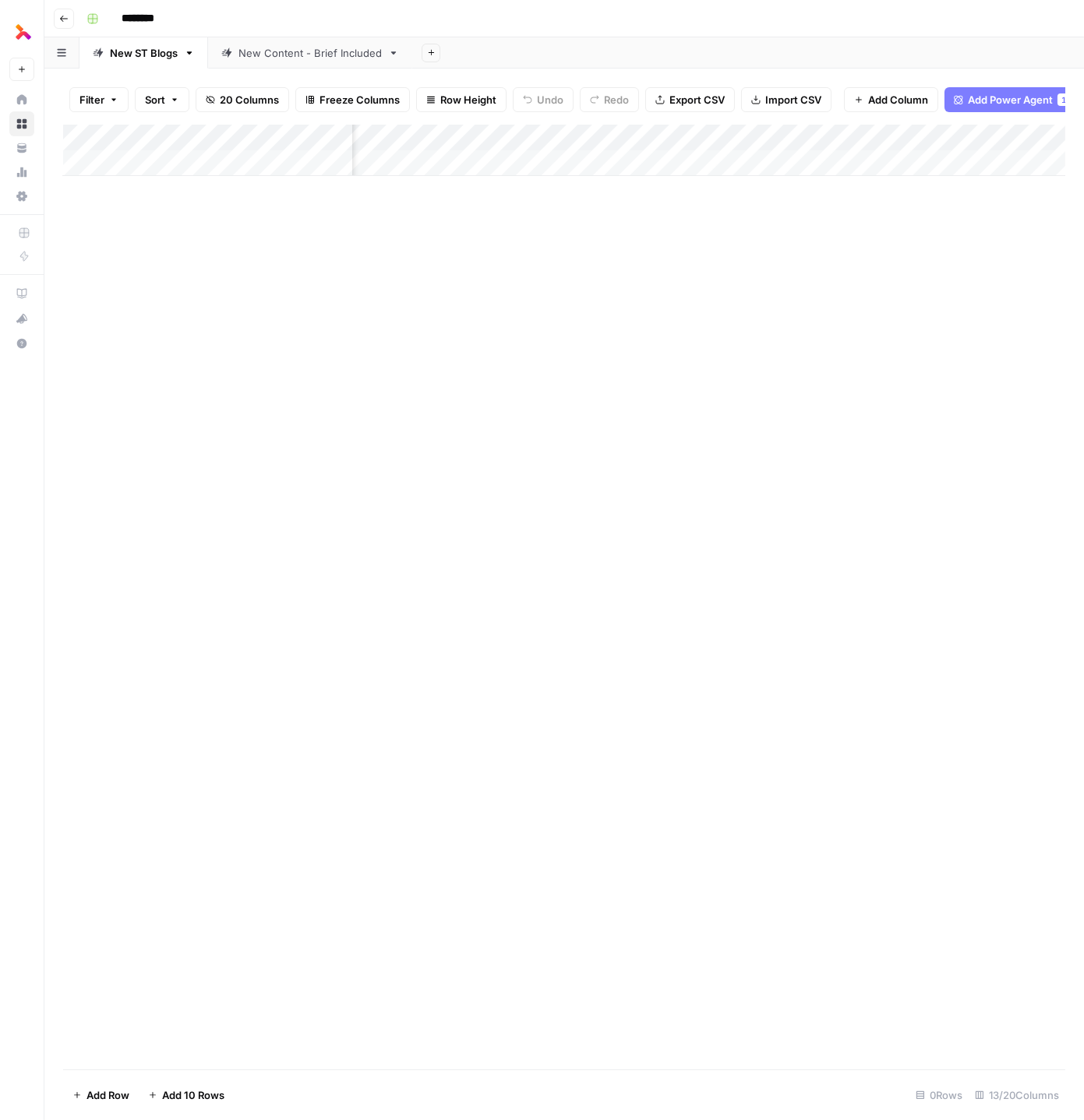
scroll to position [0, 265]
click at [794, 138] on div "Add Column" at bounding box center [564, 151] width 1002 height 52
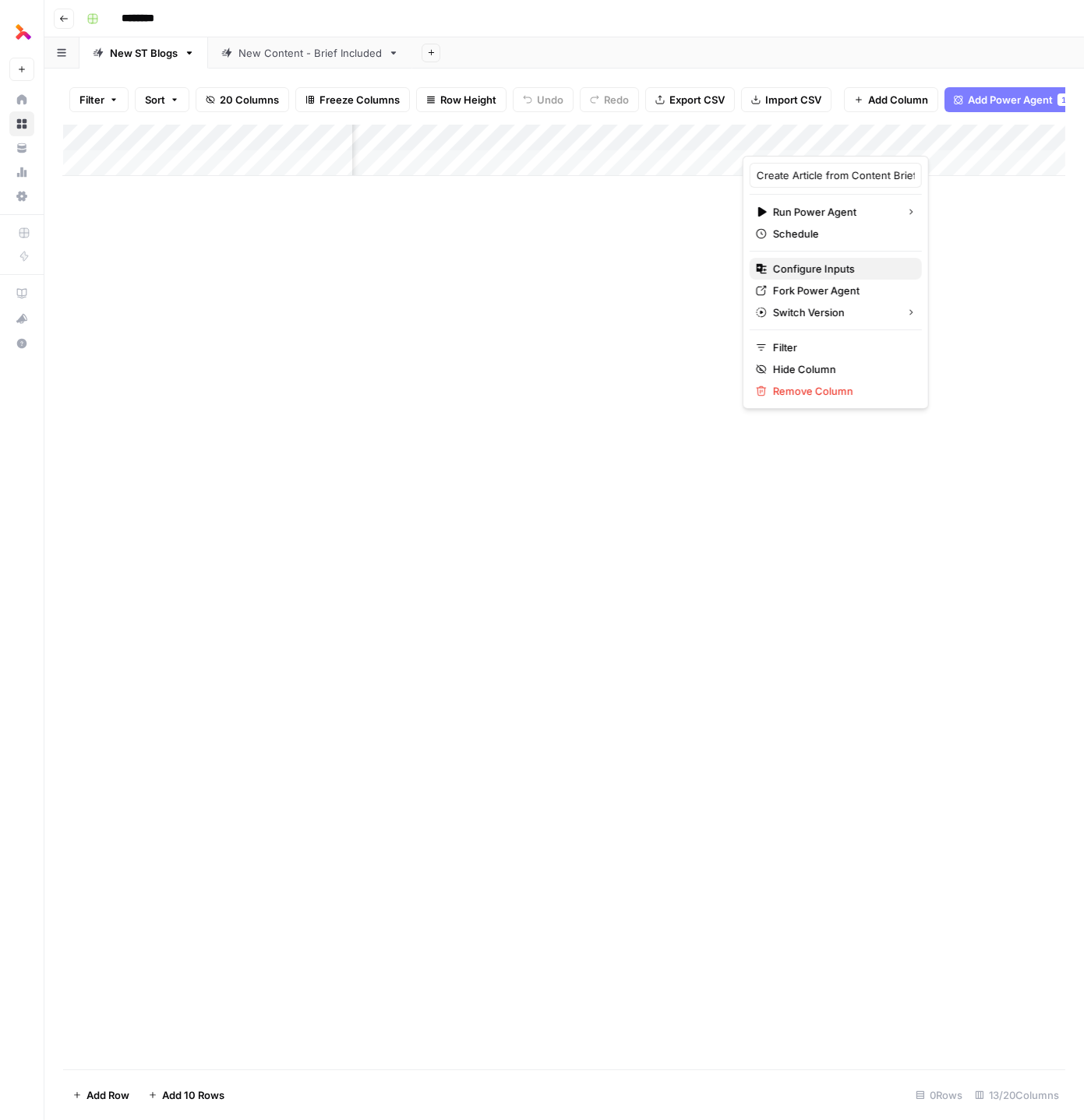
click at [821, 267] on span "Configure Inputs" at bounding box center [841, 268] width 137 height 15
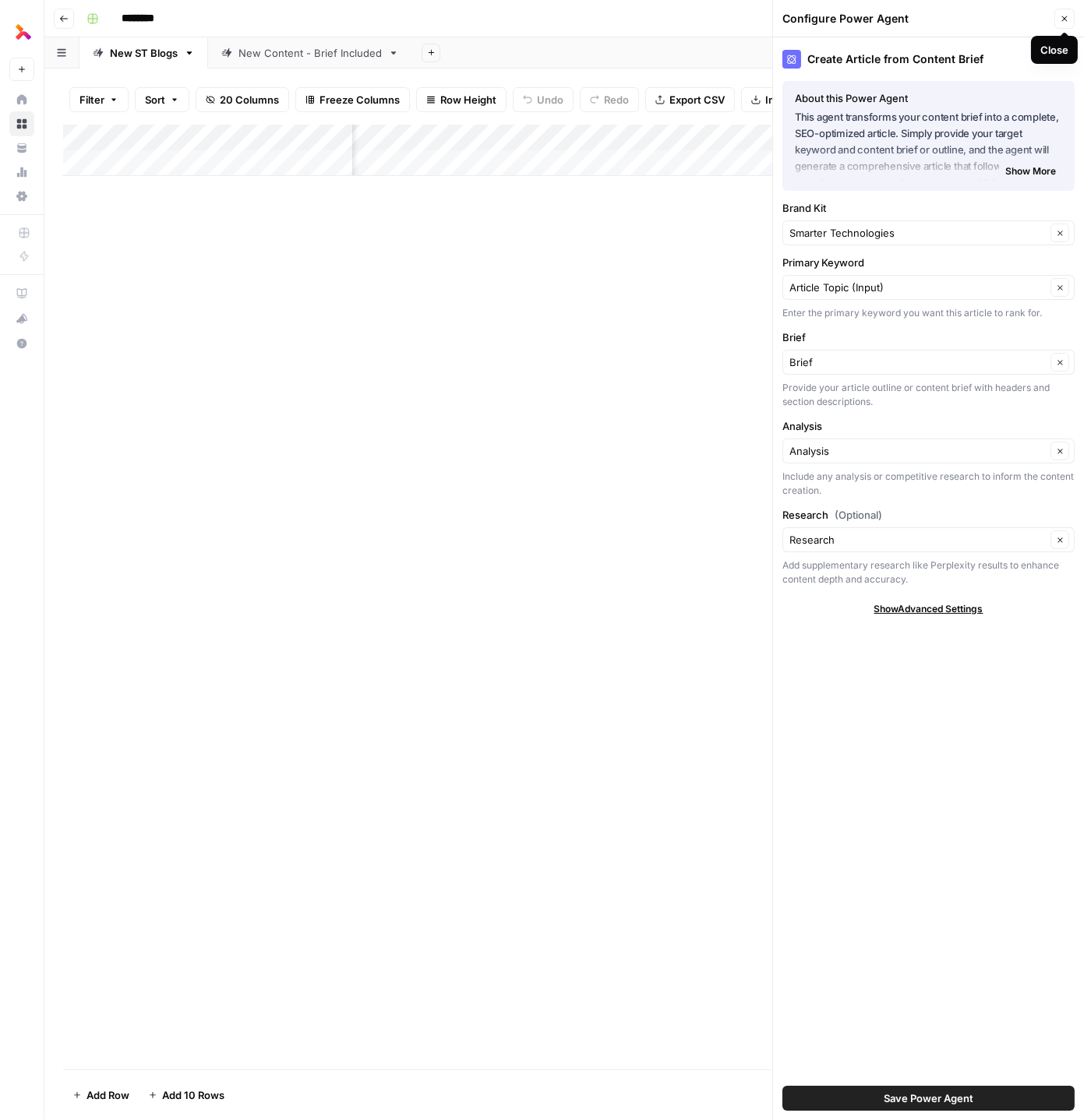
click at [1062, 19] on icon "button" at bounding box center [1064, 18] width 9 height 9
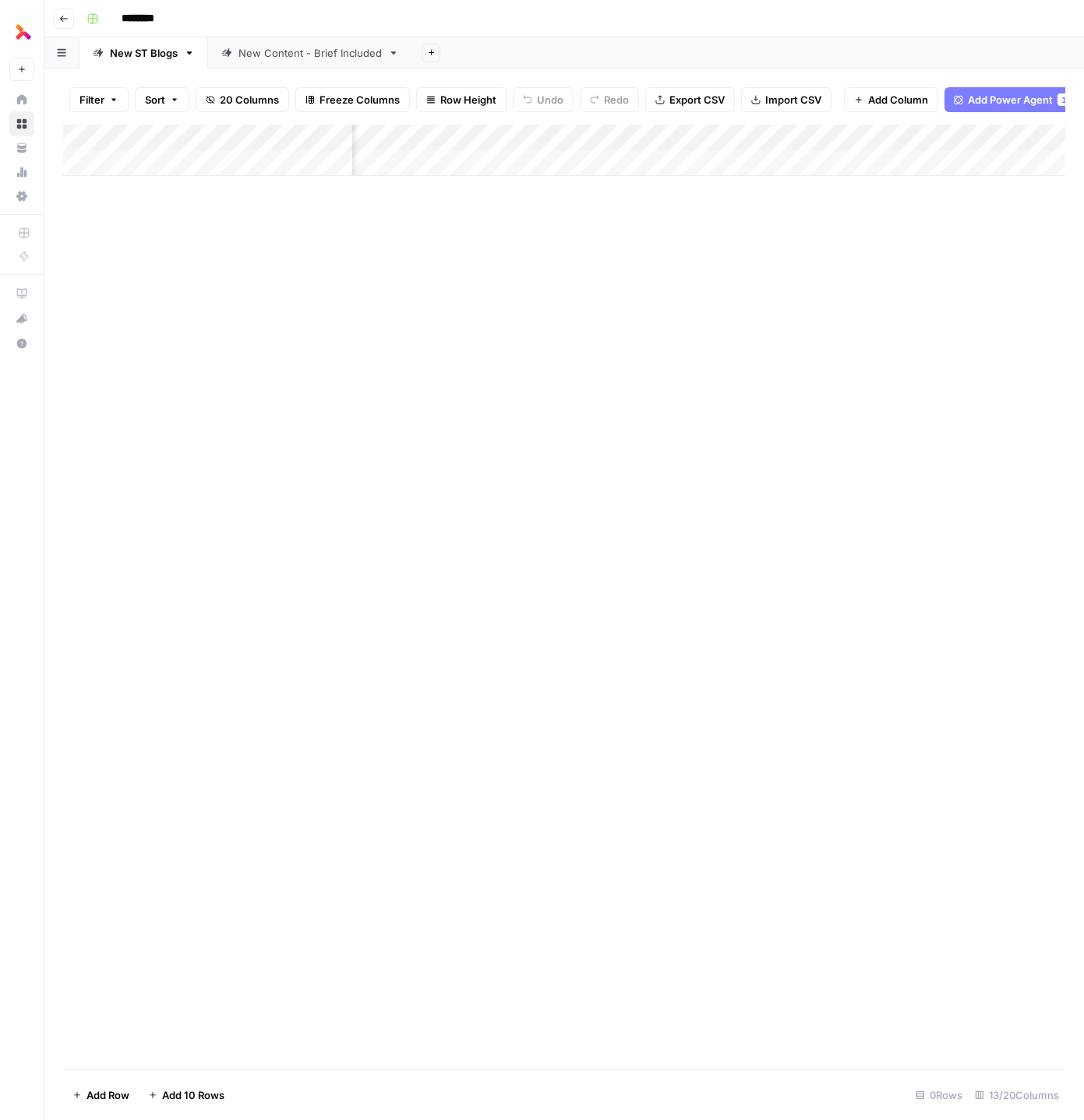
click at [911, 136] on div "Add Column" at bounding box center [564, 151] width 1002 height 52
click at [168, 166] on div "Add Column" at bounding box center [564, 151] width 1002 height 52
click at [145, 169] on textarea at bounding box center [242, 163] width 249 height 22
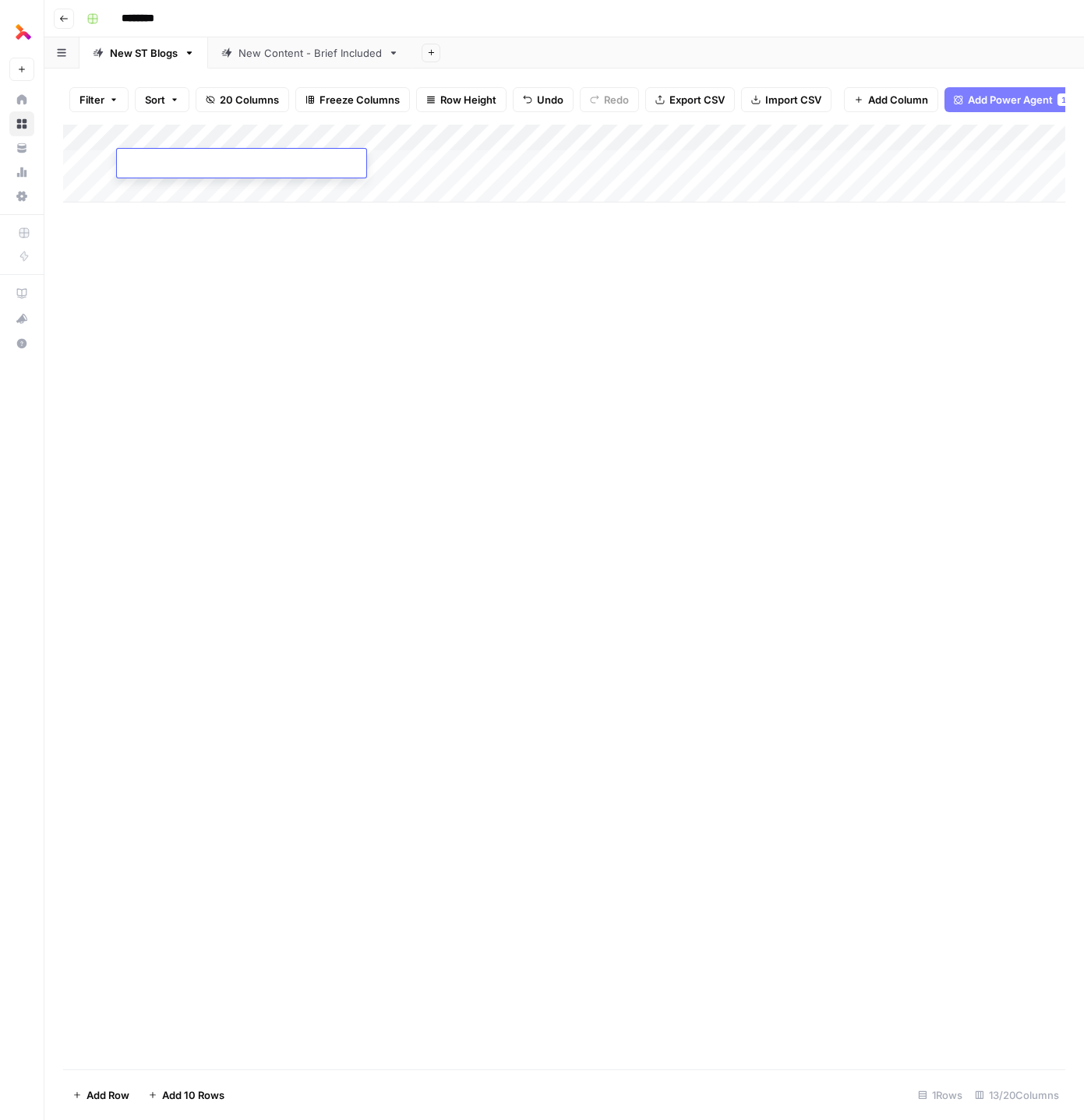
paste textarea "**********"
type textarea "**********"
click at [324, 285] on div "Add Column" at bounding box center [564, 597] width 1002 height 945
click at [221, 130] on div "Add Column" at bounding box center [564, 163] width 1002 height 78
click at [549, 138] on div "Add Column" at bounding box center [564, 163] width 1002 height 78
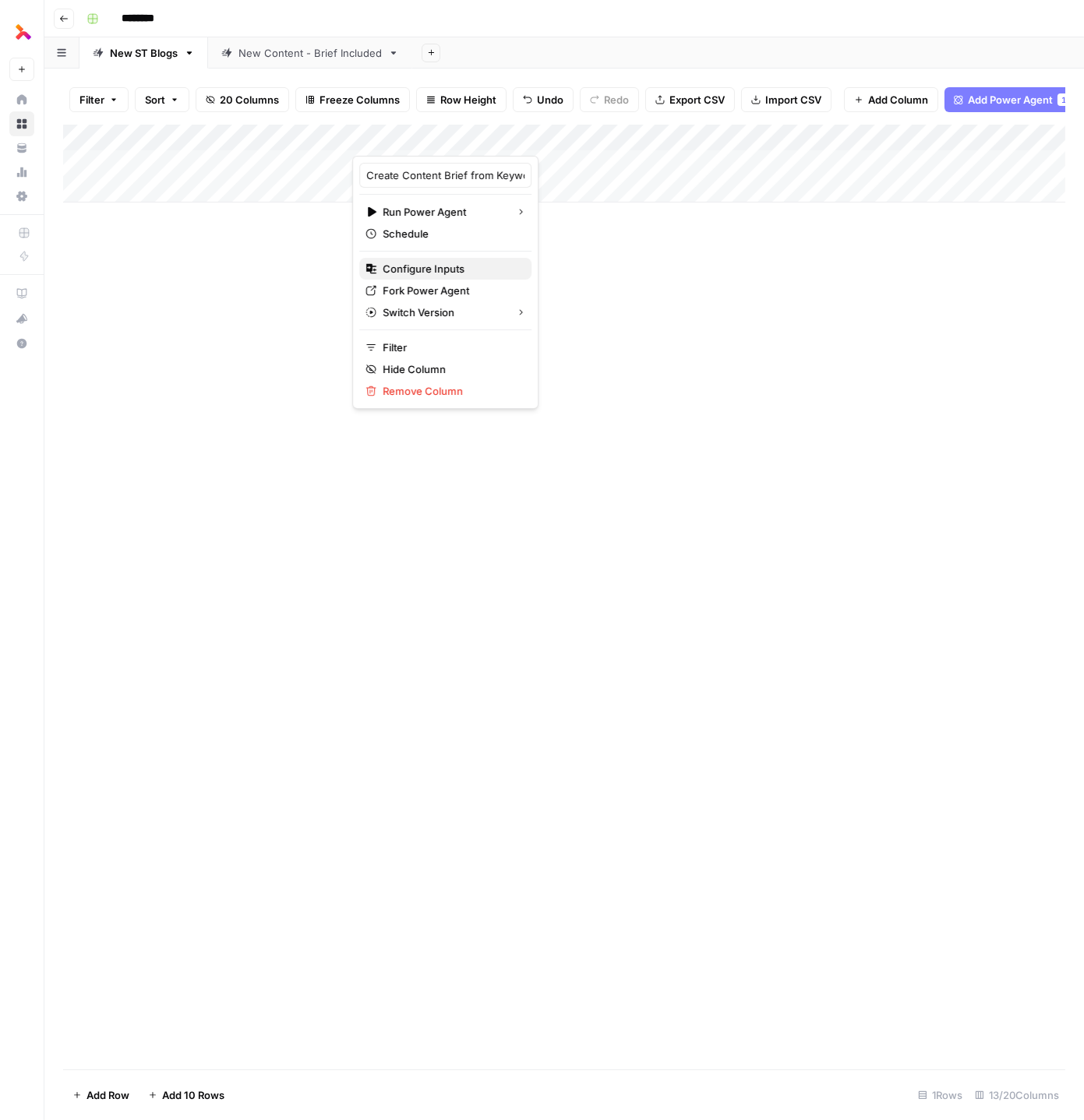
click at [433, 263] on span "Configure Inputs" at bounding box center [451, 268] width 137 height 15
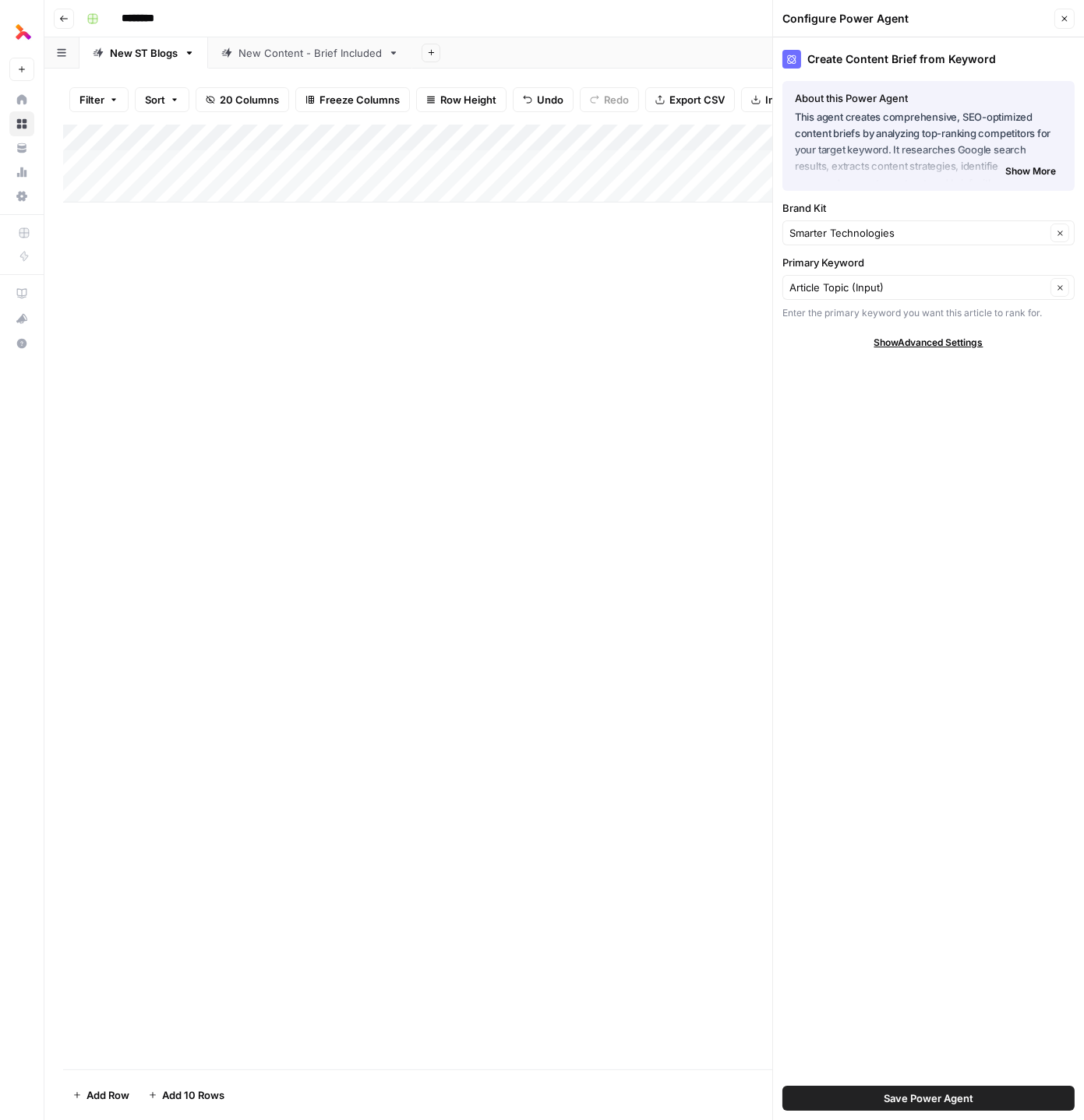
click at [1013, 173] on span "Show More" at bounding box center [1030, 171] width 51 height 14
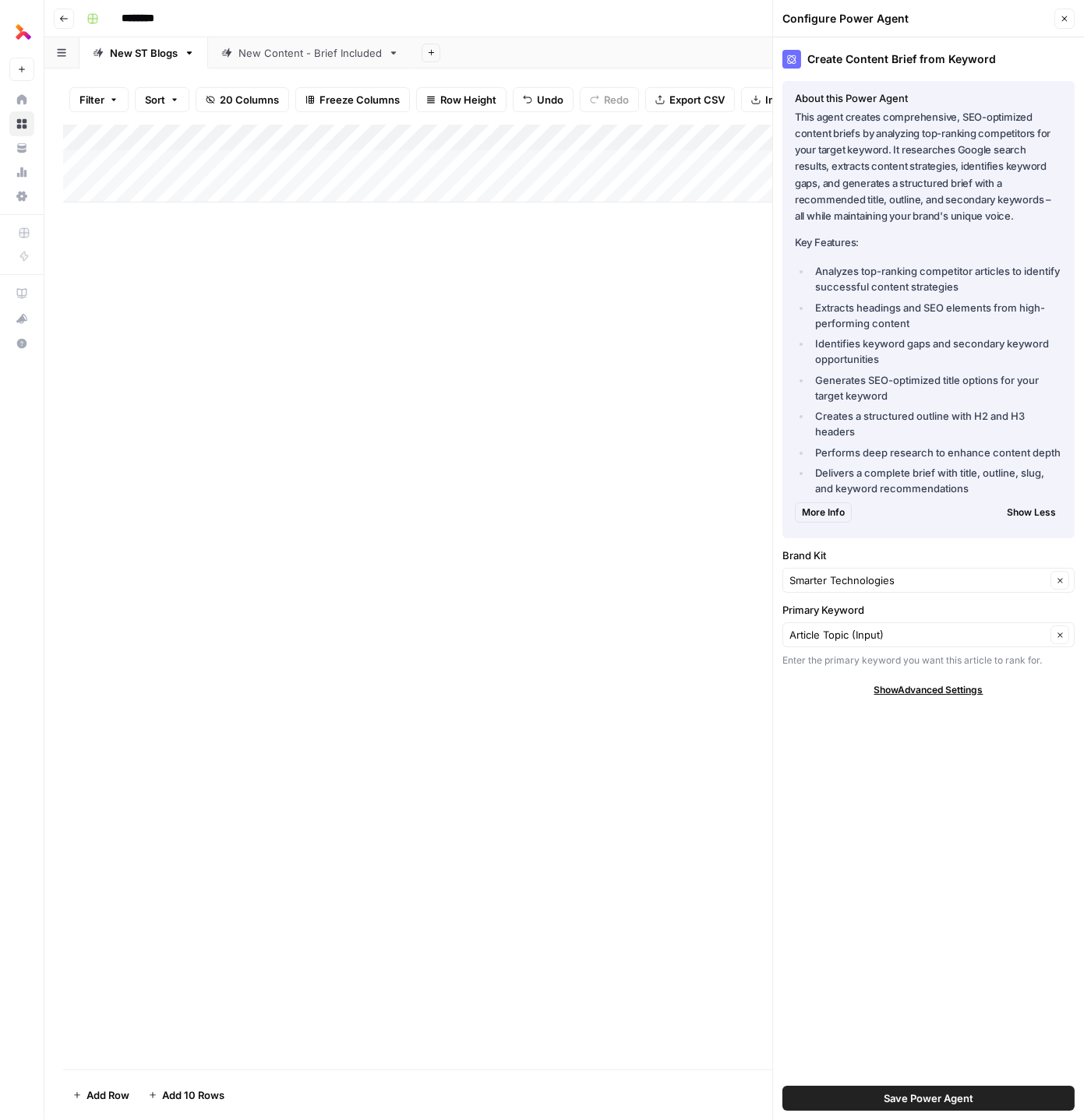
click at [822, 515] on span "More Info" at bounding box center [823, 513] width 43 height 14
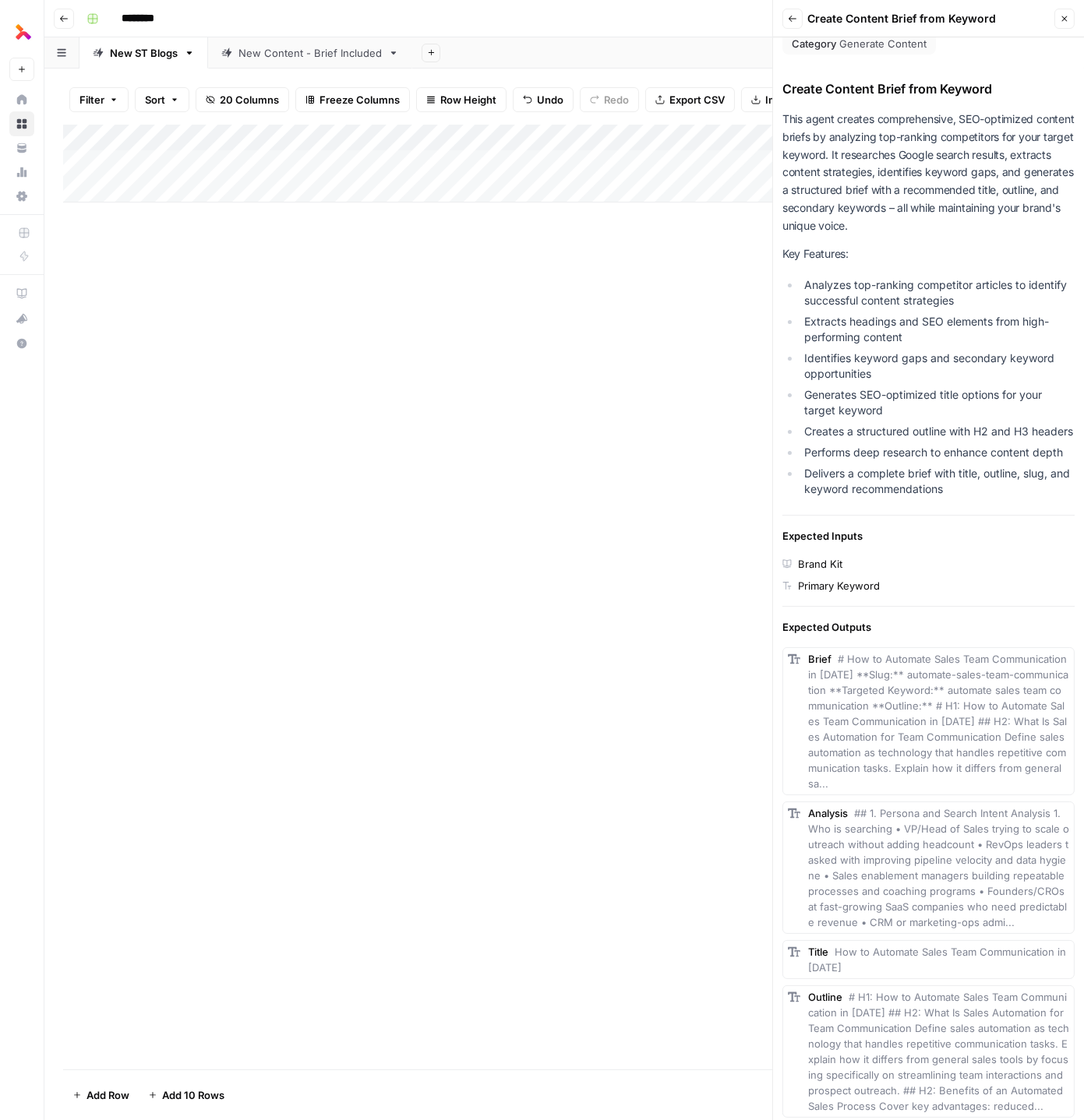
scroll to position [18, 0]
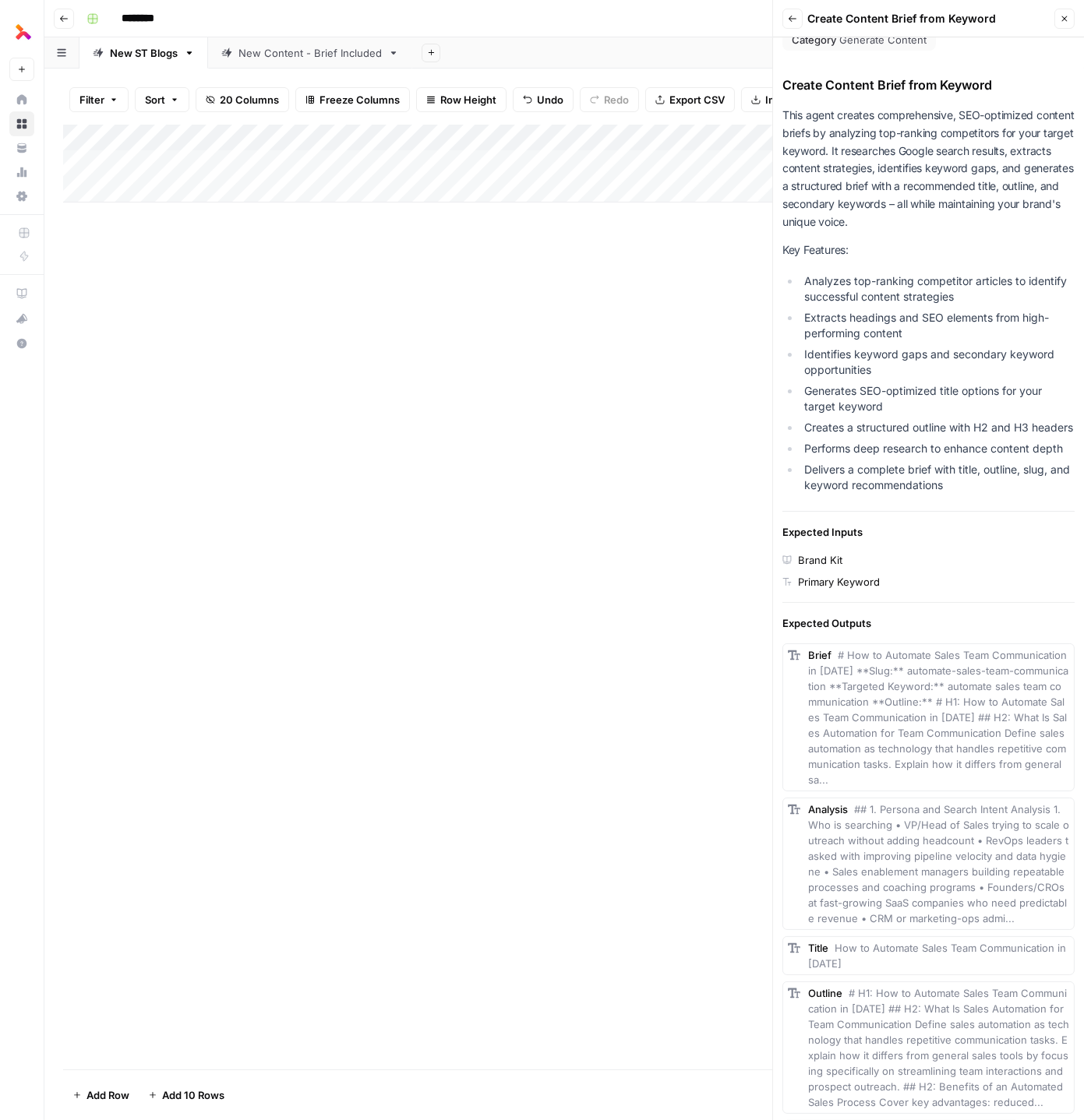
click at [853, 683] on span "# How to Automate Sales Team Communication in 2025 **Slug:** automate-sales-tea…" at bounding box center [938, 717] width 261 height 137
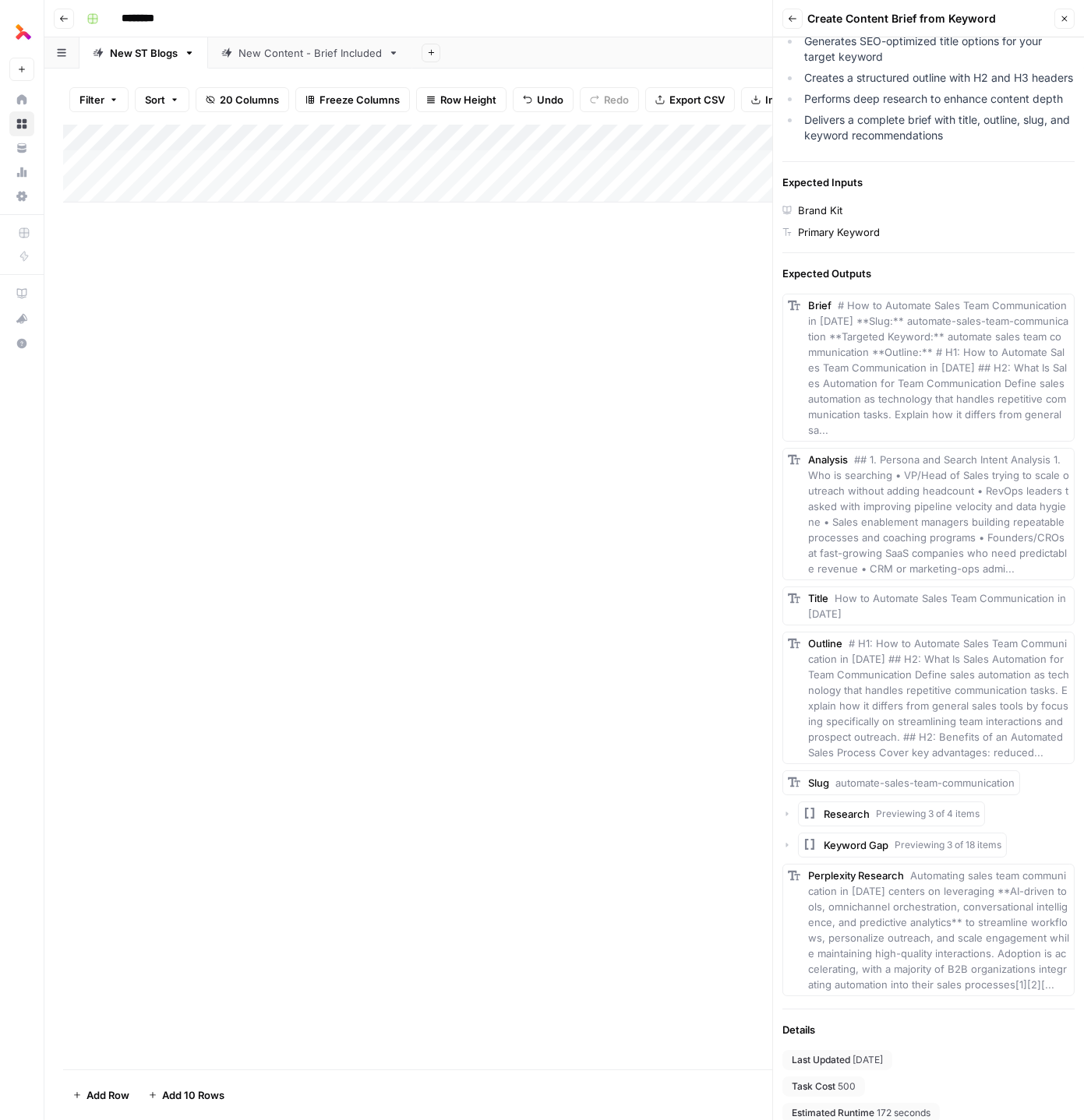
scroll to position [375, 0]
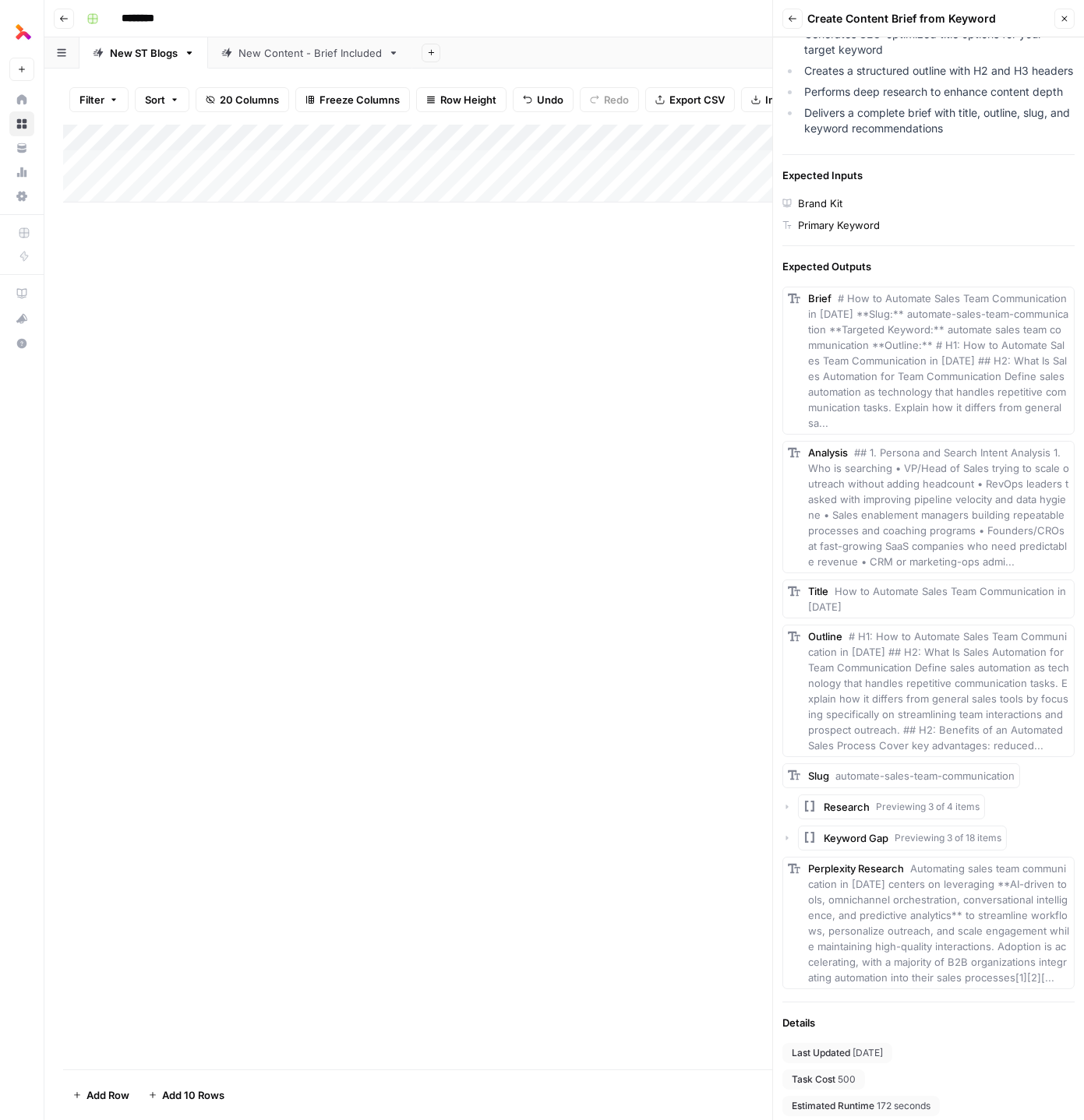
click at [801, 15] on div "Back Create Content Brief from Keyword Close" at bounding box center [928, 19] width 293 height 21
click at [795, 14] on icon "button" at bounding box center [792, 18] width 9 height 9
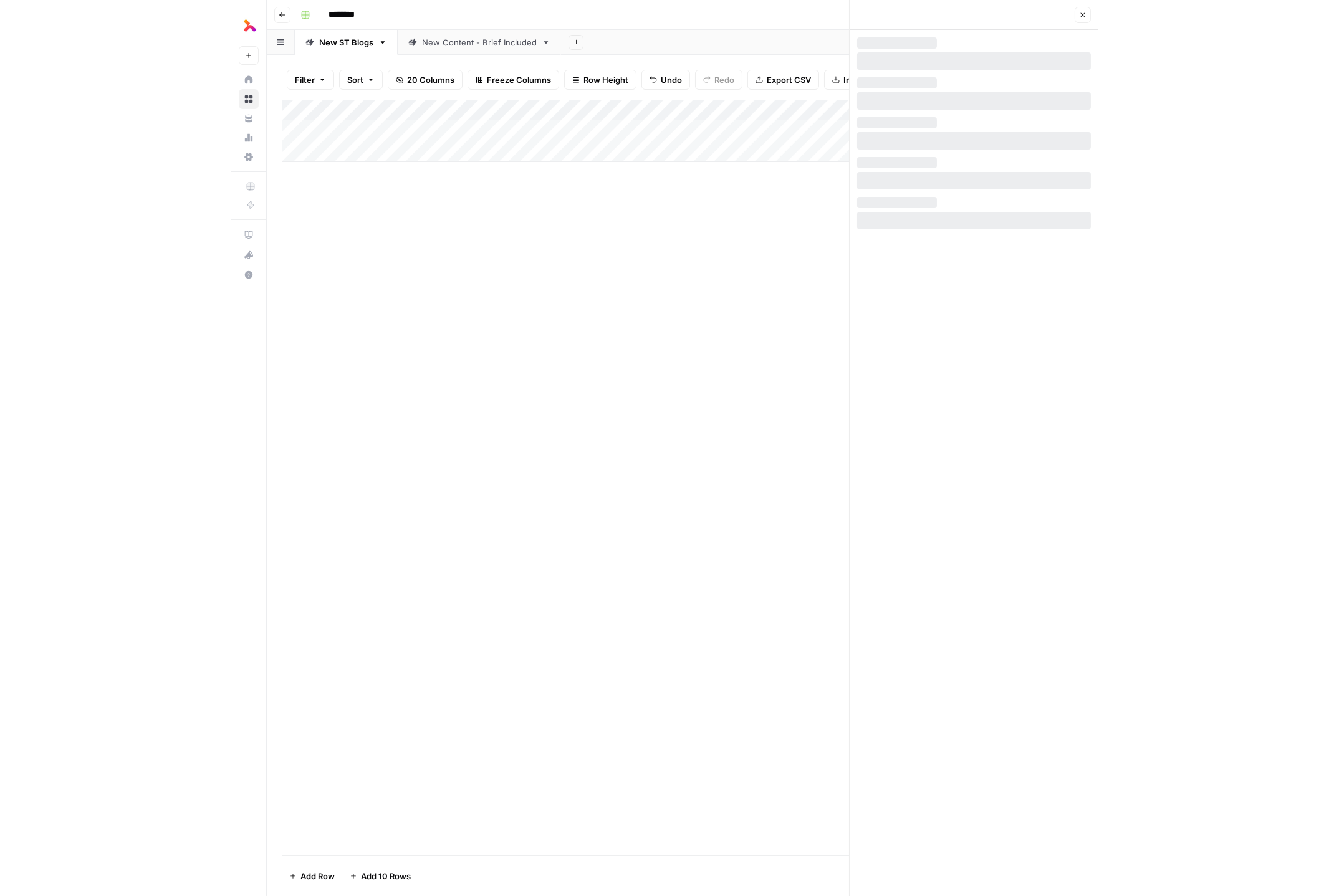
scroll to position [0, 0]
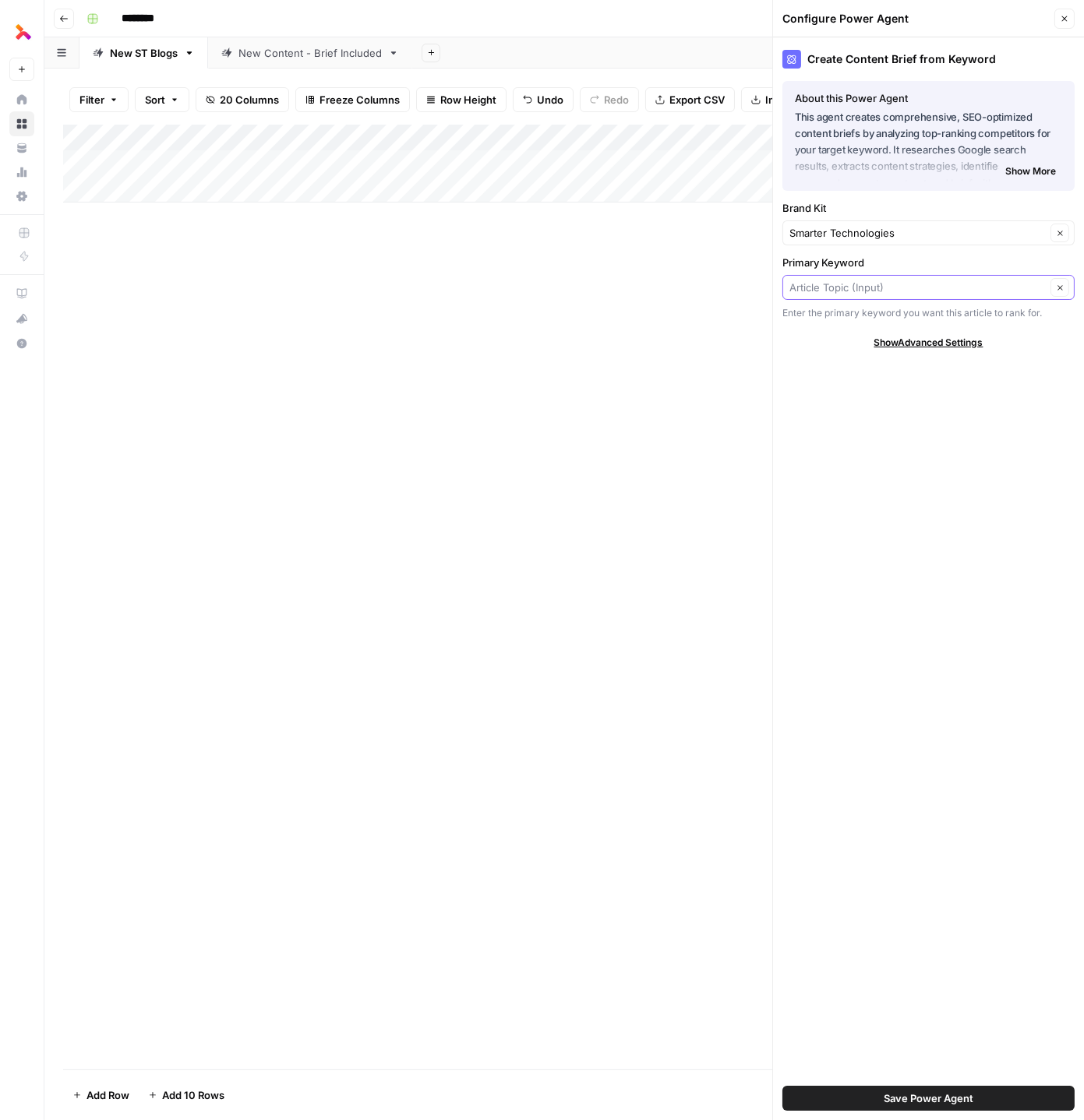
click at [943, 280] on input "Primary Keyword" at bounding box center [918, 287] width 256 height 15
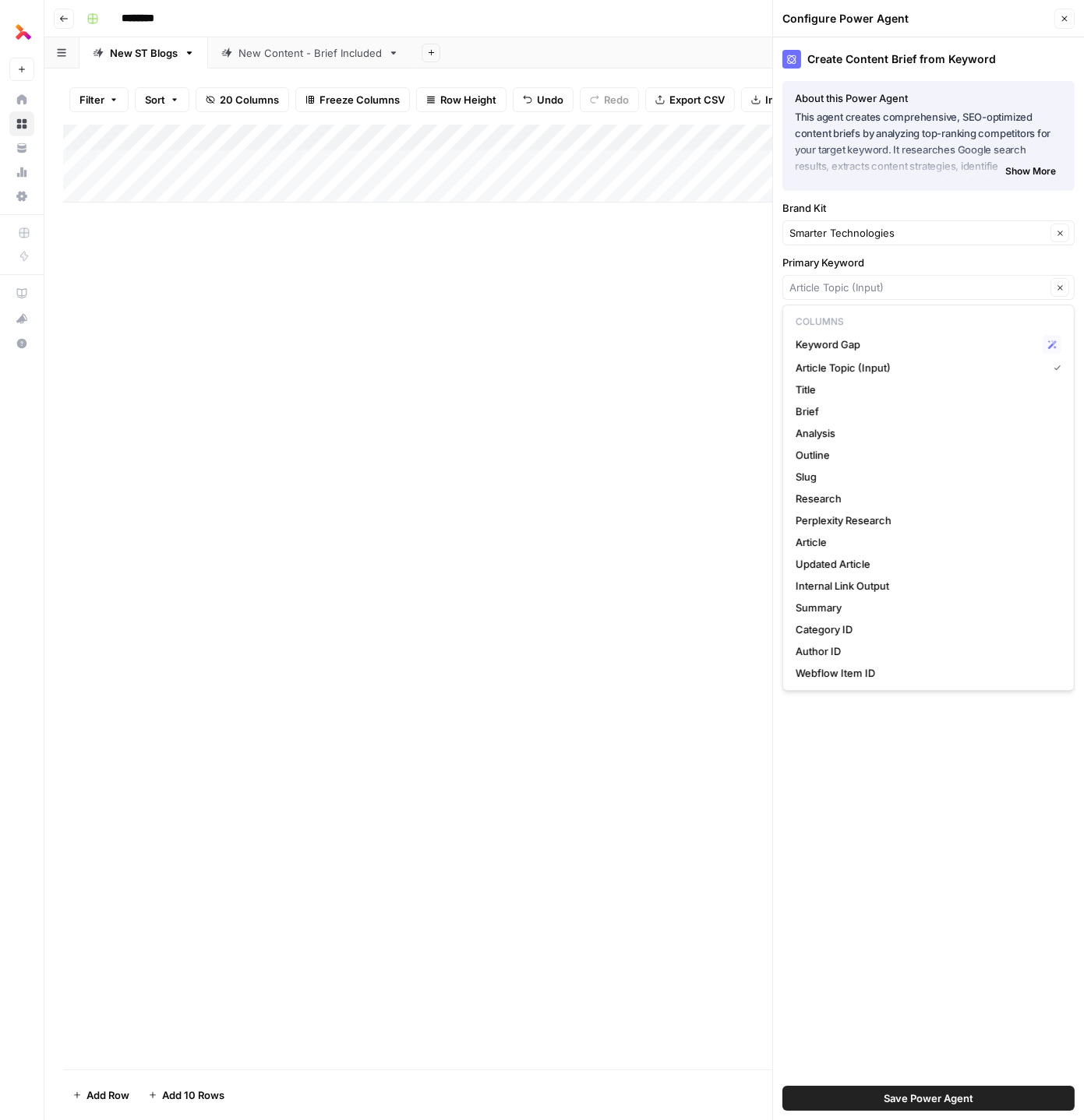
type input "Article Topic (Input)"
click at [678, 649] on div "Add Column" at bounding box center [564, 597] width 1002 height 945
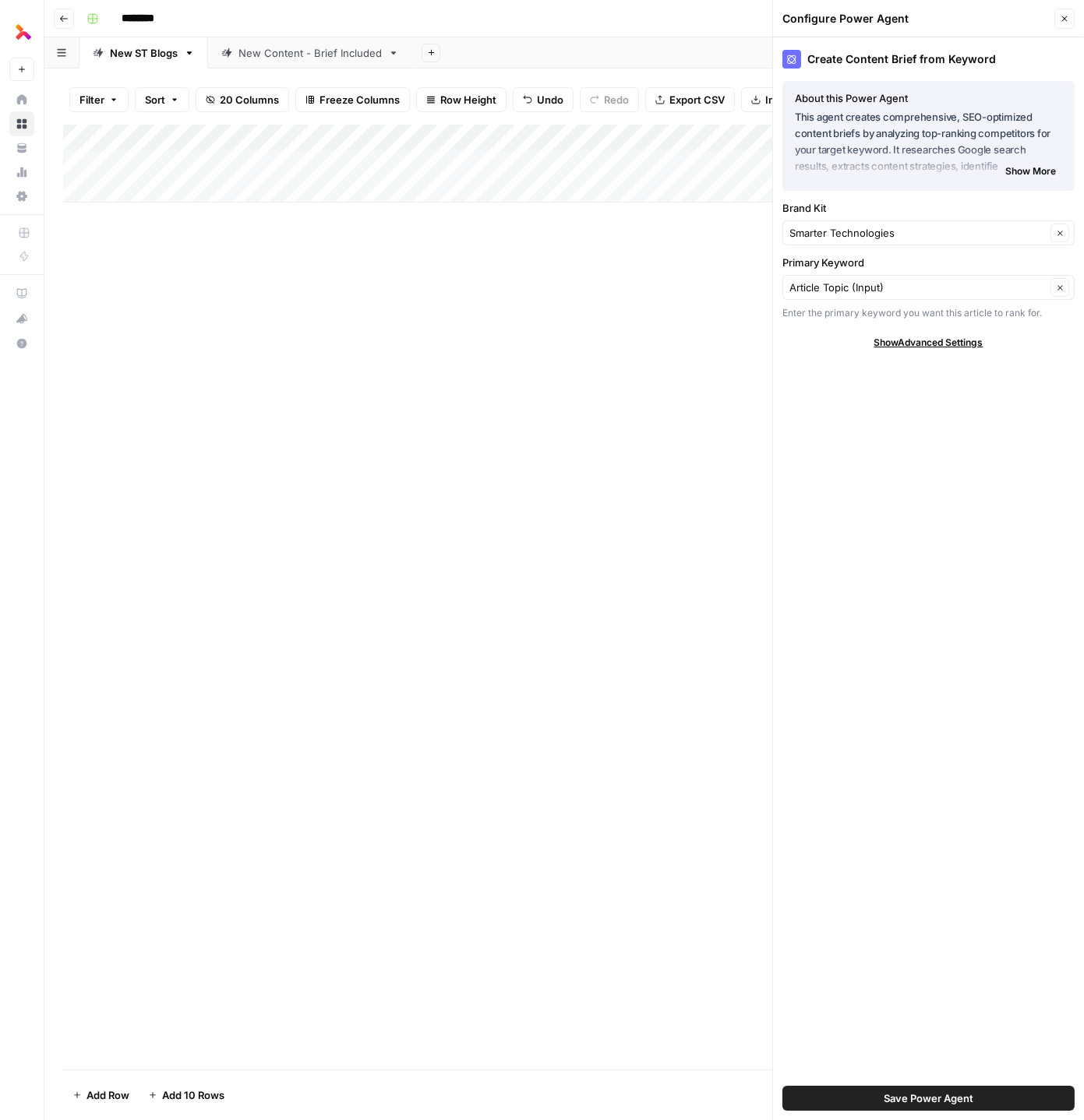
click at [239, 159] on div "Add Column" at bounding box center [564, 163] width 1002 height 78
click at [1062, 26] on button "Close" at bounding box center [1065, 19] width 21 height 21
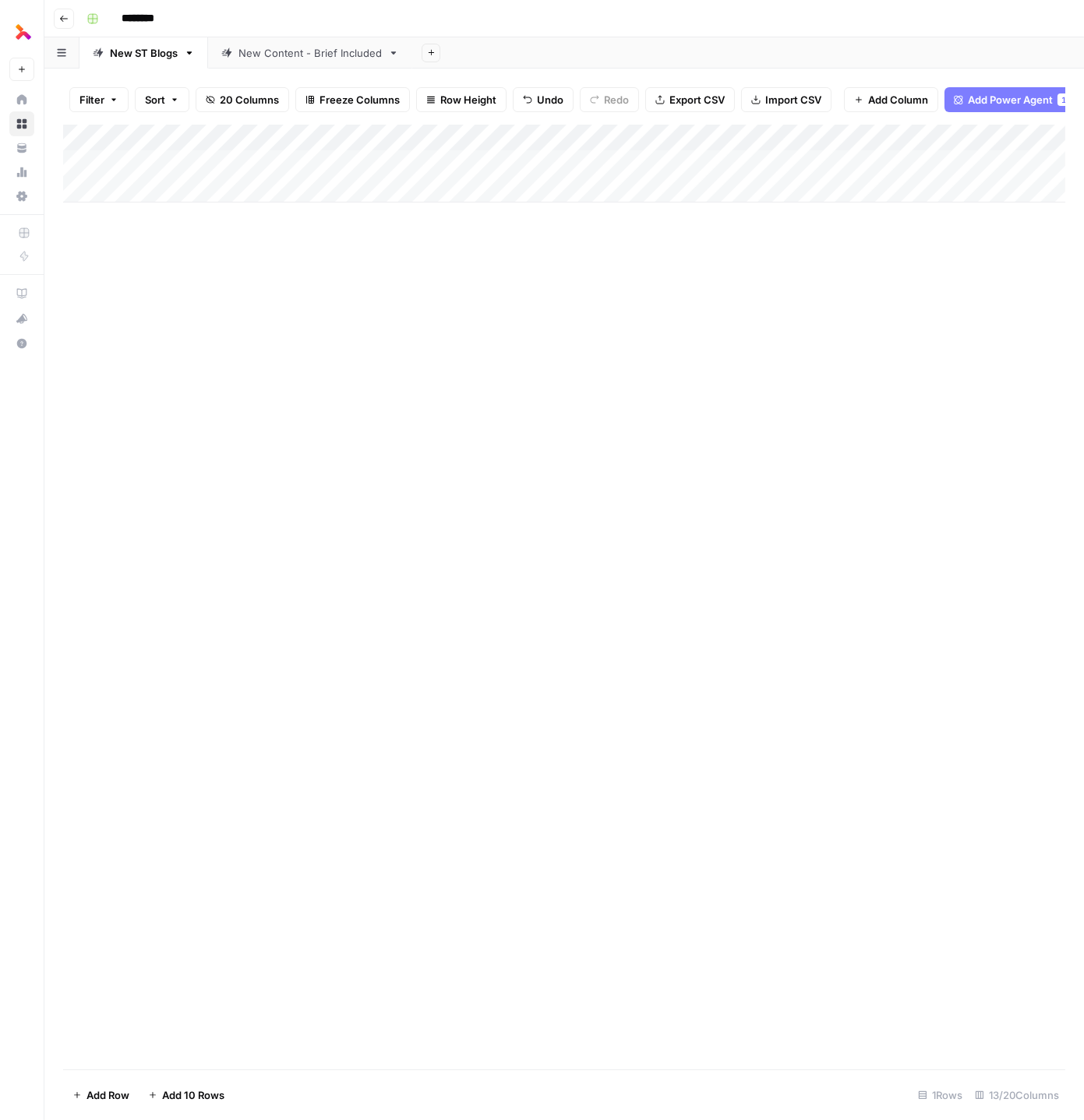
click at [484, 161] on div "Add Column" at bounding box center [564, 163] width 1002 height 78
click at [481, 165] on div "Add Column" at bounding box center [564, 163] width 1002 height 78
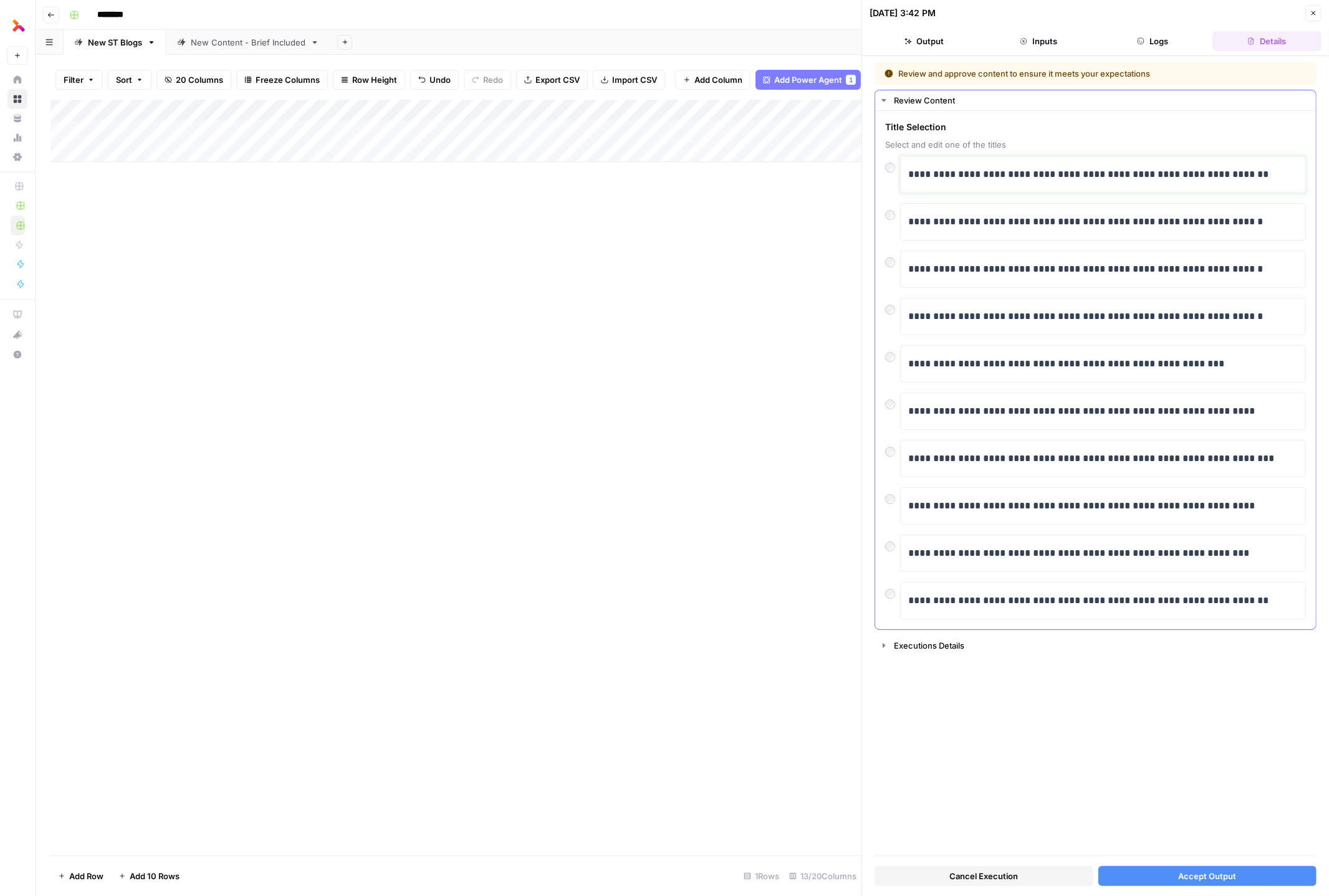
click at [866, 174] on p "**********" at bounding box center [1104, 175] width 391 height 17
click at [866, 38] on button "Inputs" at bounding box center [1038, 41] width 109 height 20
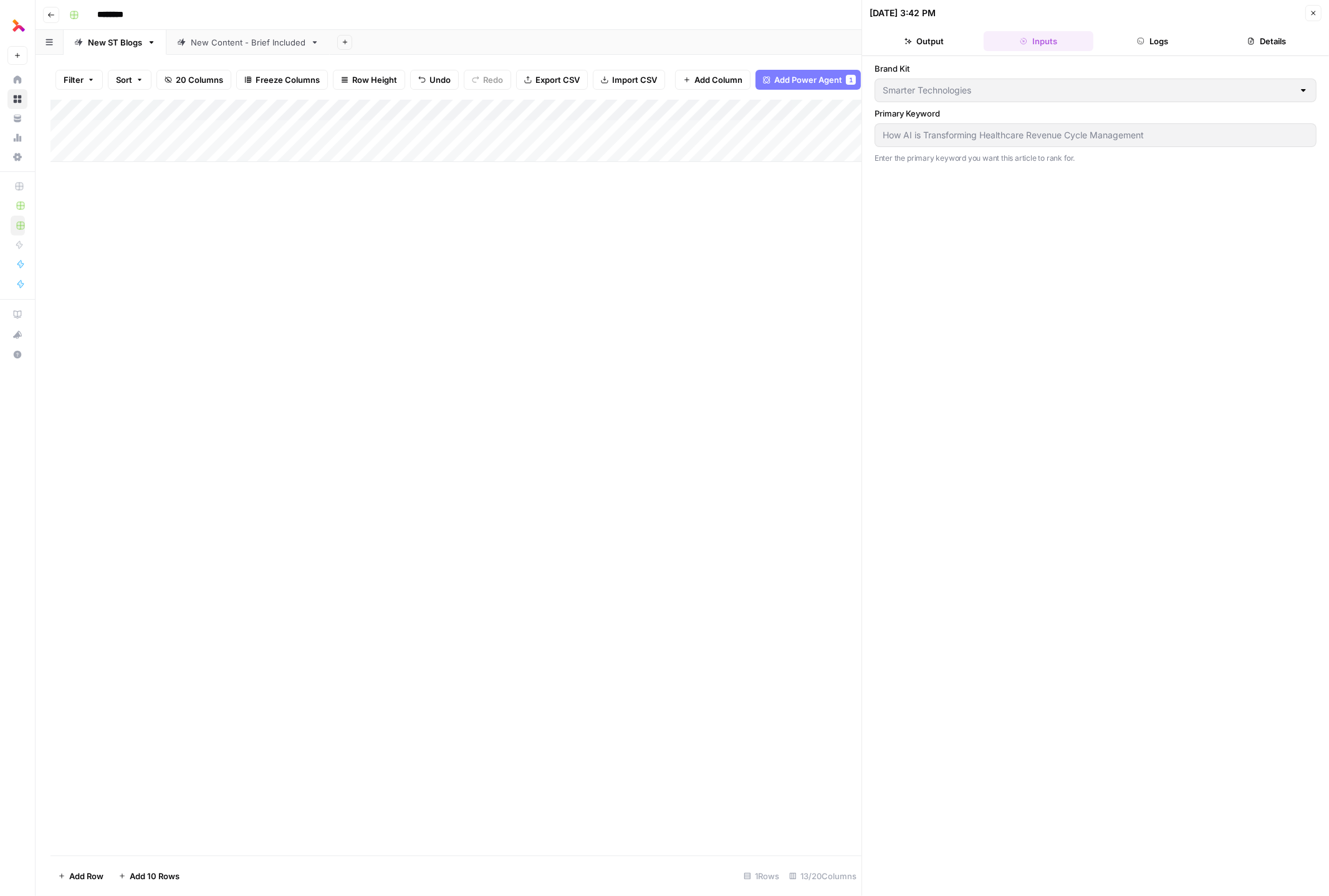
click at [866, 41] on button "Logs" at bounding box center [1153, 41] width 109 height 20
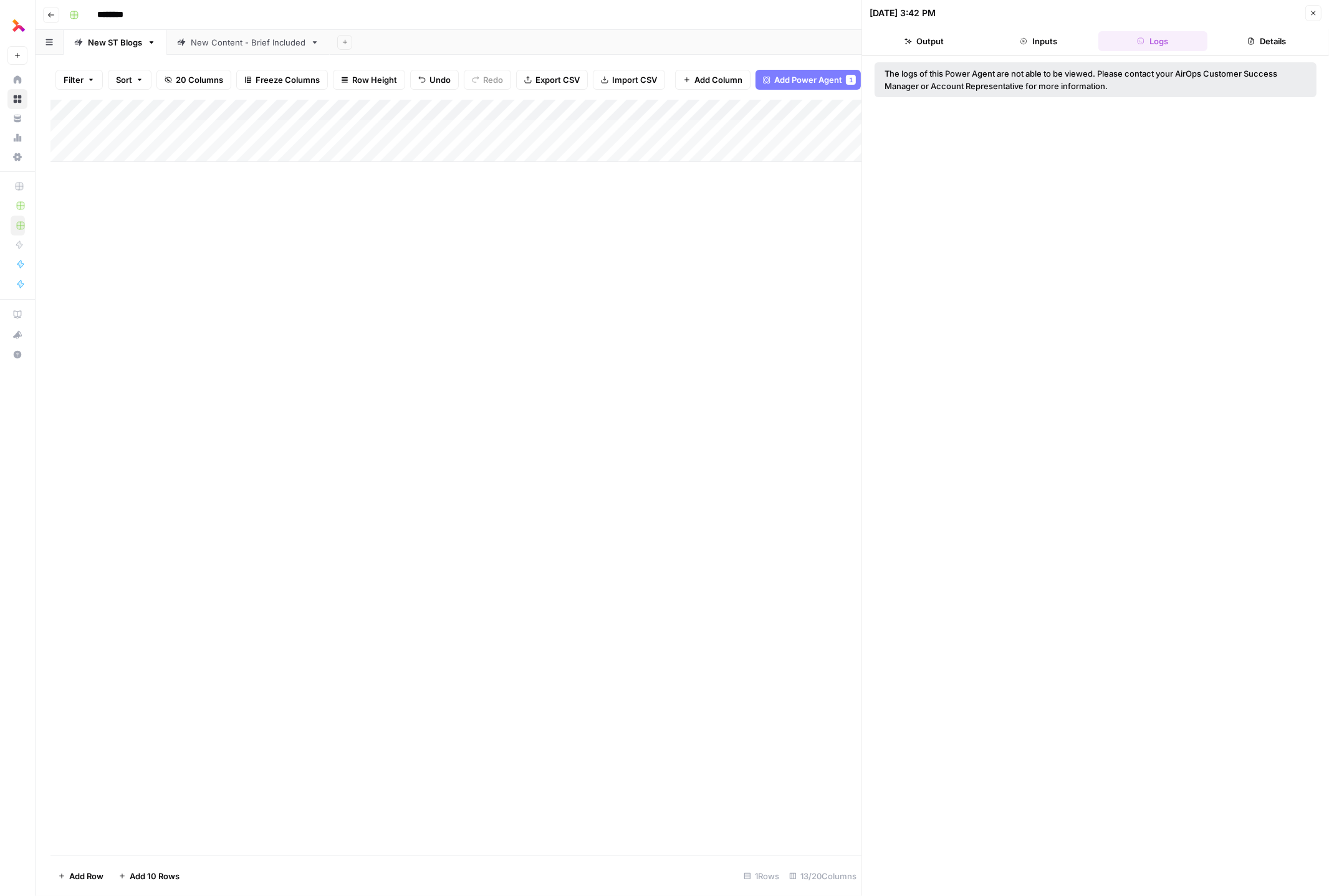
click at [866, 40] on button "Details" at bounding box center [1267, 41] width 109 height 20
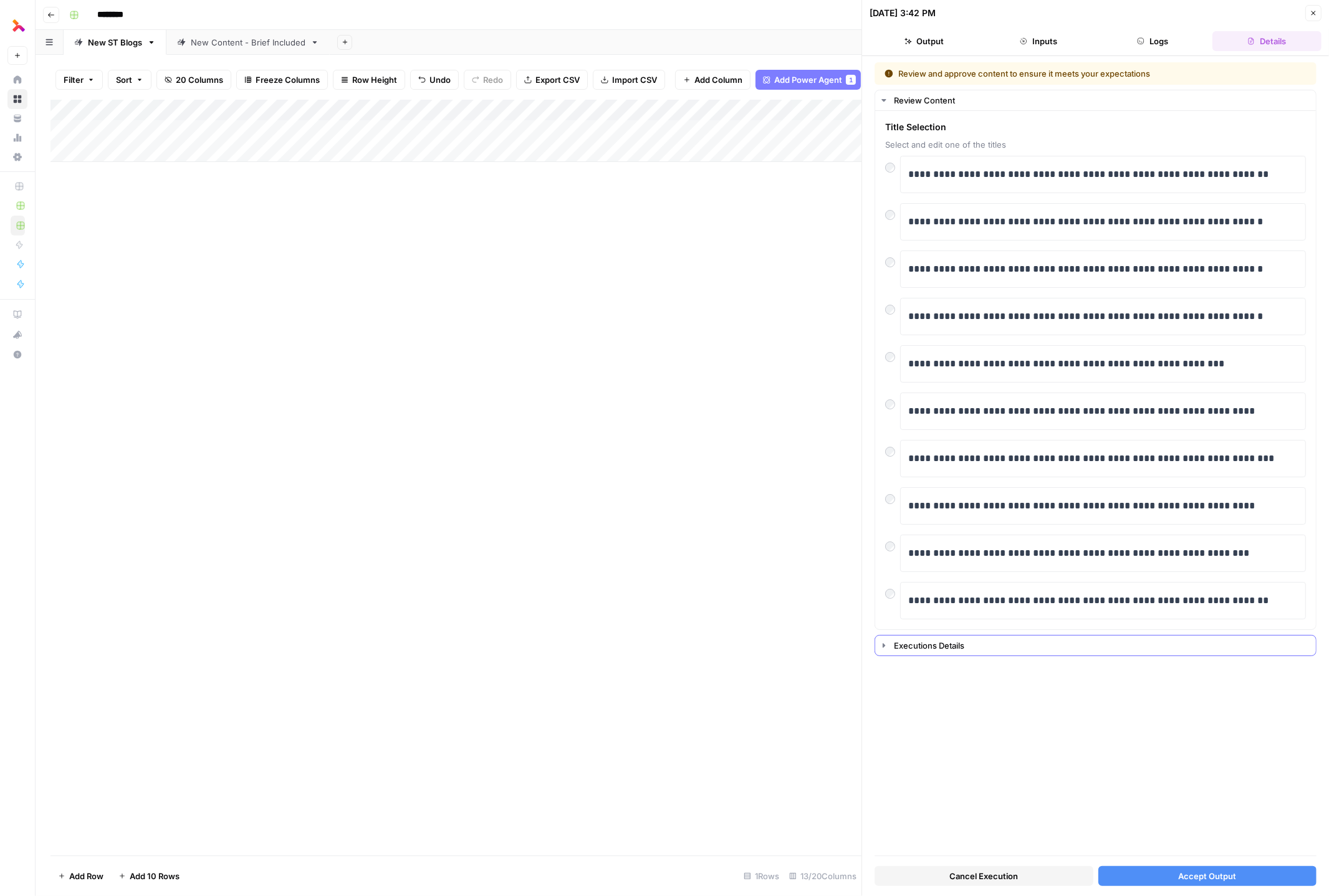
click at [866, 641] on icon "button" at bounding box center [884, 646] width 10 height 10
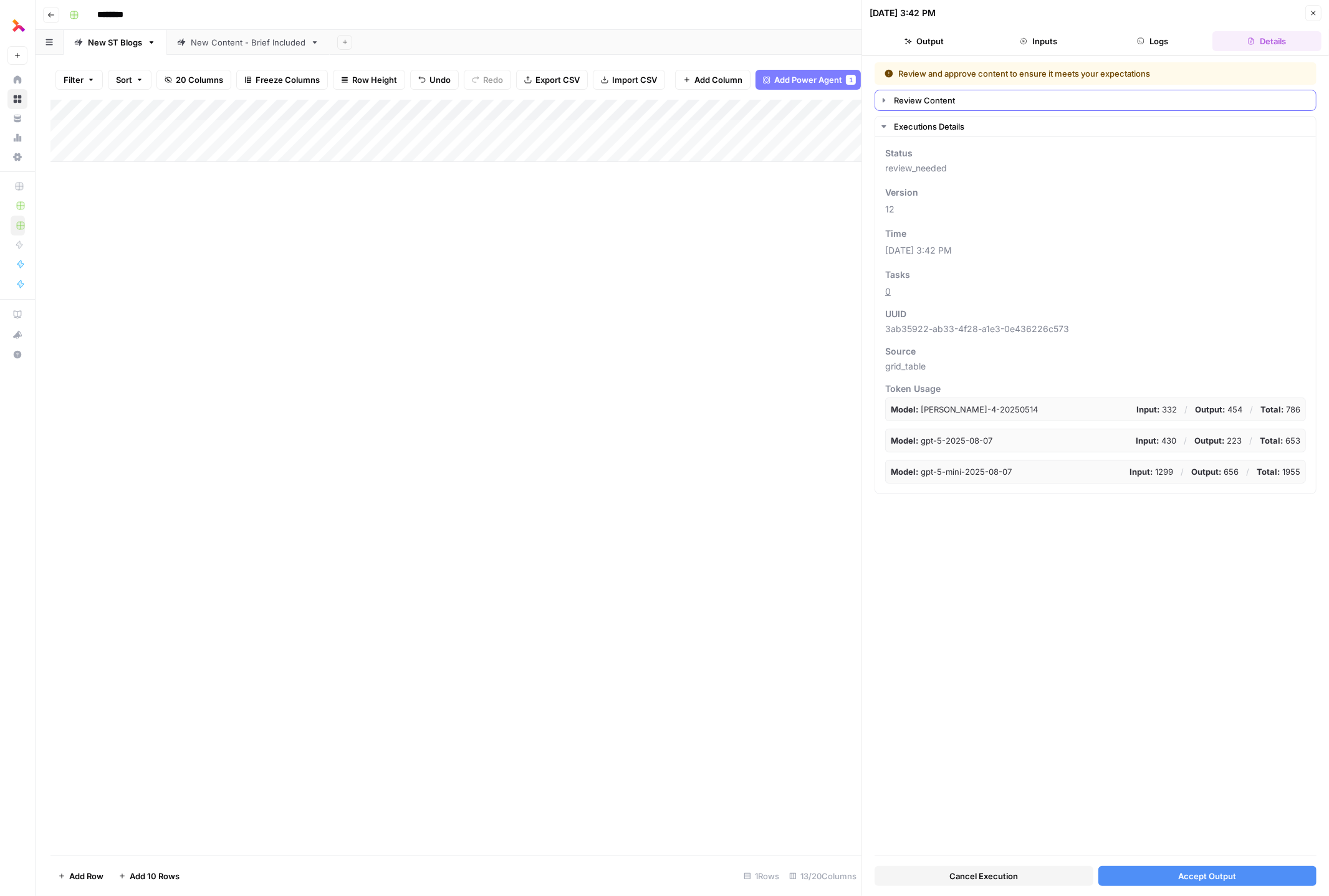
click at [866, 98] on div "Review Content" at bounding box center [1101, 100] width 414 height 12
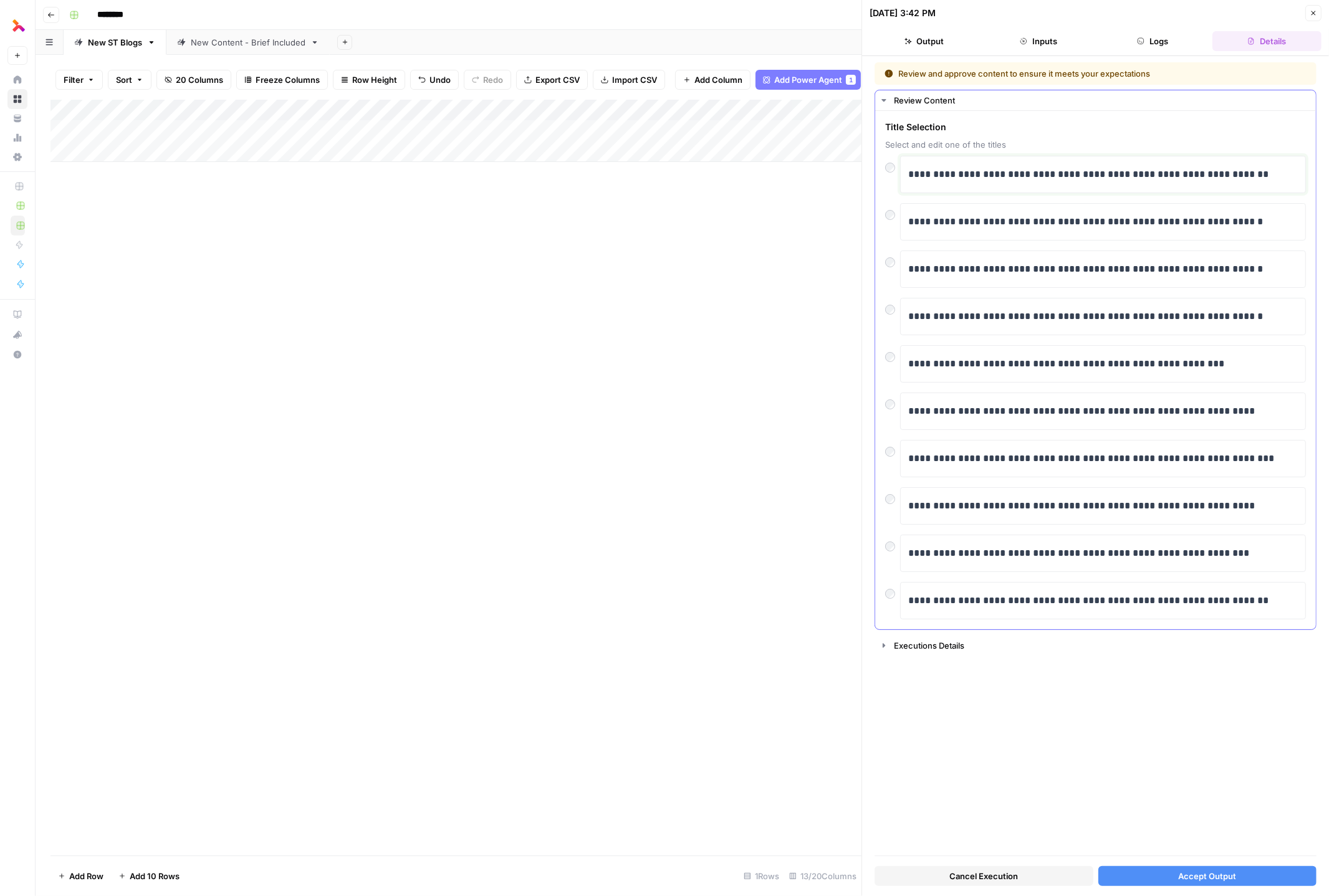
click at [866, 175] on p "**********" at bounding box center [1104, 175] width 391 height 17
click at [866, 175] on p "**********" at bounding box center [1104, 175] width 391 height 17
click at [866, 878] on span "Accept Output" at bounding box center [1207, 876] width 58 height 12
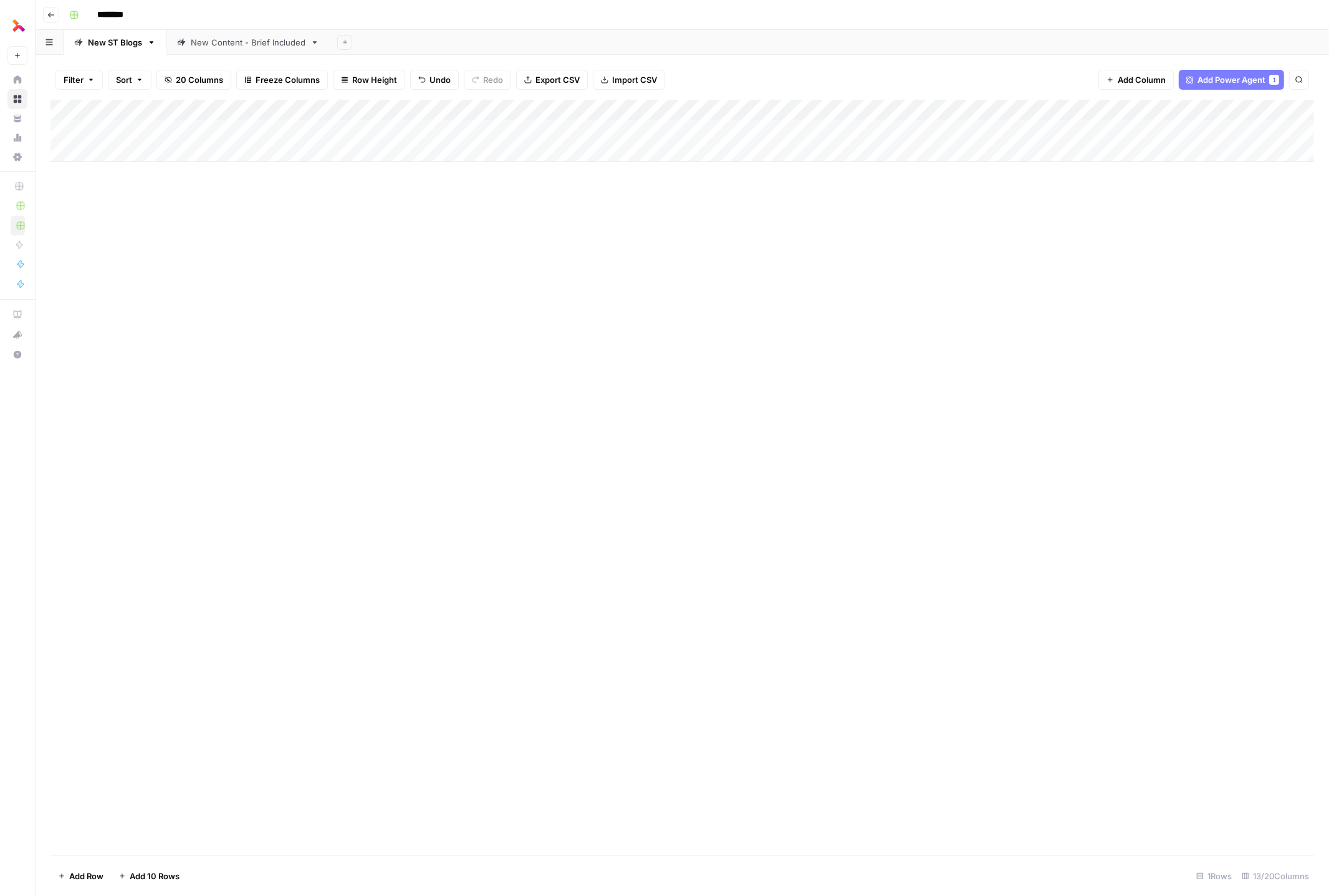
click at [523, 130] on div "Add Column" at bounding box center [682, 131] width 1264 height 63
click at [628, 130] on div "Add Column" at bounding box center [682, 131] width 1264 height 63
click at [628, 131] on div "Add Column" at bounding box center [682, 131] width 1264 height 63
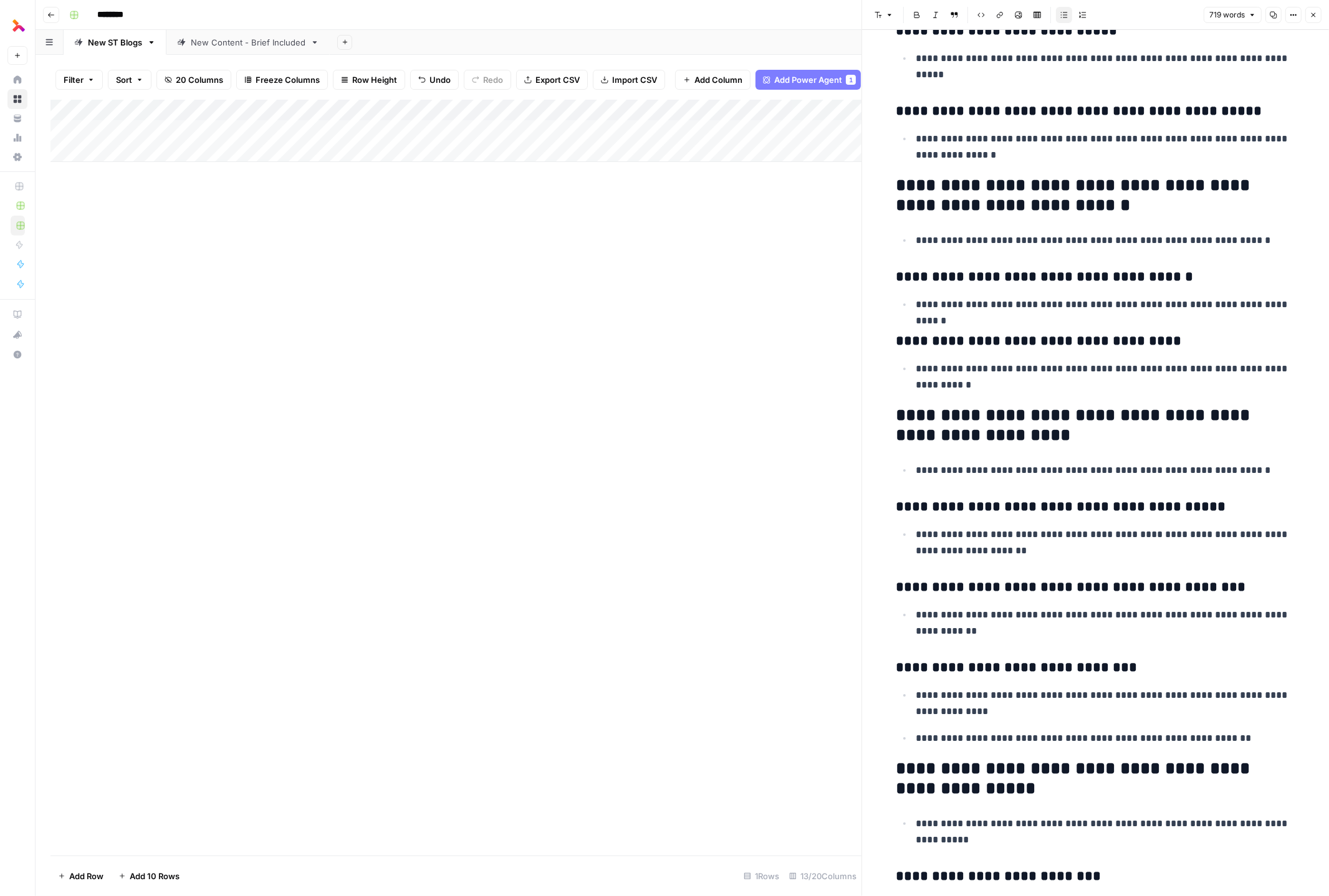
scroll to position [1556, 0]
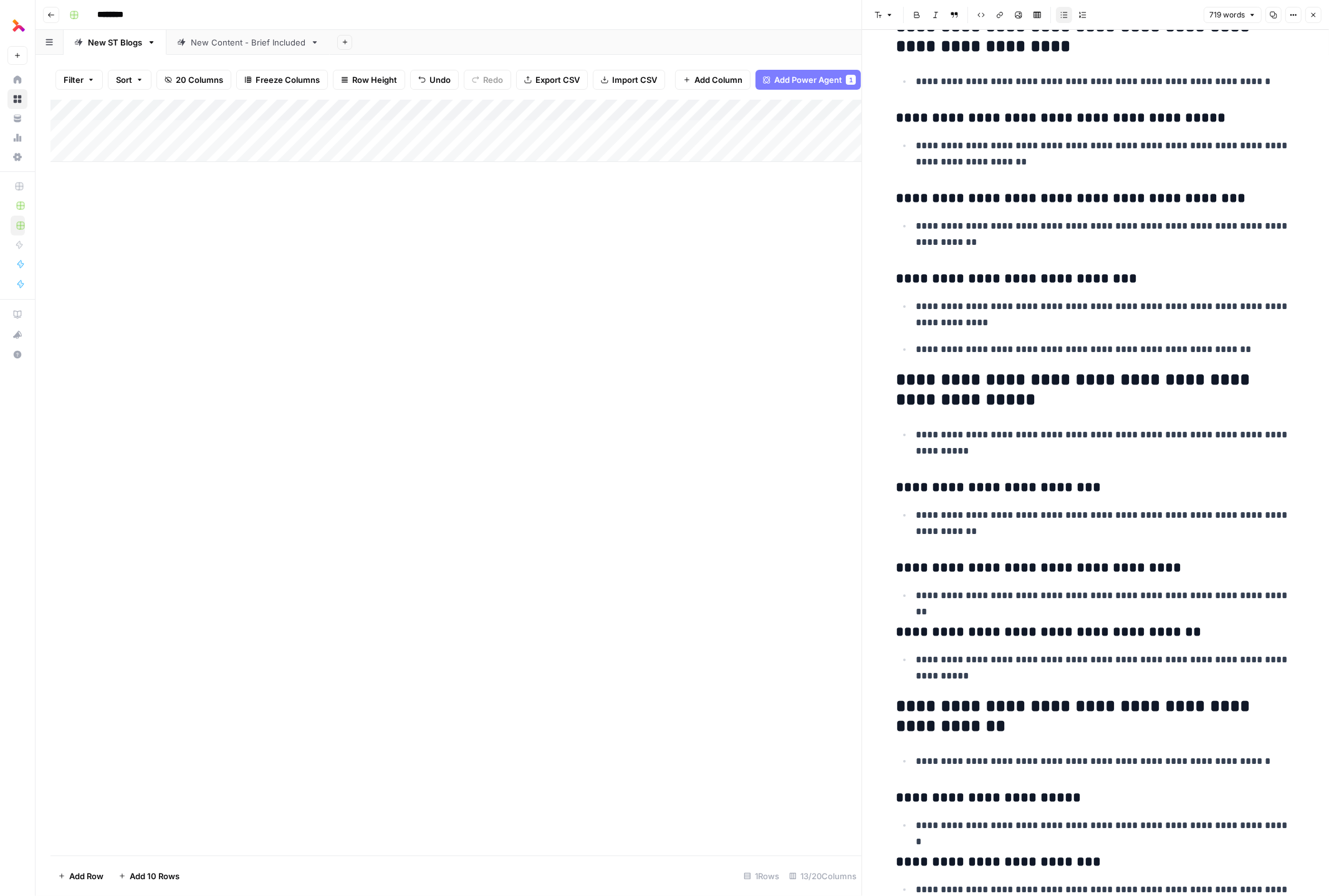
click at [866, 313] on p "**********" at bounding box center [1105, 314] width 379 height 32
copy div "**********"
click at [866, 434] on p "**********" at bounding box center [1105, 442] width 379 height 32
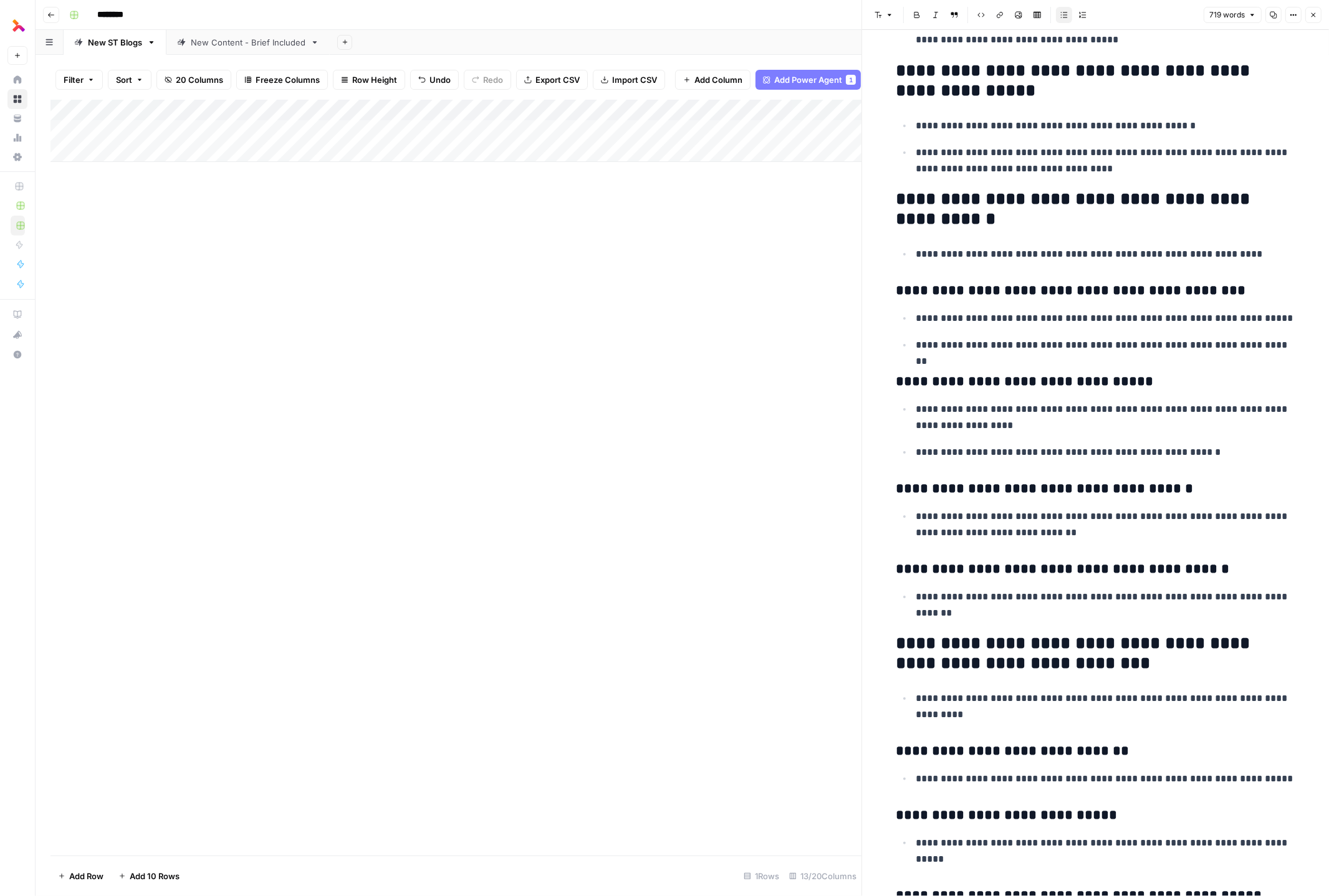
scroll to position [0, 0]
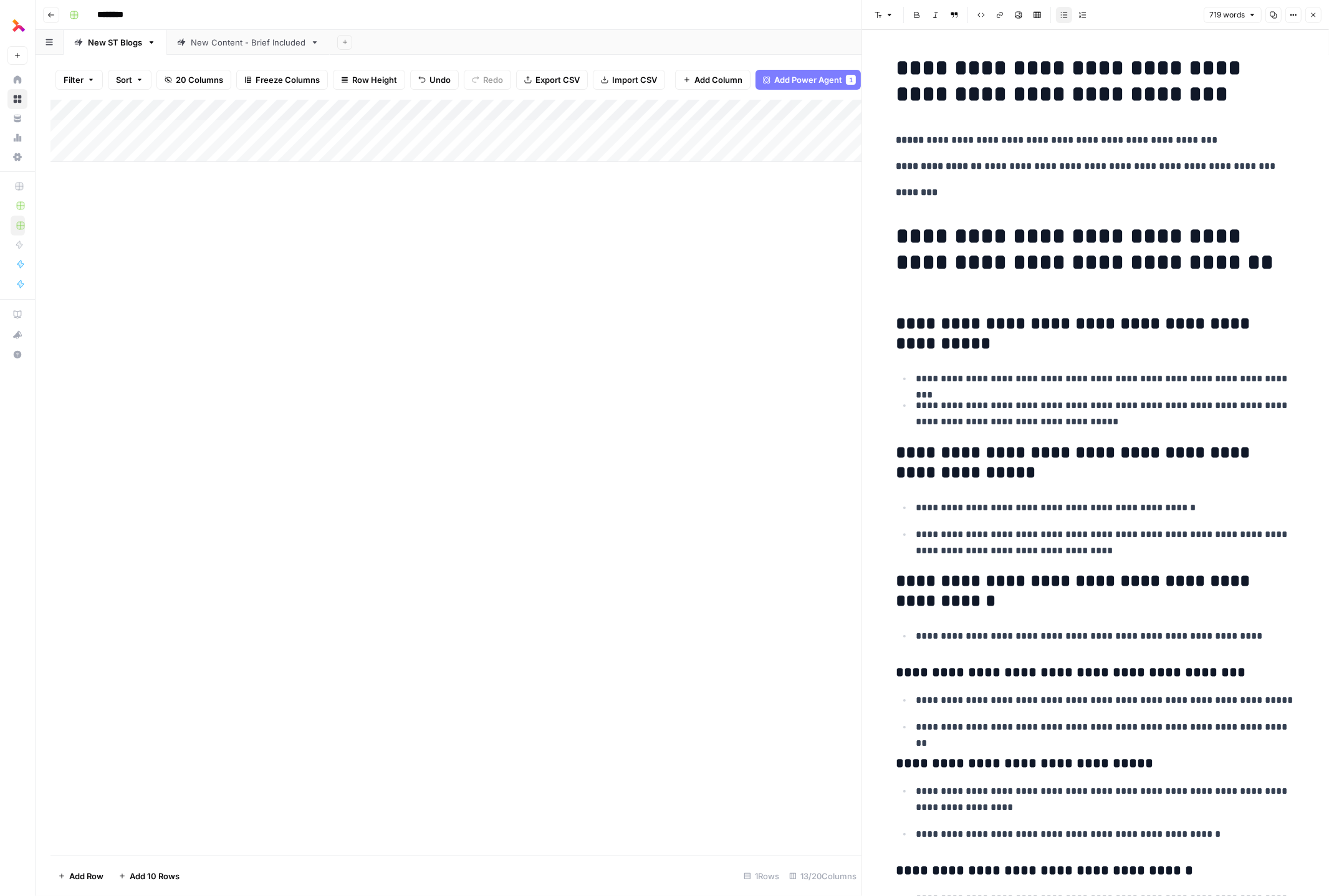
click at [834, 109] on div "Add Column" at bounding box center [456, 131] width 811 height 63
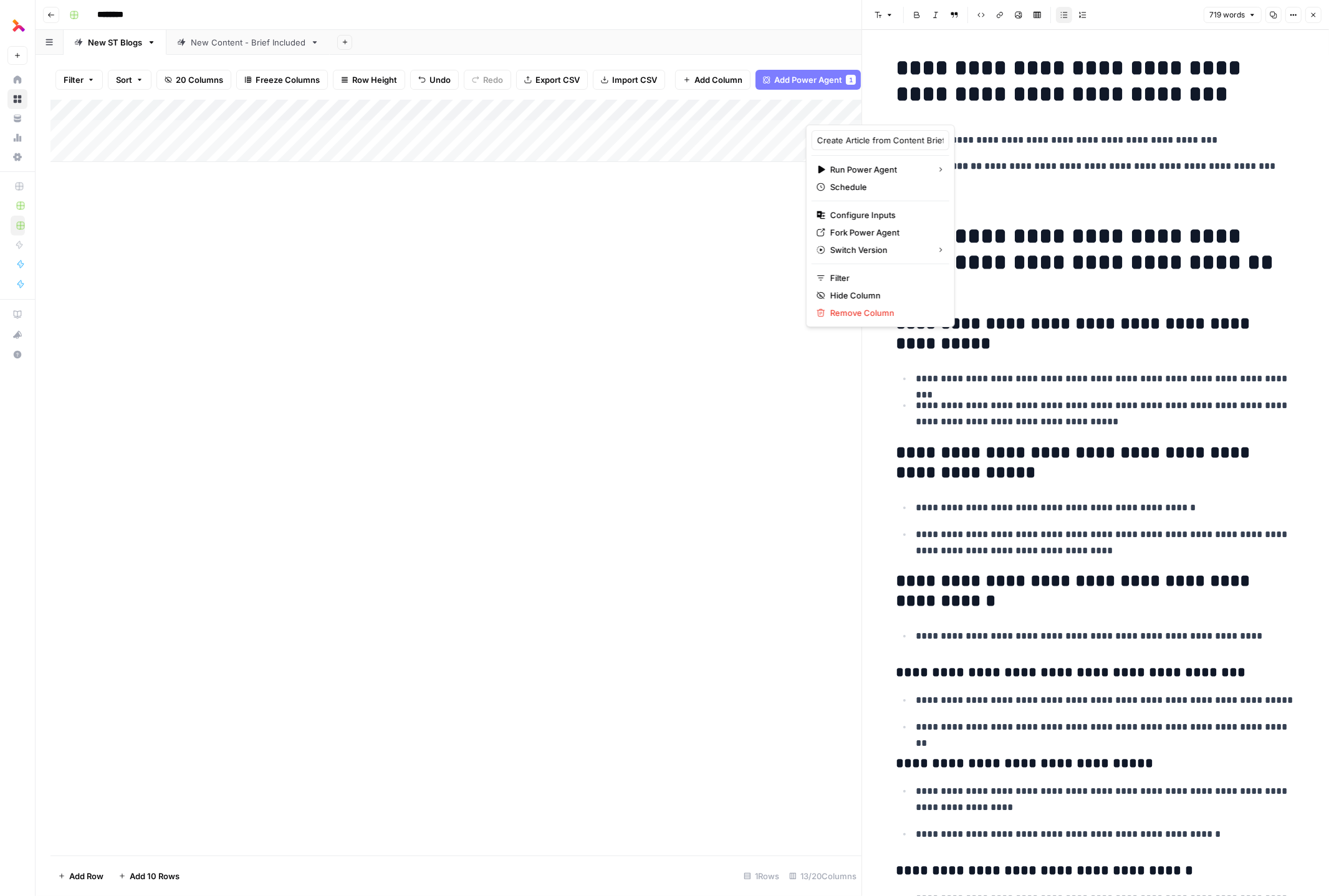
click at [834, 107] on div at bounding box center [899, 112] width 187 height 25
click at [726, 203] on div "Add Column" at bounding box center [456, 478] width 811 height 756
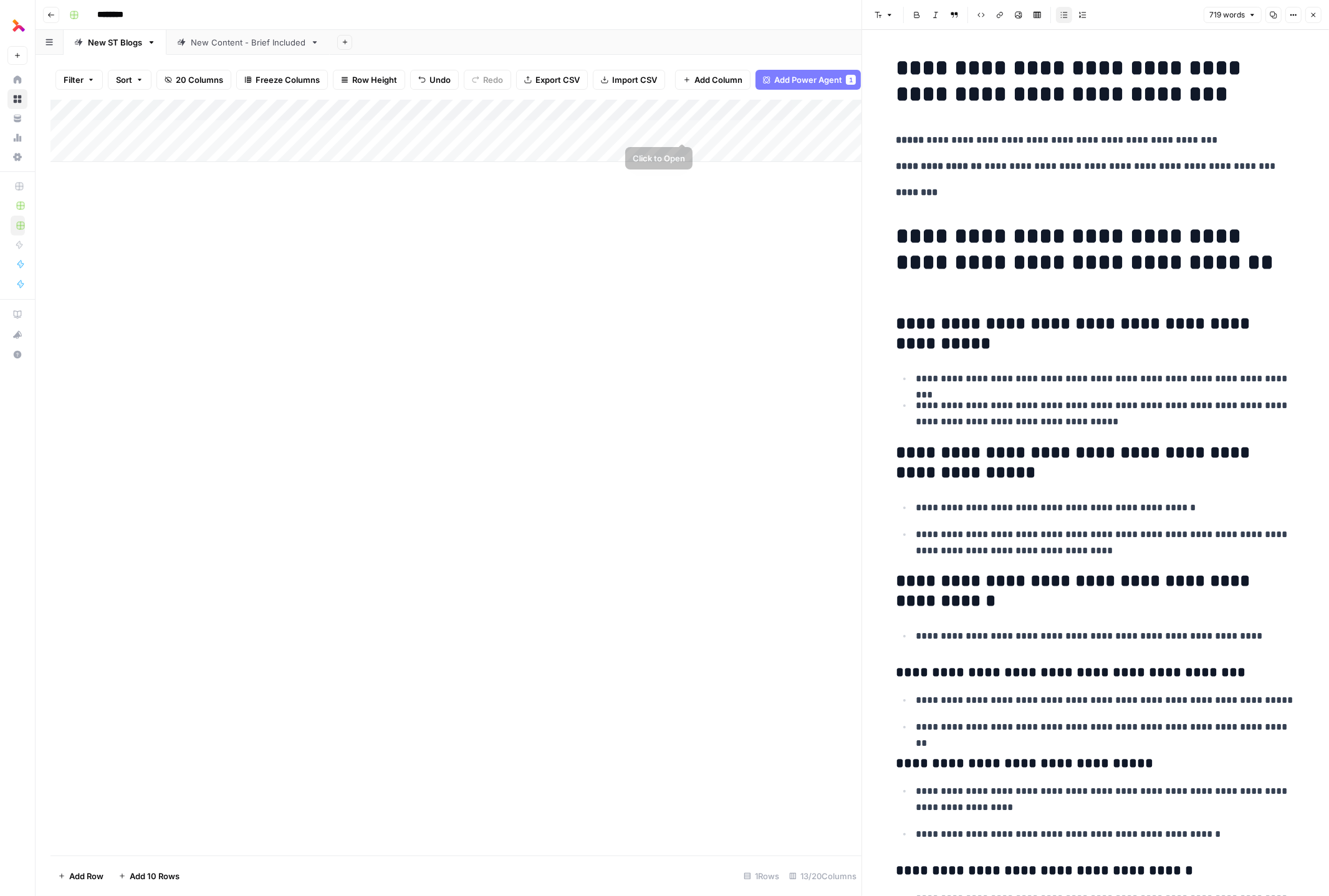
click at [747, 134] on div "Add Column" at bounding box center [456, 131] width 811 height 63
click at [791, 129] on div "Add Column" at bounding box center [456, 131] width 811 height 63
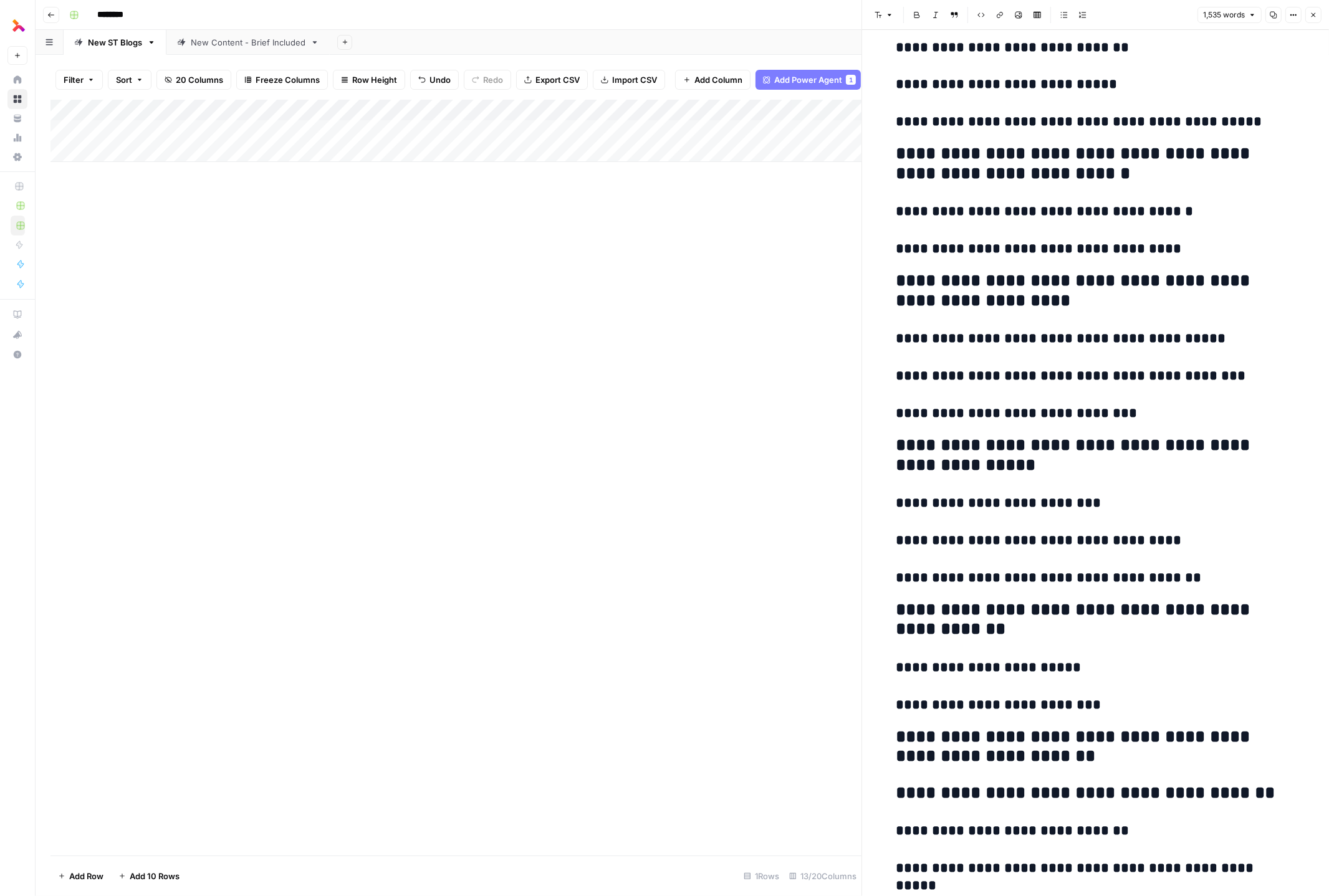
scroll to position [5543, 0]
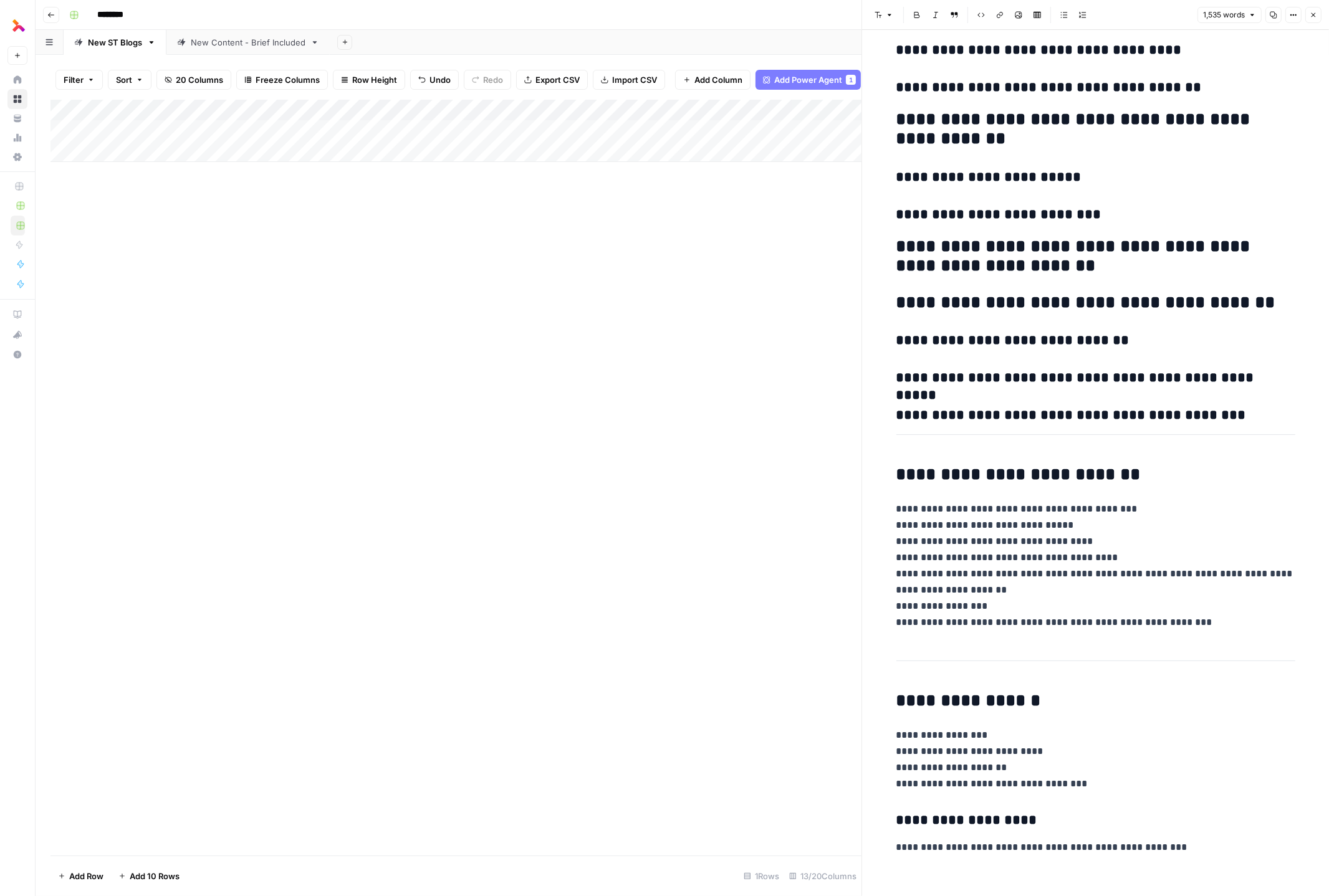
click at [644, 134] on div "Add Column" at bounding box center [456, 131] width 811 height 63
click at [598, 127] on div "Add Column" at bounding box center [456, 131] width 811 height 63
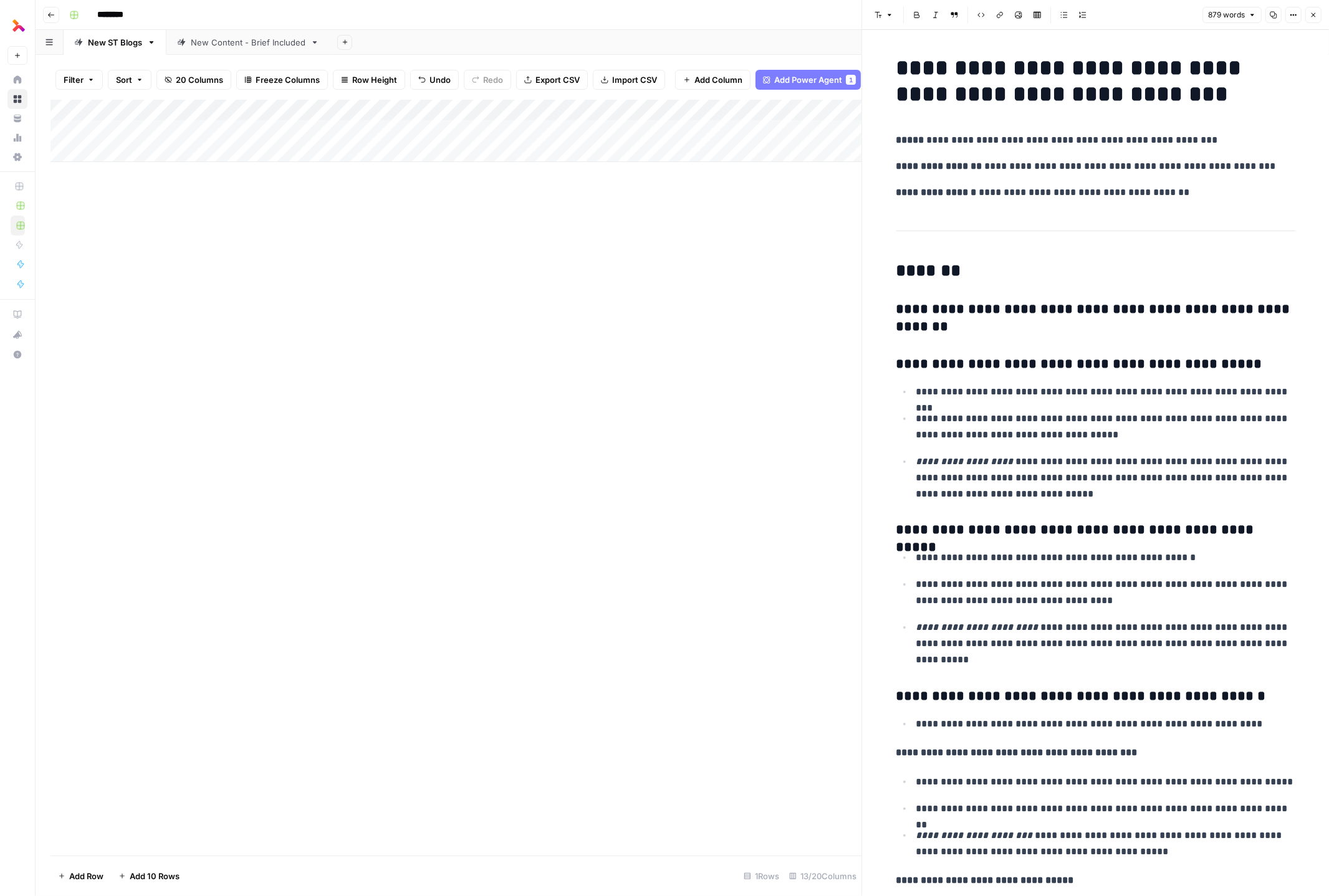
drag, startPoint x: 1313, startPoint y: 244, endPoint x: 1244, endPoint y: 224, distance: 71.8
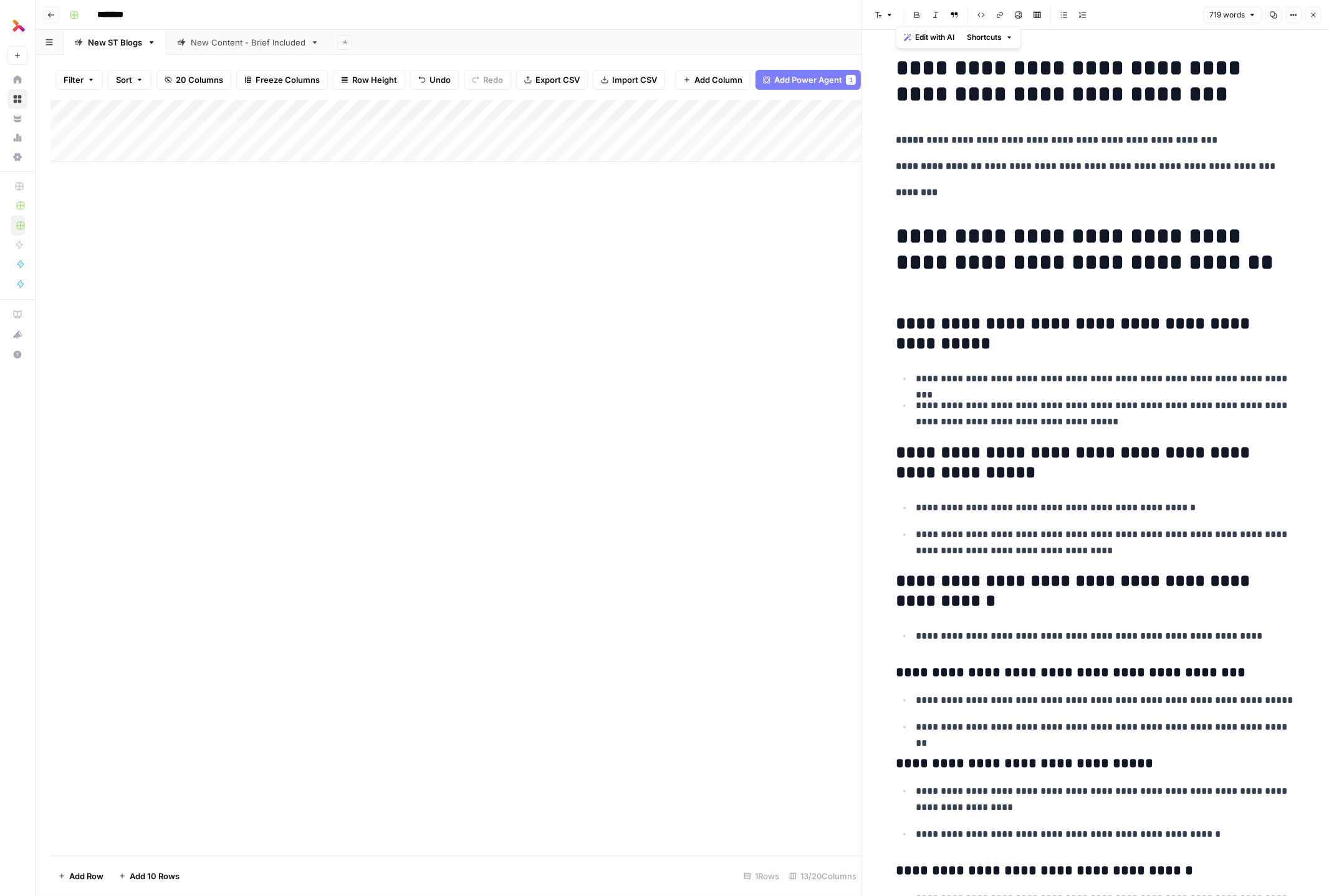
click at [866, 223] on h1 "**********" at bounding box center [1096, 262] width 399 height 78
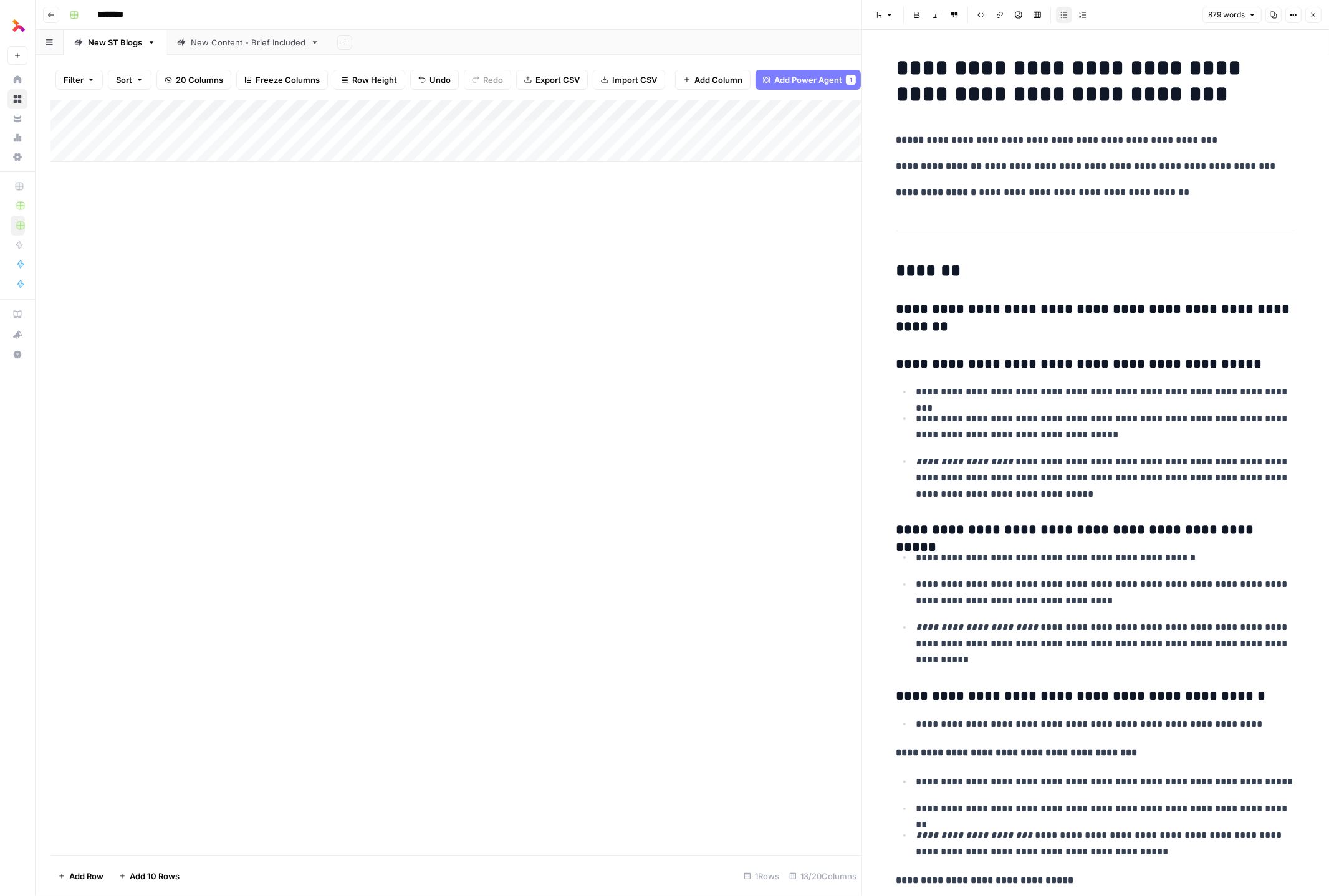
click at [810, 276] on div "Add Column" at bounding box center [456, 478] width 811 height 756
click at [866, 17] on icon "button" at bounding box center [1313, 14] width 8 height 8
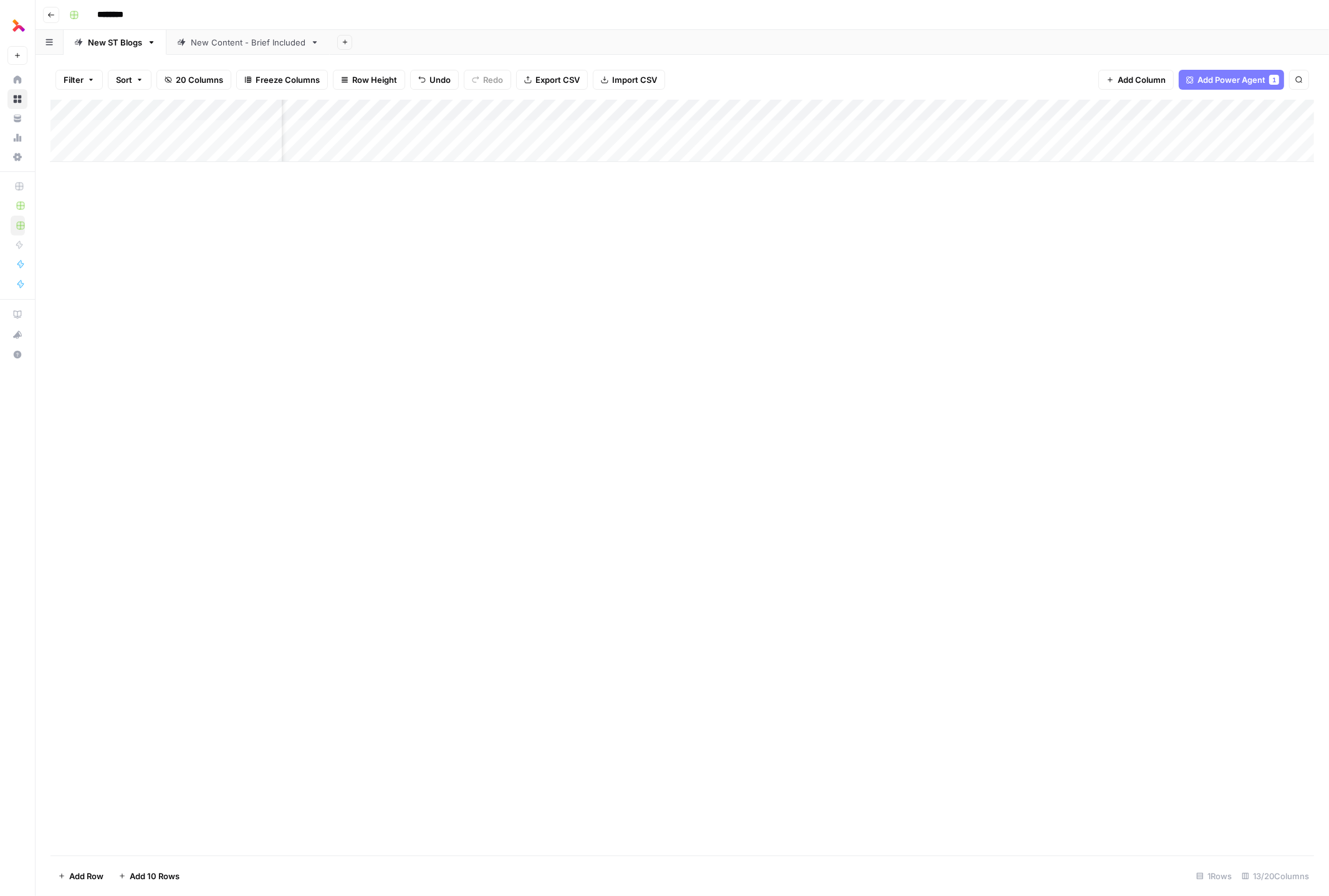
scroll to position [0, 53]
click at [836, 128] on div "Add Column" at bounding box center [682, 131] width 1264 height 63
click at [866, 109] on div "Add Column" at bounding box center [682, 131] width 1264 height 63
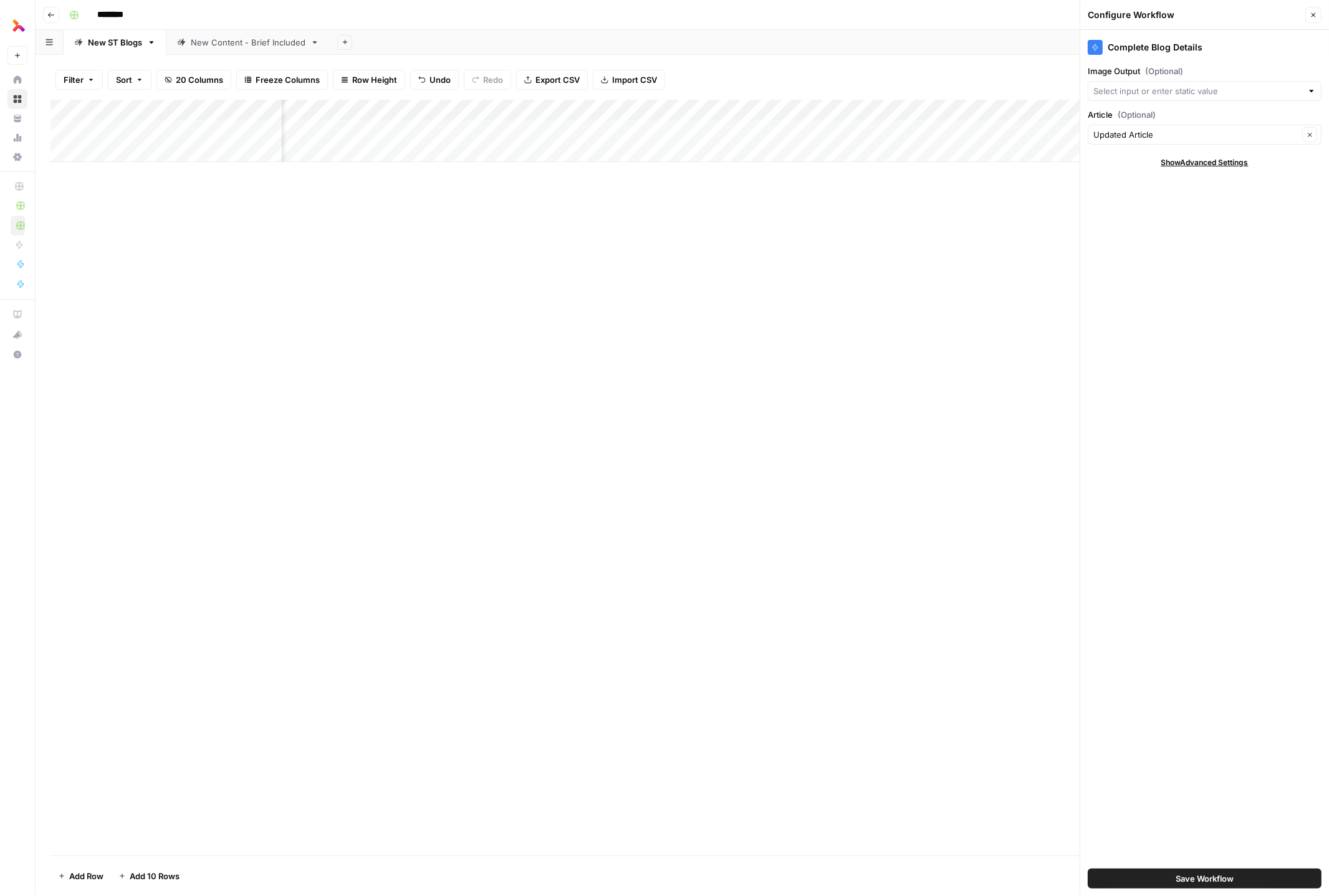
click at [866, 13] on icon "button" at bounding box center [1314, 15] width 4 height 4
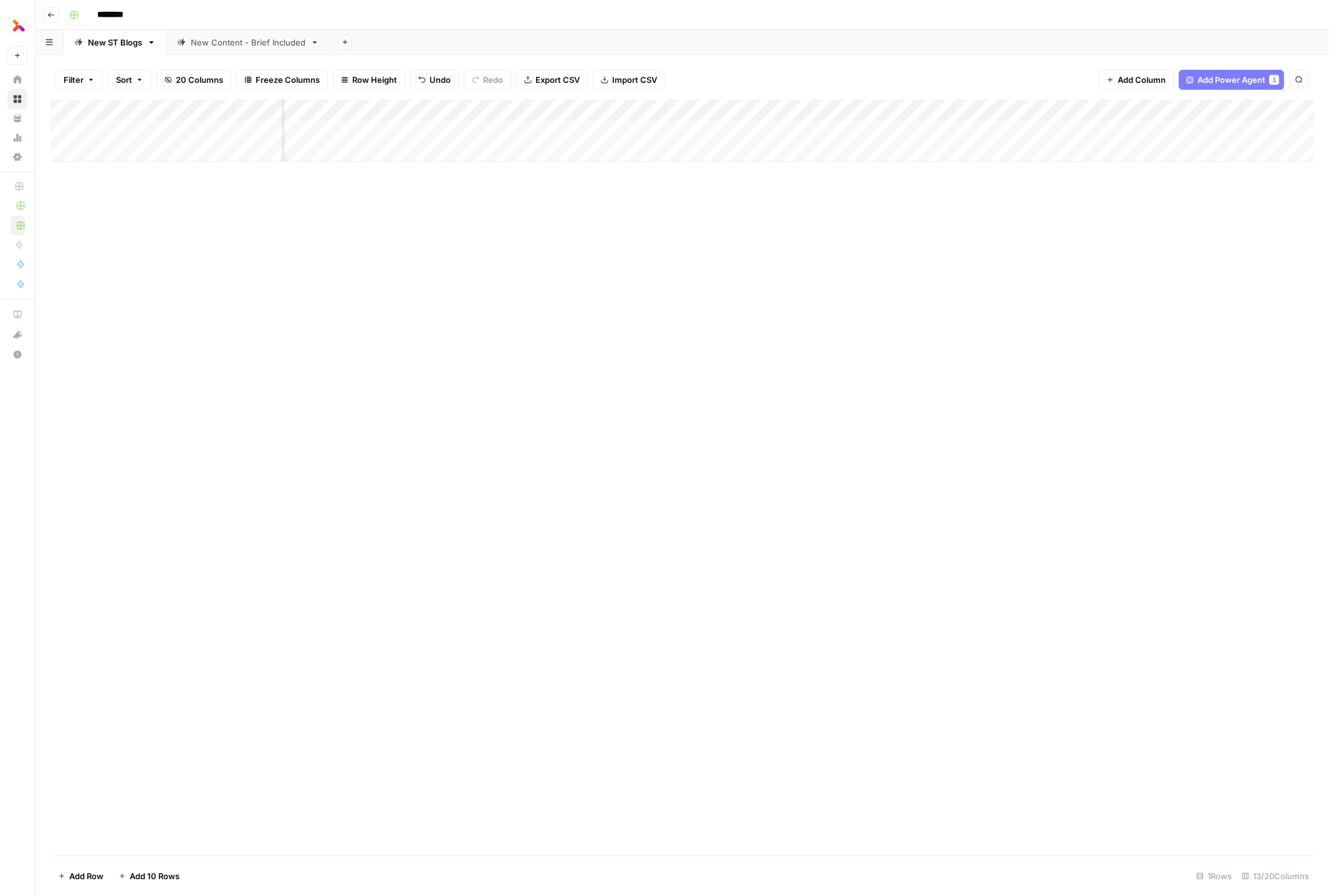
click at [866, 110] on div "Add Column" at bounding box center [682, 131] width 1264 height 63
click at [866, 226] on span "Edit Workflow" at bounding box center [1156, 233] width 109 height 12
click at [866, 63] on div "Filter Sort 20 Columns Freeze Columns Row Height Undo Redo Export CSV Import CS…" at bounding box center [682, 80] width 1264 height 40
click at [762, 129] on div "Add Column" at bounding box center [682, 131] width 1264 height 63
click at [794, 129] on div "Add Column" at bounding box center [682, 131] width 1264 height 63
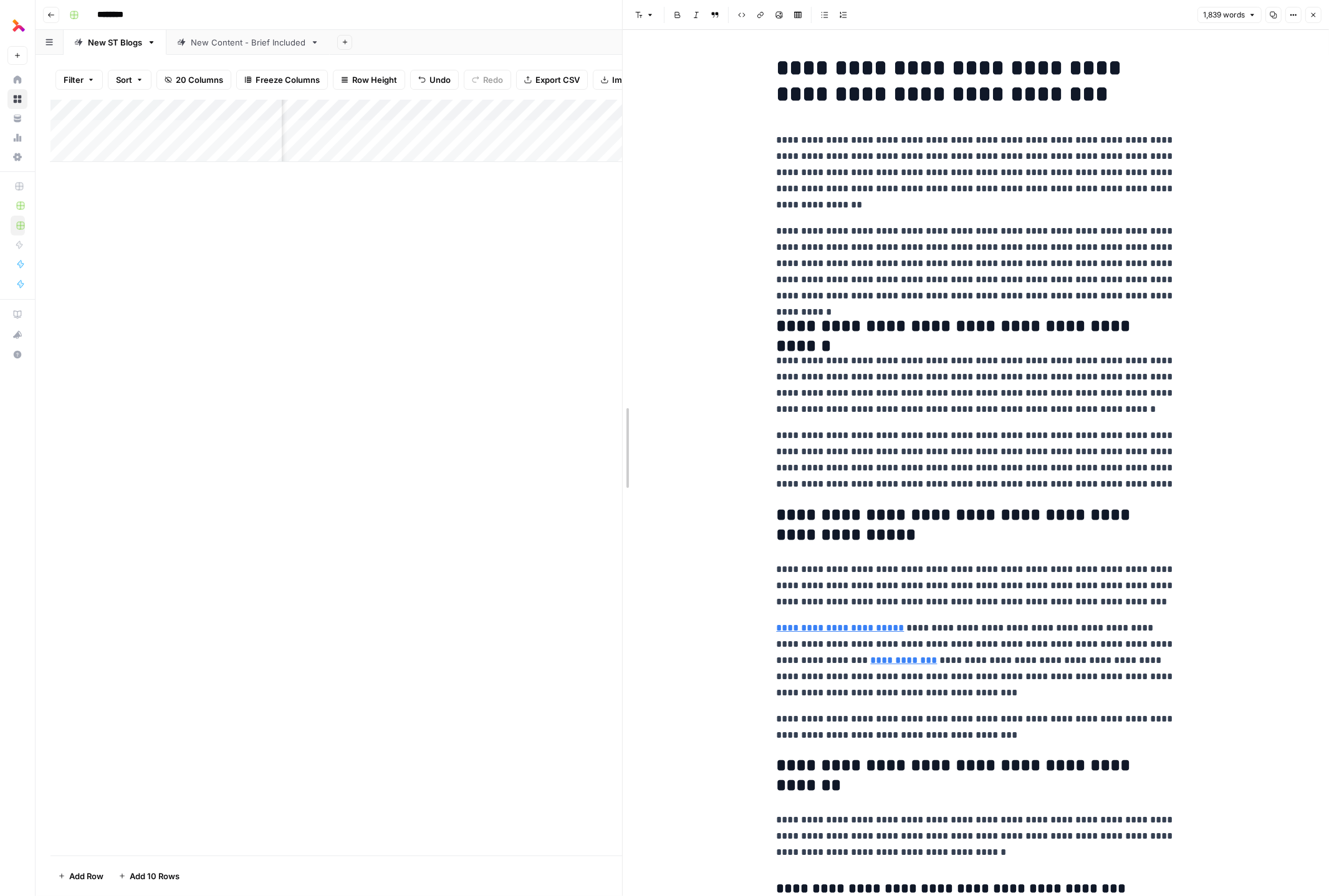
drag, startPoint x: 858, startPoint y: 301, endPoint x: 538, endPoint y: 304, distance: 320.0
click at [617, 304] on div at bounding box center [623, 448] width 12 height 896
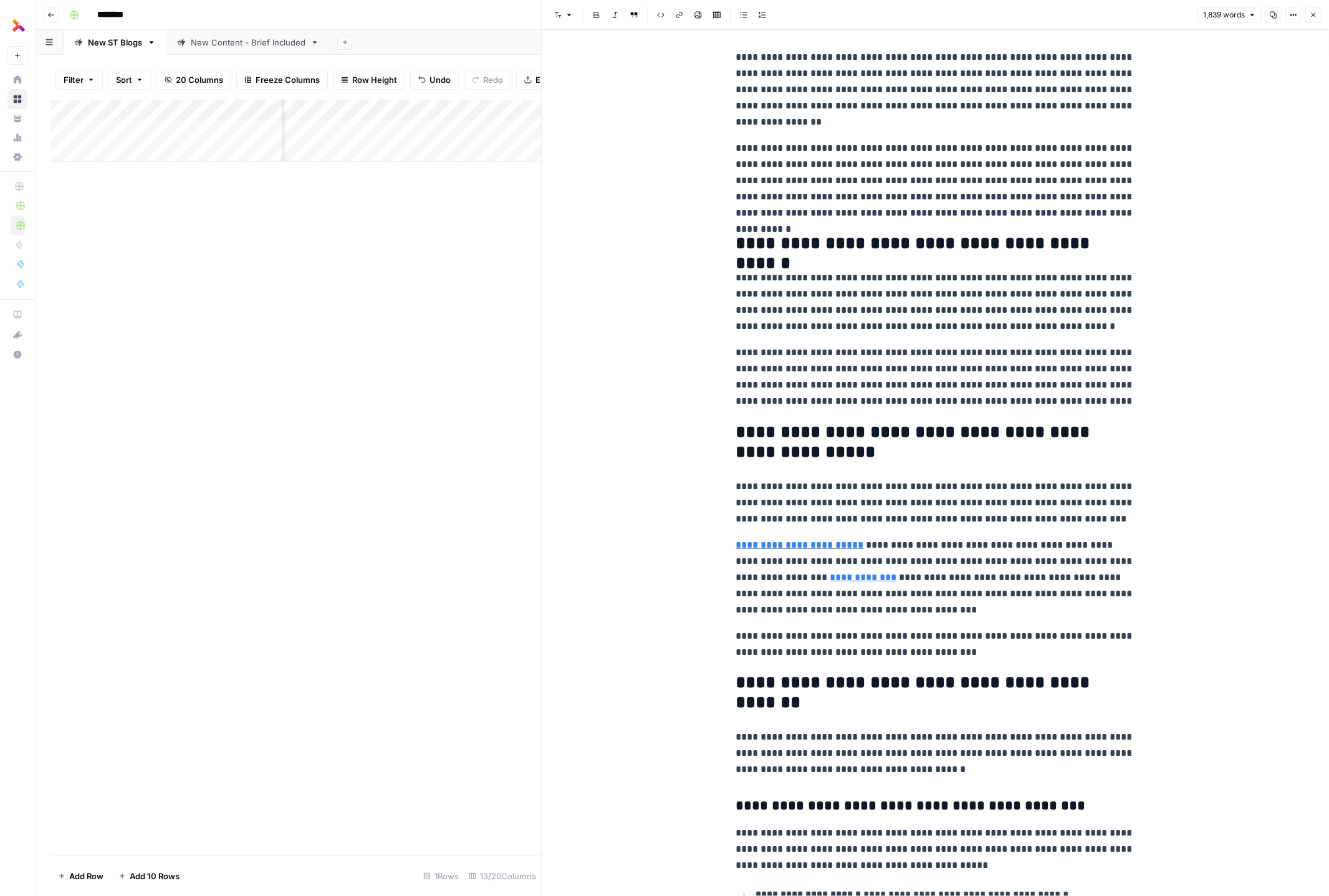
scroll to position [85, 0]
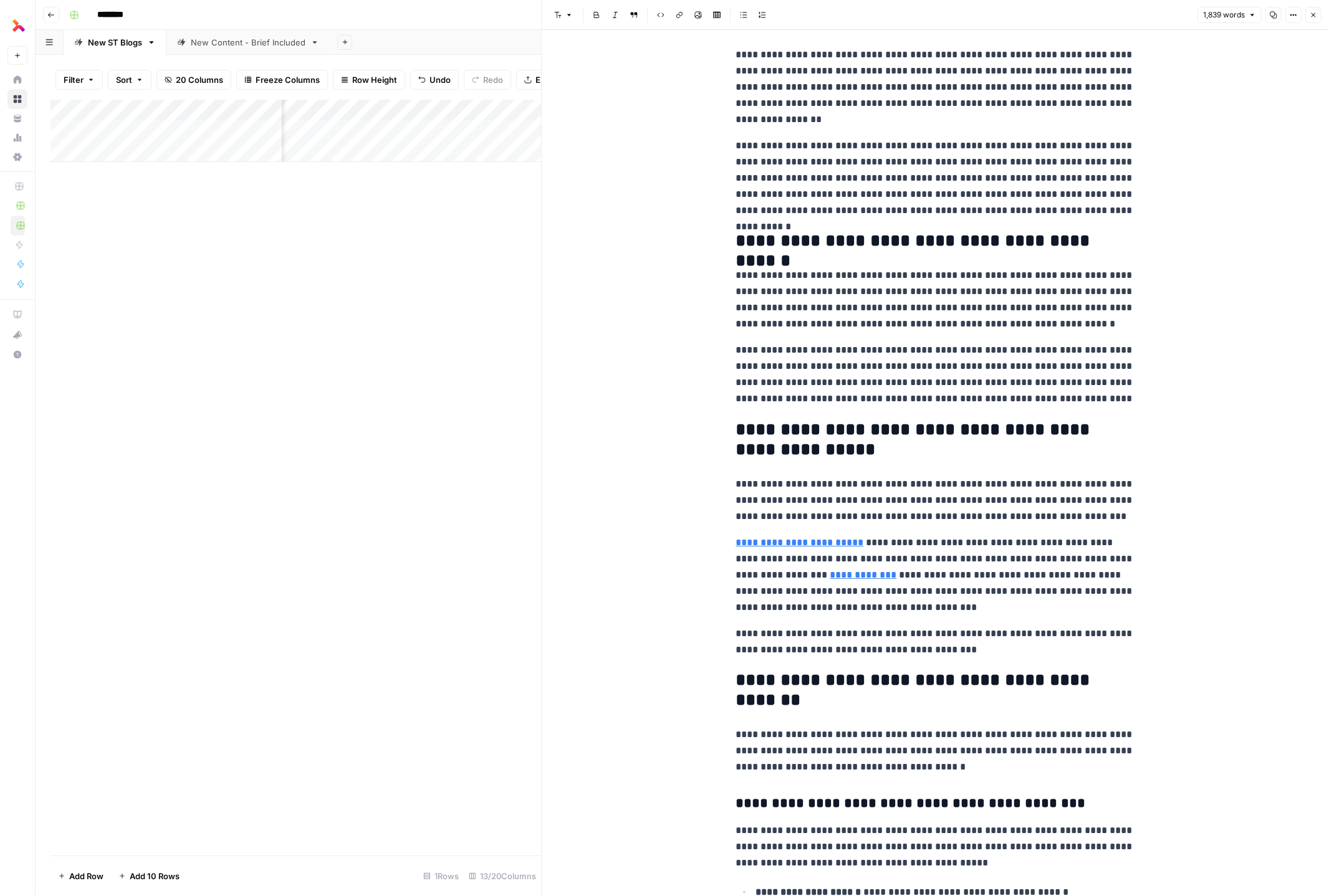
click at [829, 539] on link "**********" at bounding box center [800, 543] width 128 height 10
click at [826, 531] on div "https://www.auburnhospital.org/" at bounding box center [820, 525] width 172 height 15
click at [825, 524] on input "https://www.auburnhospital.org/" at bounding box center [820, 525] width 166 height 12
click at [866, 551] on p "**********" at bounding box center [936, 575] width 399 height 81
click at [834, 543] on link "**********" at bounding box center [800, 543] width 128 height 10
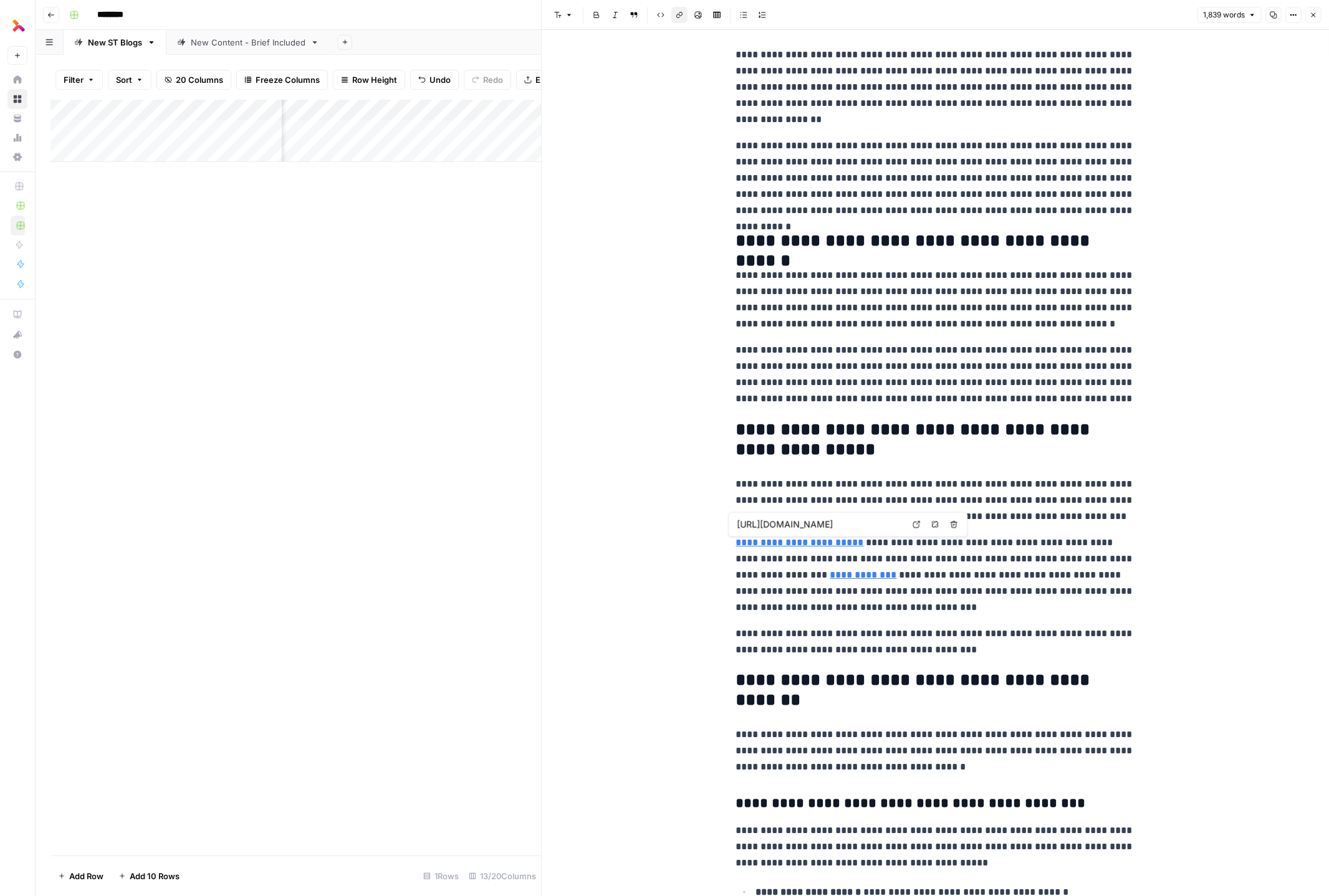
click at [866, 521] on icon at bounding box center [916, 524] width 8 height 8
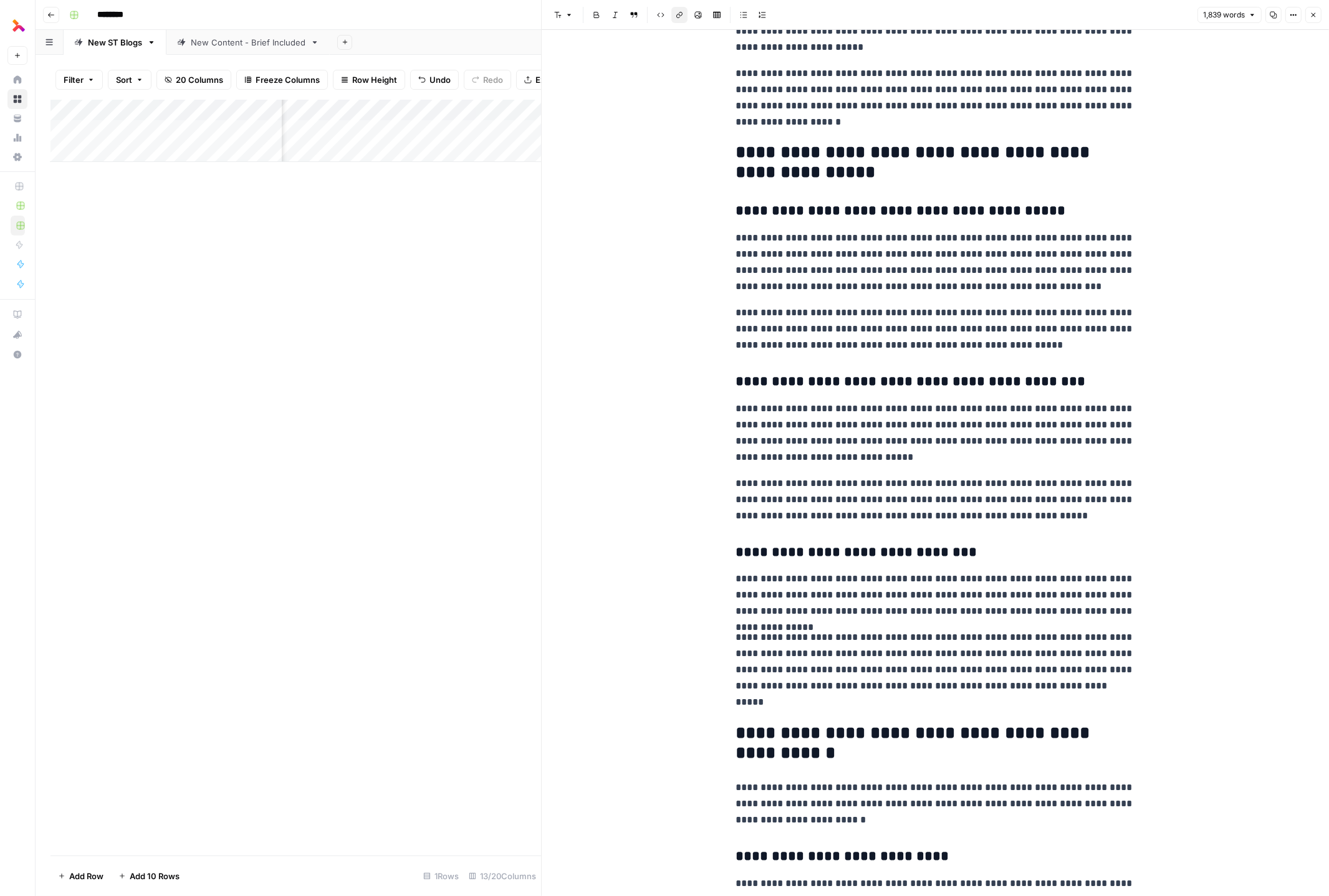
scroll to position [2244, 0]
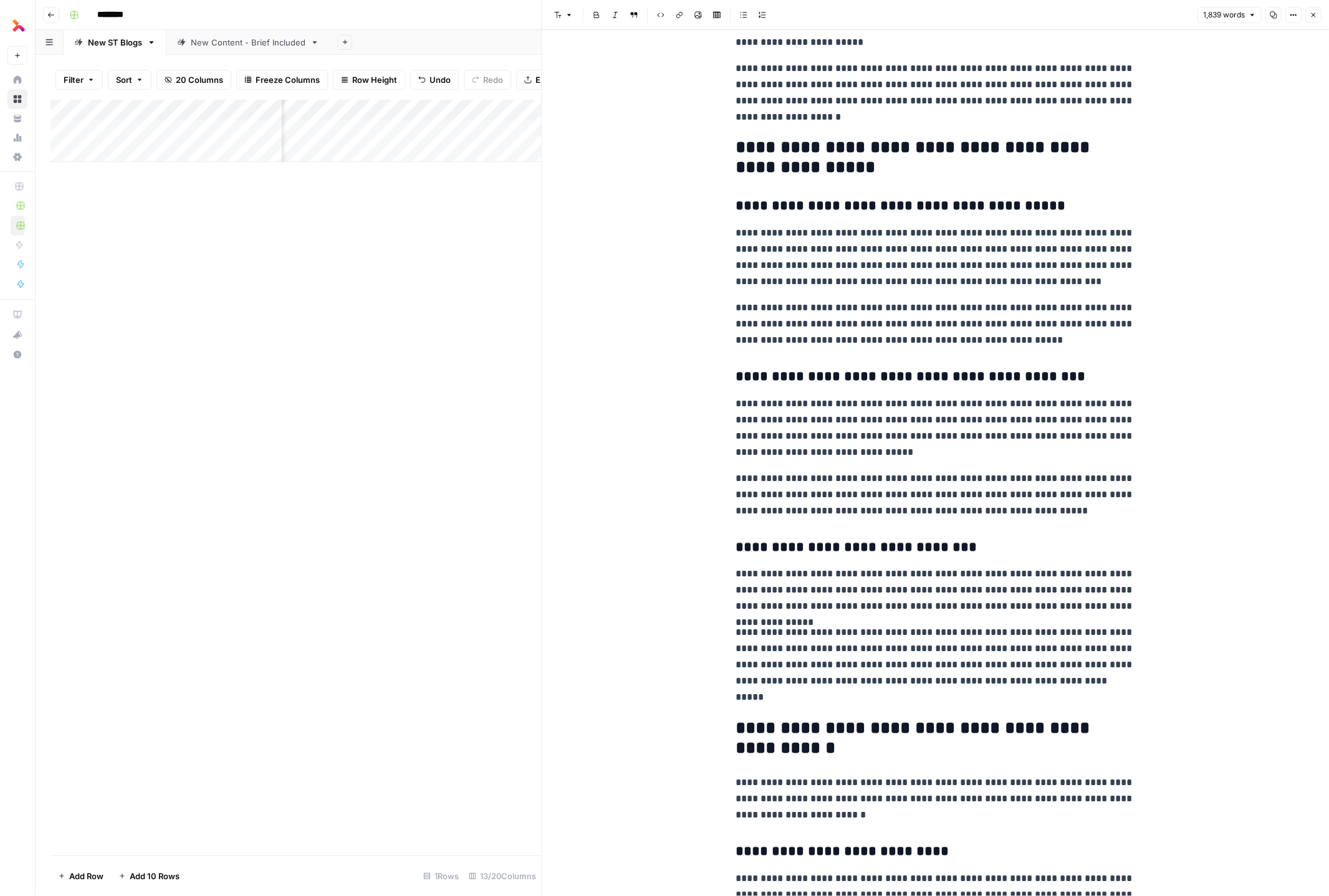
click at [866, 550] on h3 "**********" at bounding box center [936, 547] width 399 height 17
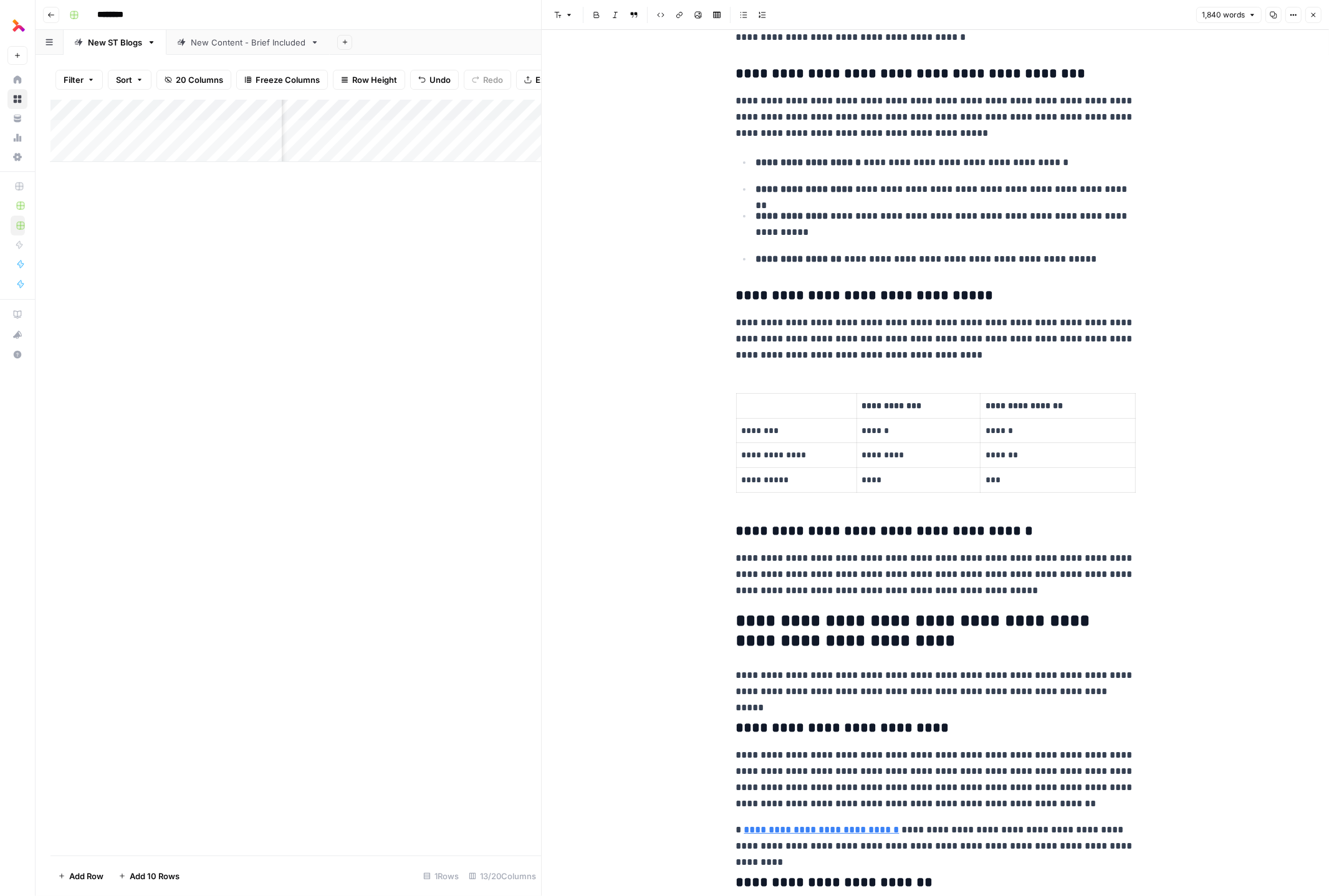
scroll to position [0, 0]
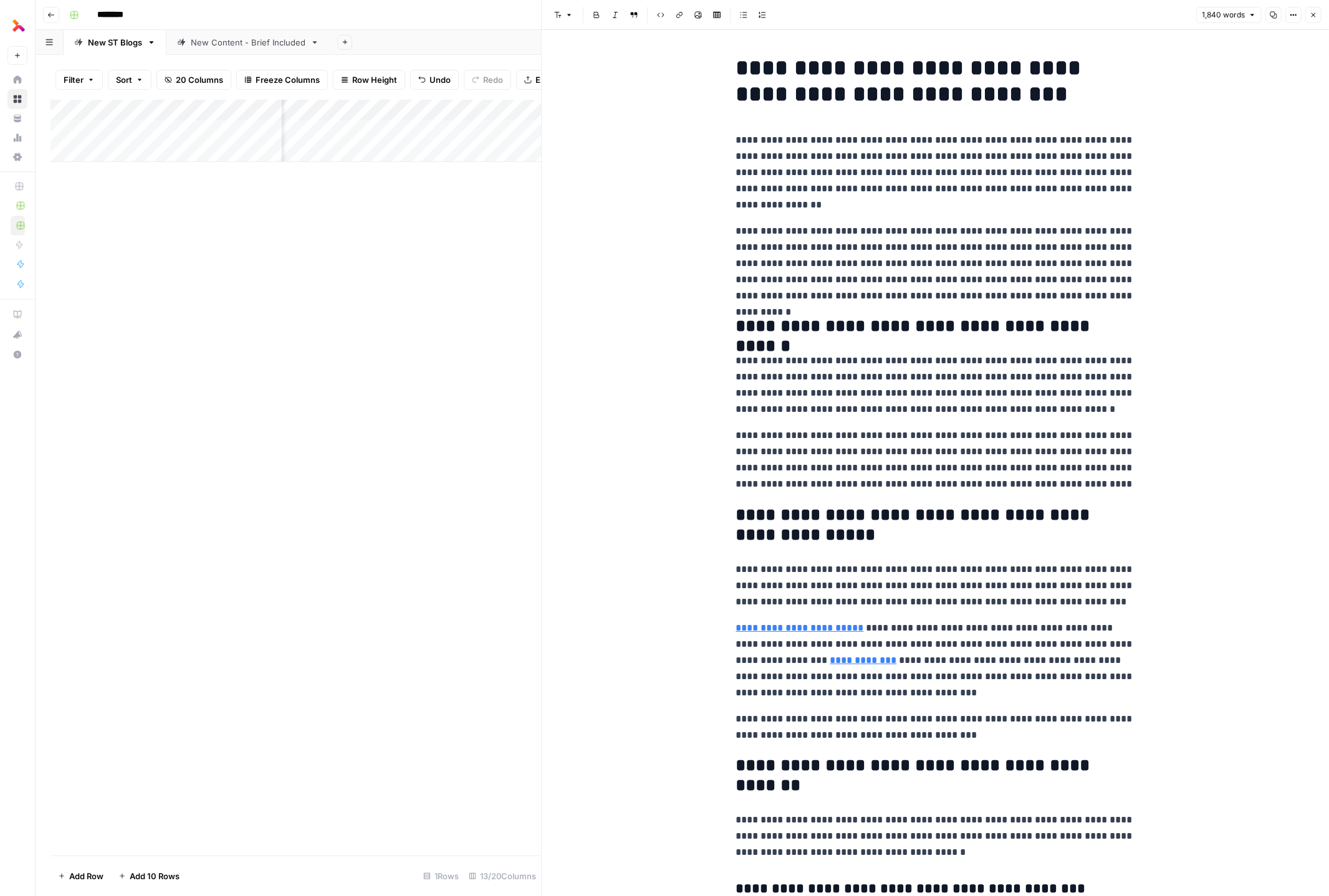
click at [825, 138] on p "**********" at bounding box center [936, 173] width 399 height 81
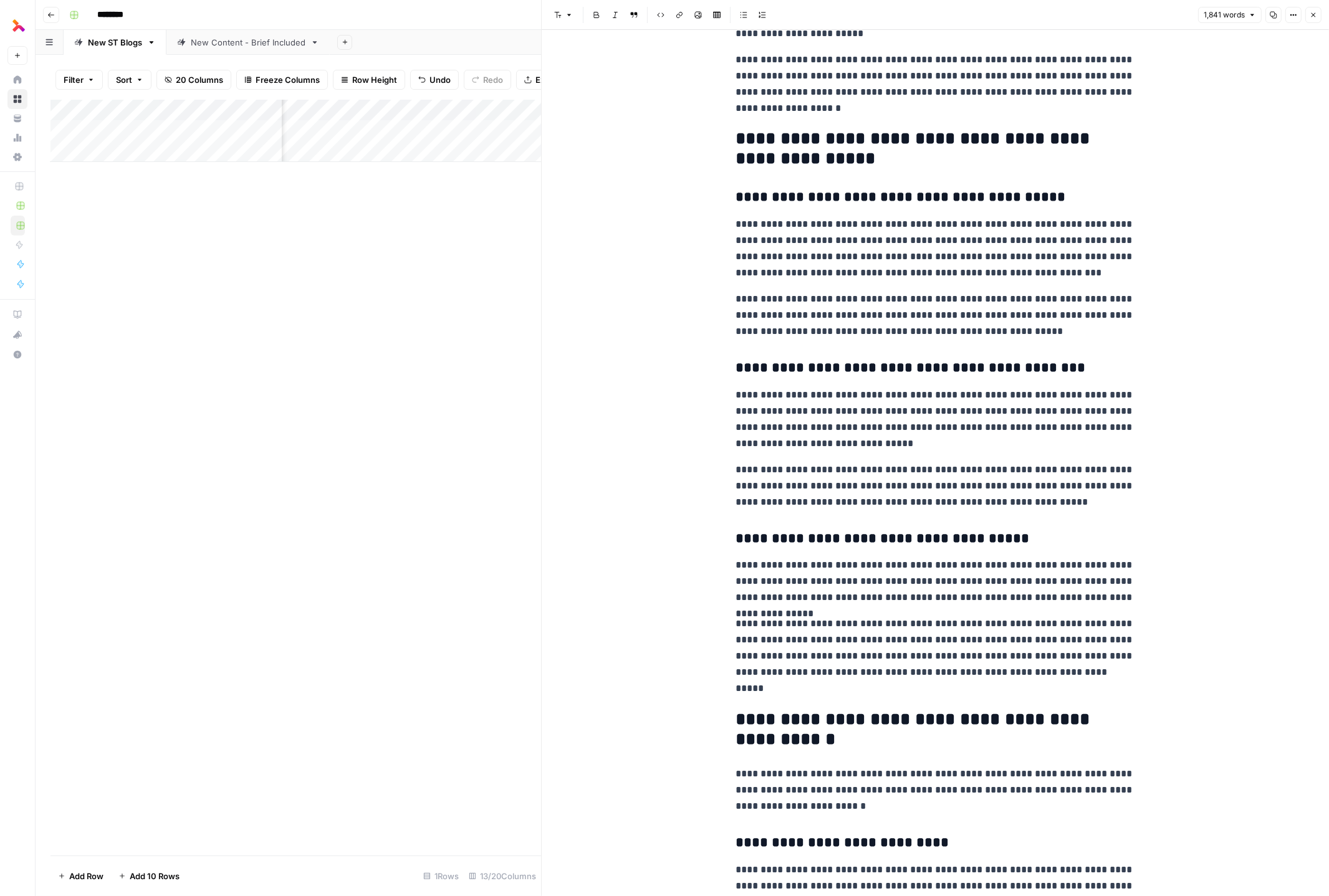
scroll to position [2254, 0]
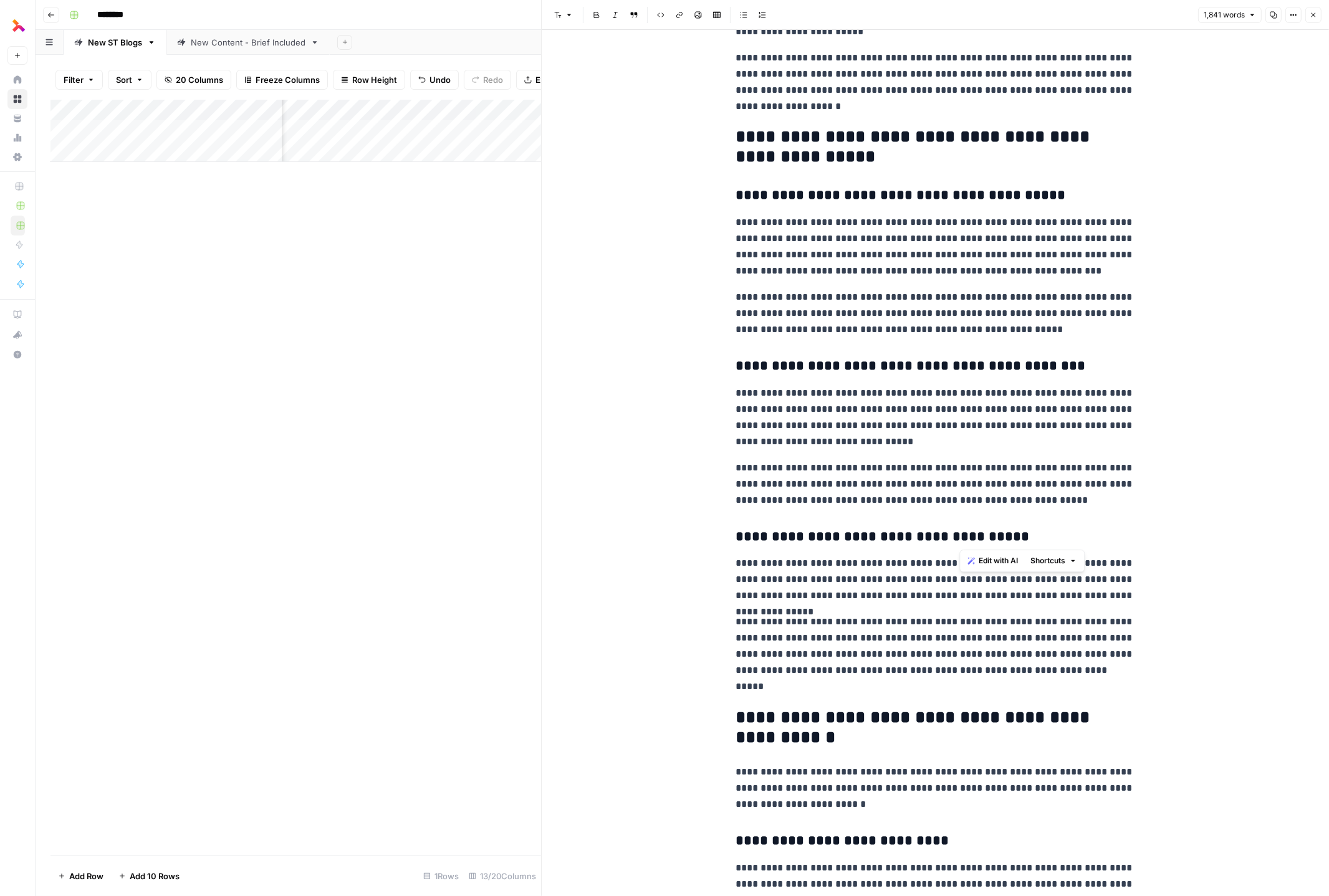
drag, startPoint x: 1004, startPoint y: 538, endPoint x: 959, endPoint y: 540, distance: 45.0
click at [866, 540] on h3 "**********" at bounding box center [936, 537] width 399 height 17
click at [852, 622] on p "**********" at bounding box center [936, 654] width 399 height 81
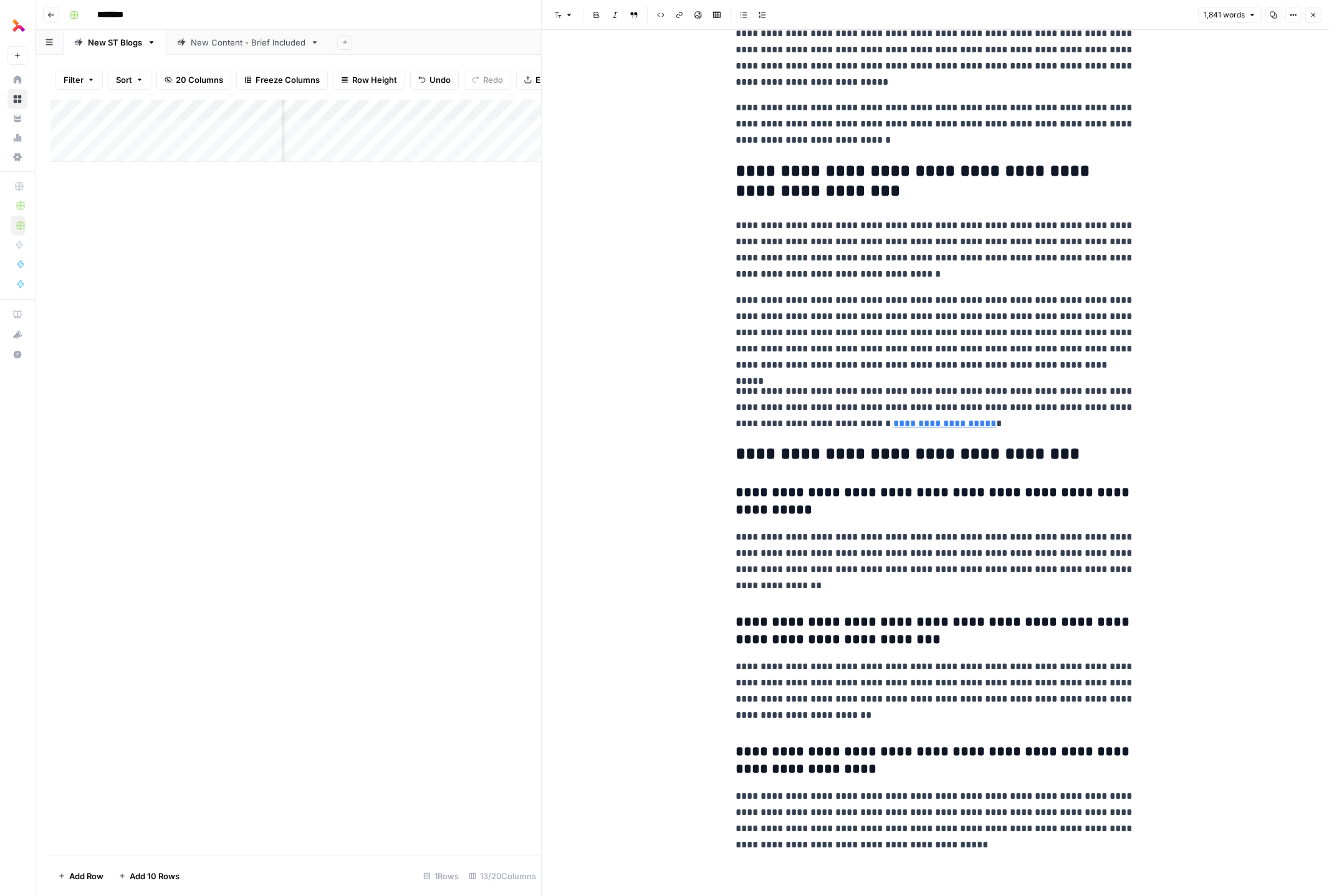
scroll to position [3698, 0]
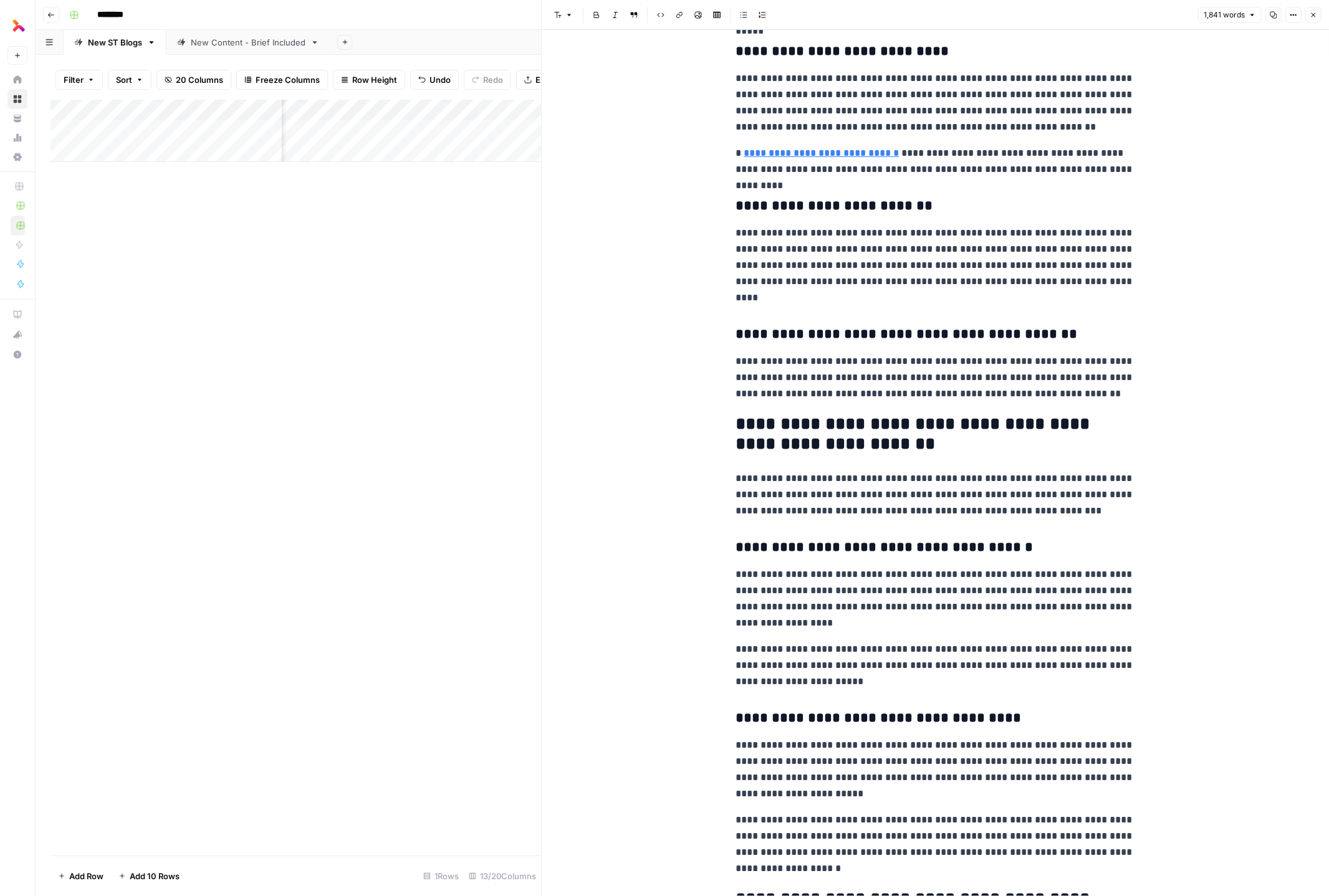
click at [851, 277] on p "**********" at bounding box center [936, 266] width 399 height 81
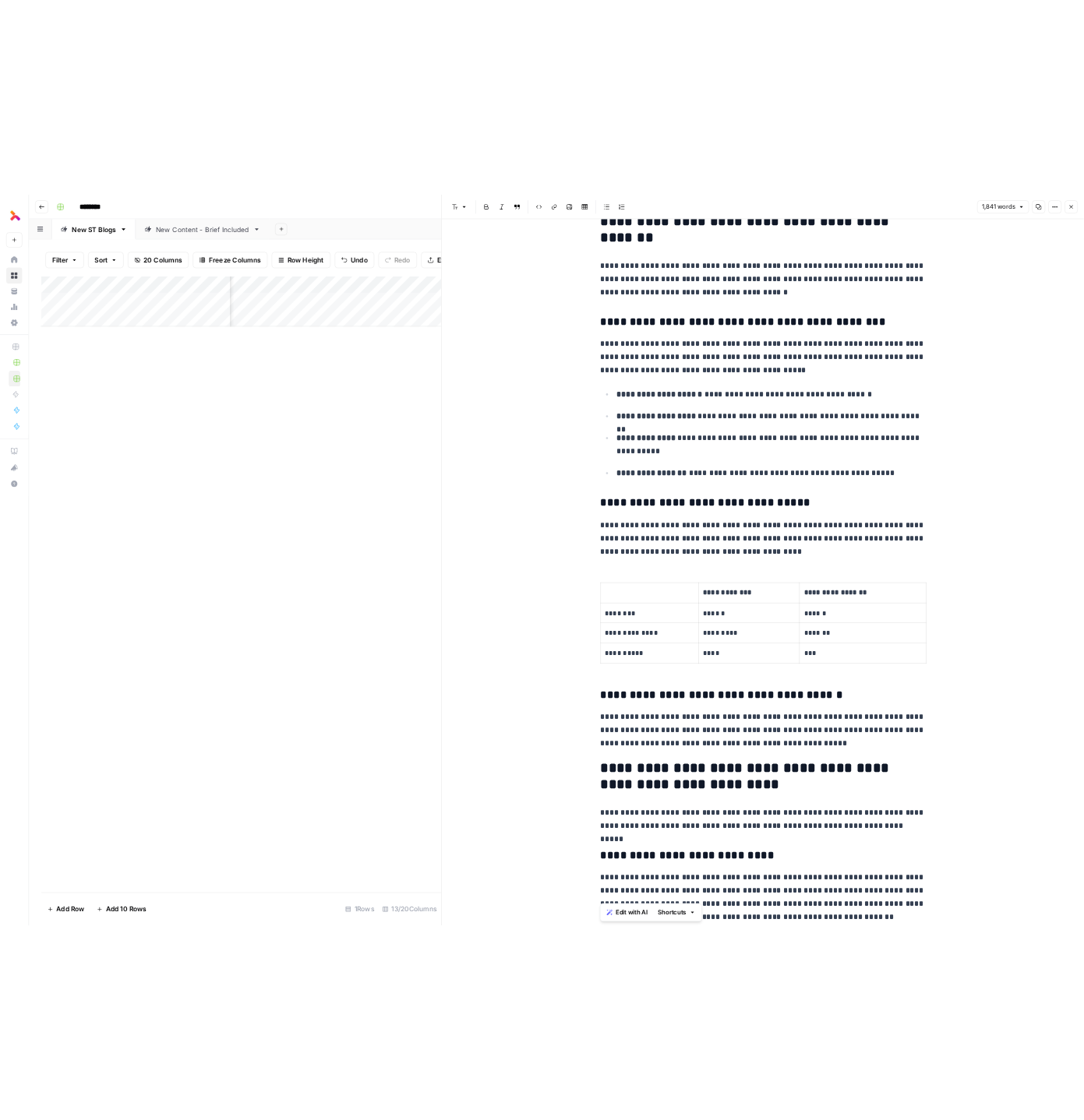
scroll to position [0, 0]
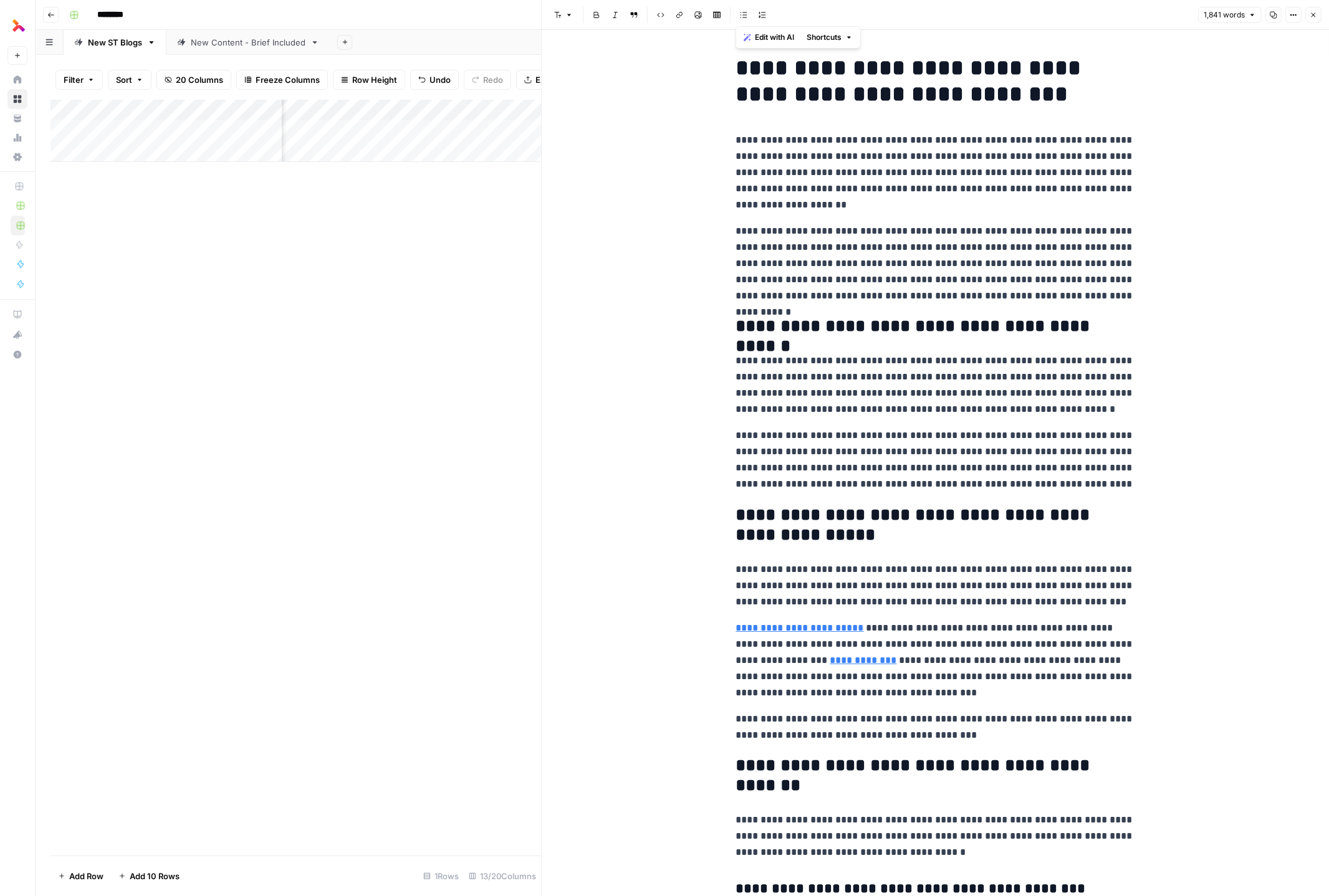
copy div "**********"
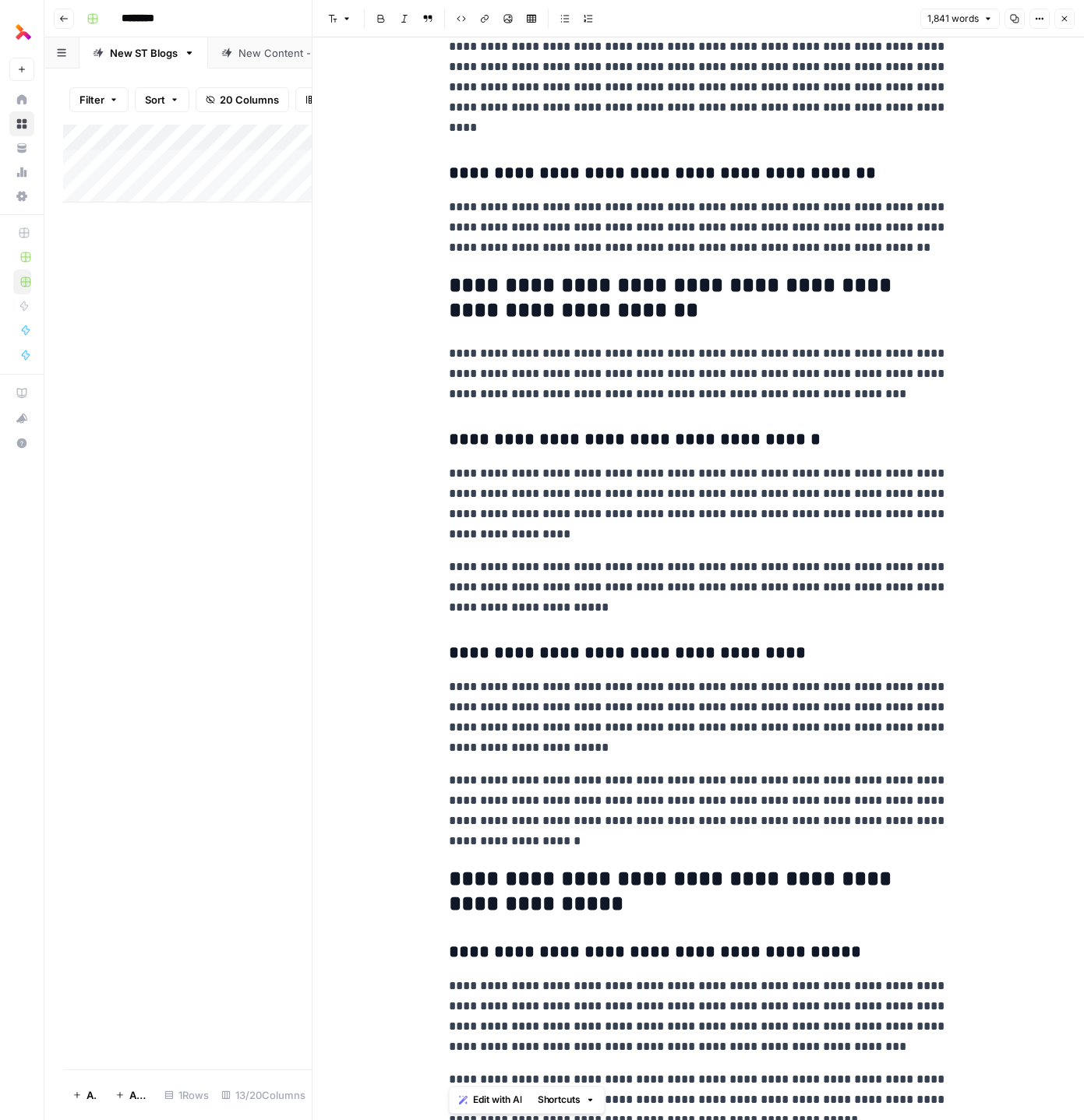
scroll to position [969, 0]
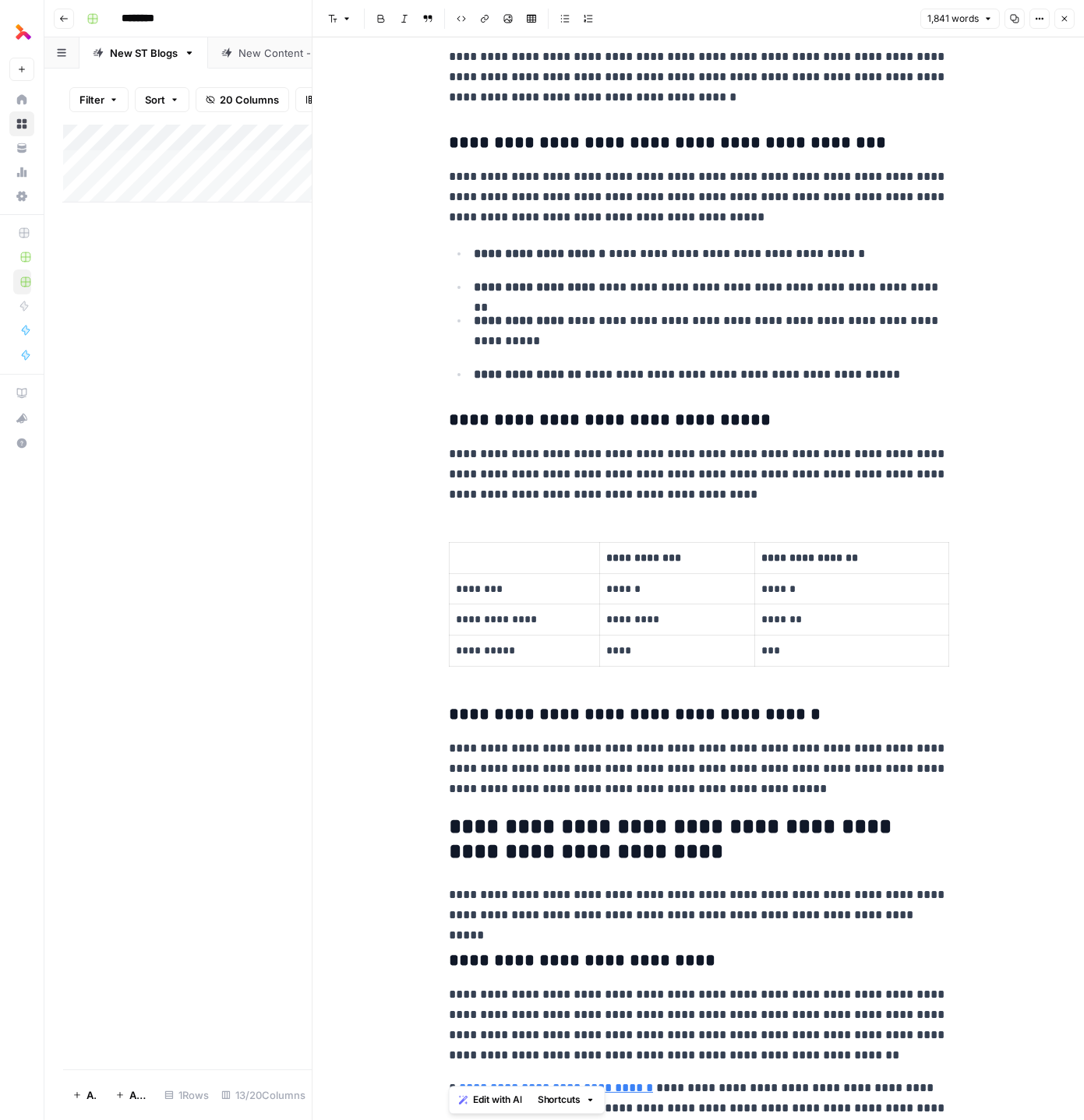
drag, startPoint x: 1013, startPoint y: 666, endPoint x: 662, endPoint y: 568, distance: 364.4
click at [887, 611] on p "*******" at bounding box center [852, 619] width 181 height 18
click at [450, 545] on th at bounding box center [525, 557] width 151 height 31
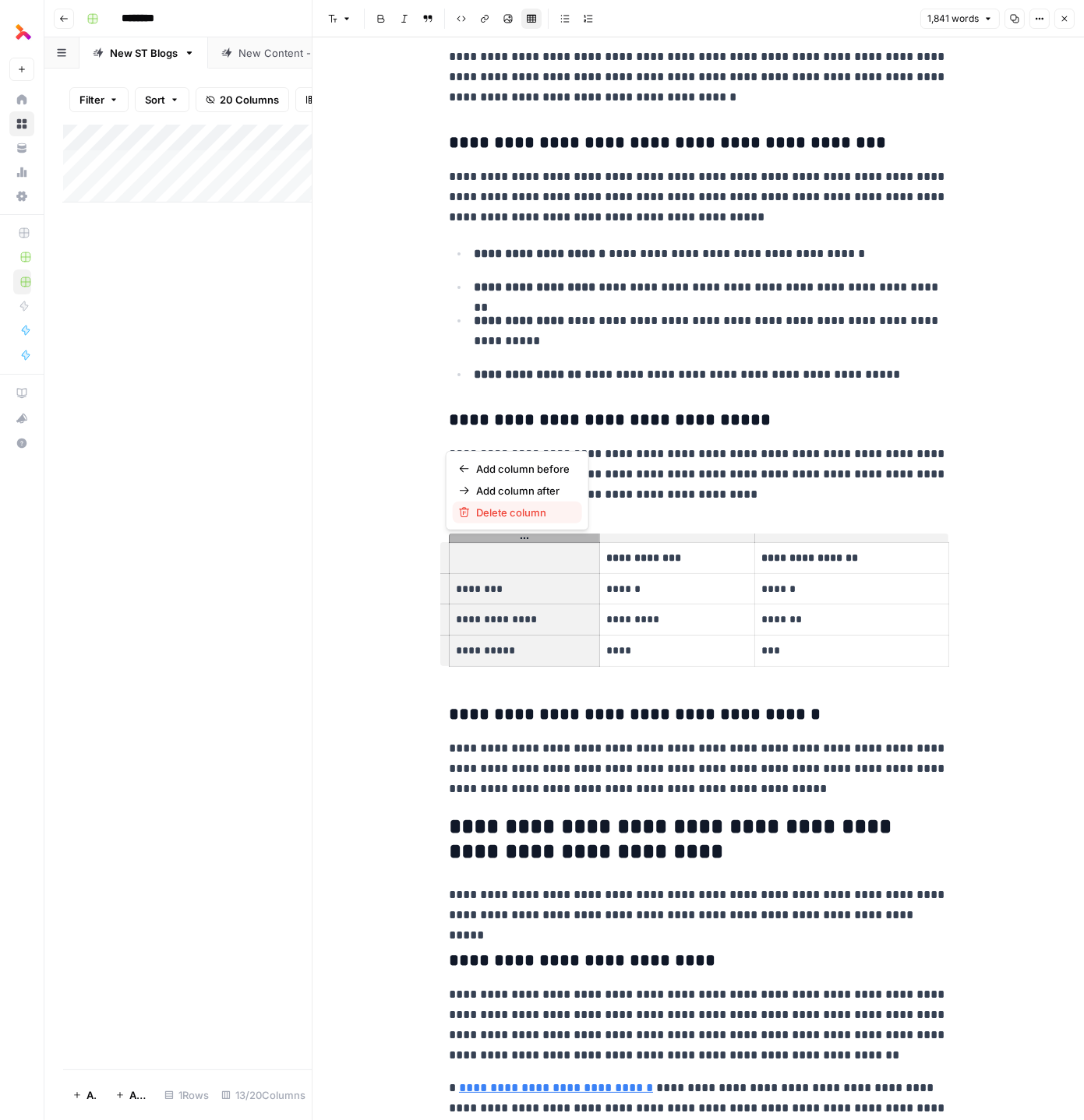
click at [497, 512] on span "Delete column" at bounding box center [522, 513] width 94 height 15
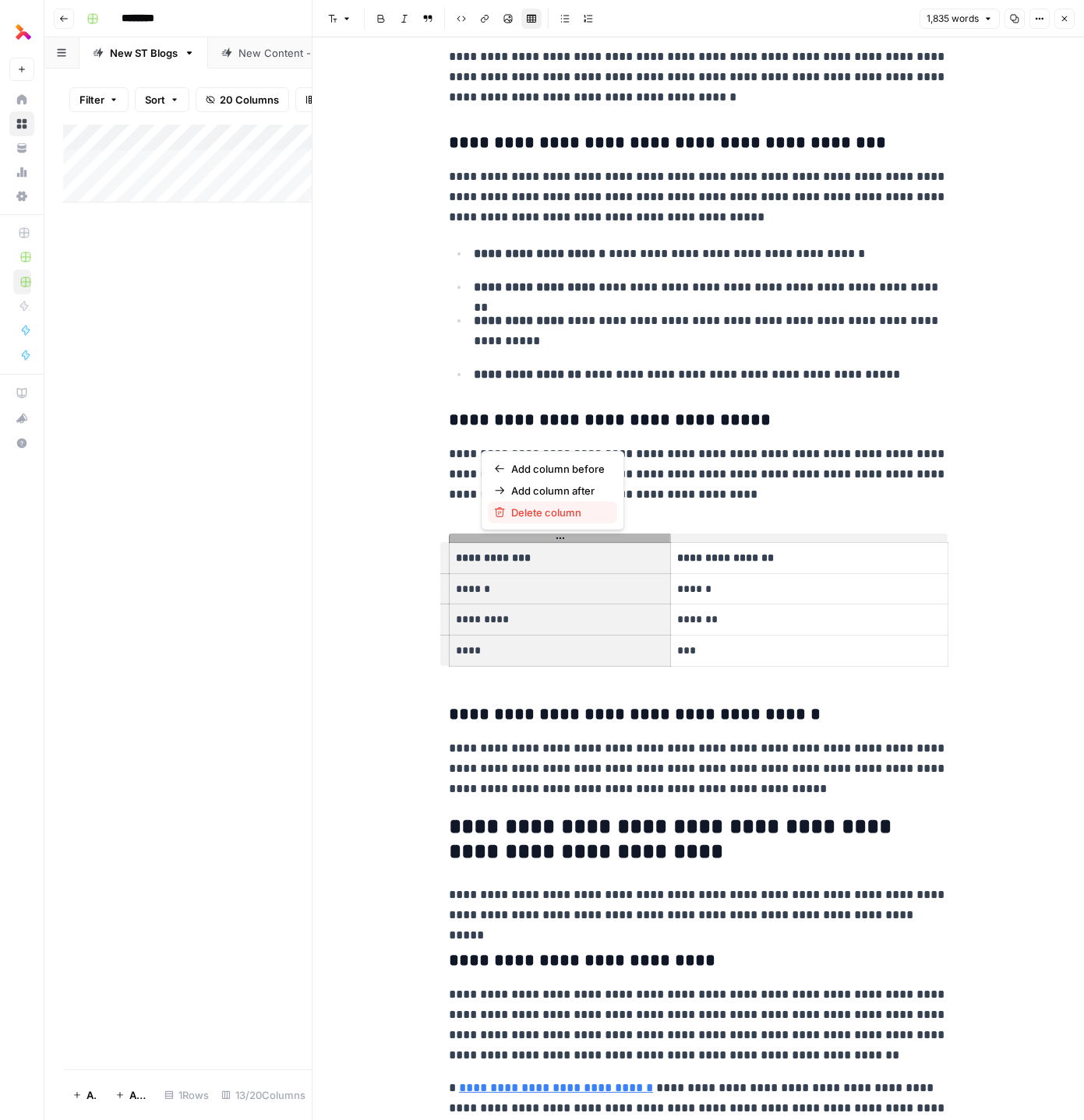
click at [533, 511] on span "Delete column" at bounding box center [557, 513] width 94 height 15
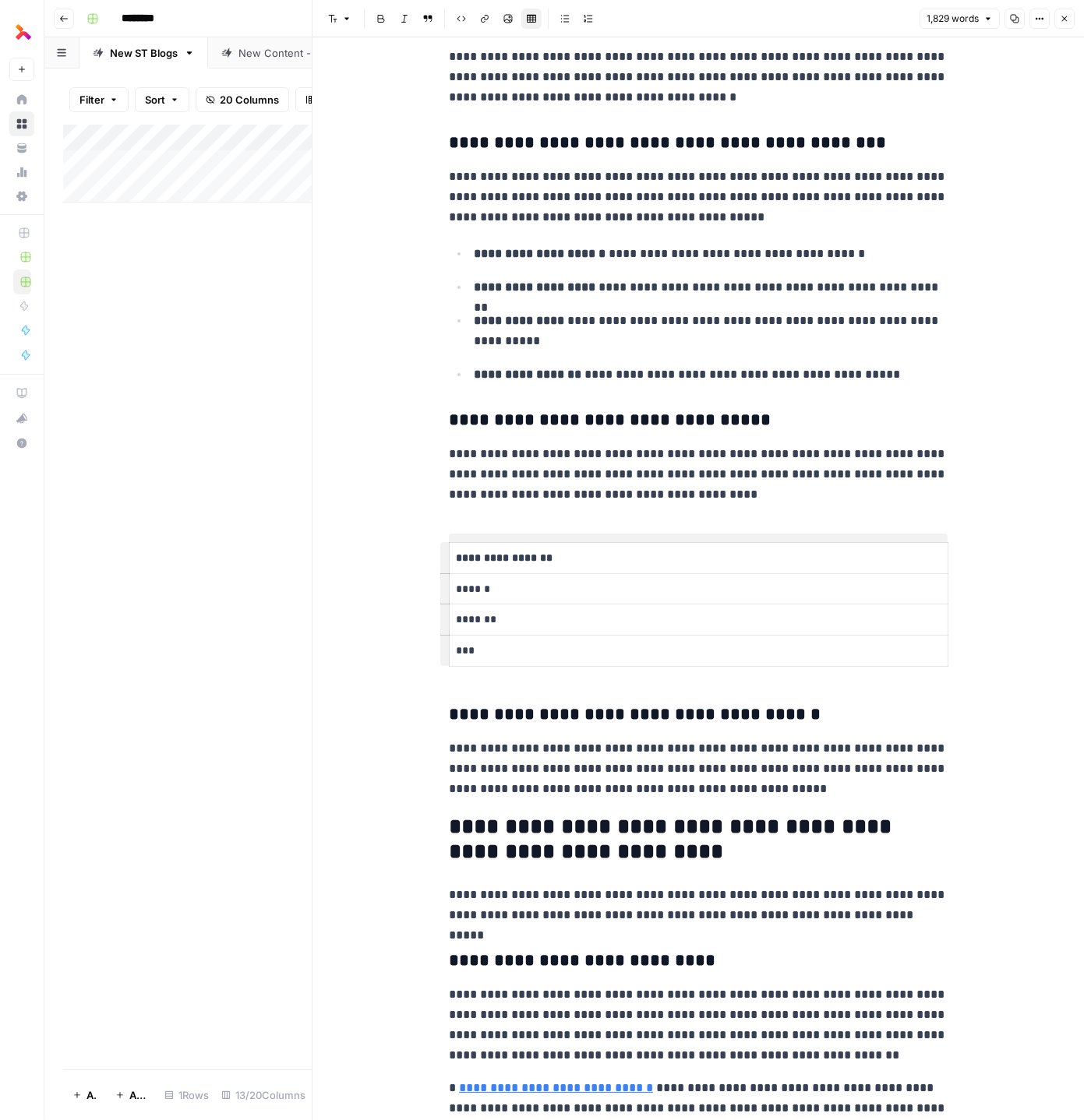
click at [533, 551] on p "**********" at bounding box center [699, 558] width 485 height 18
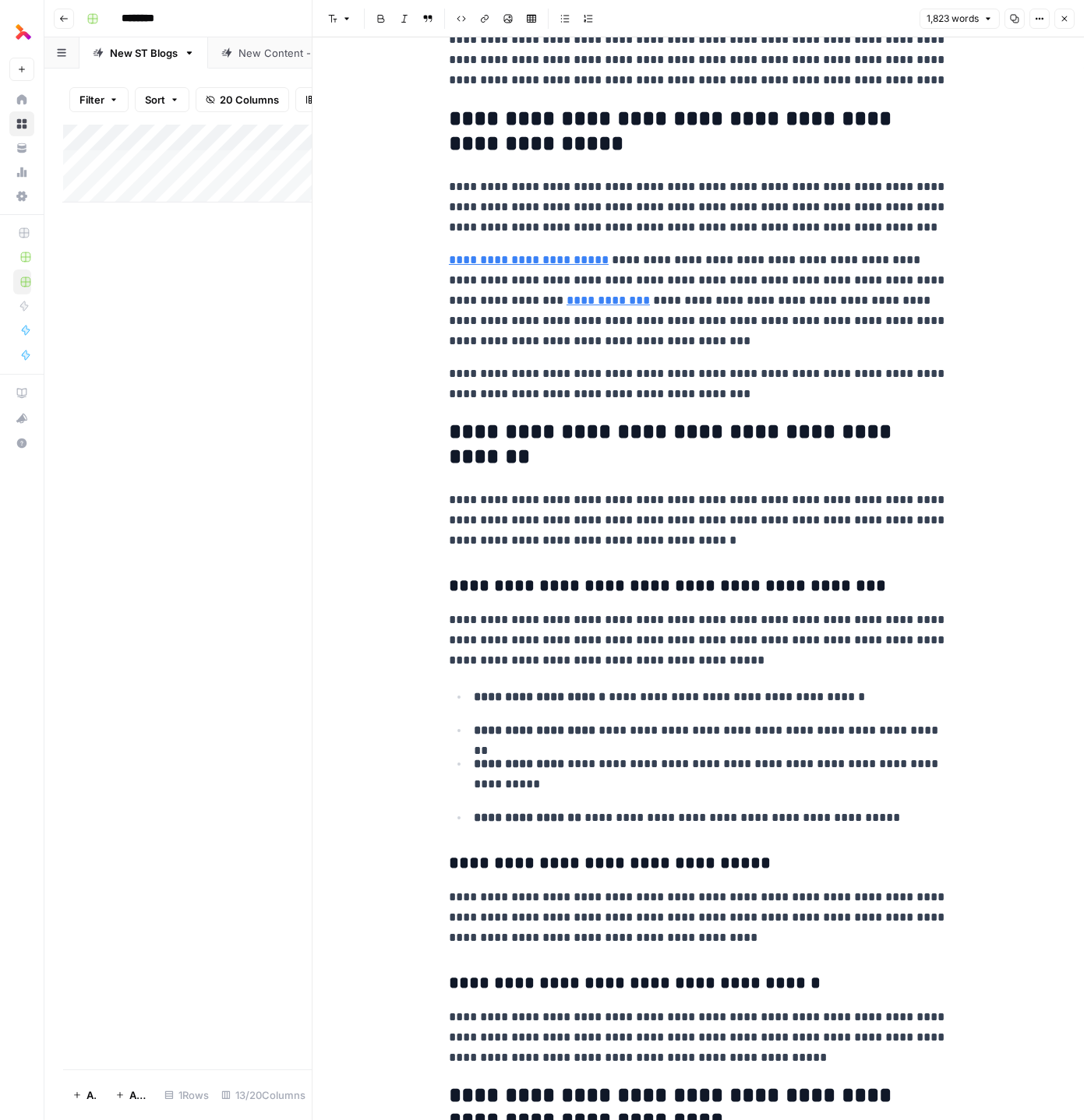
scroll to position [527, 0]
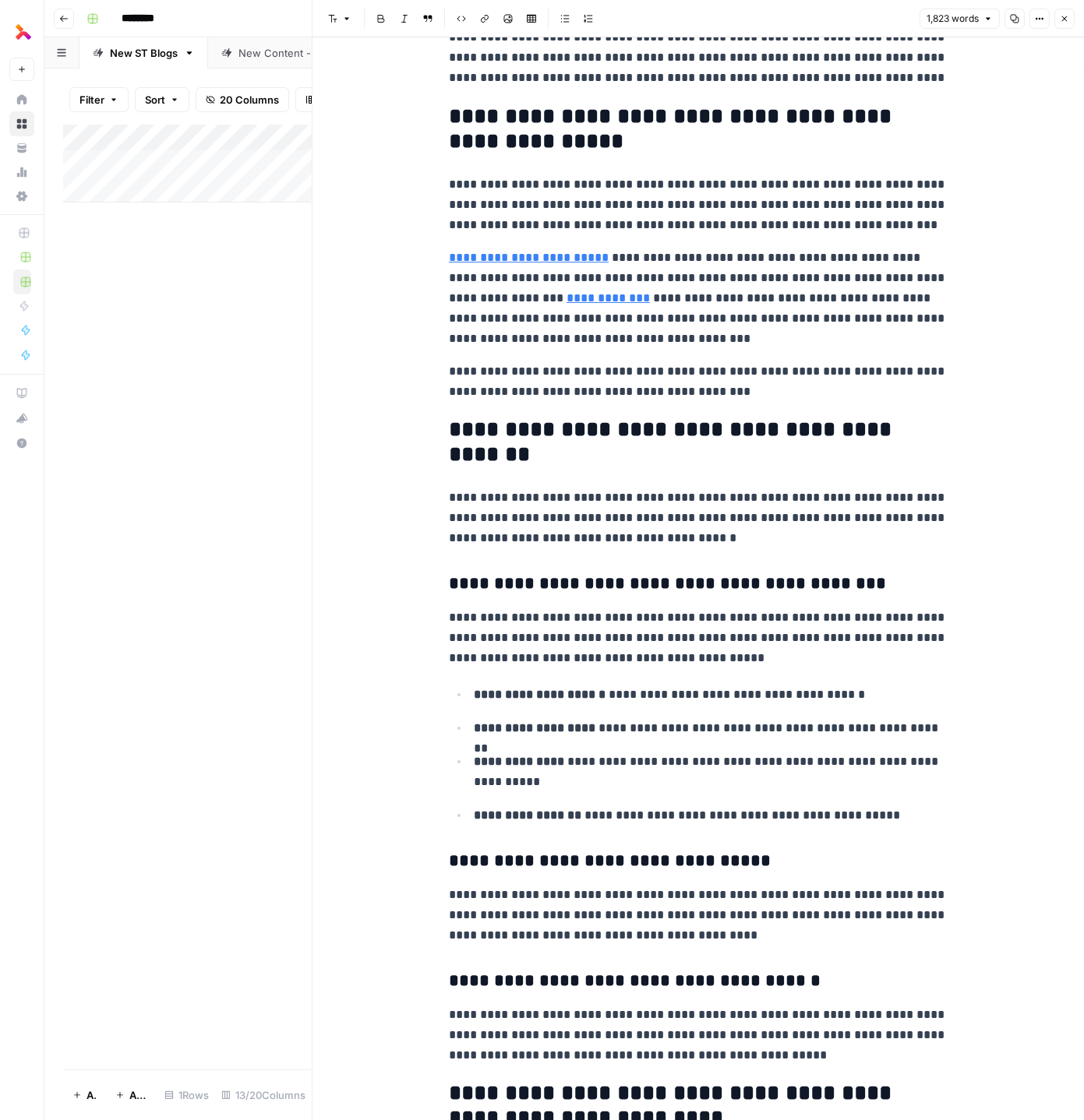
click at [574, 509] on p "**********" at bounding box center [699, 518] width 499 height 61
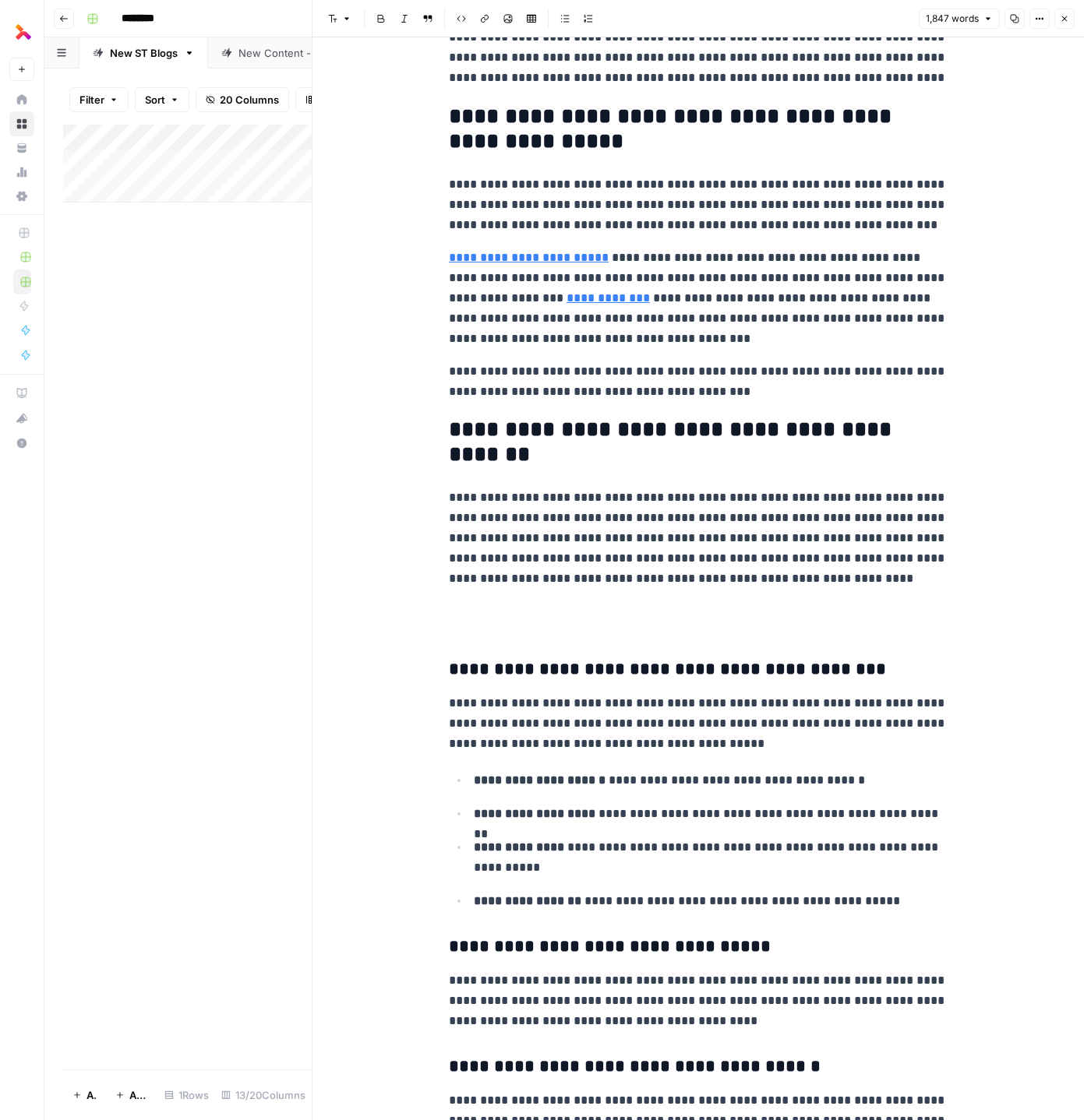
click at [702, 532] on p "**********" at bounding box center [699, 538] width 499 height 102
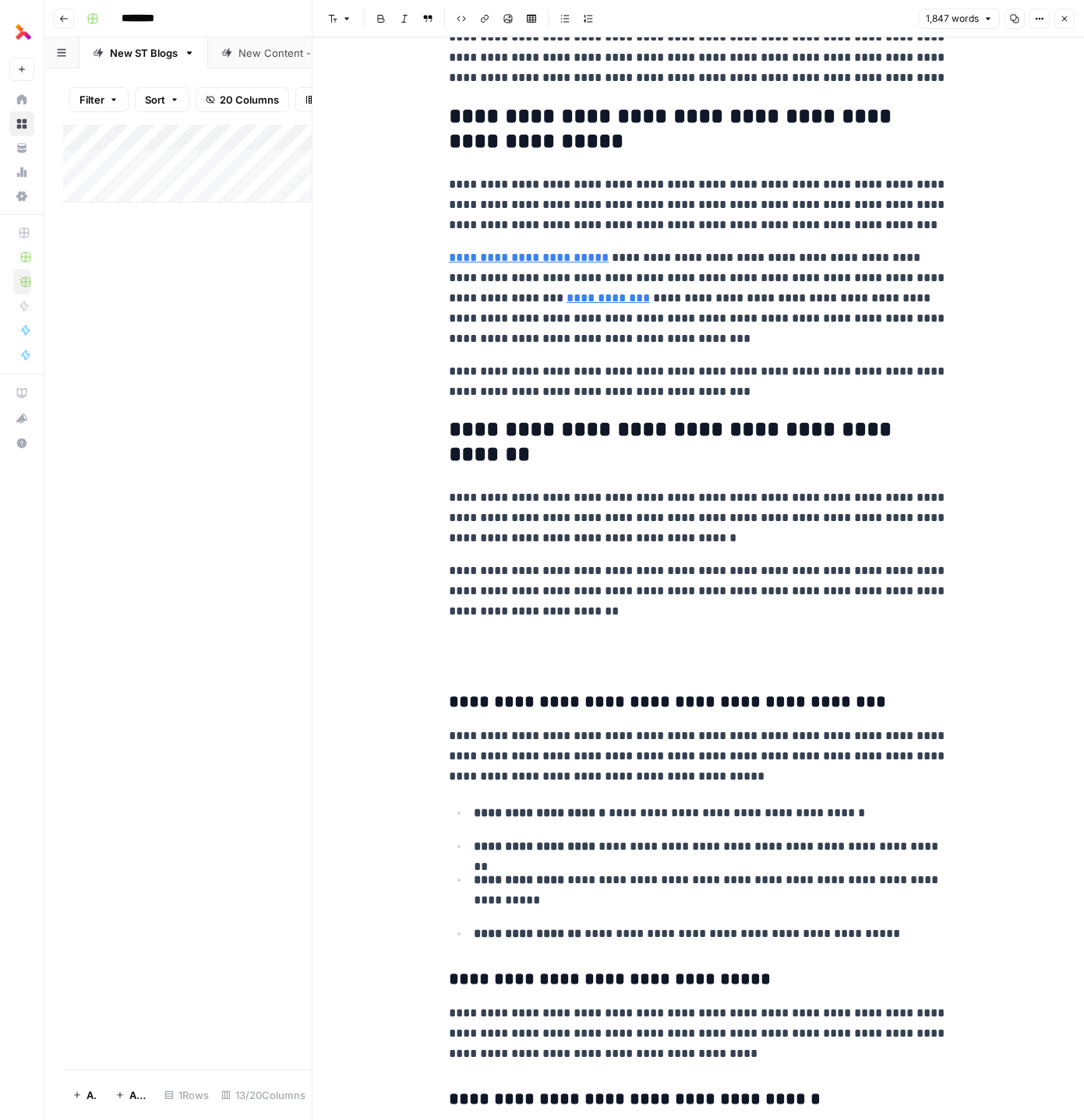
click at [654, 571] on p "**********" at bounding box center [699, 591] width 499 height 61
click at [595, 575] on p "**********" at bounding box center [699, 591] width 499 height 61
click at [710, 569] on p "**********" at bounding box center [699, 591] width 499 height 61
drag, startPoint x: 710, startPoint y: 569, endPoint x: 943, endPoint y: 569, distance: 233.0
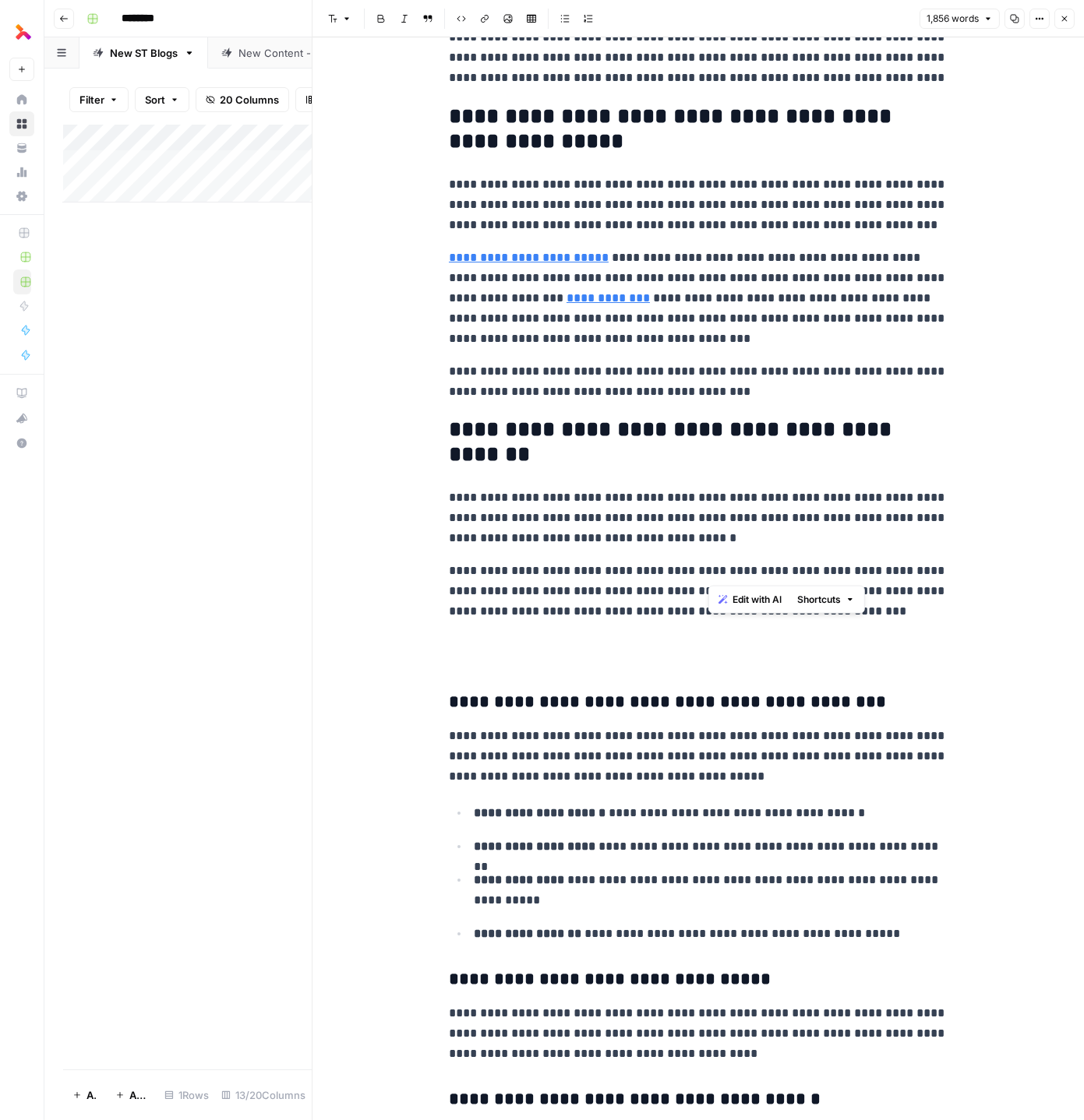
click at [943, 569] on p "**********" at bounding box center [699, 591] width 499 height 61
click at [821, 594] on p "**********" at bounding box center [699, 591] width 499 height 61
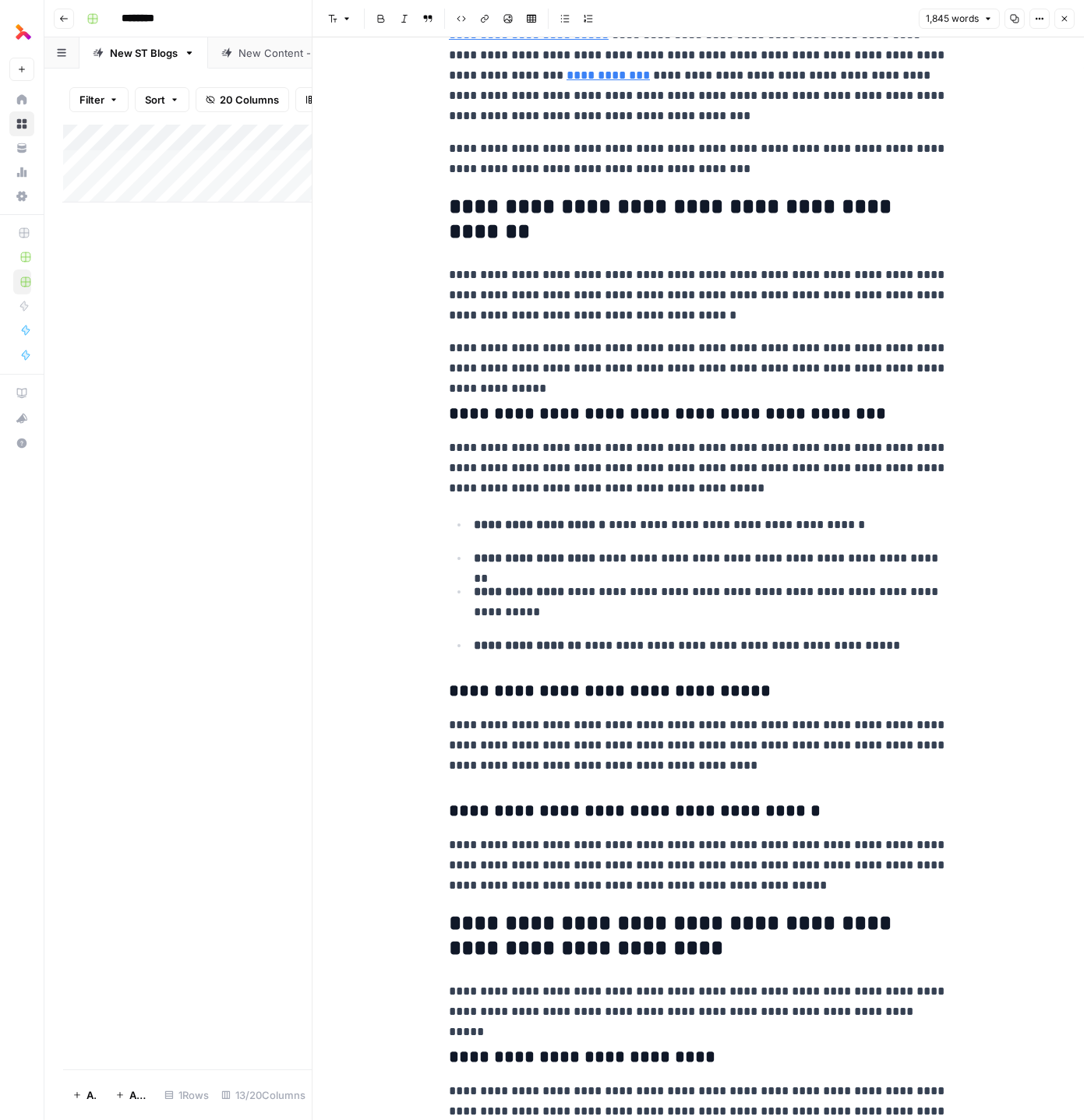
scroll to position [752, 0]
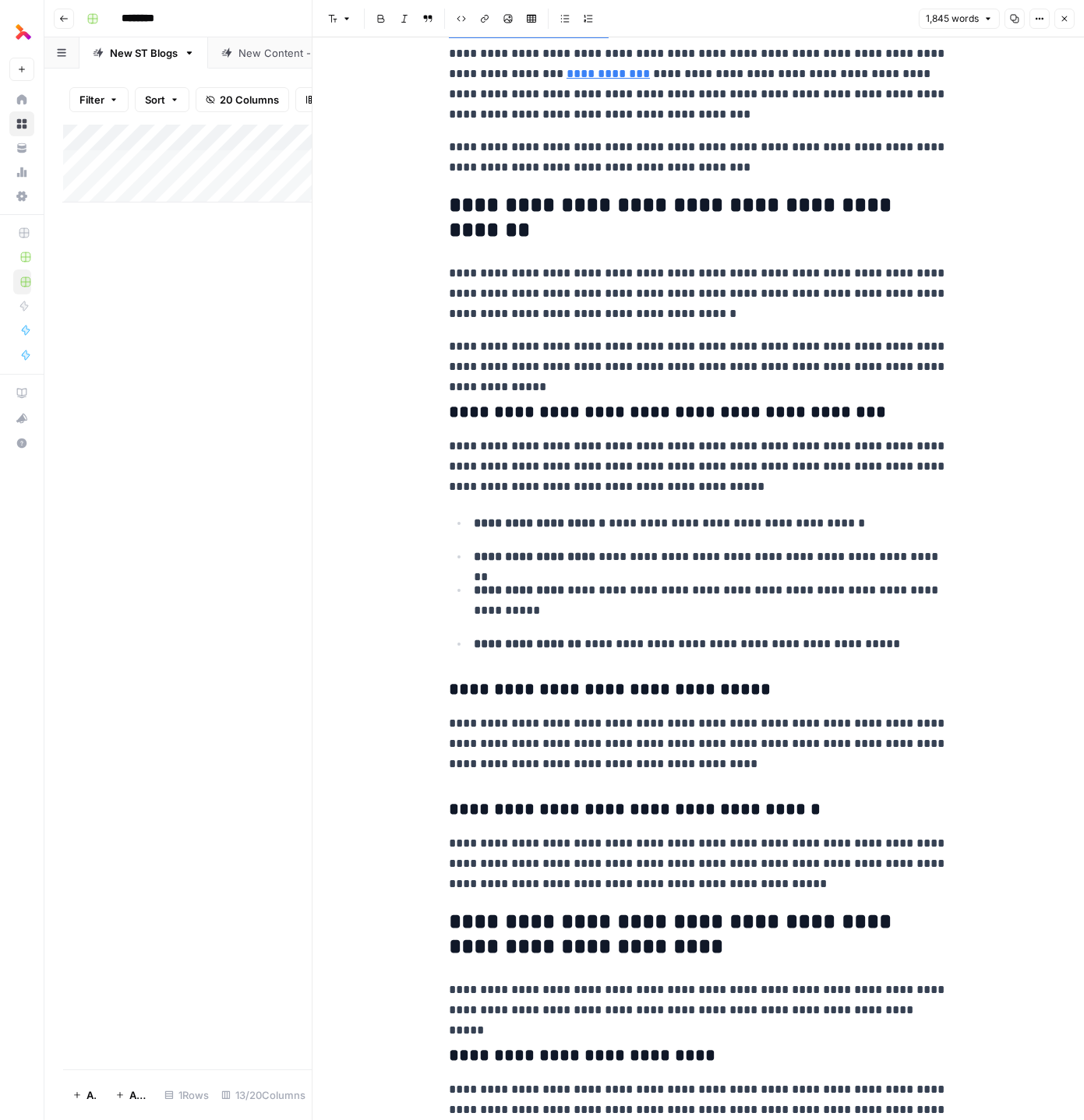
click at [791, 422] on h3 "**********" at bounding box center [699, 412] width 499 height 22
click at [813, 420] on h3 "**********" at bounding box center [699, 412] width 499 height 22
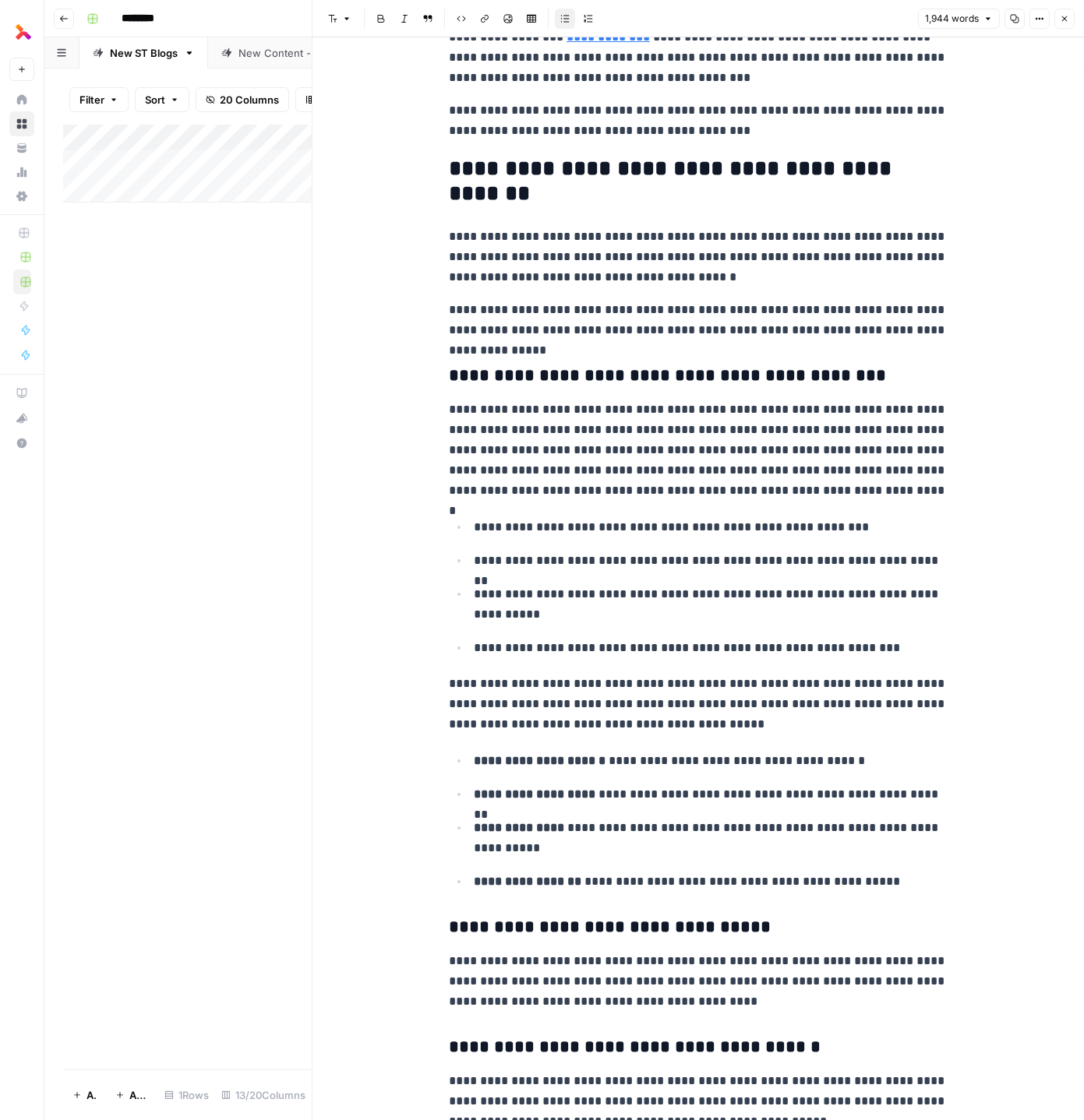
scroll to position [790, 0]
drag, startPoint x: 906, startPoint y: 882, endPoint x: 458, endPoint y: 673, distance: 494.4
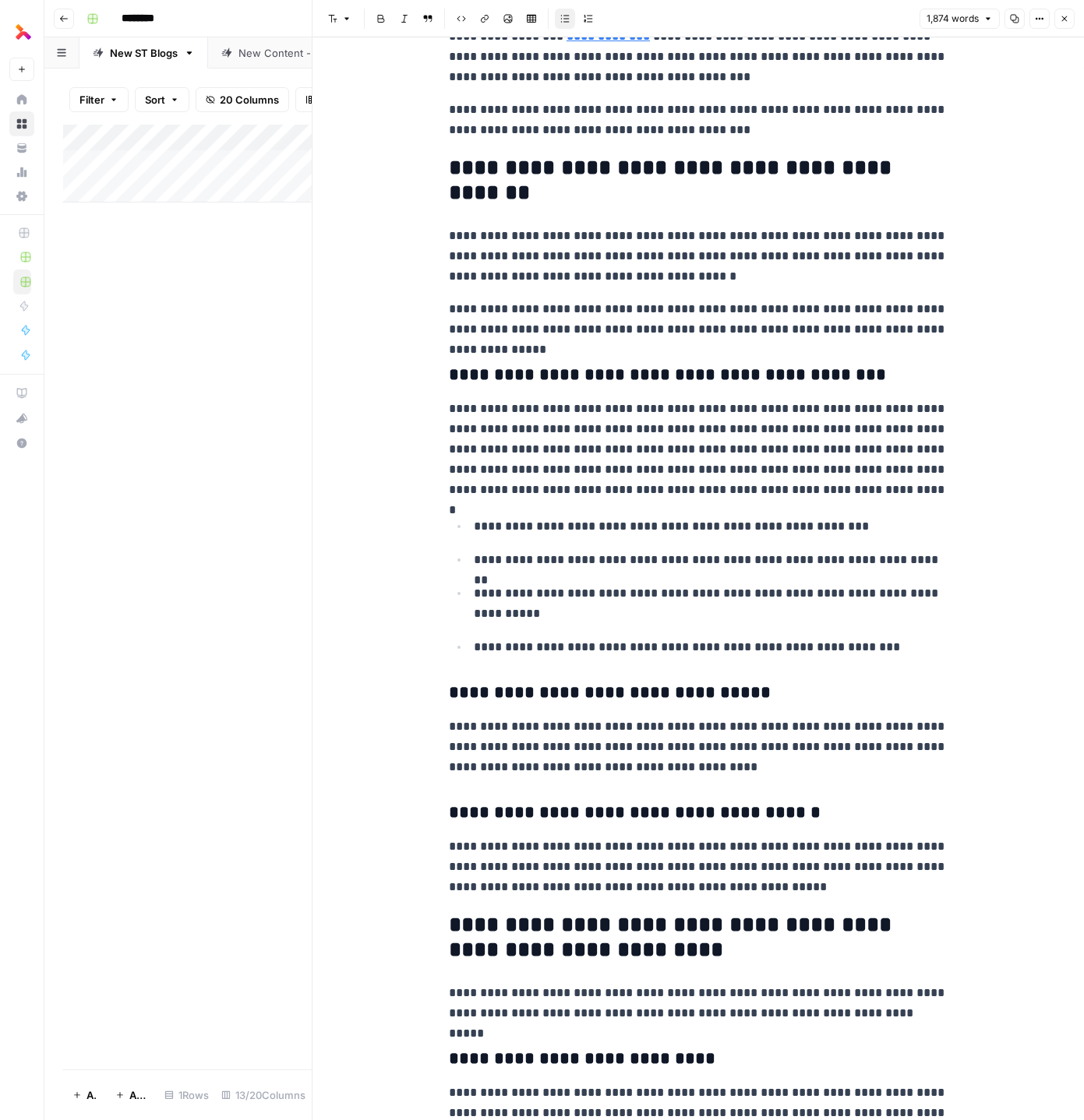
click at [724, 410] on p "**********" at bounding box center [699, 450] width 499 height 102
copy div "**********"
